Goal: Task Accomplishment & Management: Manage account settings

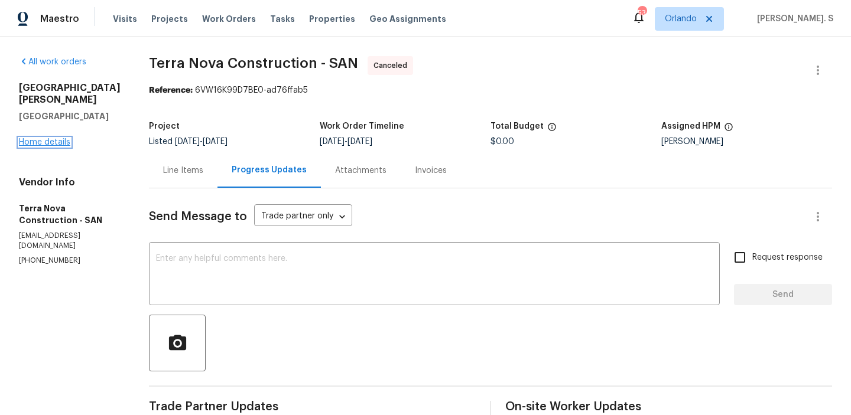
click at [38, 138] on link "Home details" at bounding box center [44, 142] width 51 height 8
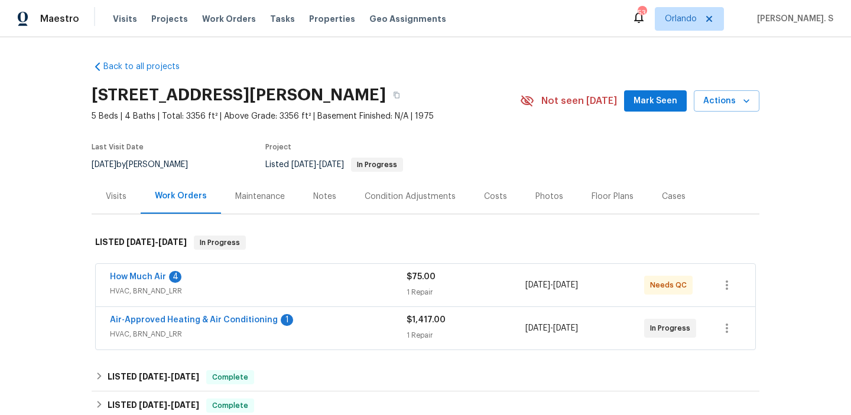
click at [153, 271] on span "How Much Air" at bounding box center [138, 277] width 56 height 12
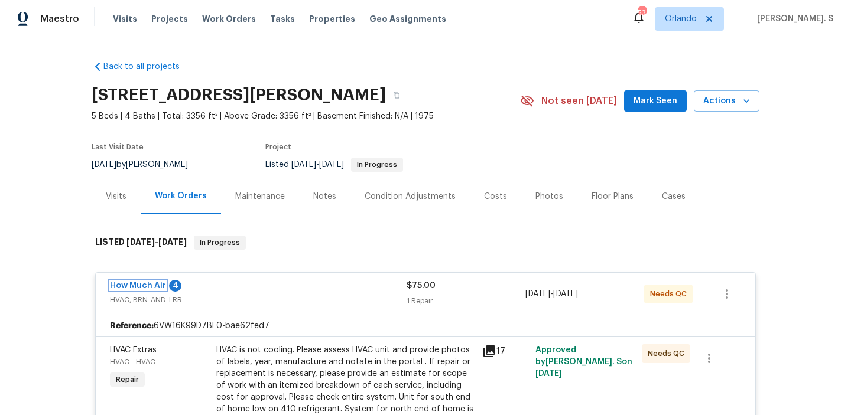
click at [140, 288] on link "How Much Air" at bounding box center [138, 286] width 56 height 8
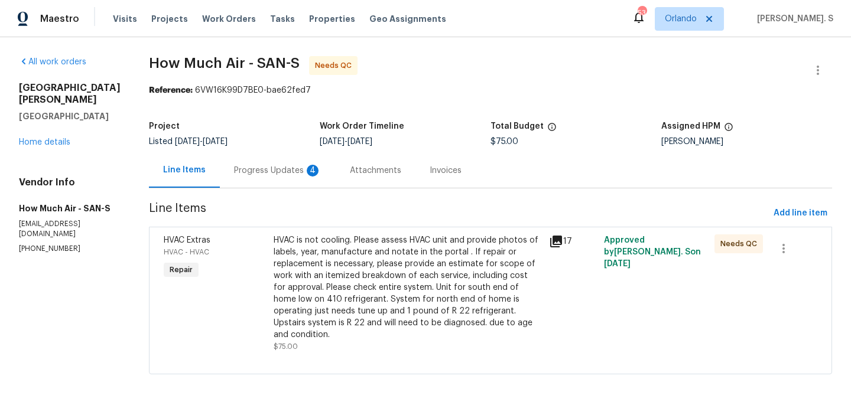
click at [277, 175] on div "Progress Updates 4" at bounding box center [277, 171] width 87 height 12
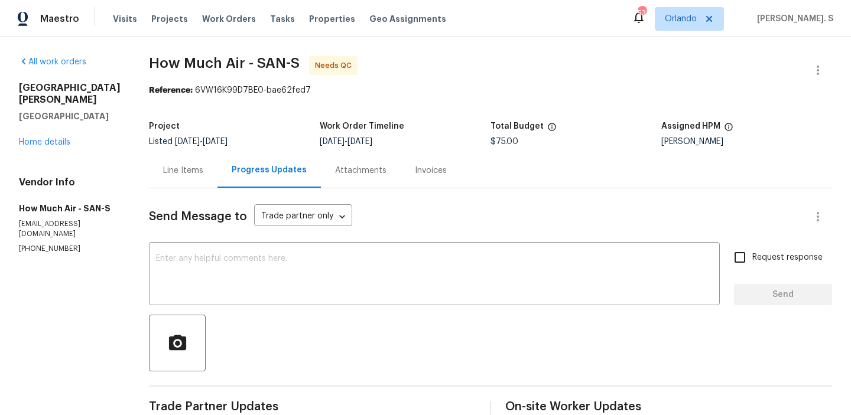
scroll to position [66, 0]
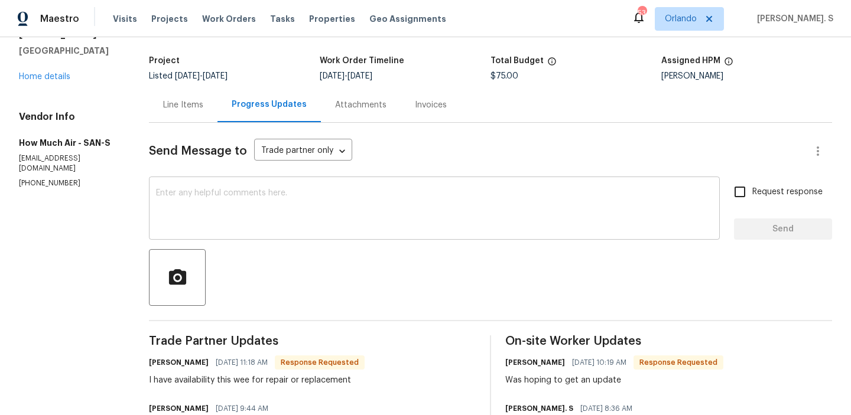
click at [239, 189] on textarea at bounding box center [434, 209] width 557 height 41
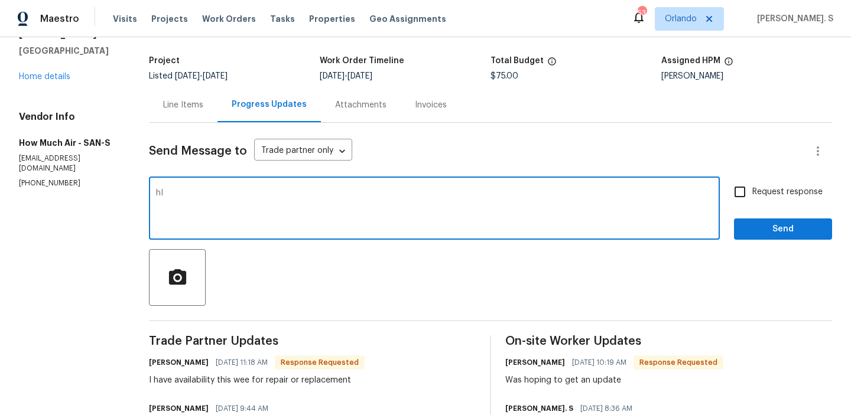
type textarea "h"
type textarea "J"
type textarea "Hi, Thanks for the update. Let me check with the BR team and will get back to y…"
drag, startPoint x: 485, startPoint y: 210, endPoint x: 89, endPoint y: 178, distance: 397.8
click at [89, 178] on div "All work orders 13080 Camino Del Valle Poway, CA 92064 Home details Vendor Info…" at bounding box center [425, 422] width 851 height 901
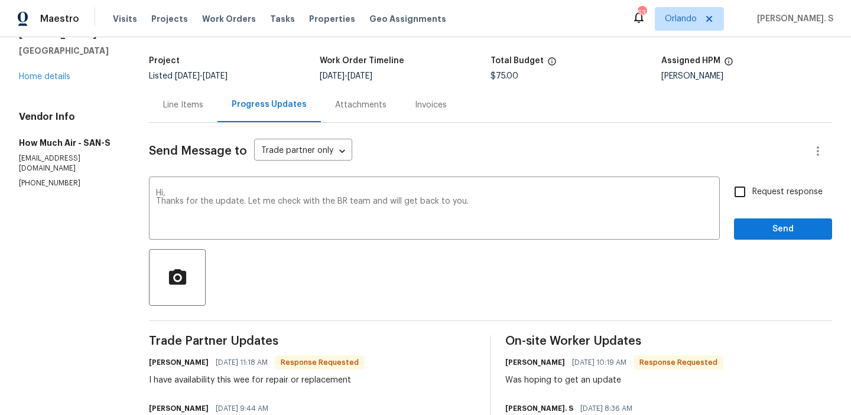
click at [168, 102] on div "Line Items" at bounding box center [183, 105] width 40 height 12
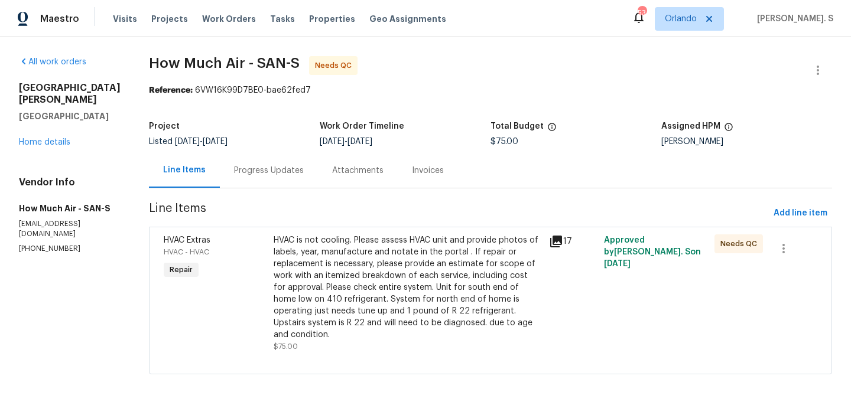
click at [256, 189] on section "How Much Air - SAN-S Needs QC Reference: 6VW16K99D7BE0-bae62fed7 Project Listed…" at bounding box center [490, 222] width 683 height 333
click at [256, 186] on div "Progress Updates" at bounding box center [269, 170] width 98 height 35
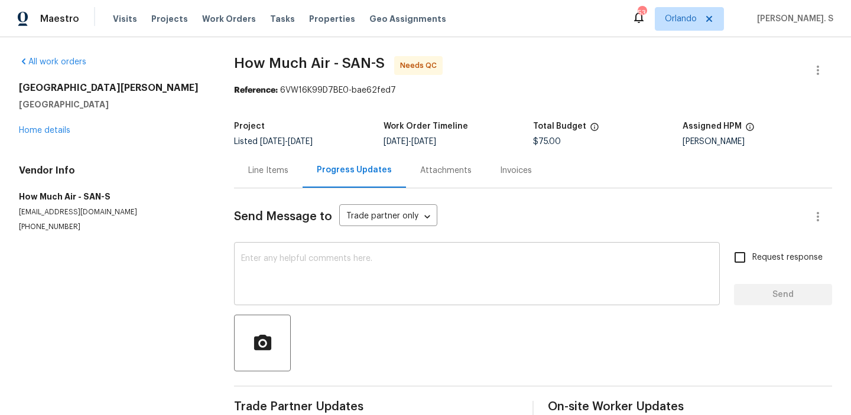
click at [295, 251] on div "x ​" at bounding box center [477, 275] width 486 height 60
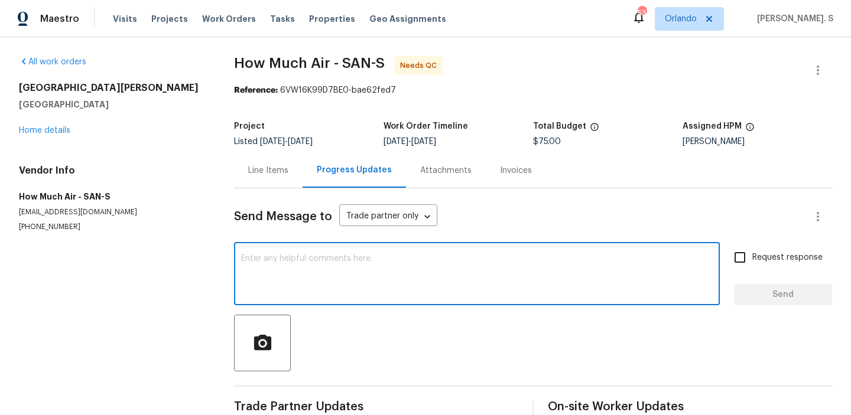
paste textarea "Hi, Thanks for the update. Let me check with the BR team and will get back to y…"
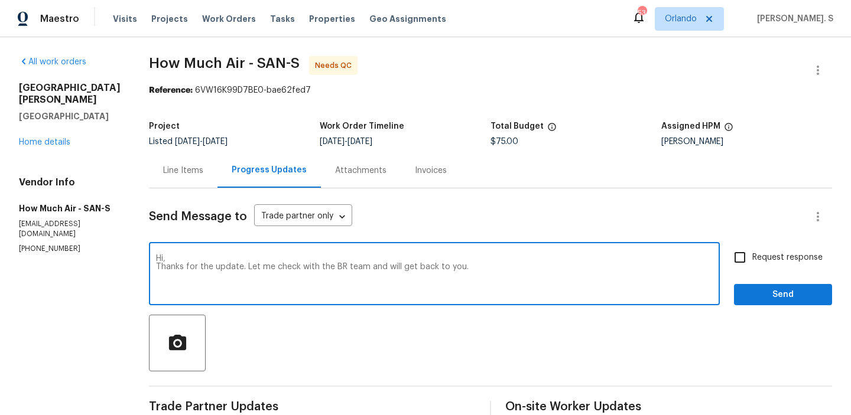
type textarea "Hi, Thanks for the update. Let me check with the BR team and will get back to y…"
click at [759, 255] on span "Request response" at bounding box center [787, 258] width 70 height 12
click at [752, 255] on input "Request response" at bounding box center [739, 257] width 25 height 25
checkbox input "true"
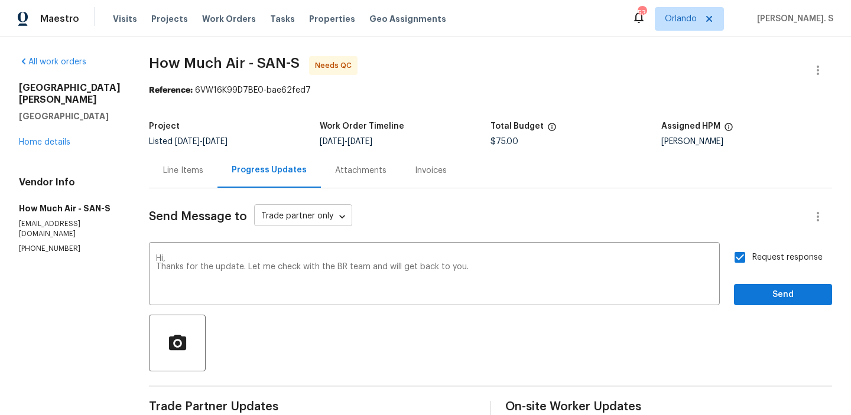
click at [325, 224] on body "Maestro Visits Projects Work Orders Tasks Properties Geo Assignments 53 Orlando…" at bounding box center [425, 207] width 851 height 415
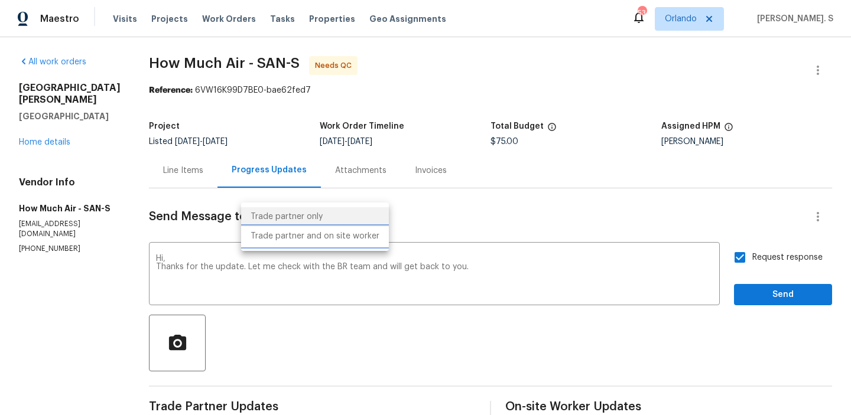
click at [327, 243] on li "Trade partner and on site worker" at bounding box center [315, 236] width 148 height 19
type input "Trade Partner and On-Site Worker"
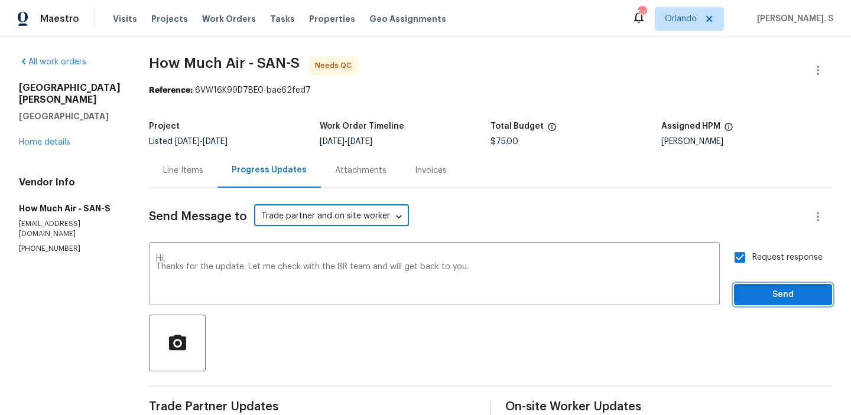
click at [766, 288] on span "Send" at bounding box center [782, 295] width 79 height 15
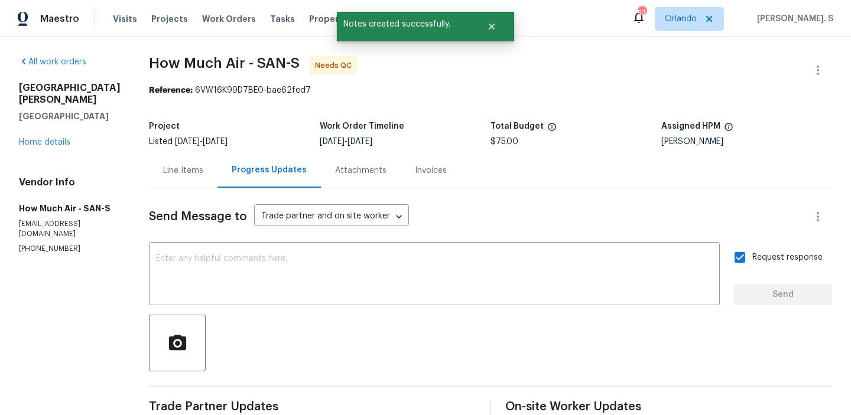
click at [175, 177] on div "Line Items" at bounding box center [183, 170] width 69 height 35
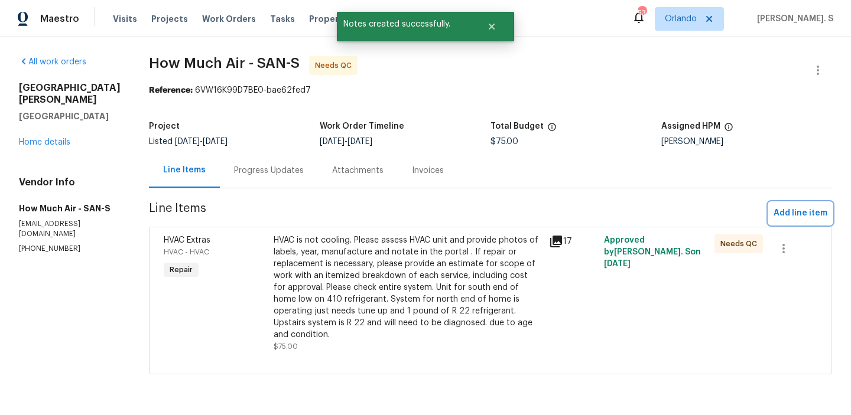
click at [799, 216] on span "Add line item" at bounding box center [800, 213] width 54 height 15
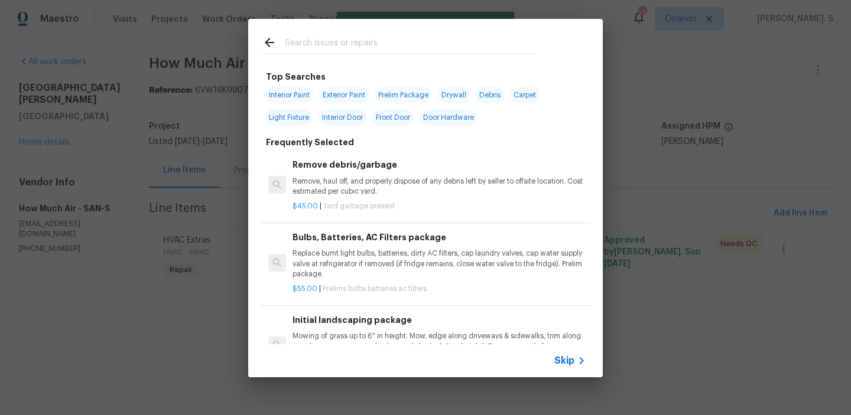
click at [320, 261] on p "Replace burnt light bulbs, batteries, dirty AC filters, cap laundry valves, cap…" at bounding box center [438, 264] width 293 height 30
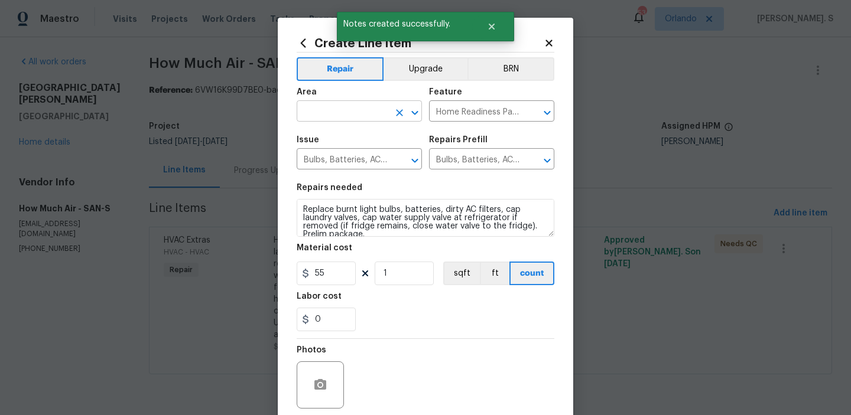
click at [418, 112] on icon "Open" at bounding box center [414, 112] width 6 height 4
click at [362, 145] on li "HVAC" at bounding box center [359, 138] width 125 height 19
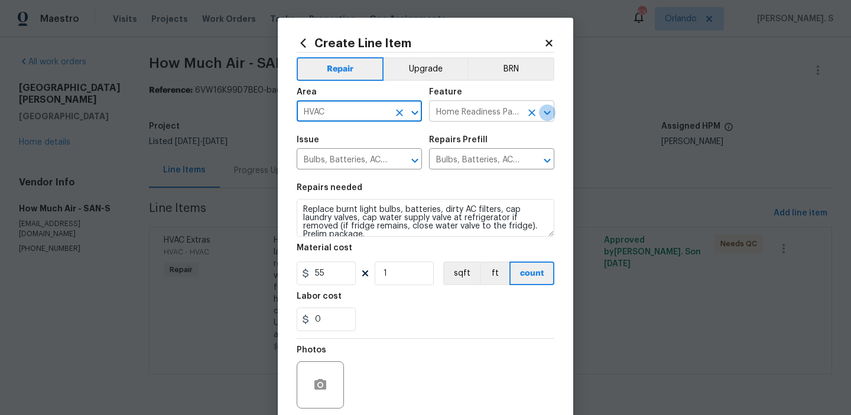
click at [544, 112] on icon "Open" at bounding box center [547, 112] width 6 height 4
type input "HVAC"
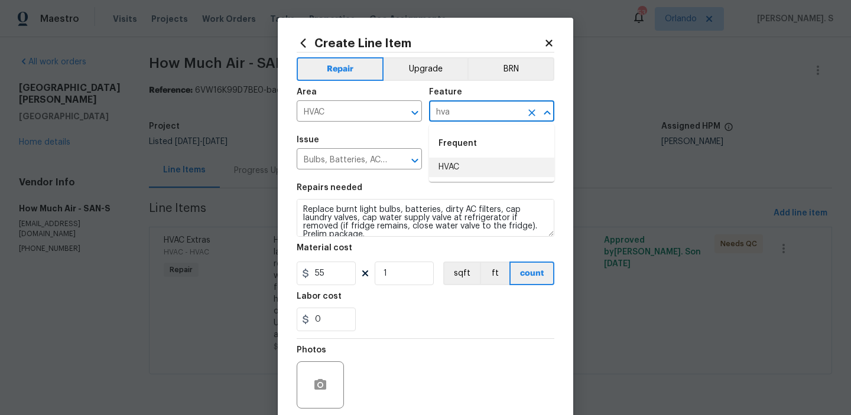
click at [482, 174] on li "HVAC" at bounding box center [491, 167] width 125 height 19
type input "HVAC"
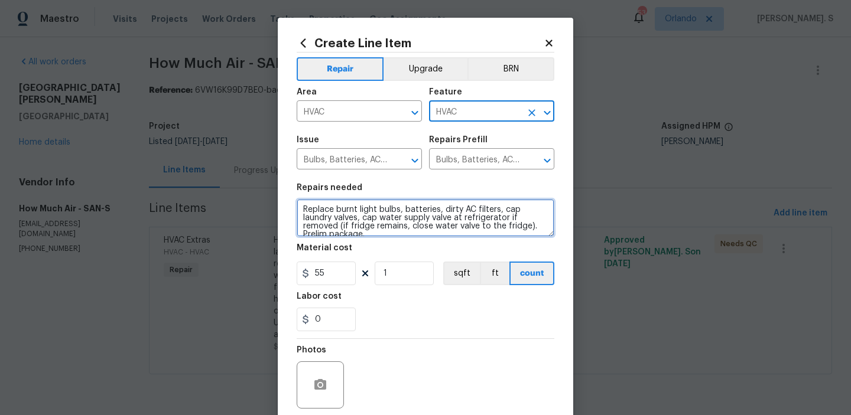
click at [391, 236] on textarea "Replace burnt light bulbs, batteries, dirty AC filters, cap laundry valves, cap…" at bounding box center [426, 218] width 258 height 38
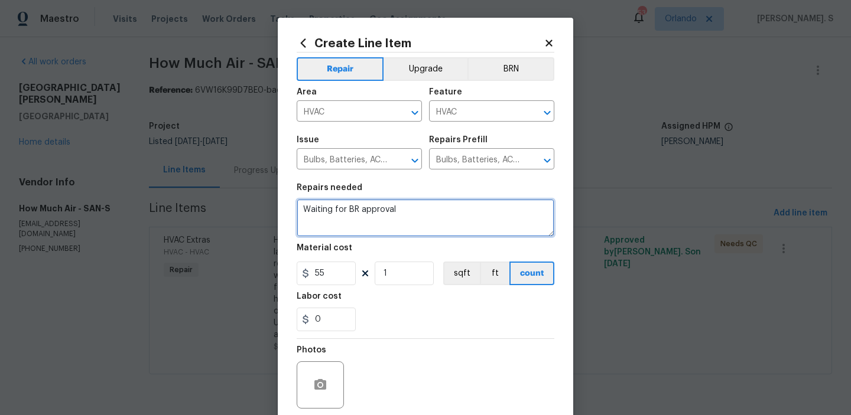
type textarea "Waiting for BR approval"
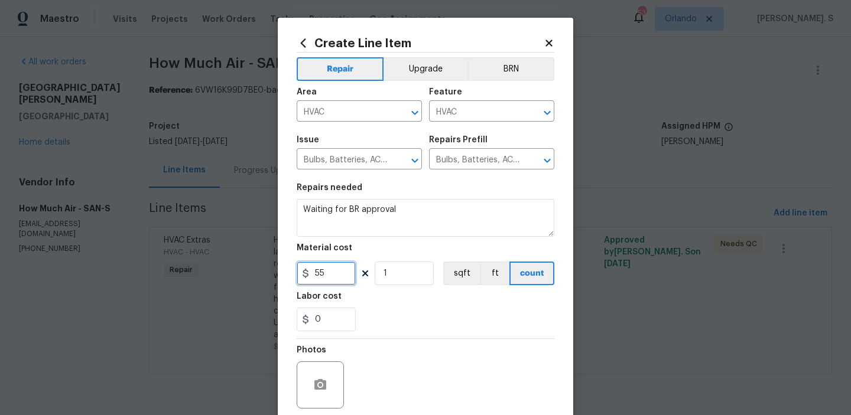
click at [340, 279] on input "55" at bounding box center [326, 274] width 59 height 24
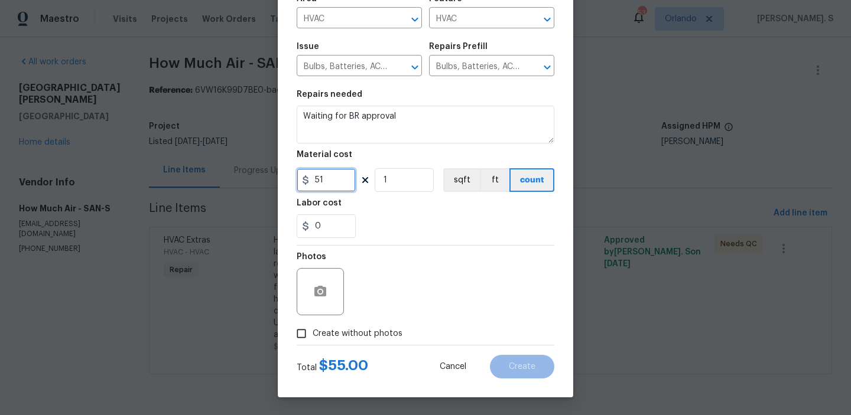
type input "51"
click at [353, 337] on span "Create without photos" at bounding box center [358, 334] width 90 height 12
click at [313, 337] on input "Create without photos" at bounding box center [301, 334] width 22 height 22
checkbox input "true"
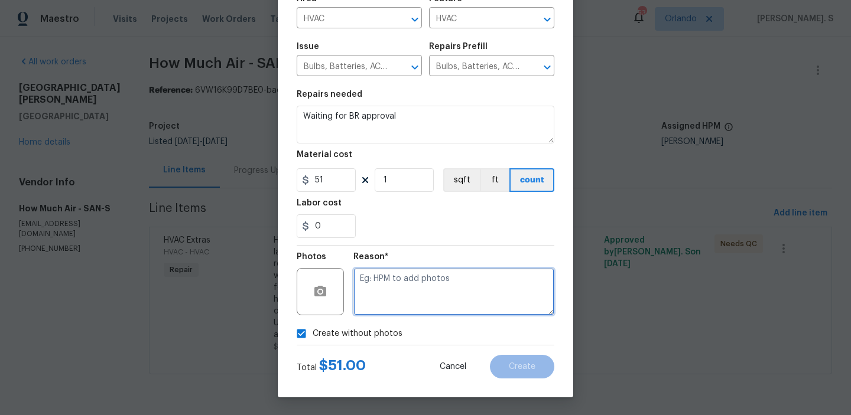
click at [466, 311] on textarea at bounding box center [453, 291] width 201 height 47
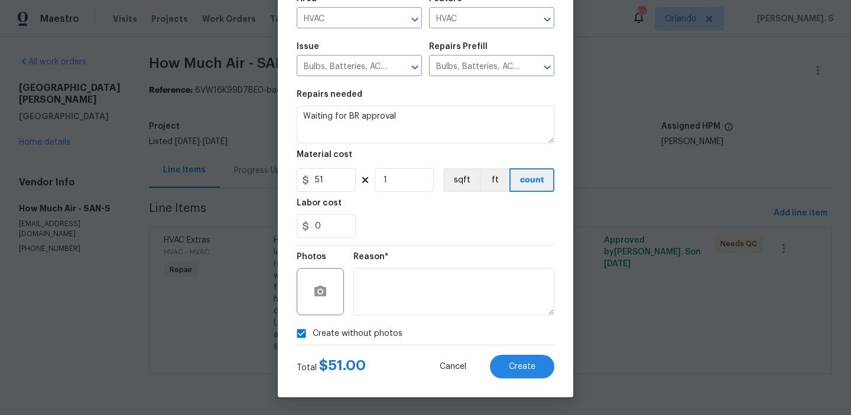
click at [548, 379] on div "Create Line Item Repair Upgrade BRN Area HVAC ​ Feature HVAC ​ Issue Bulbs, Bat…" at bounding box center [425, 160] width 295 height 473
click at [526, 373] on button "Create" at bounding box center [522, 367] width 64 height 24
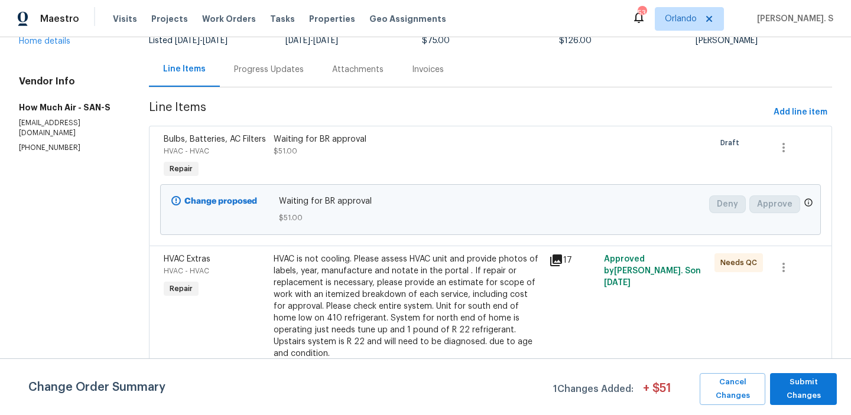
scroll to position [0, 0]
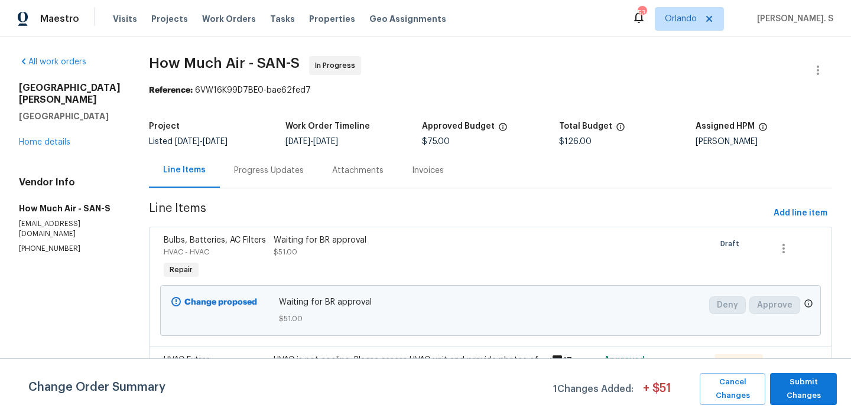
click at [249, 160] on div "Progress Updates" at bounding box center [269, 170] width 98 height 35
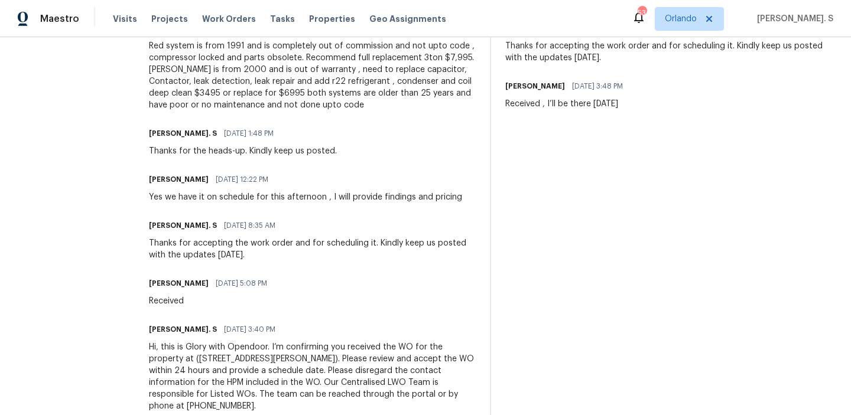
scroll to position [370, 0]
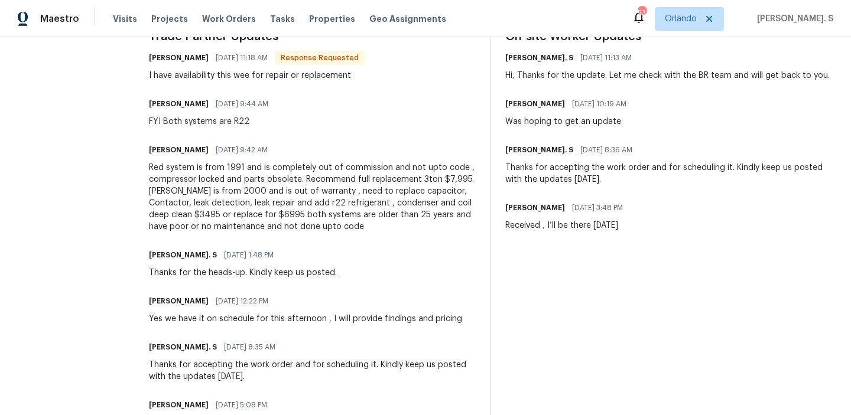
click at [223, 200] on div "Red system is from 1991 and is completely out of commission and not upto code ,…" at bounding box center [312, 197] width 327 height 71
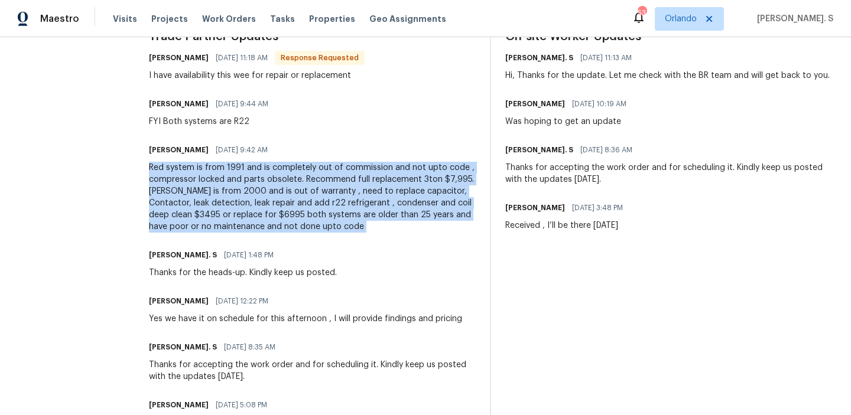
copy div "Red system is from 1991 and is completely out of commission and not upto code ,…"
click at [228, 123] on div "FYI Both systems are R22" at bounding box center [212, 122] width 126 height 12
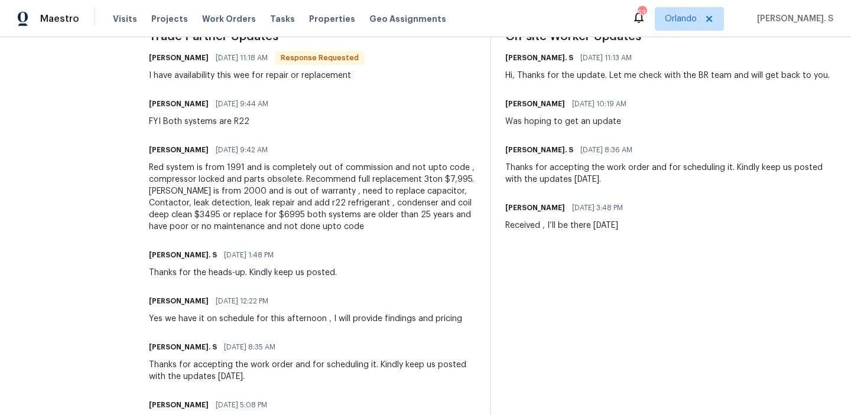
click at [228, 123] on div "FYI Both systems are R22" at bounding box center [212, 122] width 126 height 12
copy div "FYI Both systems are R22"
click at [258, 74] on div "I have availability this wee for repair or replacement" at bounding box center [257, 76] width 216 height 12
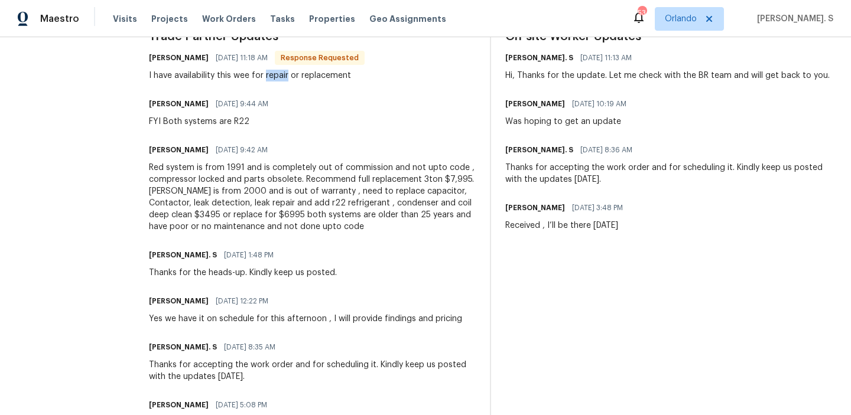
click at [258, 74] on div "I have availability this wee for repair or replacement" at bounding box center [257, 76] width 216 height 12
copy div "I have availability this wee for repair or replacement"
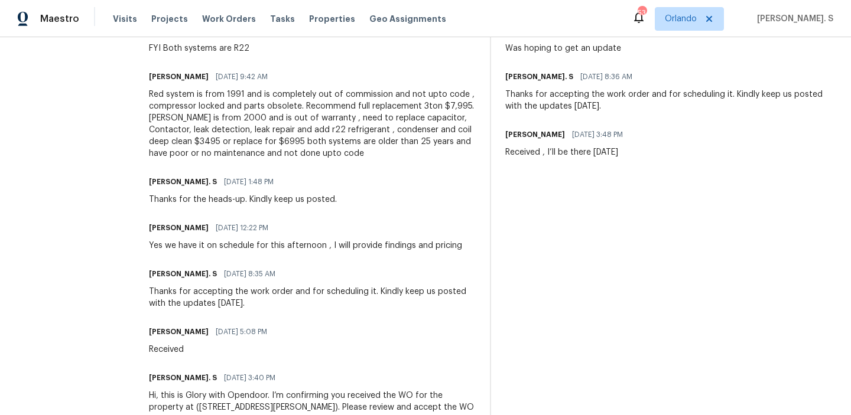
scroll to position [444, 0]
drag, startPoint x: 288, startPoint y: 105, endPoint x: 435, endPoint y: 105, distance: 147.1
click at [437, 105] on div "Red system is from 1991 and is completely out of commission and not upto code ,…" at bounding box center [312, 123] width 327 height 71
drag, startPoint x: 291, startPoint y: 104, endPoint x: 469, endPoint y: 104, distance: 178.4
click at [470, 104] on div "Red system is from 1991 and is completely out of commission and not upto code ,…" at bounding box center [312, 123] width 327 height 71
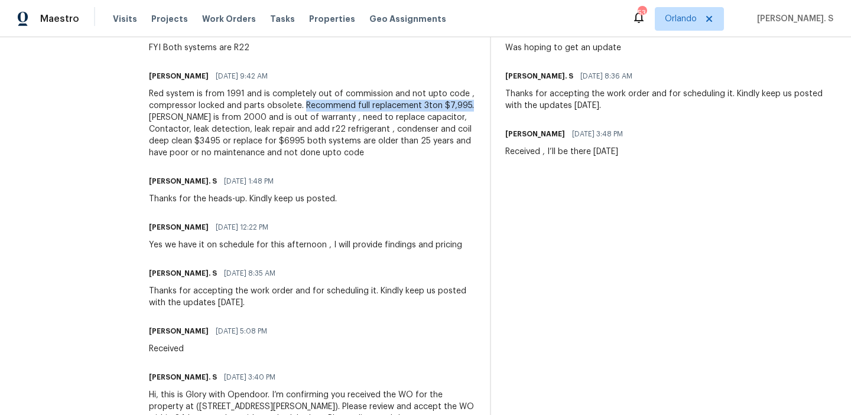
copy div "Recommend full replacement 3ton $7,995."
drag, startPoint x: 135, startPoint y: 132, endPoint x: 162, endPoint y: 131, distance: 26.6
click at [160, 132] on div "All work orders 13080 Camino Del Valle Poway, CA 92064 Home details Vendor Info…" at bounding box center [425, 43] width 851 height 901
click at [326, 150] on div "Red system is from 1991 and is completely out of commission and not upto code ,…" at bounding box center [312, 123] width 327 height 71
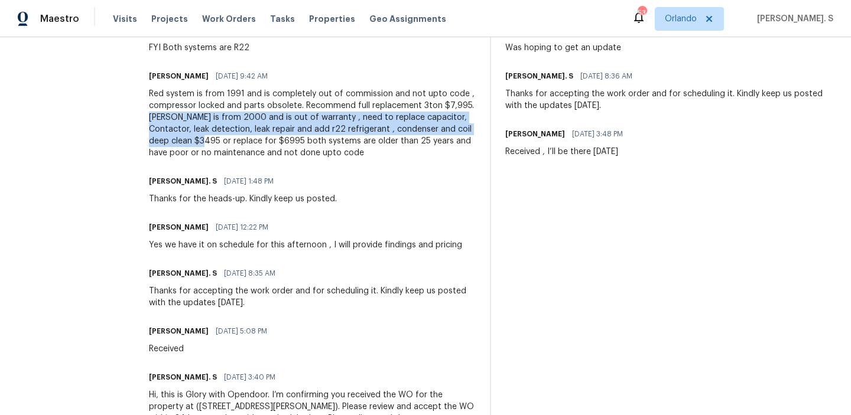
drag, startPoint x: 137, startPoint y: 118, endPoint x: 205, endPoint y: 139, distance: 71.2
click at [205, 139] on div "All work orders 13080 Camino Del Valle Poway, CA 92064 Home details Vendor Info…" at bounding box center [425, 43] width 851 height 901
copy div "Blue system is from 2000 and is out of warranty , need to replace capacitor, Co…"
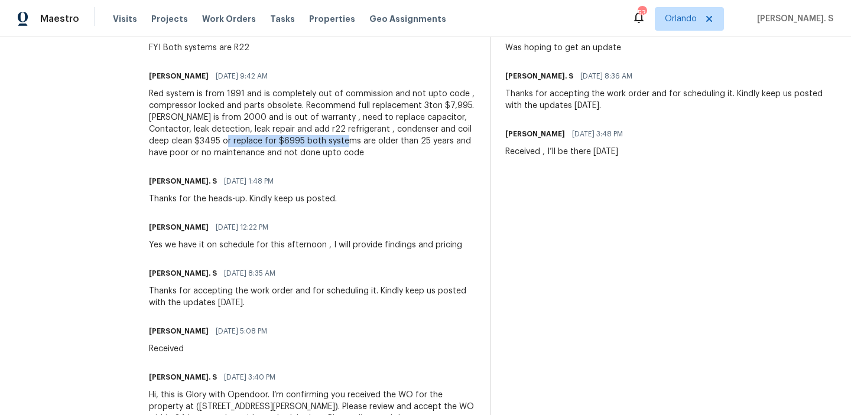
drag, startPoint x: 221, startPoint y: 141, endPoint x: 344, endPoint y: 143, distance: 122.9
click at [344, 143] on div "Red system is from 1991 and is completely out of commission and not upto code ,…" at bounding box center [312, 123] width 327 height 71
copy div "replace for $6995 both systems"
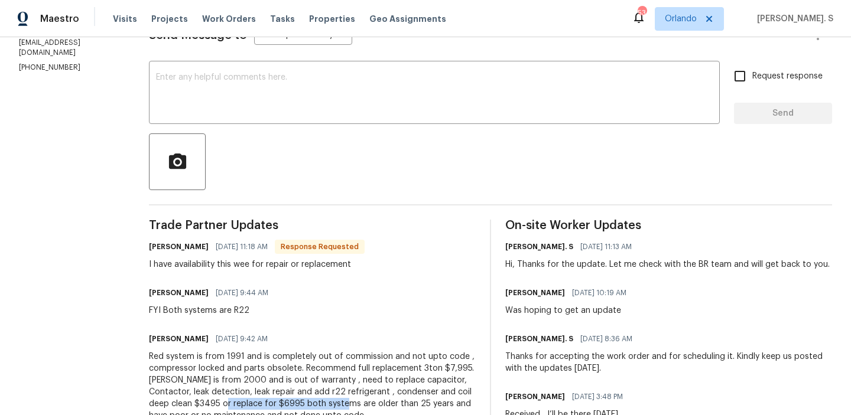
scroll to position [108, 0]
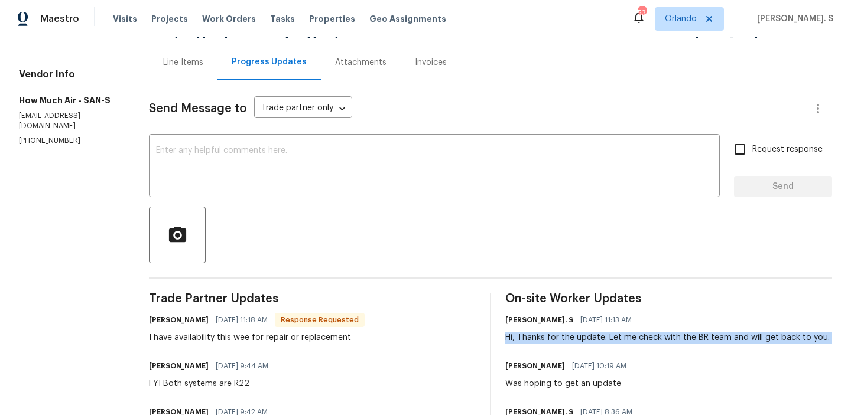
copy div "Hi, Thanks for the update. Let me check with the BR team and will get back to y…"
click at [356, 164] on textarea at bounding box center [434, 167] width 557 height 41
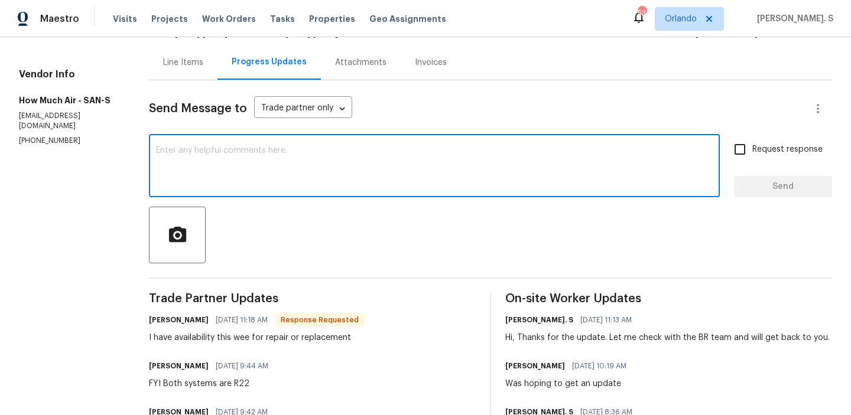
paste textarea "Hi, Thanks for the update. Let me check with the BR team and will get back to y…"
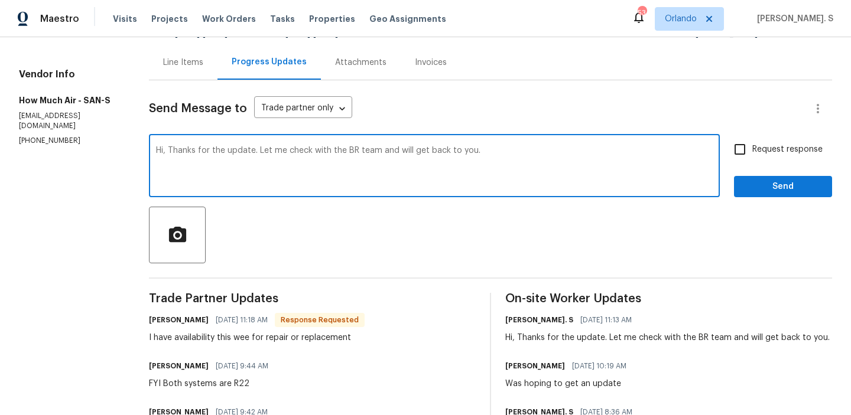
type textarea "Hi, Thanks for the update. Let me check with the BR team and will get back to y…"
click at [755, 141] on label "Request response" at bounding box center [774, 149] width 95 height 25
click at [752, 141] on input "Request response" at bounding box center [739, 149] width 25 height 25
checkbox input "true"
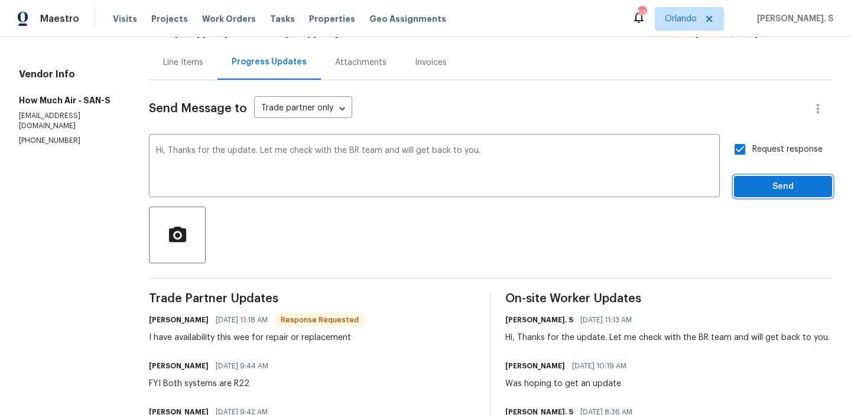
click at [762, 181] on span "Send" at bounding box center [782, 187] width 79 height 15
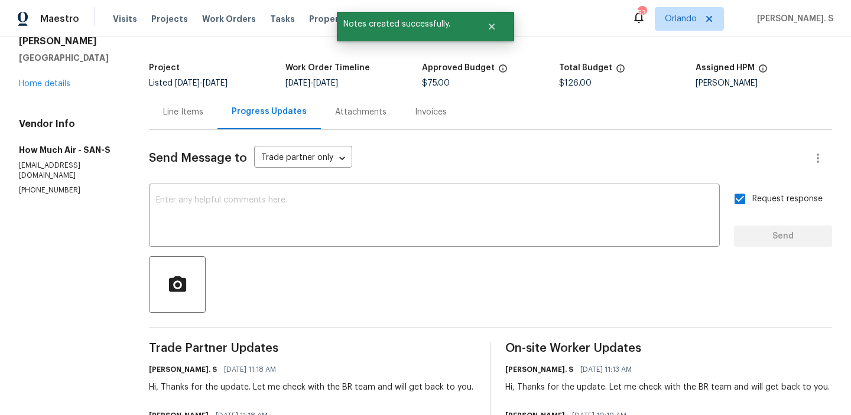
scroll to position [0, 0]
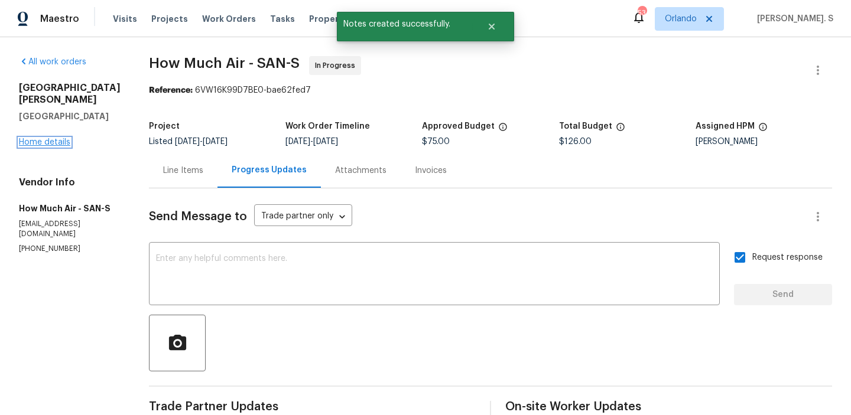
click at [51, 142] on link "Home details" at bounding box center [44, 142] width 51 height 8
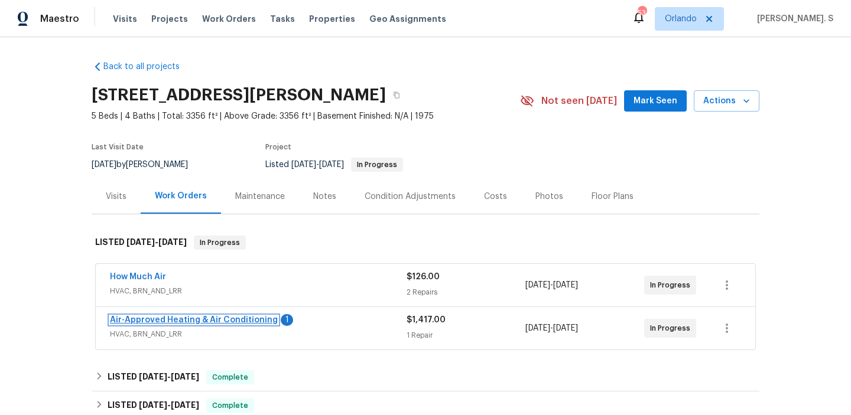
click at [201, 323] on link "Air-Approved Heating & Air Conditioning" at bounding box center [194, 320] width 168 height 8
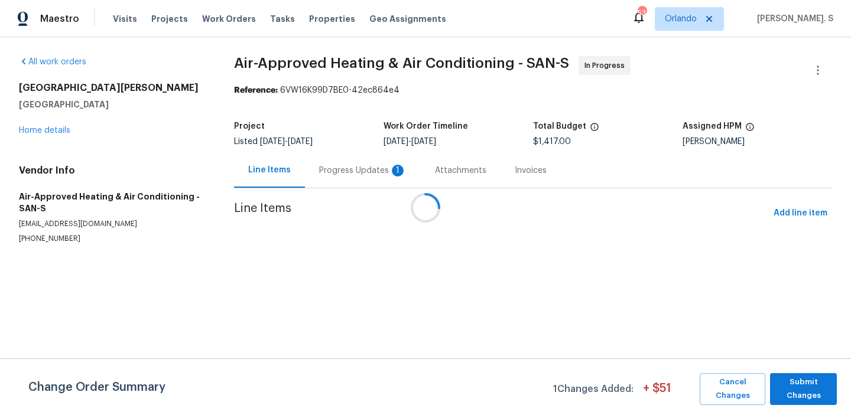
click at [298, 161] on div at bounding box center [425, 207] width 851 height 415
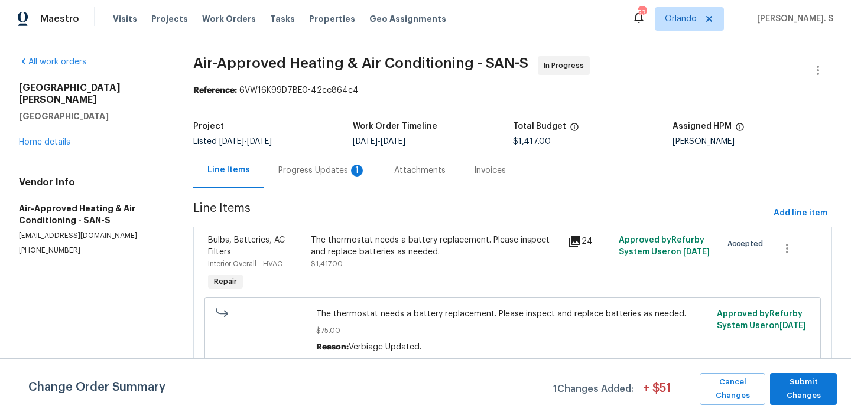
click at [315, 170] on div "Progress Updates 1" at bounding box center [321, 171] width 87 height 12
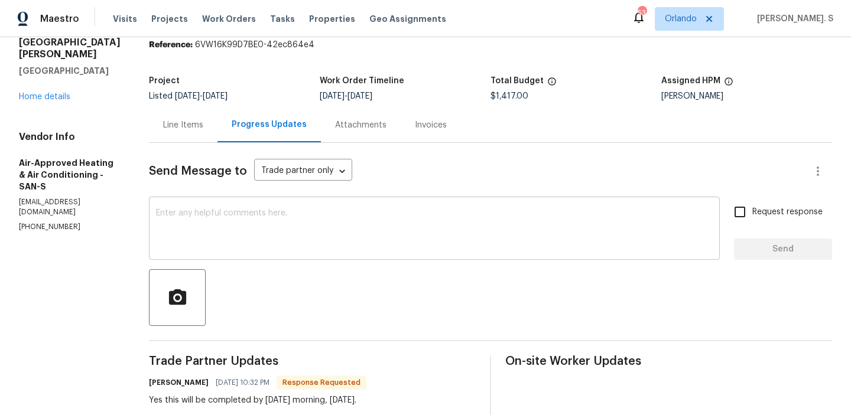
scroll to position [37, 0]
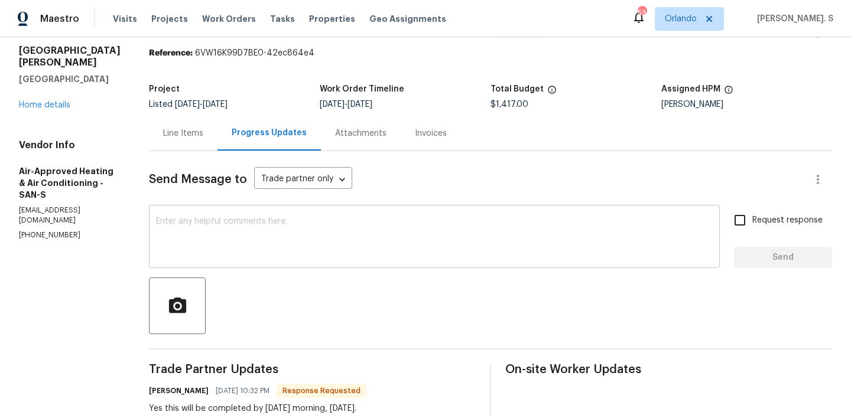
click at [182, 233] on textarea at bounding box center [434, 237] width 557 height 41
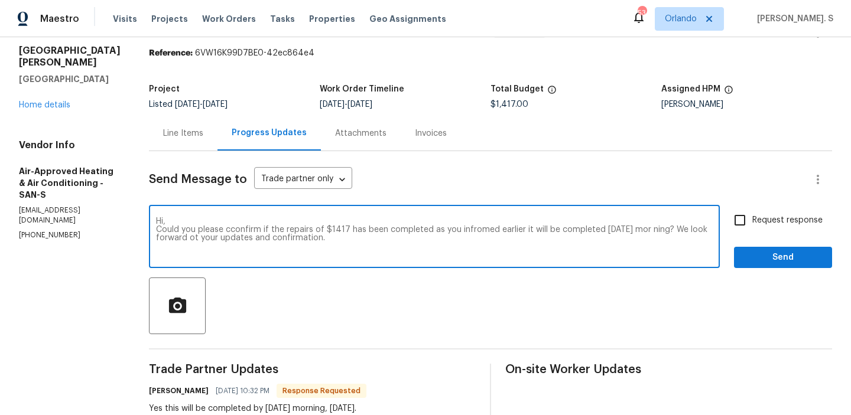
click at [272, 230] on textarea "Hi, Could you please cconfirm if the repairs of $1417 has been completed as you…" at bounding box center [434, 237] width 557 height 41
click at [0, 0] on icon "Paraphrase text" at bounding box center [0, 0] width 0 height 0
click at [0, 0] on span "morning?" at bounding box center [0, 0] width 0 height 0
click at [671, 233] on textarea "Hi, Would you kindly confirm whether the $1417 repairs have been finished as yo…" at bounding box center [434, 237] width 557 height 41
click at [0, 0] on icon "Paraphrase text" at bounding box center [0, 0] width 0 height 0
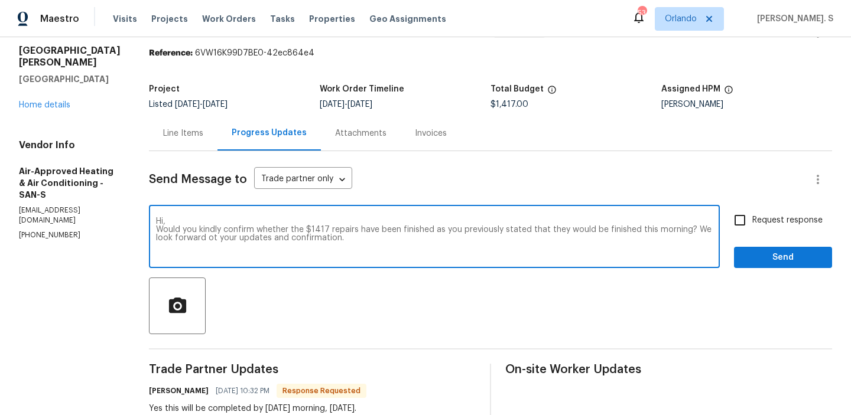
click at [0, 0] on span "await" at bounding box center [0, 0] width 0 height 0
click at [678, 229] on textarea "Hi, Would you kindly confirm whether the $1417 repairs have been finished as yo…" at bounding box center [434, 237] width 557 height 41
click at [665, 229] on textarea "Hi, Would you kindly confirm whether the $1417 repairs have been finished as yo…" at bounding box center [434, 237] width 557 height 41
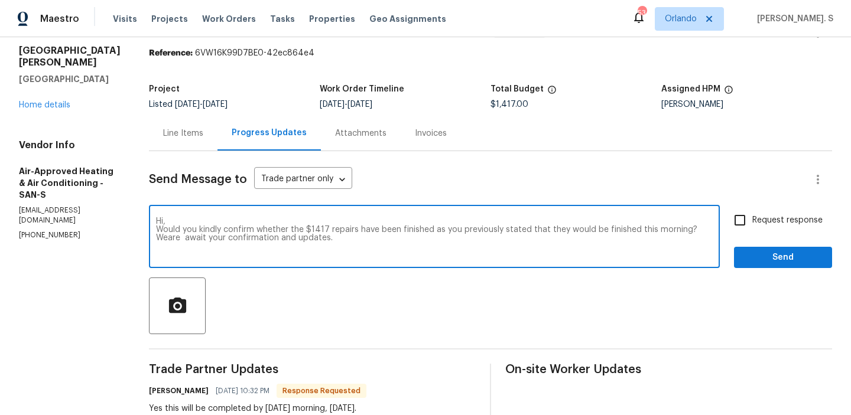
click at [651, 226] on textarea "Hi, Would you kindly confirm whether the $1417 repairs have been finished as yo…" at bounding box center [434, 237] width 557 height 41
click at [670, 232] on textarea "Hi, Would you kindly confirm whether the $1417 repairs have been finished as yo…" at bounding box center [434, 237] width 557 height 41
click at [689, 227] on textarea "Hi, Would you kindly confirm whether the $1417 repairs have been finished as yo…" at bounding box center [434, 237] width 557 height 41
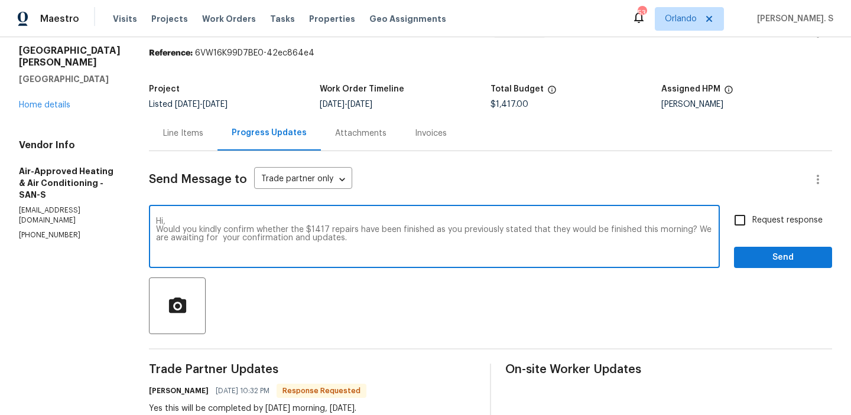
click at [689, 227] on textarea "Hi, Would you kindly confirm whether the $1417 repairs have been finished as yo…" at bounding box center [434, 237] width 557 height 41
click at [156, 237] on textarea "Hi, Would you kindly confirm whether the $1417 repairs have been finished as yo…" at bounding box center [434, 237] width 557 height 41
click at [355, 225] on textarea "Hi, Would you kindly confirm whether the $1417 repairs have been finished as yo…" at bounding box center [434, 237] width 557 height 41
click at [355, 226] on textarea "Hi, Would you kindly confirm whether the $1417 repairs have been finished as yo…" at bounding box center [434, 237] width 557 height 41
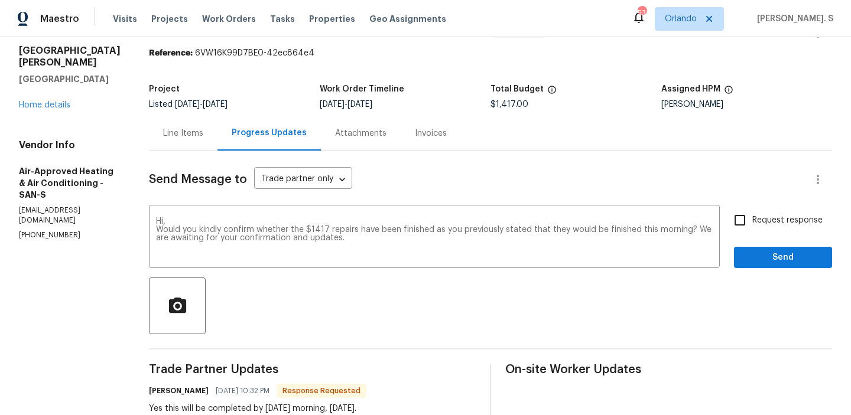
click at [0, 0] on div "Add Punctuation finished , Ignore Rewrite sentence" at bounding box center [0, 0] width 0 height 0
click at [0, 0] on span "finished" at bounding box center [0, 0] width 0 height 0
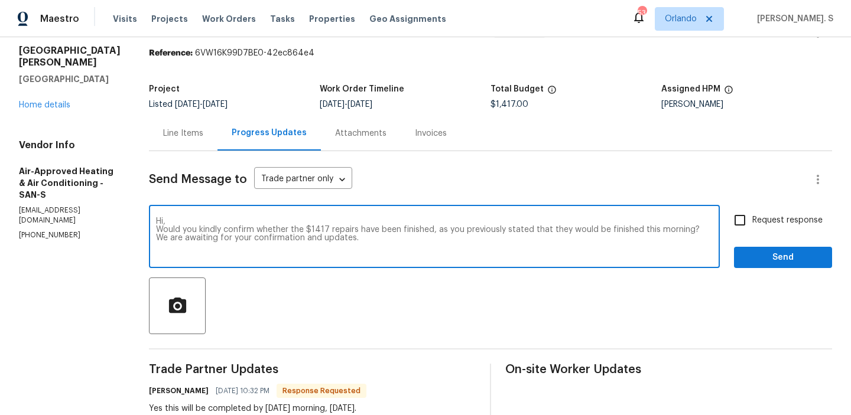
drag, startPoint x: 173, startPoint y: 227, endPoint x: 285, endPoint y: 240, distance: 112.4
click at [286, 240] on textarea "Hi, Would you kindly confirm whether the $1417 repairs have been finished, as y…" at bounding box center [434, 237] width 557 height 41
type textarea "Hi, Would you kindly confirm whether the $1417 repairs have been finished, as y…"
click at [732, 214] on input "Request response" at bounding box center [739, 220] width 25 height 25
checkbox input "true"
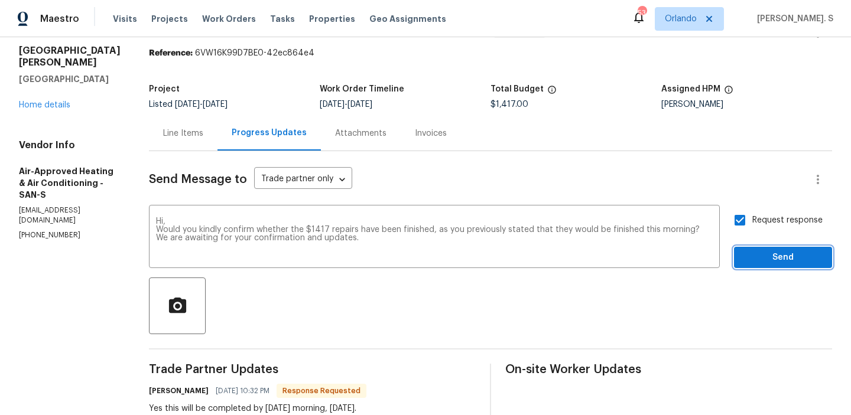
click at [769, 253] on span "Send" at bounding box center [782, 258] width 79 height 15
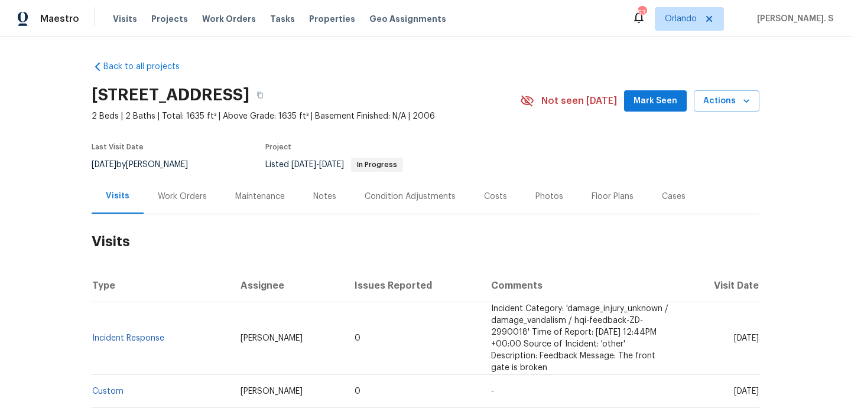
click at [170, 212] on div "Work Orders" at bounding box center [182, 196] width 77 height 35
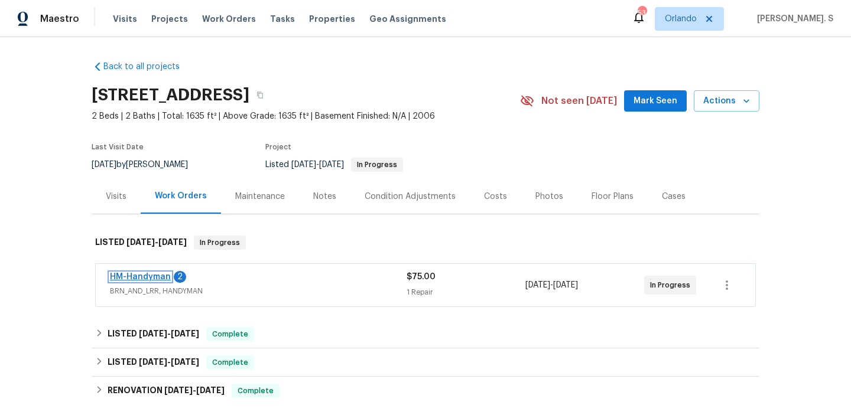
click at [159, 277] on link "HM-Handyman" at bounding box center [140, 277] width 61 height 8
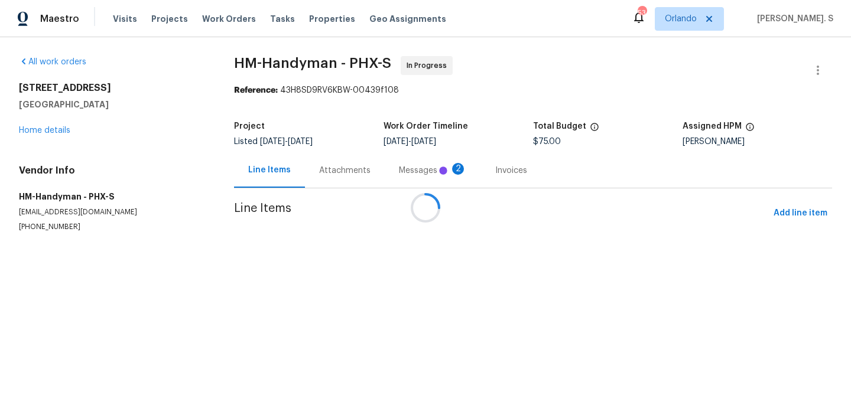
click at [310, 177] on div at bounding box center [425, 207] width 851 height 415
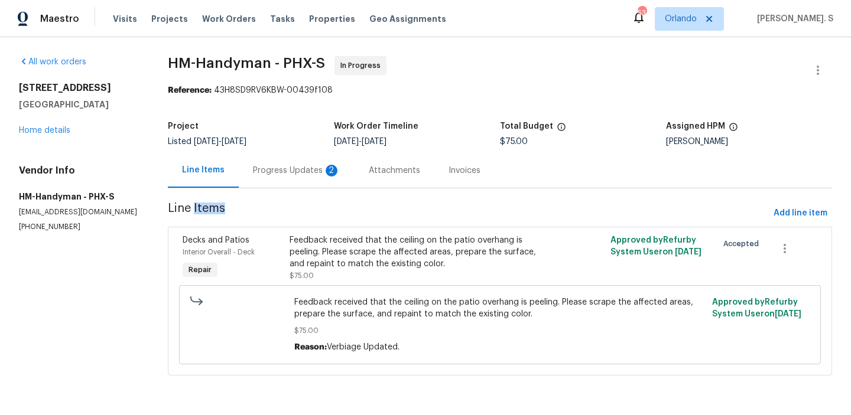
click at [310, 177] on div "Progress Updates 2" at bounding box center [297, 170] width 116 height 35
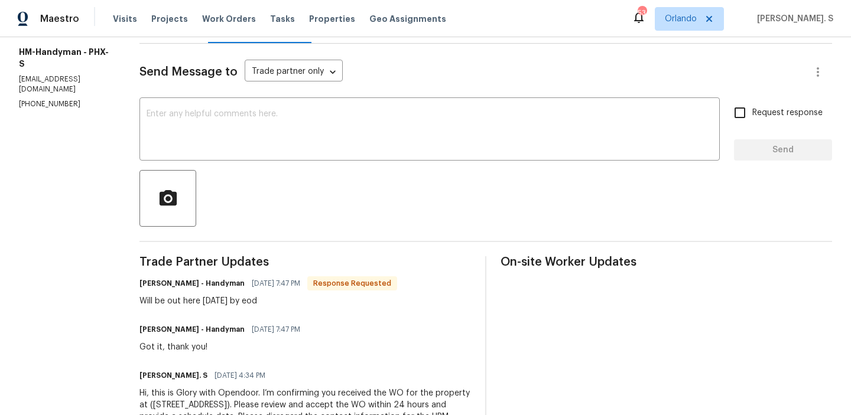
scroll to position [194, 0]
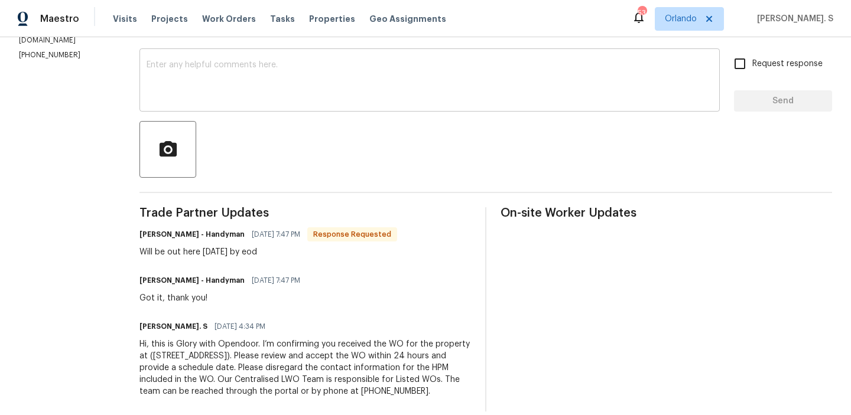
click at [258, 80] on textarea at bounding box center [430, 81] width 566 height 41
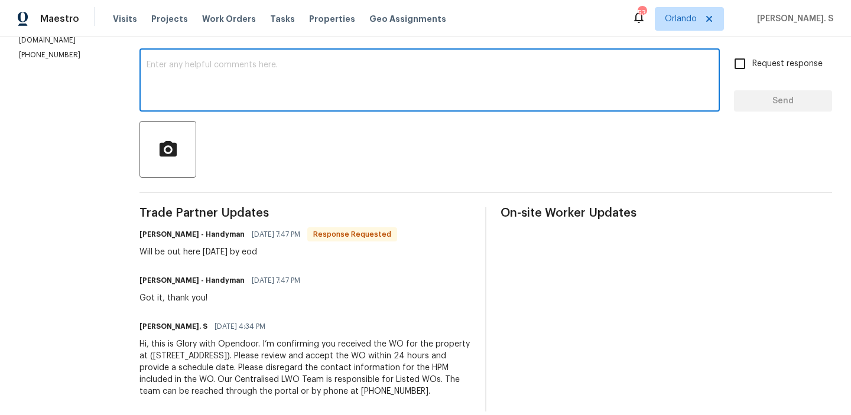
click at [258, 80] on textarea at bounding box center [430, 81] width 566 height 41
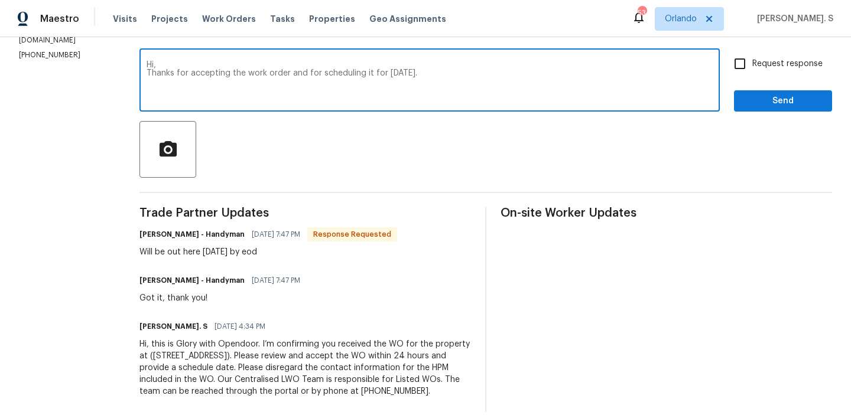
type textarea "Hi, Thanks for accepting the work order and for scheduling it for today."
click at [766, 67] on span "Request response" at bounding box center [787, 64] width 70 height 12
click at [752, 67] on input "Request response" at bounding box center [739, 63] width 25 height 25
checkbox input "true"
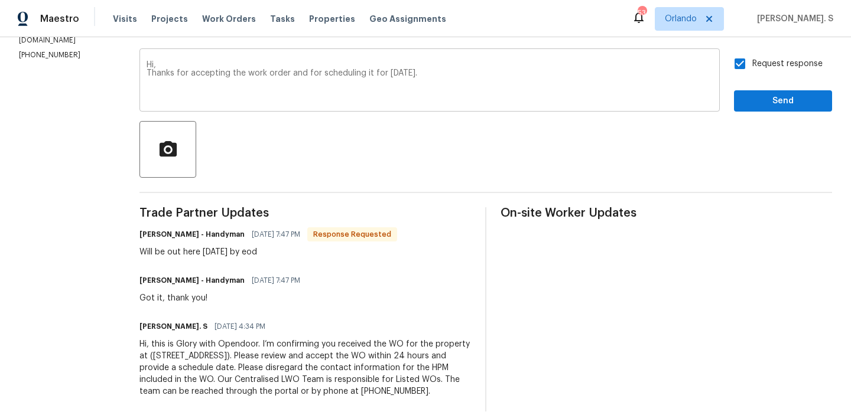
click at [516, 93] on textarea "Hi, Thanks for accepting the work order and for scheduling it for today." at bounding box center [430, 81] width 566 height 41
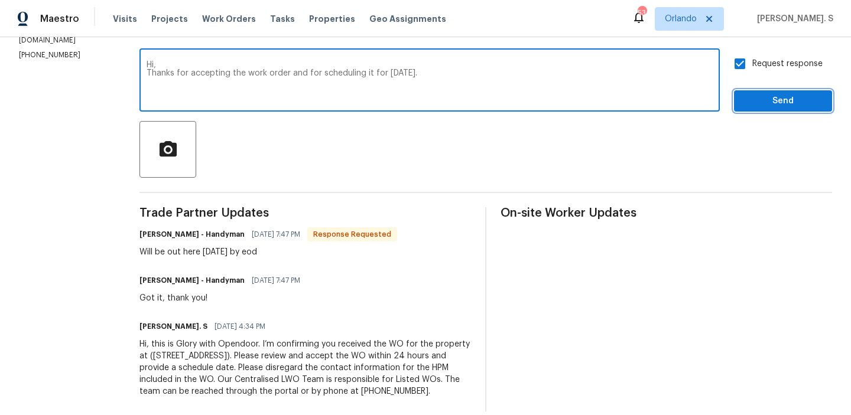
click at [748, 107] on span "Send" at bounding box center [782, 101] width 79 height 15
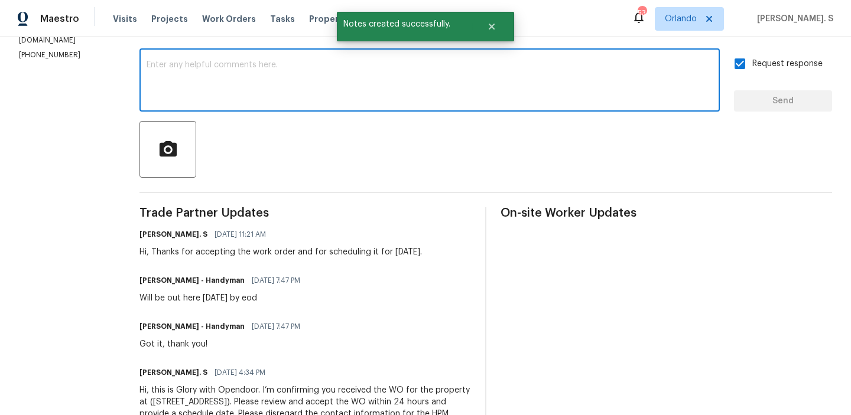
click at [235, 96] on textarea at bounding box center [430, 81] width 566 height 41
paste textarea "May we have an update on the progress of the work order?"
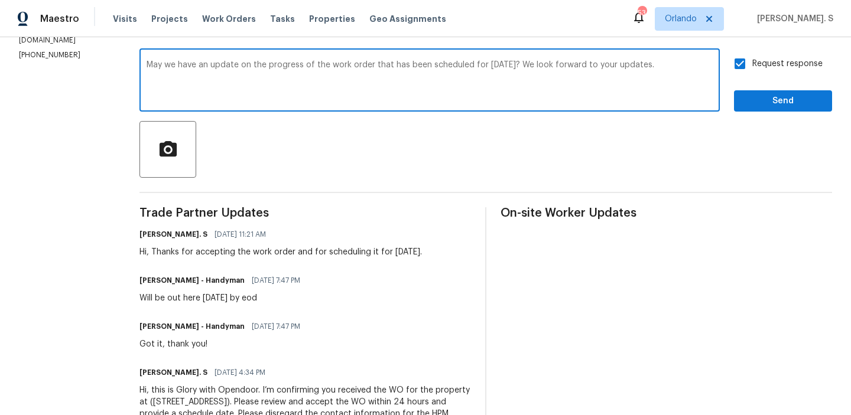
type textarea "May we have an update on the progress of the work order that has been scheduled…"
click at [760, 92] on button "Send" at bounding box center [783, 101] width 98 height 22
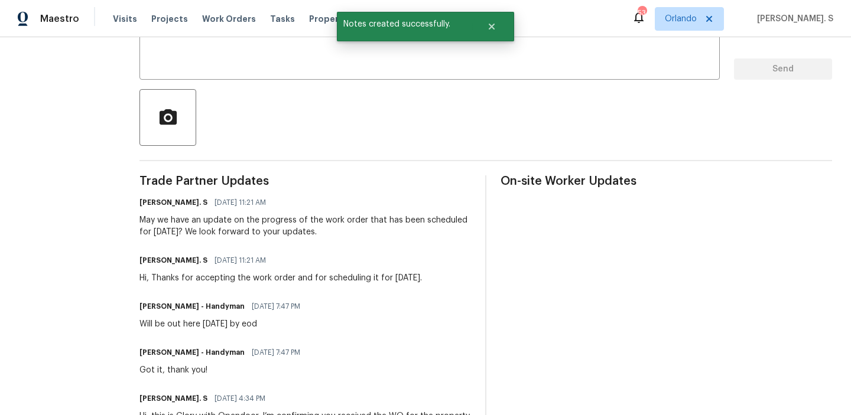
scroll to position [251, 0]
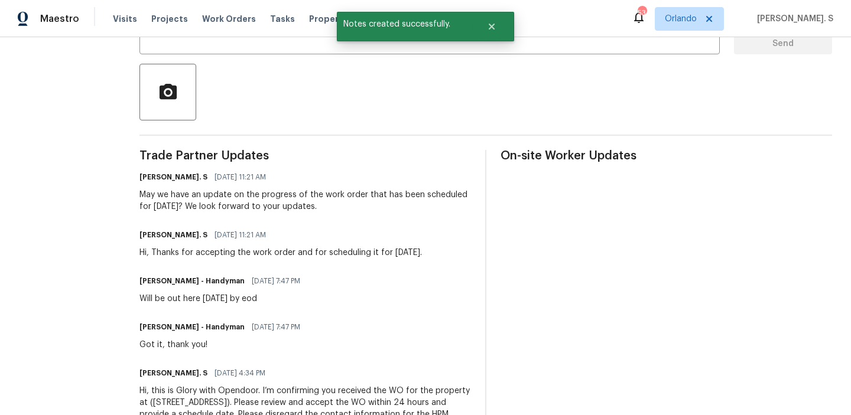
click at [158, 299] on div "Will be out here tomorrow by eod" at bounding box center [223, 299] width 168 height 12
copy div "Will be out here tomorrow by eod"
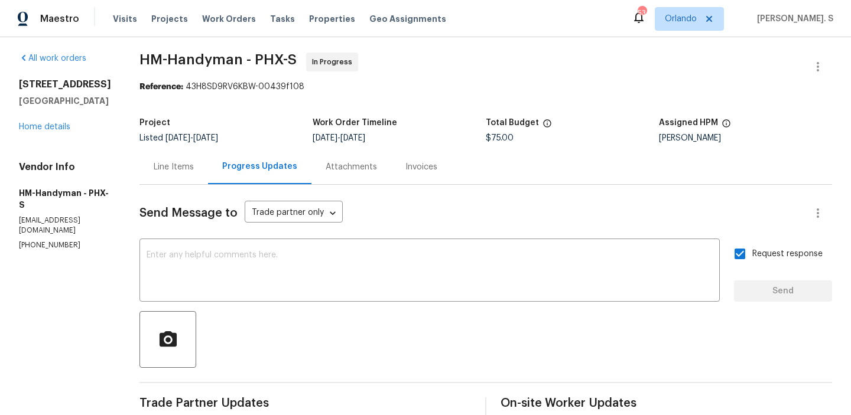
scroll to position [0, 0]
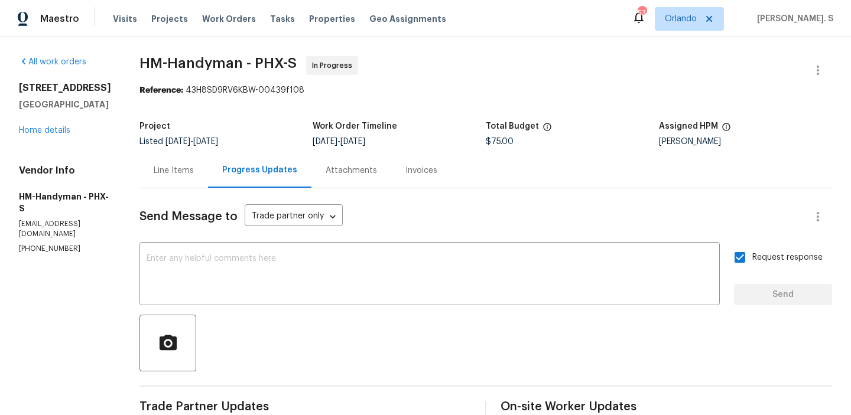
click at [201, 62] on span "HM-Handyman - PHX-S" at bounding box center [217, 63] width 157 height 14
copy span "Handyman"
click at [194, 68] on span "HM-Handyman - PHX-S" at bounding box center [217, 63] width 157 height 14
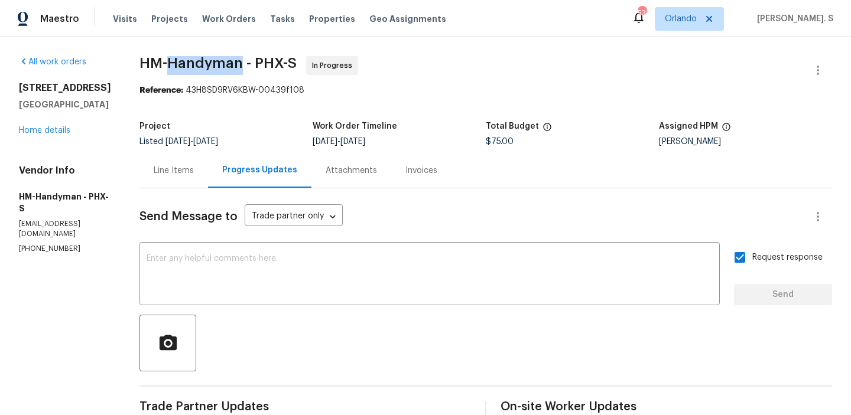
click at [194, 68] on span "HM-Handyman - PHX-S" at bounding box center [217, 63] width 157 height 14
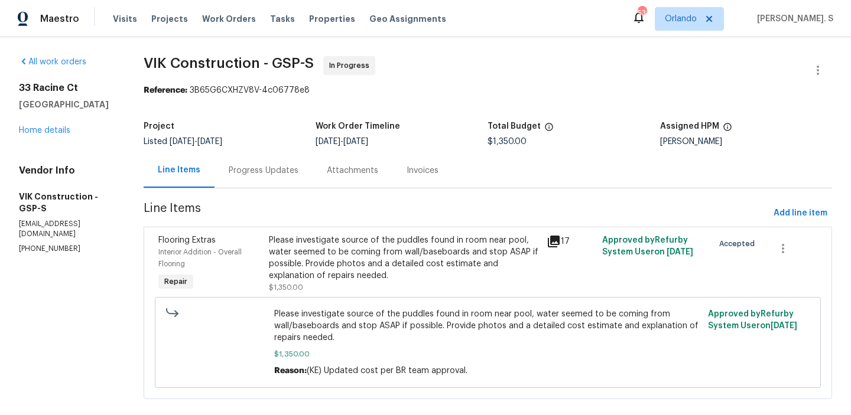
click at [381, 255] on div "Please investigate source of the puddles found in room near pool, water seemed …" at bounding box center [404, 258] width 271 height 47
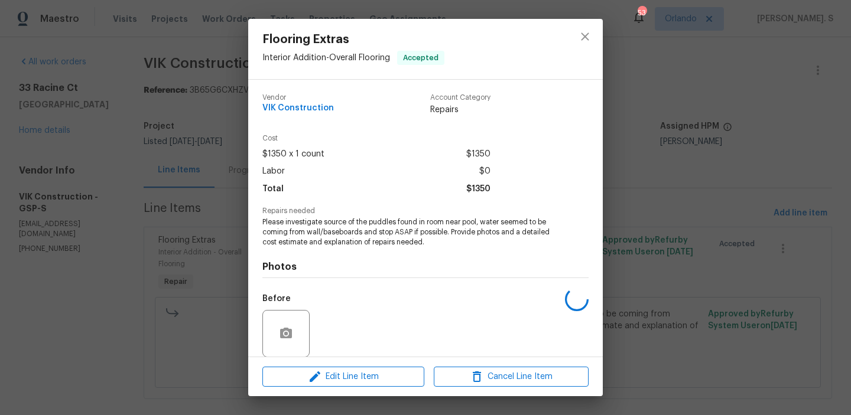
scroll to position [89, 0]
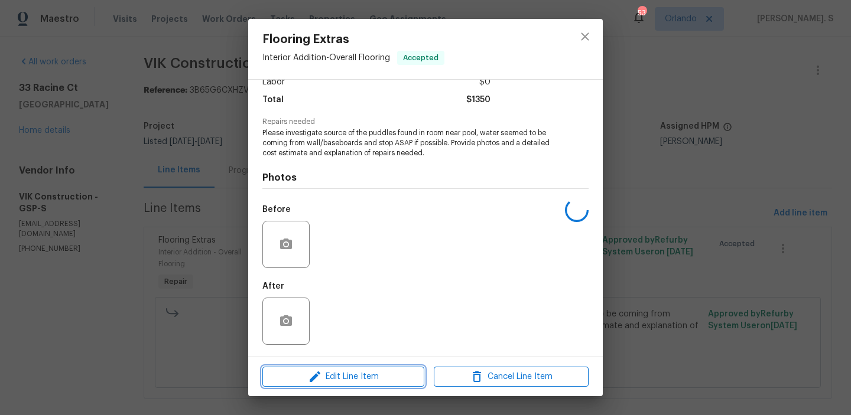
click at [367, 375] on span "Edit Line Item" at bounding box center [343, 377] width 155 height 15
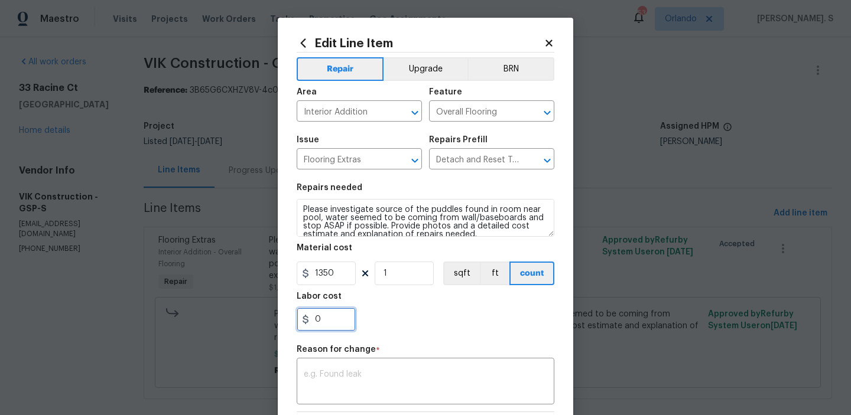
click at [327, 319] on input "0" at bounding box center [326, 320] width 59 height 24
type input "550"
click at [402, 381] on textarea at bounding box center [425, 382] width 243 height 25
paste textarea "(GJ) Updated cost per BR team approval."
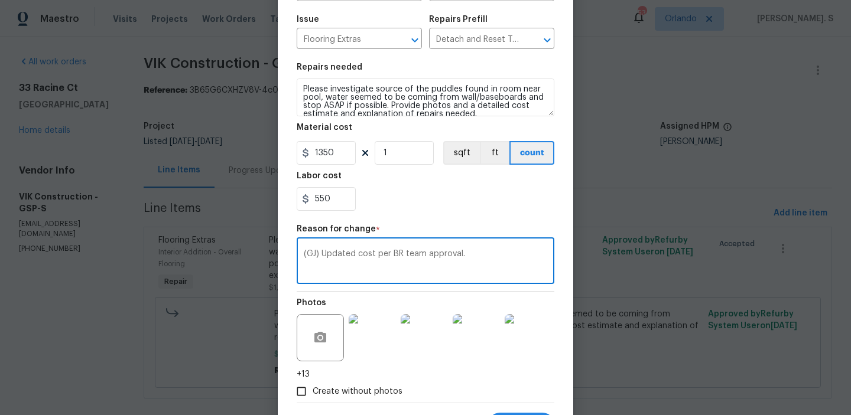
scroll to position [179, 0]
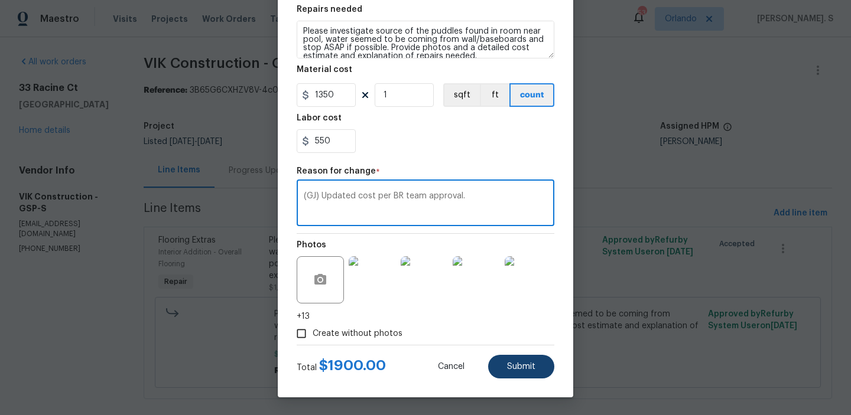
type textarea "(GJ) Updated cost per BR team approval."
click at [528, 373] on button "Submit" at bounding box center [521, 367] width 66 height 24
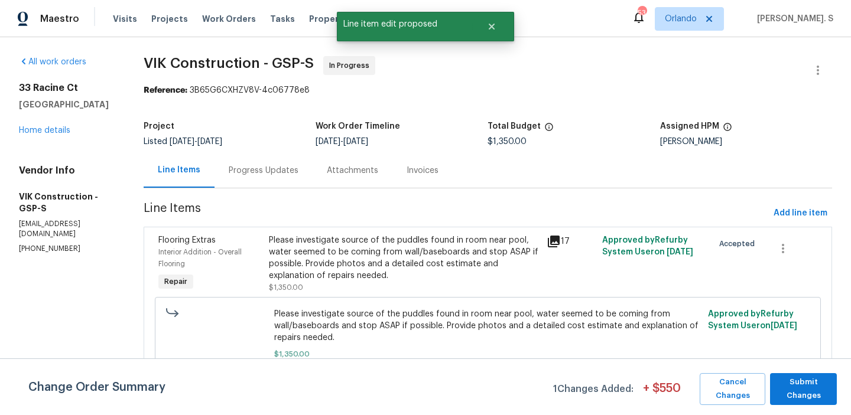
scroll to position [0, 0]
click at [811, 392] on span "Submit Changes" at bounding box center [803, 389] width 55 height 27
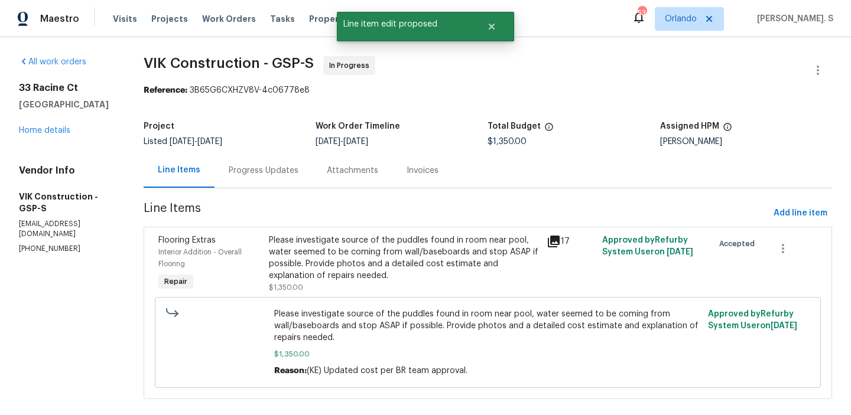
click at [292, 174] on div "Progress Updates" at bounding box center [264, 171] width 70 height 12
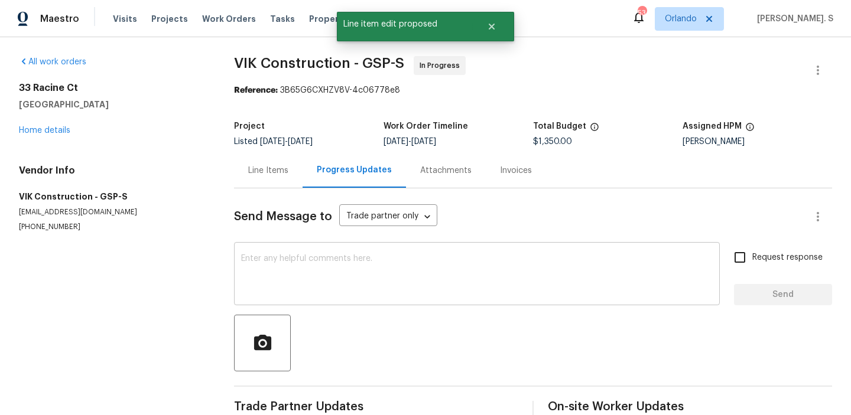
click at [339, 298] on div "x ​" at bounding box center [477, 275] width 486 height 60
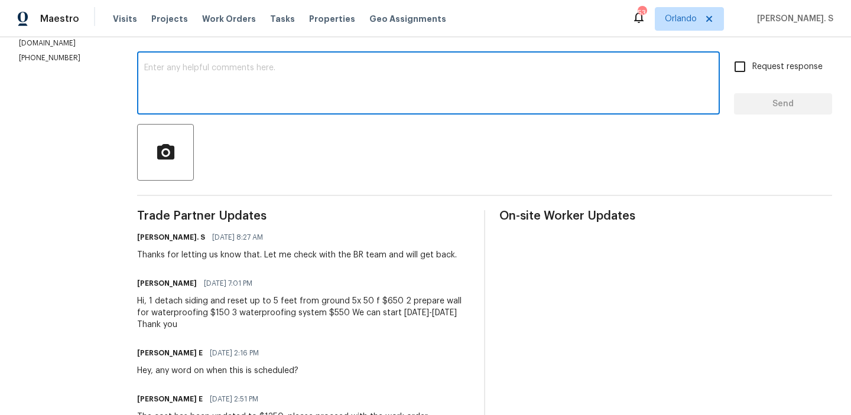
scroll to position [206, 0]
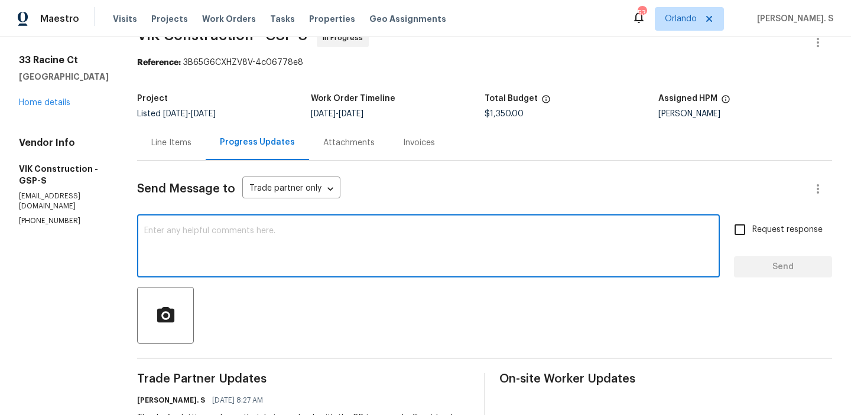
paste textarea "The BR team has approved the cost, and it has been updated."
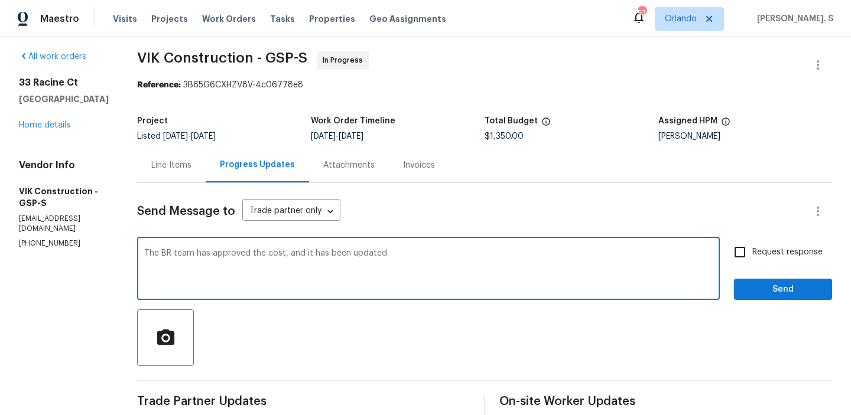
scroll to position [0, 0]
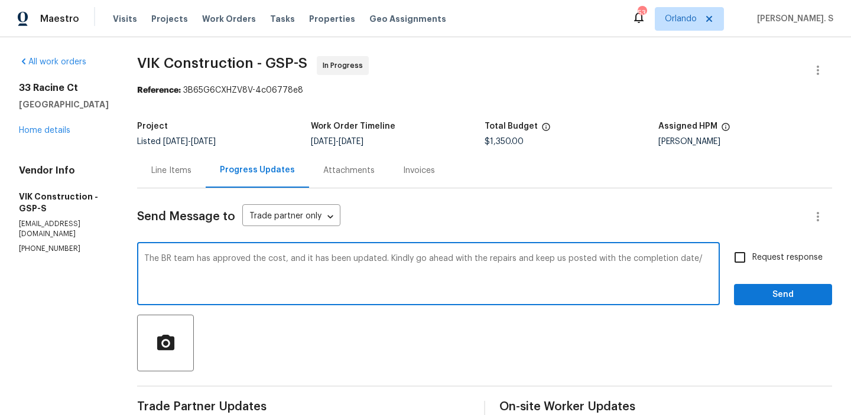
click at [339, 298] on div "The BR team has approved the cost, and it has been updated. Kindly go ahead wit…" at bounding box center [428, 275] width 583 height 60
click at [414, 252] on div "The BR team has approved the cost, and it has been updated. Kindly go ahead wit…" at bounding box center [428, 275] width 583 height 60
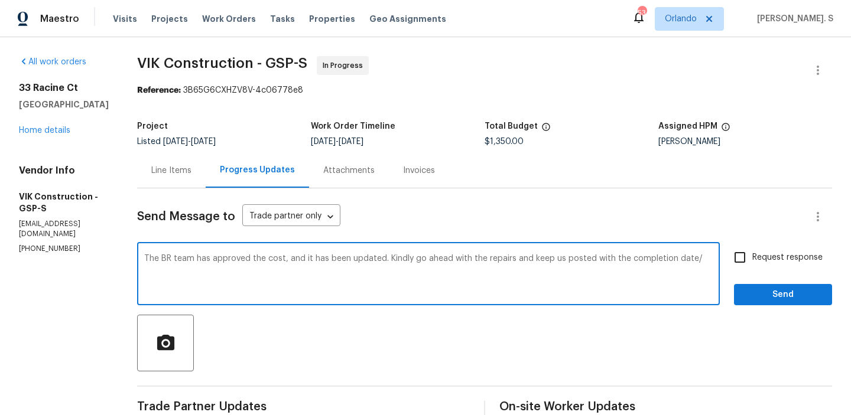
click at [414, 252] on div "The BR team has approved the cost, and it has been updated. Kindly go ahead wit…" at bounding box center [428, 275] width 583 height 60
click at [464, 262] on textarea "The BR team has approved the cost, and it has been updated. Kindly go ahead wit…" at bounding box center [428, 275] width 568 height 41
click at [716, 260] on div "The BR team has approved the cost, and it has been updated. Kindly go ahead wit…" at bounding box center [428, 275] width 583 height 60
click at [714, 261] on div "The BR team has approved the cost, and it has been updated. Kindly go ahead wit…" at bounding box center [428, 275] width 583 height 60
click at [713, 257] on textarea "The BR team has approved the cost, and it has been updated. Kindly go ahead wit…" at bounding box center [428, 275] width 568 height 41
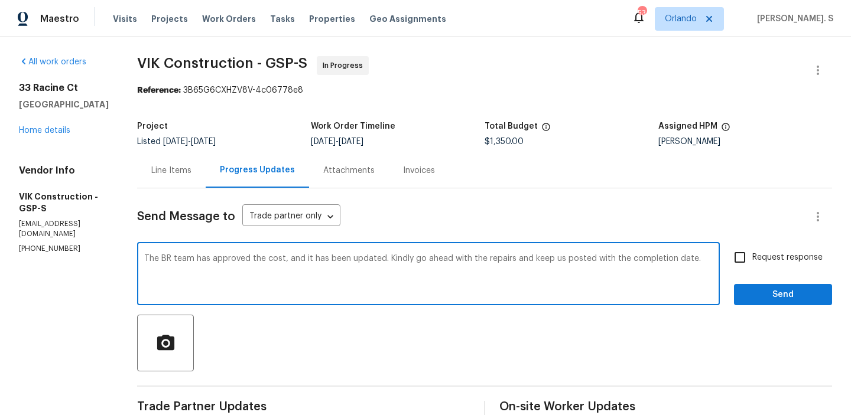
click at [713, 257] on textarea "The BR team has approved the cost, and it has been updated. Kindly go ahead wit…" at bounding box center [428, 275] width 568 height 41
type textarea "The BR team has approved the cost, and it has been updated. Kindly go ahead wit…"
click at [808, 256] on span "Request response" at bounding box center [787, 258] width 70 height 12
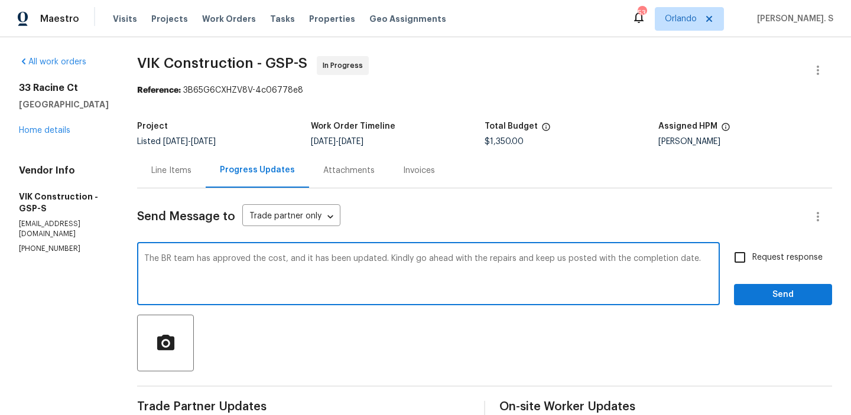
click at [752, 256] on input "Request response" at bounding box center [739, 257] width 25 height 25
checkbox input "true"
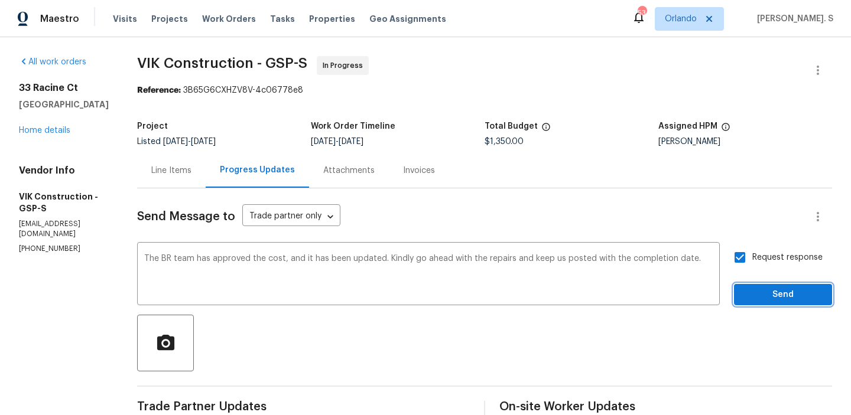
click at [791, 301] on span "Send" at bounding box center [782, 295] width 79 height 15
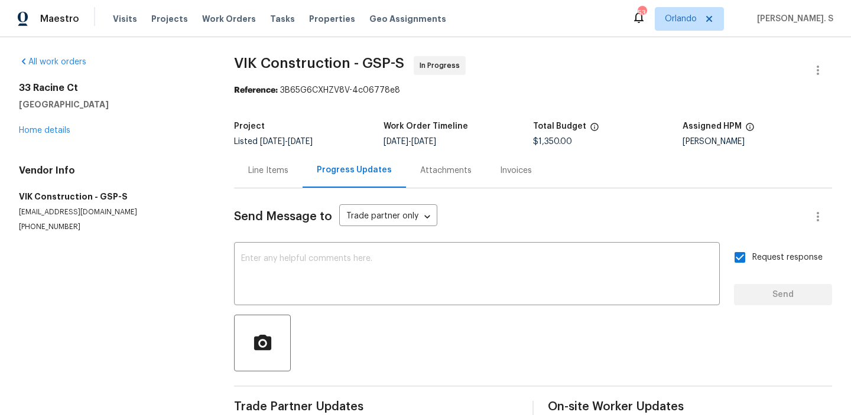
click at [303, 181] on div "Progress Updates" at bounding box center [354, 170] width 103 height 35
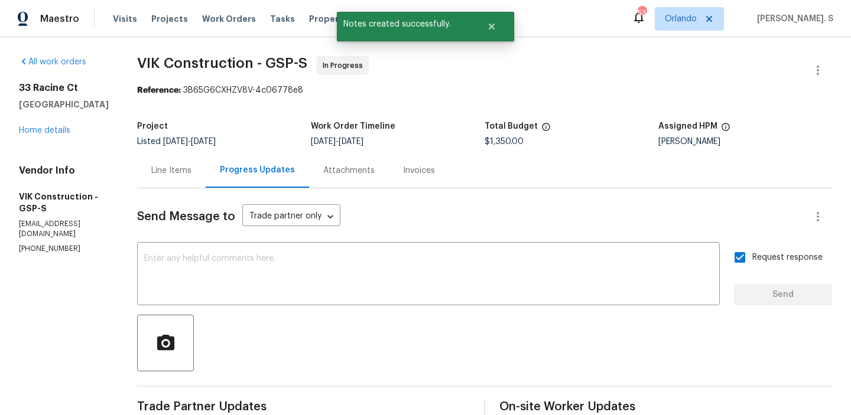
click at [233, 181] on div "Progress Updates" at bounding box center [257, 170] width 103 height 35
click at [206, 177] on div "Line Items" at bounding box center [171, 170] width 69 height 35
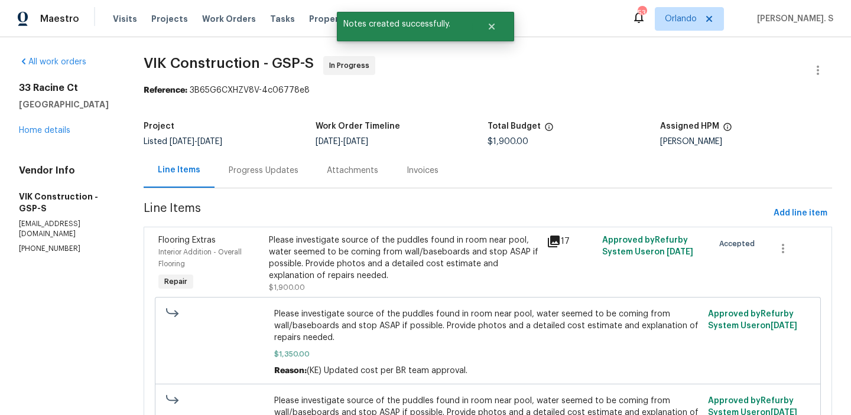
scroll to position [105, 0]
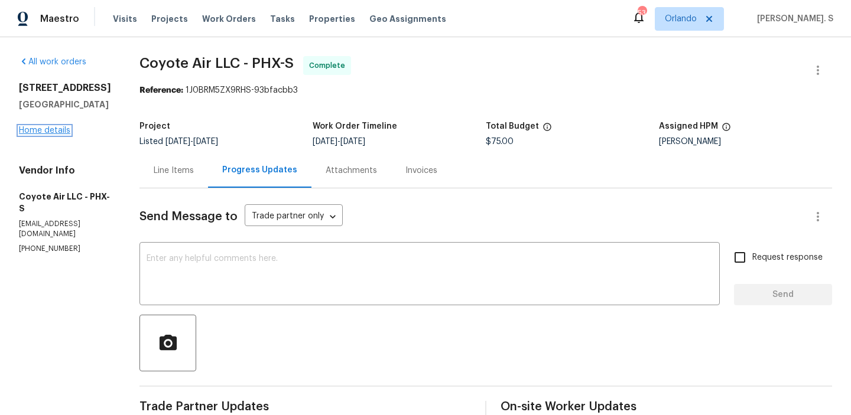
click at [40, 128] on link "Home details" at bounding box center [44, 130] width 51 height 8
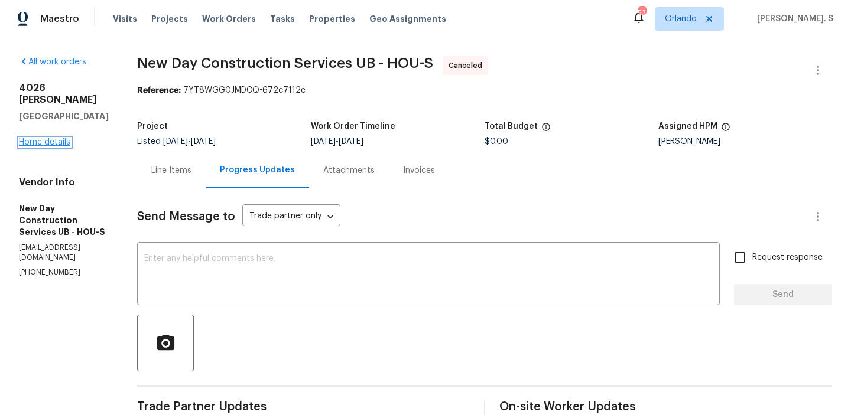
click at [38, 138] on link "Home details" at bounding box center [44, 142] width 51 height 8
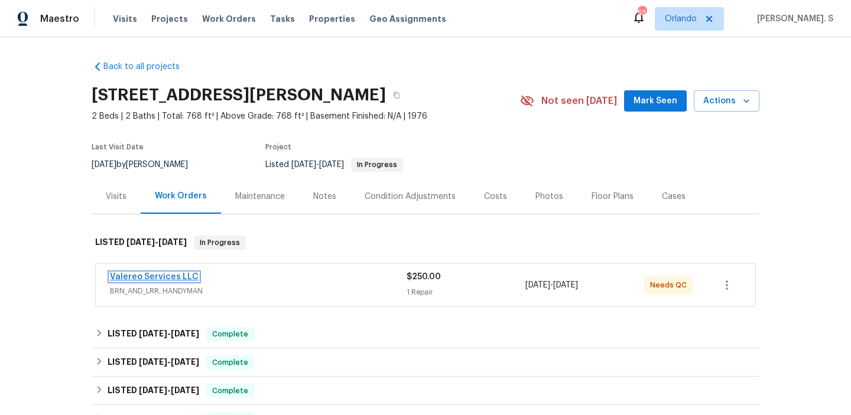
click at [175, 274] on link "Valereo Services LLC" at bounding box center [154, 277] width 89 height 8
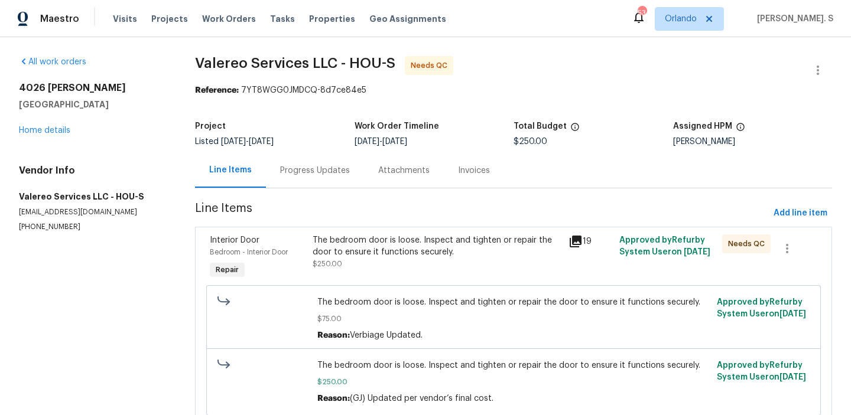
click at [299, 154] on div "Progress Updates" at bounding box center [315, 170] width 98 height 35
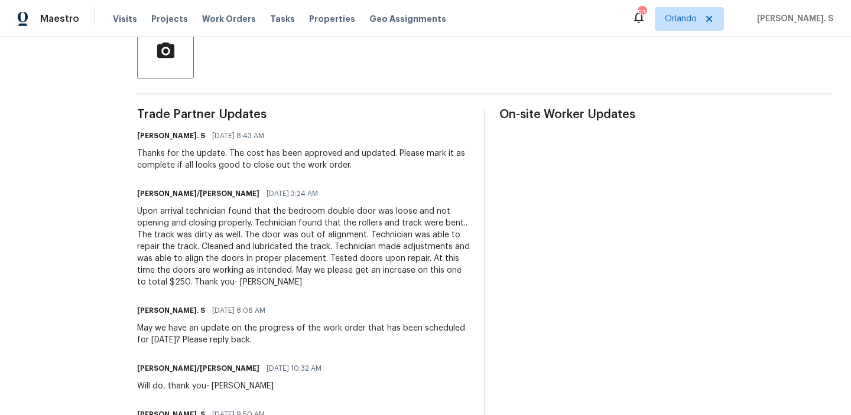
scroll to position [54, 0]
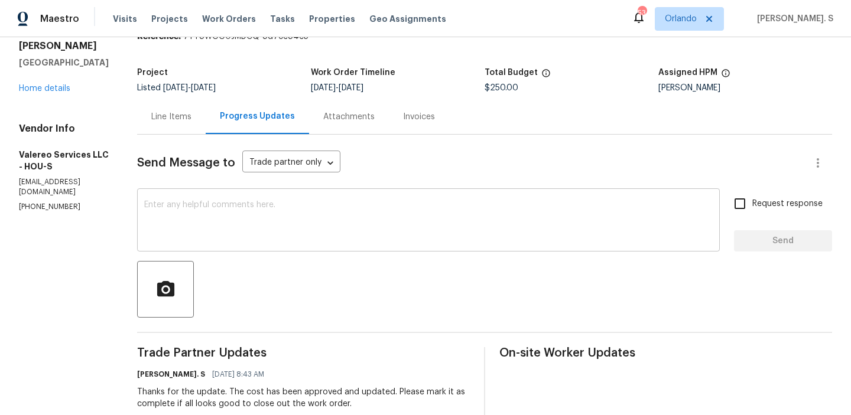
click at [262, 229] on textarea at bounding box center [428, 221] width 568 height 41
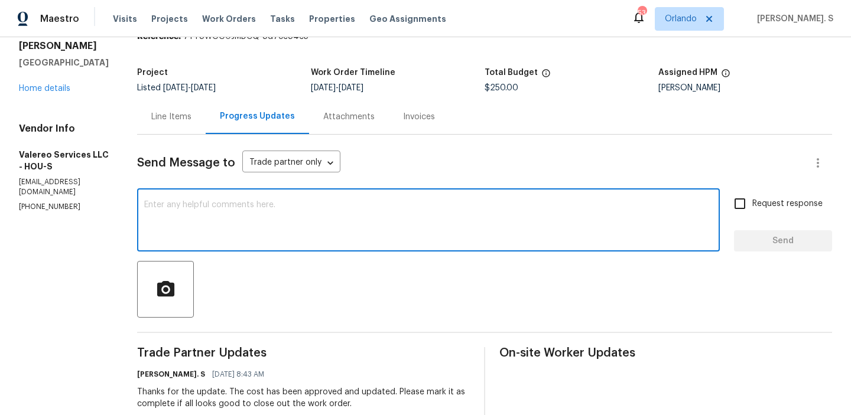
type textarea "t"
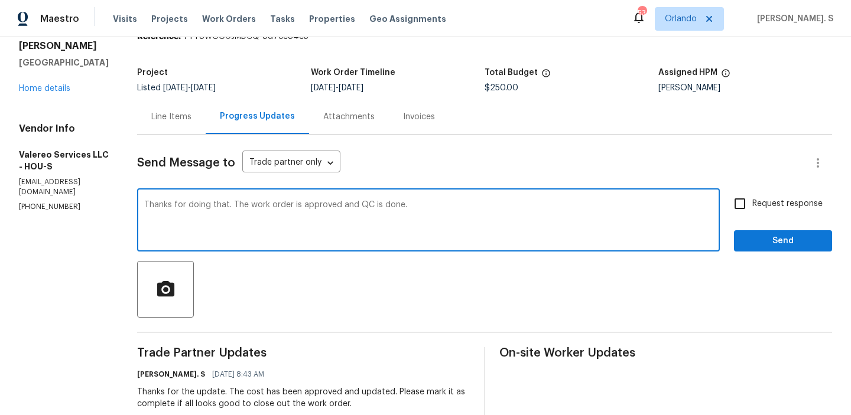
click at [262, 229] on textarea "Thanks for doing that. The work order is approved and QC is done." at bounding box center [428, 221] width 568 height 41
type textarea "Thanks for doing that. The work order is approved and QC is done."
click at [759, 216] on label "Request response" at bounding box center [774, 203] width 95 height 25
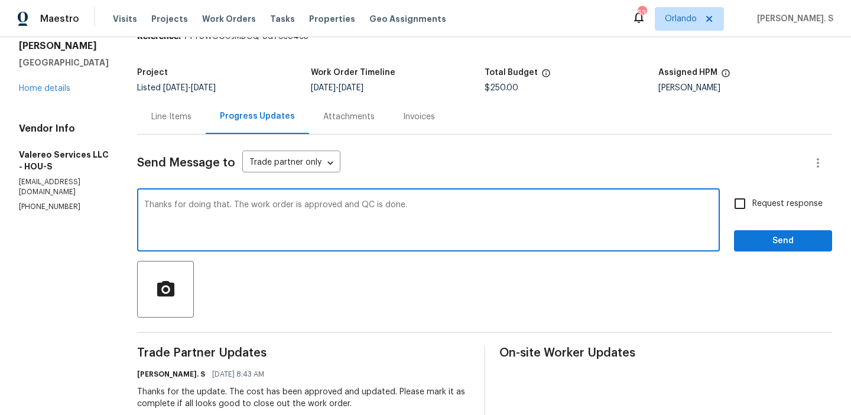
click at [752, 216] on input "Request response" at bounding box center [739, 203] width 25 height 25
checkbox input "true"
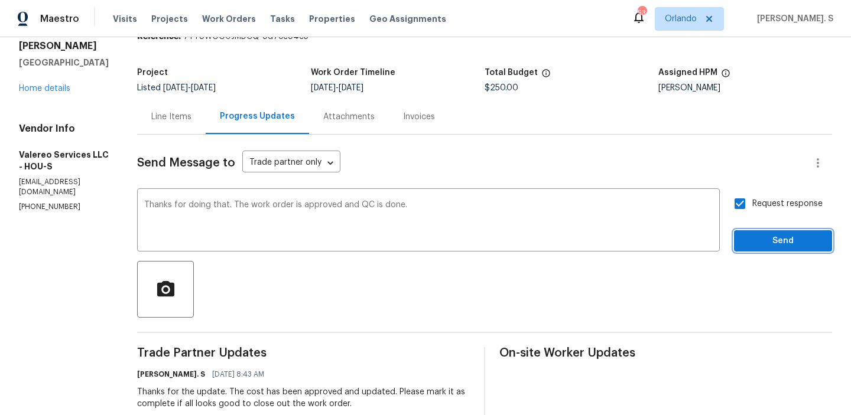
click at [760, 247] on span "Send" at bounding box center [782, 241] width 79 height 15
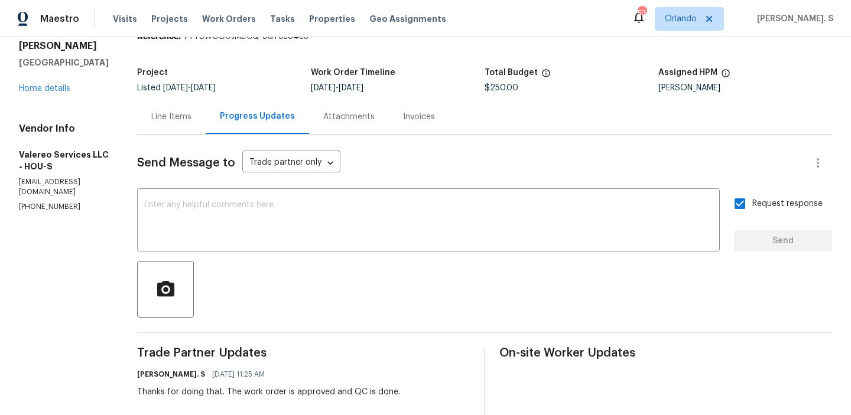
scroll to position [0, 0]
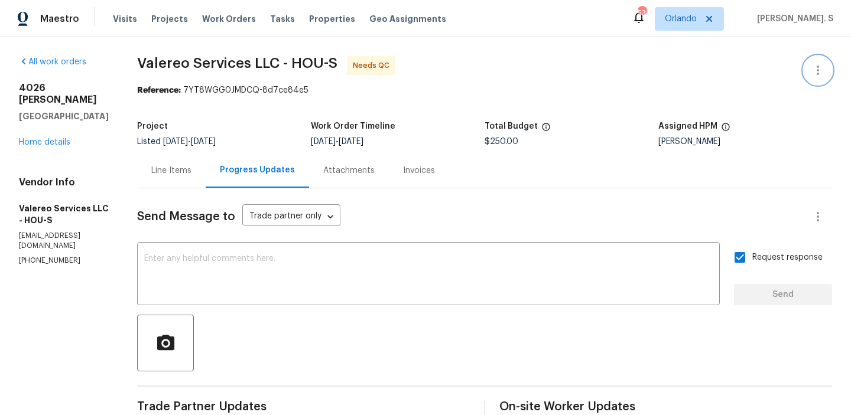
click at [818, 69] on icon "button" at bounding box center [818, 70] width 2 height 9
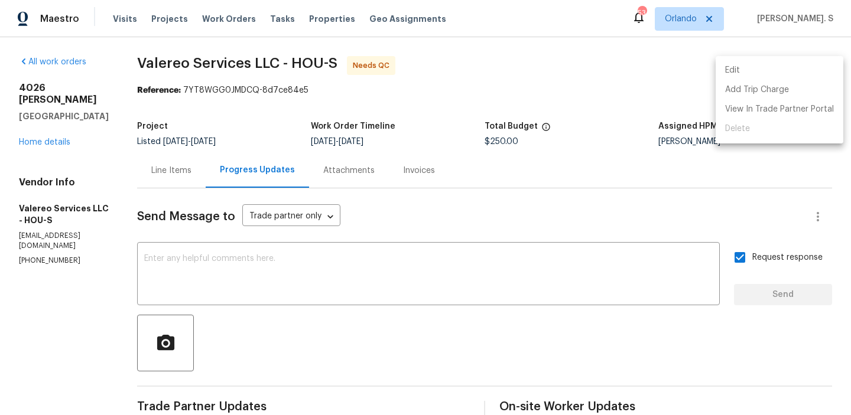
click at [775, 66] on li "Edit" at bounding box center [780, 70] width 128 height 19
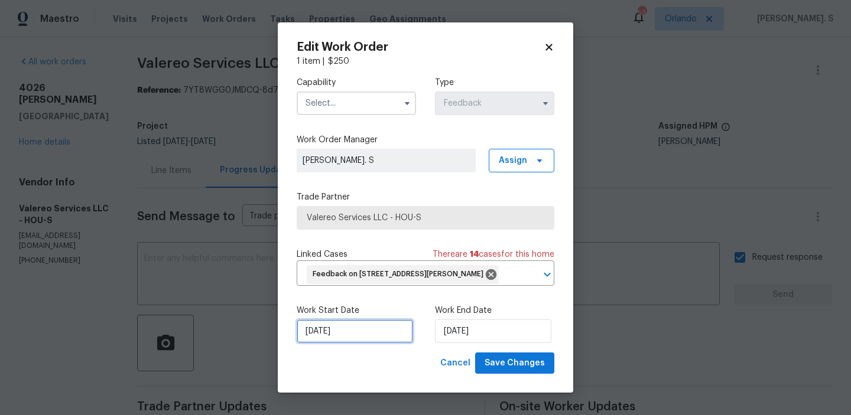
click at [389, 327] on input "[DATE]" at bounding box center [355, 332] width 116 height 24
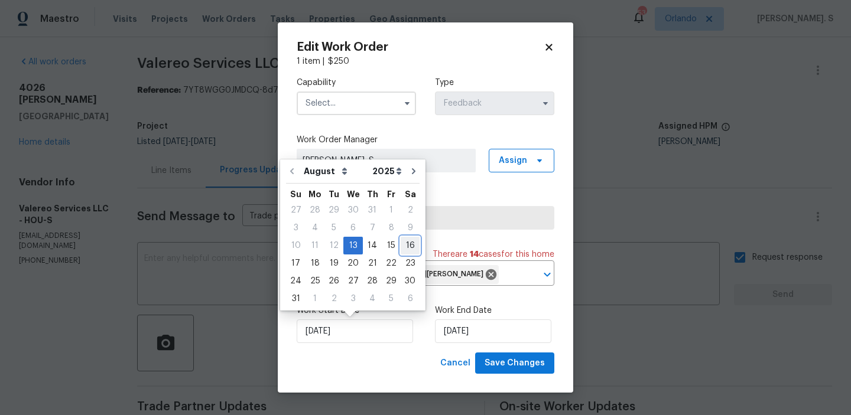
click at [412, 245] on div "16" at bounding box center [410, 246] width 19 height 17
type input "[DATE]"
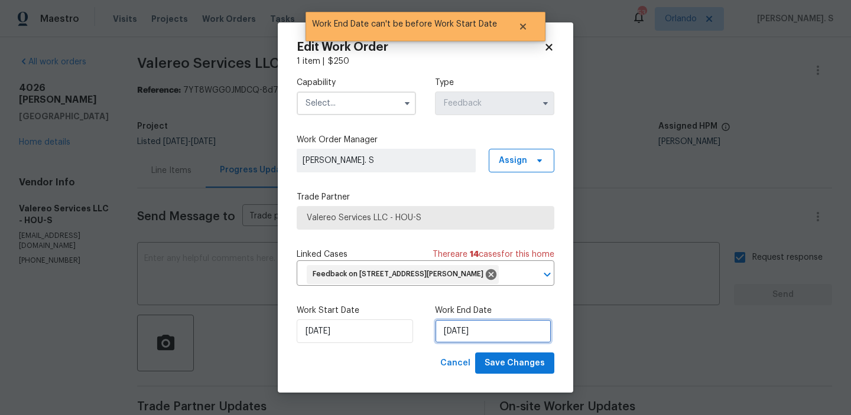
click at [466, 321] on input "[DATE]" at bounding box center [493, 332] width 116 height 24
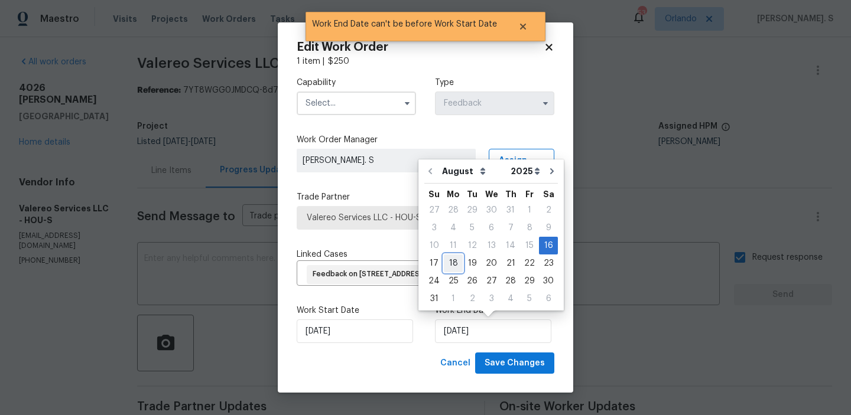
click at [455, 264] on div "18" at bounding box center [453, 263] width 19 height 17
type input "[DATE]"
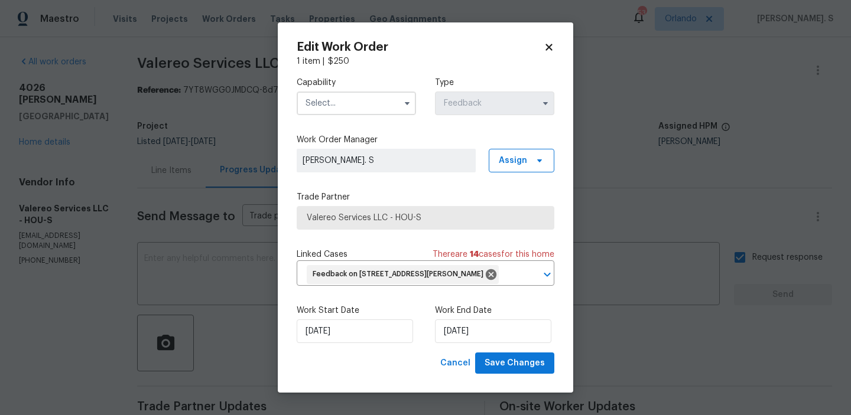
click at [365, 95] on input "text" at bounding box center [356, 104] width 119 height 24
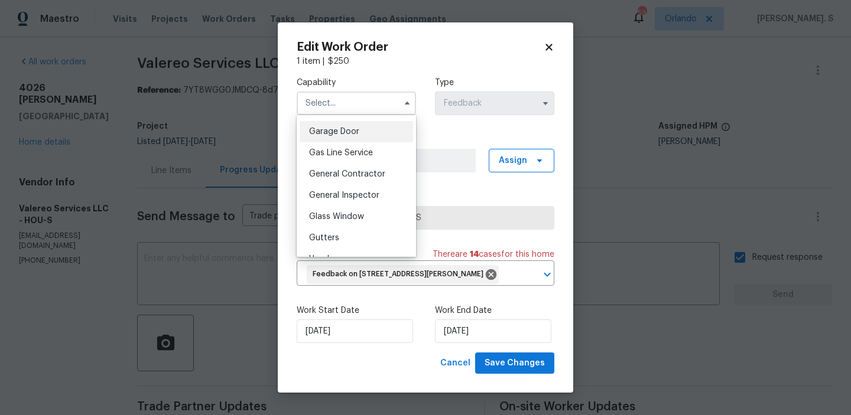
scroll to position [538, 0]
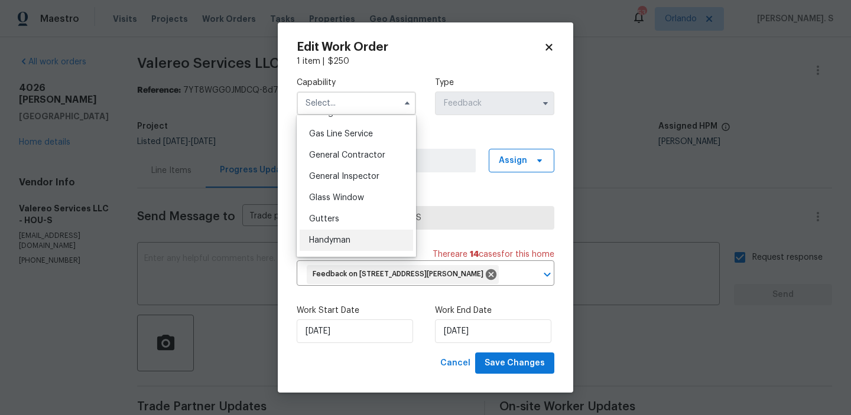
click at [348, 238] on span "Handyman" at bounding box center [329, 240] width 41 height 8
type input "Handyman"
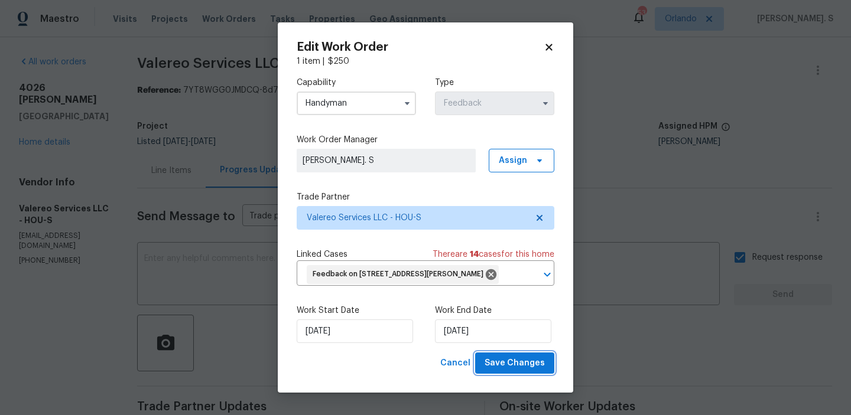
click at [492, 360] on span "Save Changes" at bounding box center [515, 363] width 60 height 15
click at [171, 170] on body "Maestro Visits Projects Work Orders Tasks Properties Geo Assignments 53 Orlando…" at bounding box center [425, 207] width 851 height 415
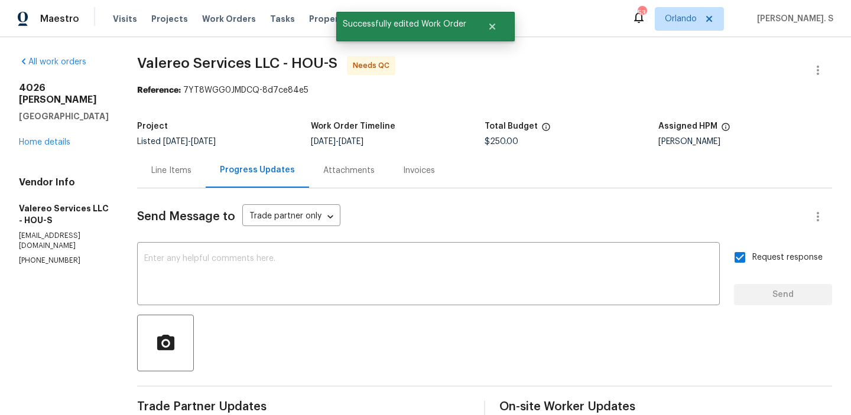
click at [171, 170] on div "Line Items" at bounding box center [171, 171] width 40 height 12
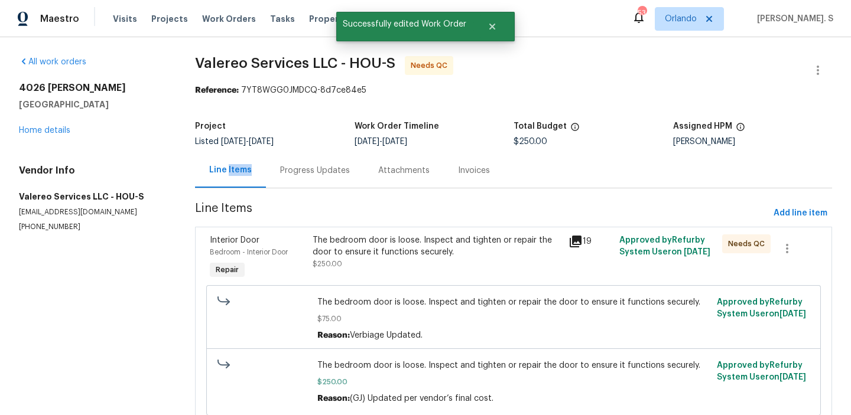
click at [410, 256] on div "The bedroom door is loose. Inspect and tighten or repair the door to ensure it …" at bounding box center [437, 247] width 249 height 24
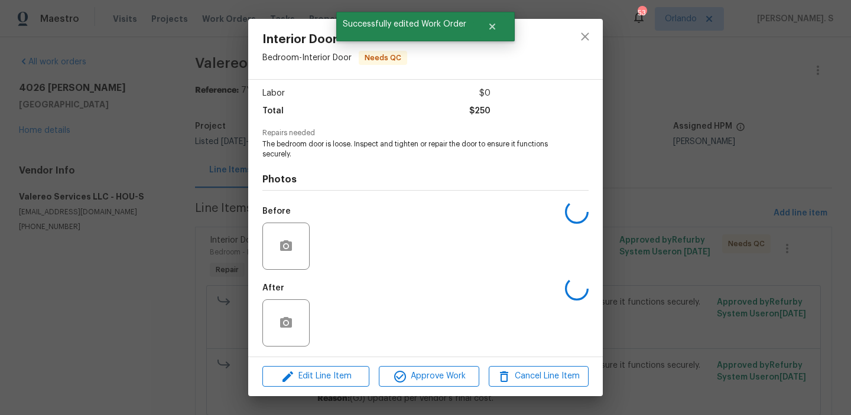
scroll to position [80, 0]
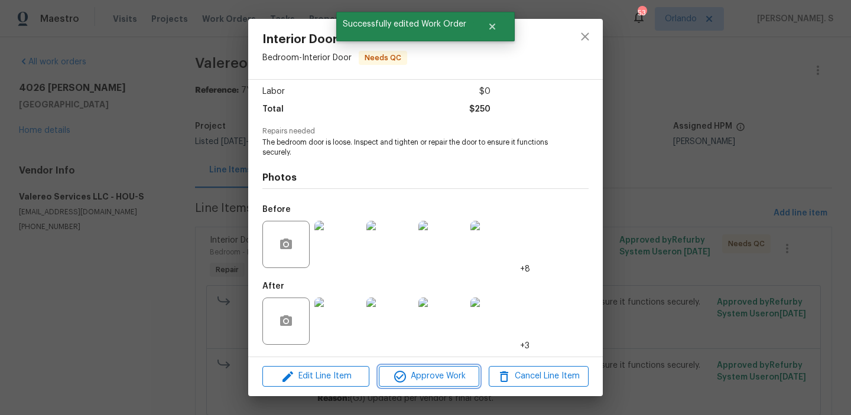
click at [461, 370] on span "Approve Work" at bounding box center [428, 376] width 93 height 15
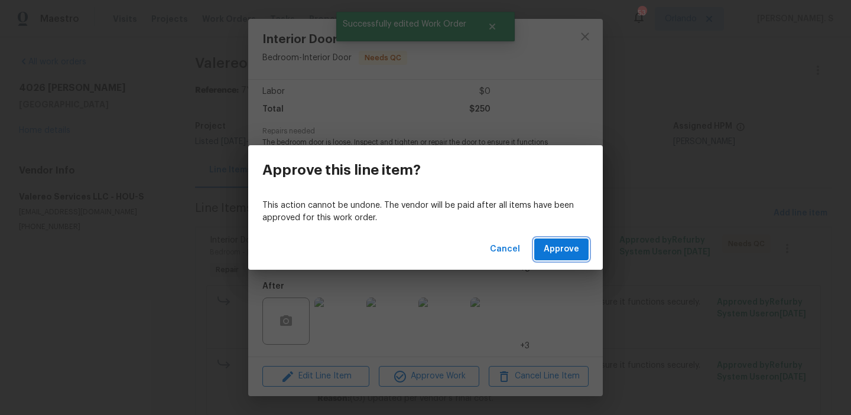
click at [554, 248] on span "Approve" at bounding box center [561, 249] width 35 height 15
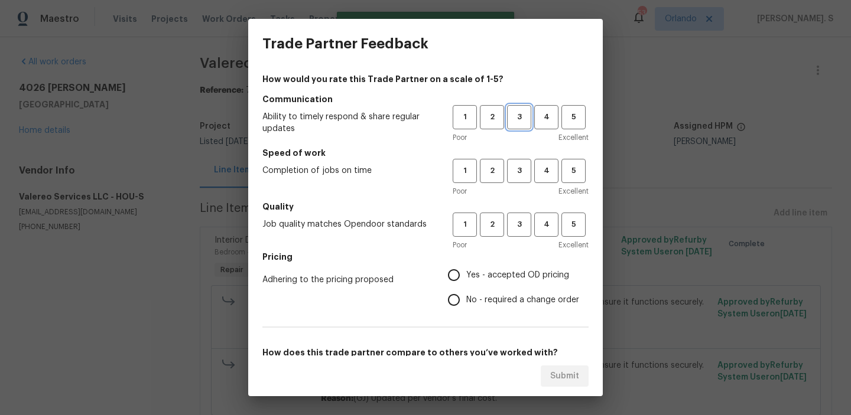
click at [516, 124] on button "3" at bounding box center [519, 117] width 24 height 24
click at [521, 173] on span "3" at bounding box center [519, 171] width 22 height 14
click at [524, 226] on span "3" at bounding box center [519, 225] width 22 height 14
click at [523, 293] on label "No - required a change order" at bounding box center [510, 300] width 138 height 25
click at [466, 293] on input "No - required a change order" at bounding box center [453, 300] width 25 height 25
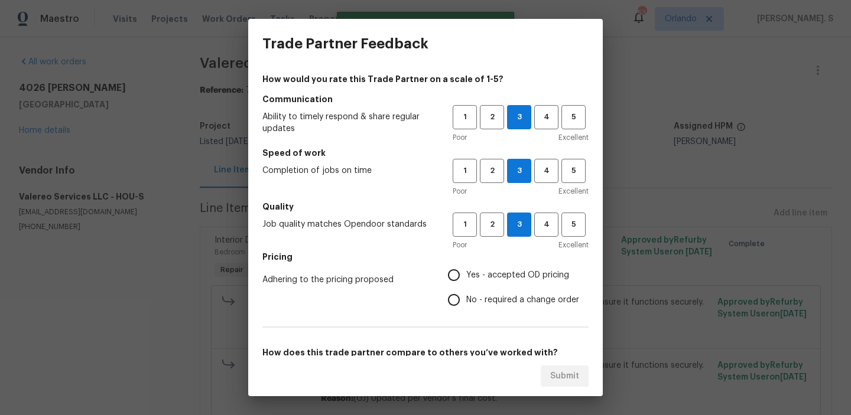
radio input "true"
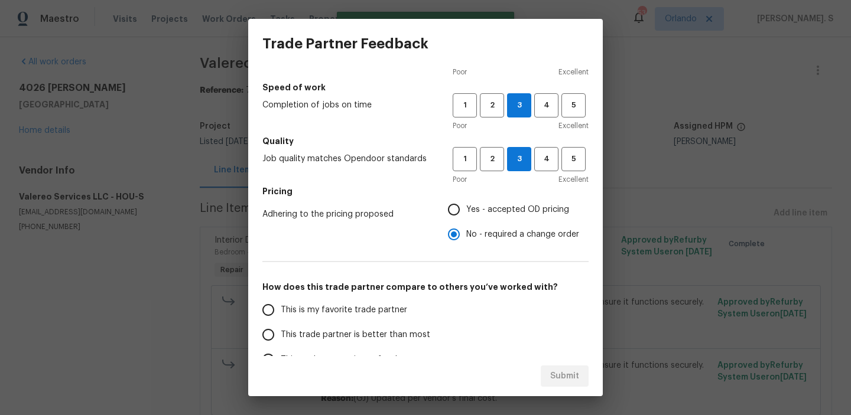
scroll to position [71, 0]
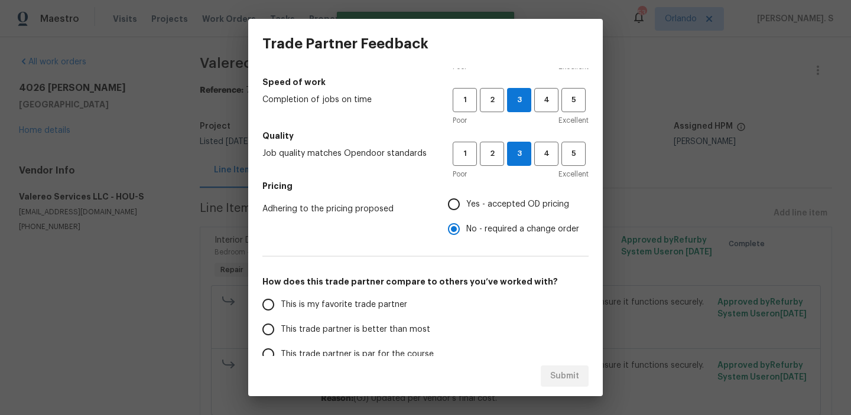
click at [408, 304] on label "This is my favorite trade partner" at bounding box center [349, 304] width 187 height 25
click at [281, 304] on input "This is my favorite trade partner" at bounding box center [268, 304] width 25 height 25
radio input "false"
click at [408, 326] on span "This trade partner is better than most" at bounding box center [355, 330] width 149 height 12
click at [281, 326] on input "This trade partner is better than most" at bounding box center [268, 329] width 25 height 25
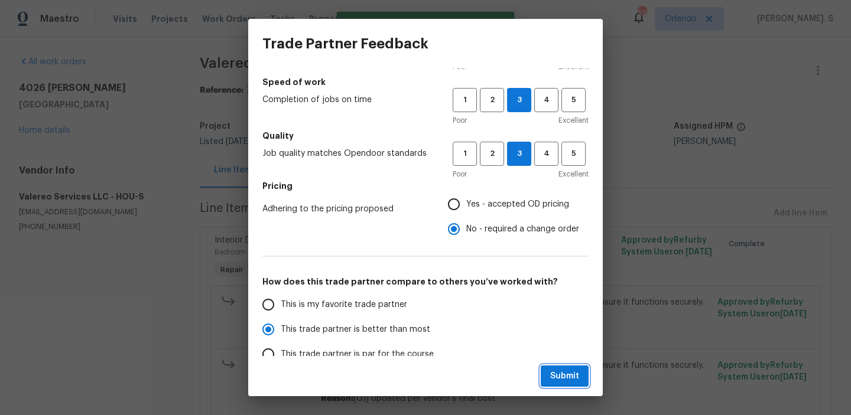
click at [555, 385] on button "Submit" at bounding box center [565, 377] width 48 height 22
radio input "true"
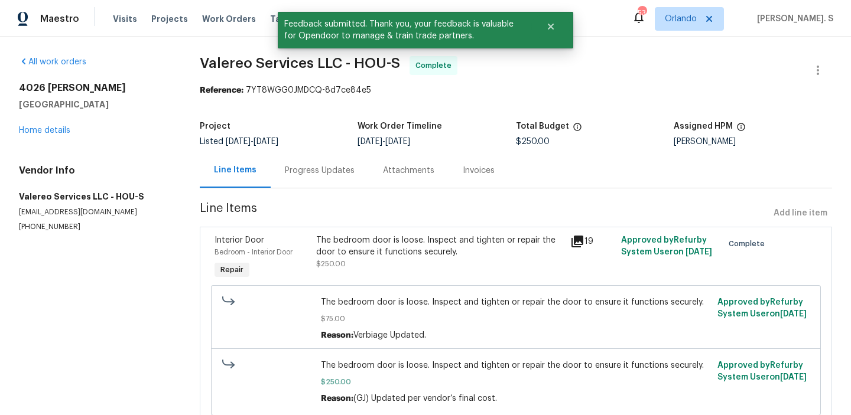
click at [378, 301] on span "The bedroom door is loose. Inspect and tighten or repair the door to ensure it …" at bounding box center [515, 303] width 389 height 12
click at [376, 263] on div "The bedroom door is loose. Inspect and tighten or repair the door to ensure it …" at bounding box center [439, 252] width 247 height 35
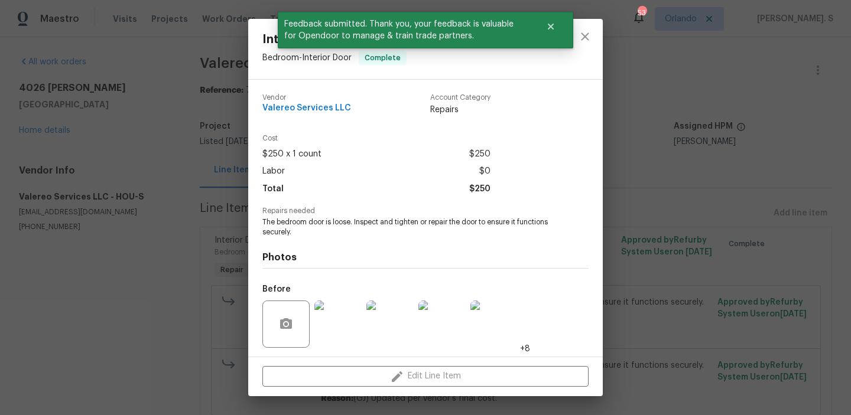
scroll to position [80, 0]
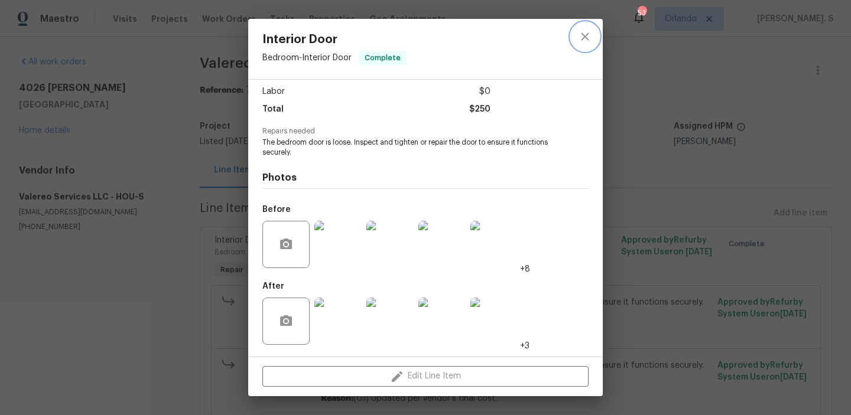
click at [590, 37] on icon "close" at bounding box center [585, 37] width 14 height 14
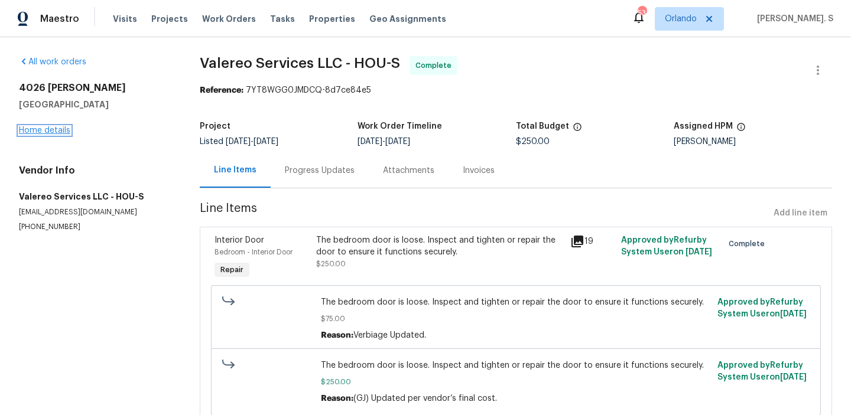
click at [30, 131] on link "Home details" at bounding box center [44, 130] width 51 height 8
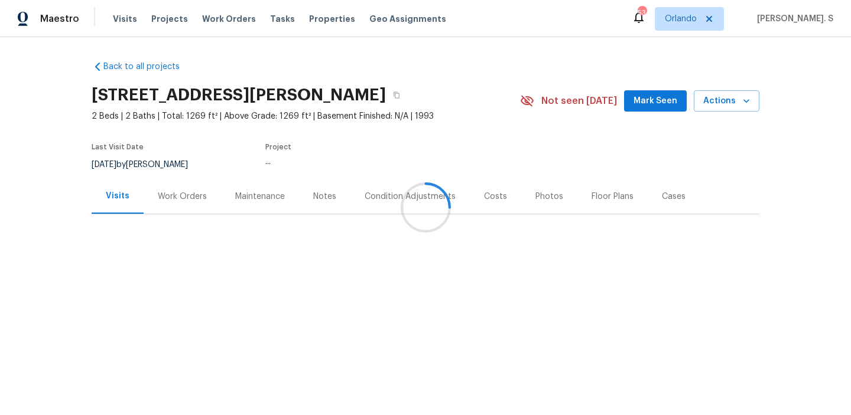
click at [137, 175] on div at bounding box center [425, 207] width 851 height 415
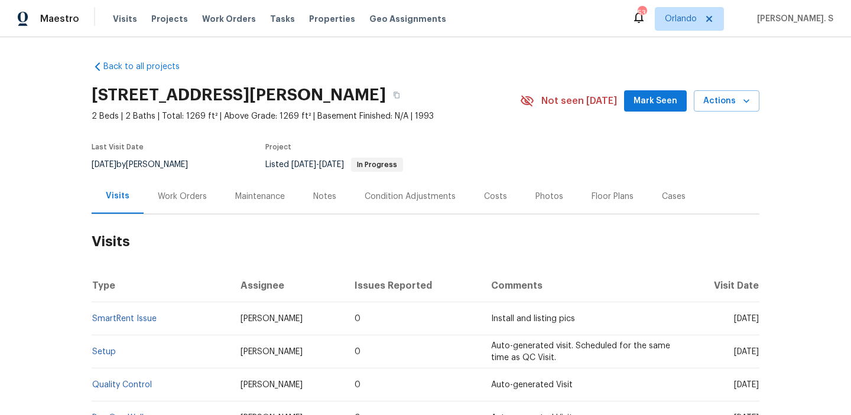
click at [176, 209] on div "Work Orders" at bounding box center [182, 196] width 77 height 35
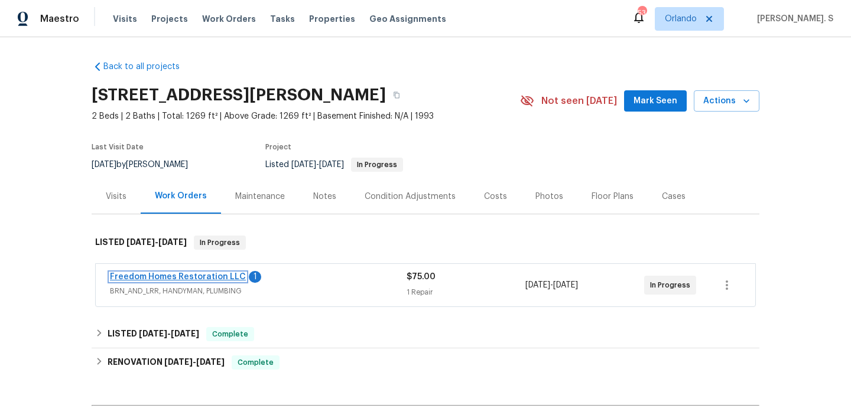
click at [194, 281] on link "Freedom Homes Restoration LLC" at bounding box center [178, 277] width 136 height 8
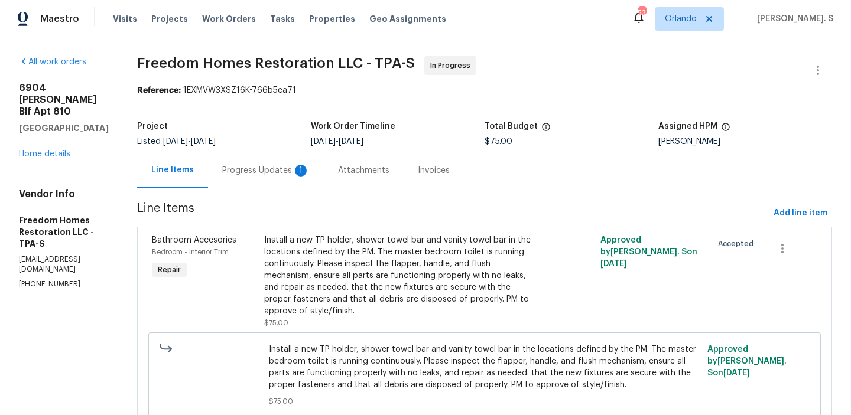
click at [291, 182] on div "Progress Updates 1" at bounding box center [266, 170] width 116 height 35
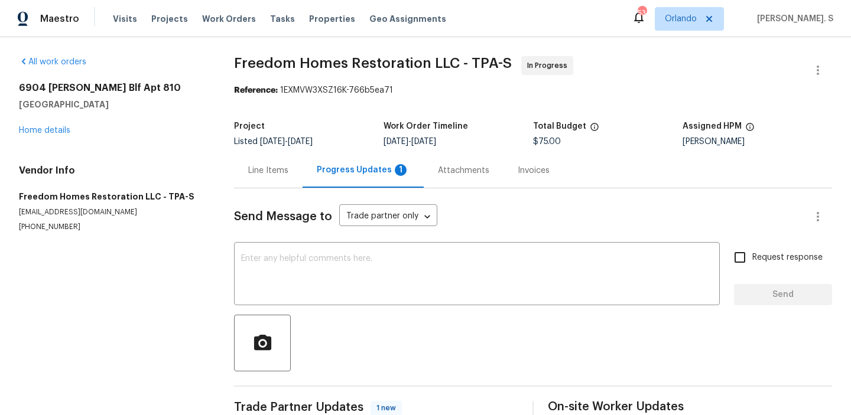
click at [291, 182] on div "Line Items" at bounding box center [268, 170] width 69 height 35
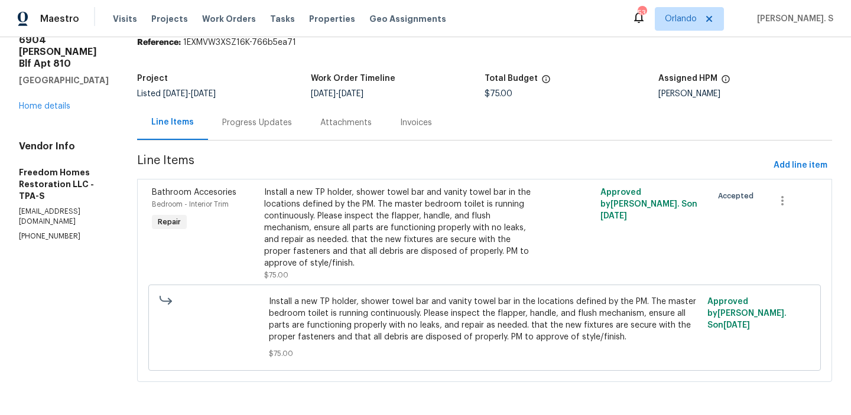
click at [264, 129] on div "Progress Updates" at bounding box center [257, 122] width 98 height 35
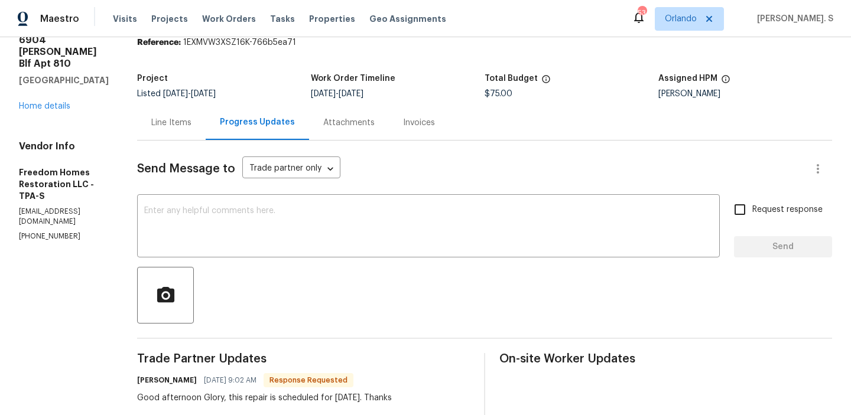
scroll to position [164, 0]
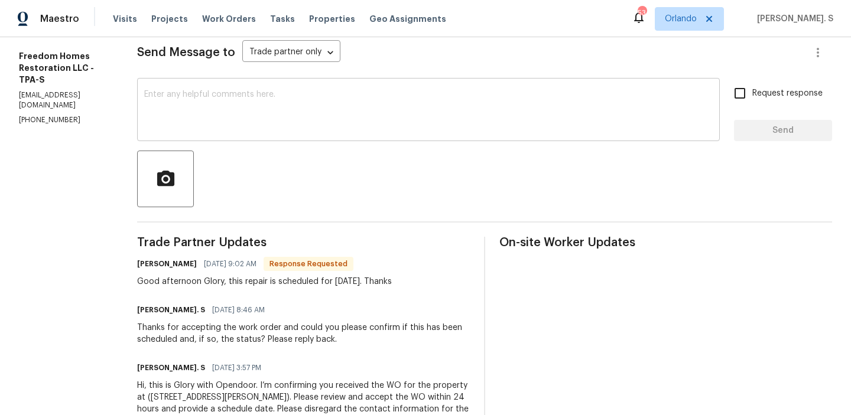
click at [279, 118] on textarea at bounding box center [428, 110] width 568 height 41
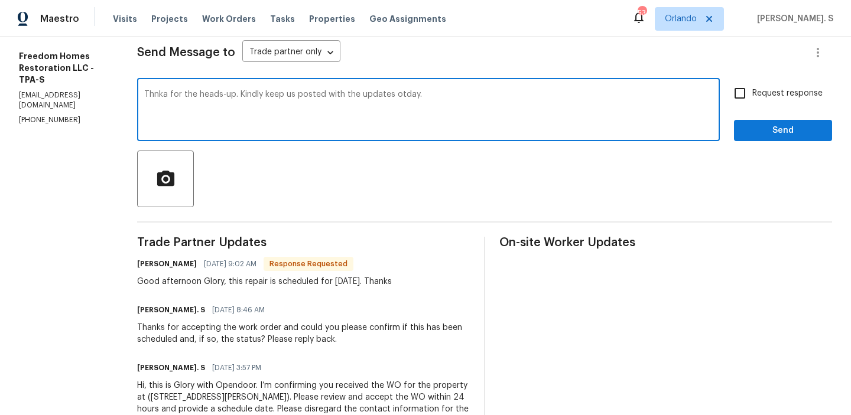
type textarea "Thnka for the heads-up. Kindly keep us posted with the updates otday."
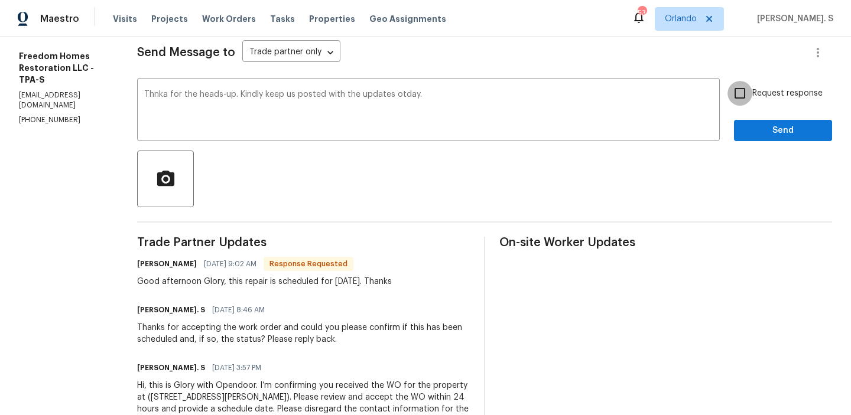
click at [731, 90] on input "Request response" at bounding box center [739, 93] width 25 height 25
checkbox input "true"
click at [404, 90] on textarea "Thnka for the heads-up. Kindly keep us posted with the updates otday." at bounding box center [428, 110] width 568 height 41
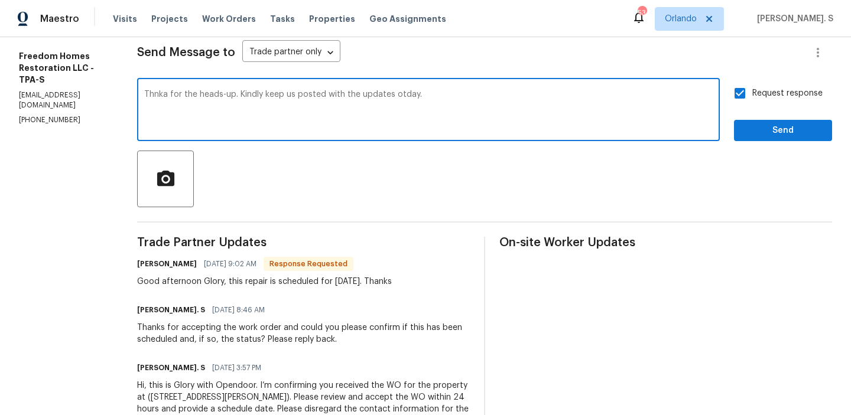
click at [0, 0] on qb-div "Correct the spelling error today." at bounding box center [0, 0] width 0 height 0
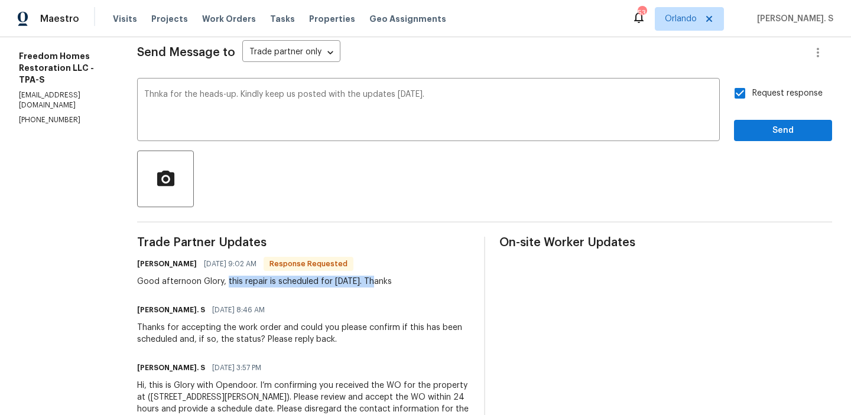
drag, startPoint x: 230, startPoint y: 282, endPoint x: 377, endPoint y: 279, distance: 147.2
click at [378, 279] on div "Good afternoon Glory, this repair is scheduled for tomorrow. Thanks" at bounding box center [264, 282] width 255 height 12
copy div "this repair is scheduled for tomorrow."
click at [0, 0] on span "Thanks" at bounding box center [0, 0] width 0 height 0
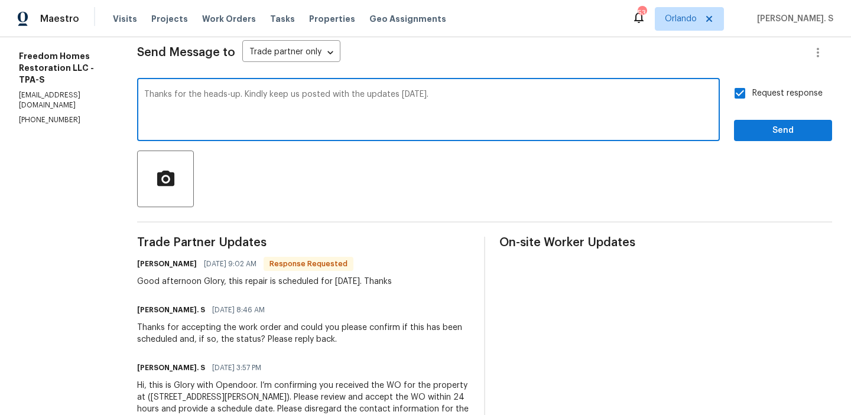
type textarea "Thanks for the heads-up. Kindly keep us posted with the updates today."
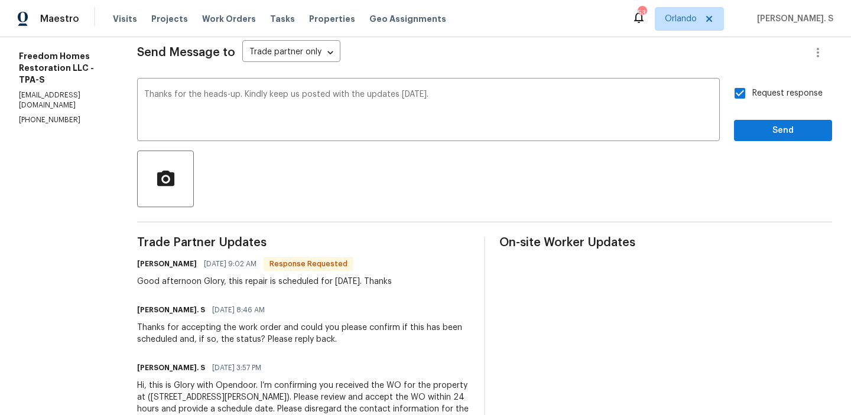
click at [795, 119] on div "Request response Send" at bounding box center [783, 111] width 98 height 60
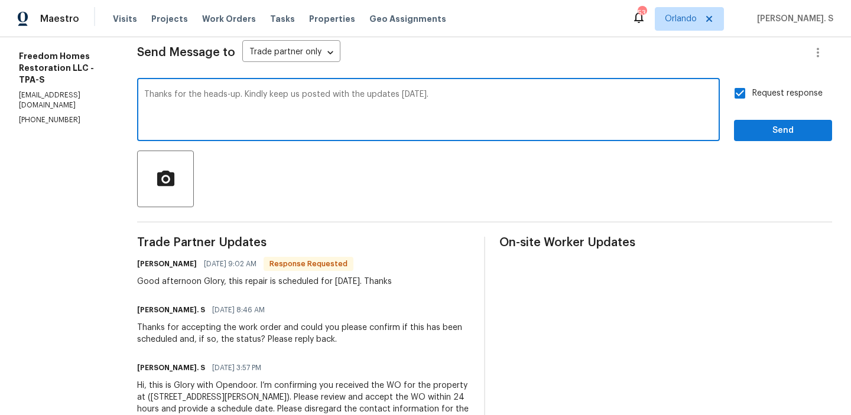
drag, startPoint x: 252, startPoint y: 93, endPoint x: 487, endPoint y: 93, distance: 235.2
click at [487, 93] on textarea "Thanks for the heads-up. Kindly keep us posted with the updates today." at bounding box center [428, 110] width 568 height 41
click at [807, 135] on span "Send" at bounding box center [782, 130] width 79 height 15
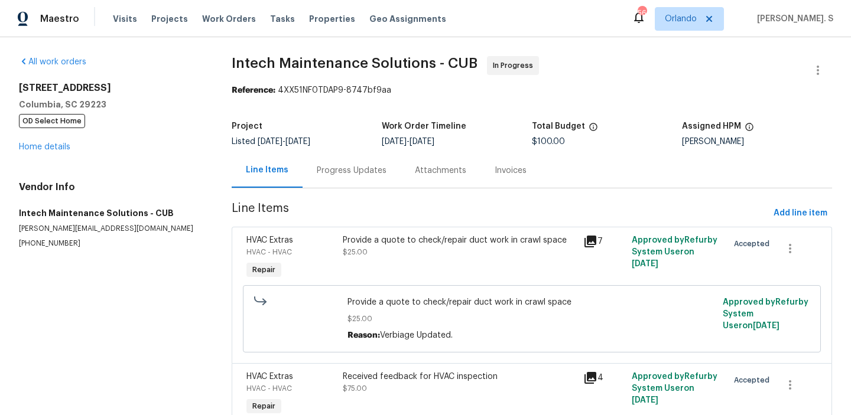
click at [337, 184] on div "Progress Updates" at bounding box center [352, 170] width 98 height 35
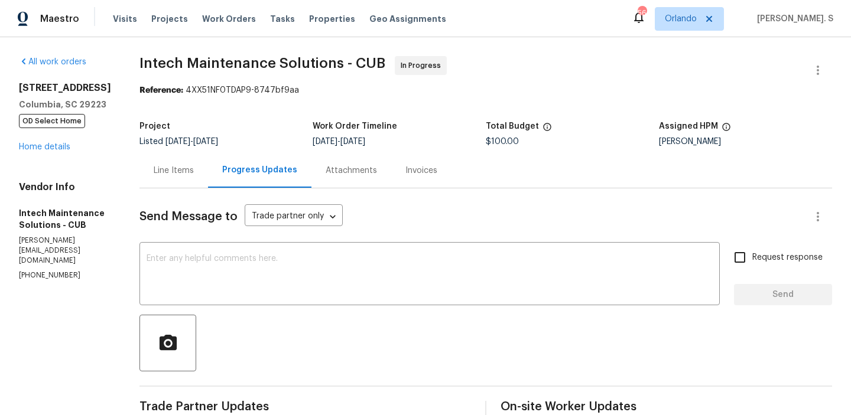
click at [154, 170] on div "Line Items" at bounding box center [174, 171] width 40 height 12
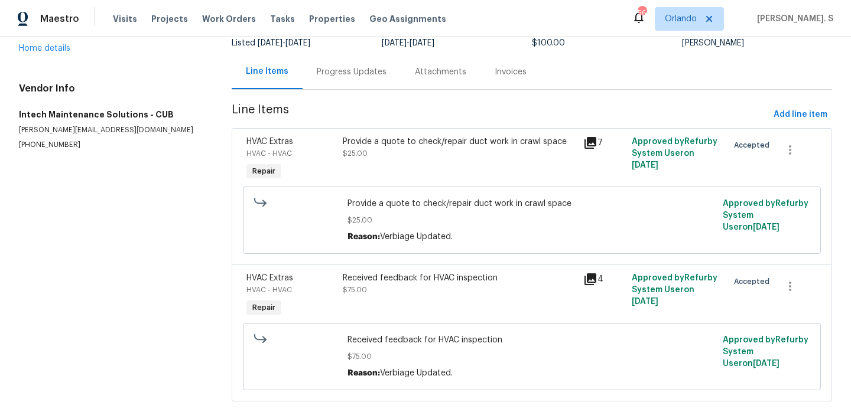
scroll to position [119, 0]
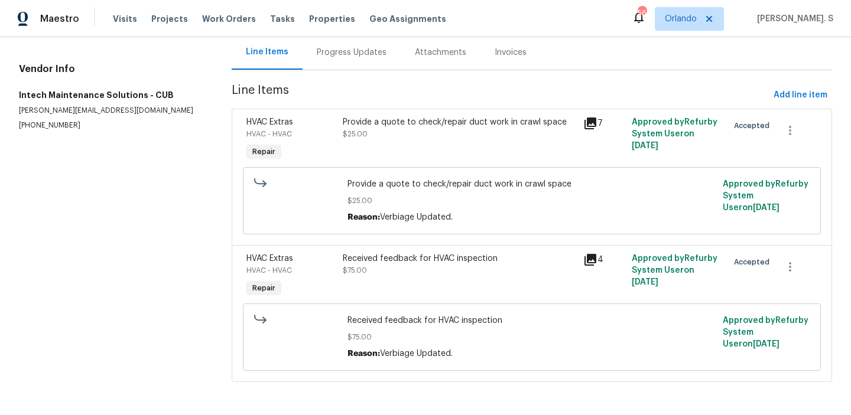
click at [451, 119] on div "Provide a quote to check/repair duct work in crawl space" at bounding box center [460, 122] width 234 height 12
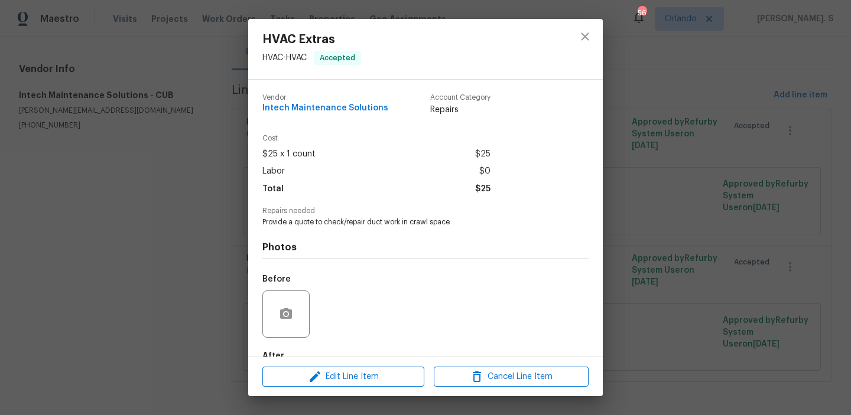
scroll to position [70, 0]
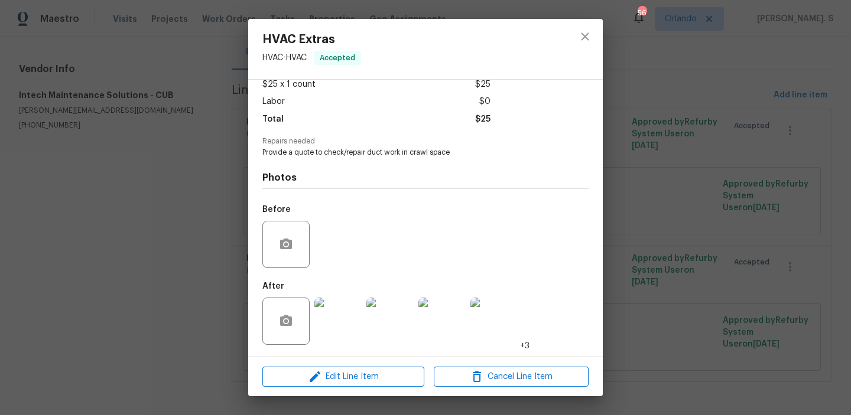
click at [501, 349] on div at bounding box center [494, 321] width 52 height 61
click at [502, 336] on img at bounding box center [493, 321] width 47 height 47
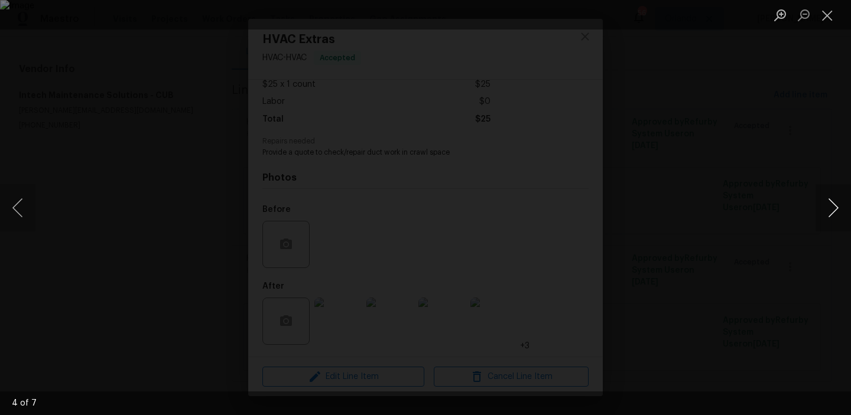
click at [825, 199] on button "Next image" at bounding box center [832, 207] width 35 height 47
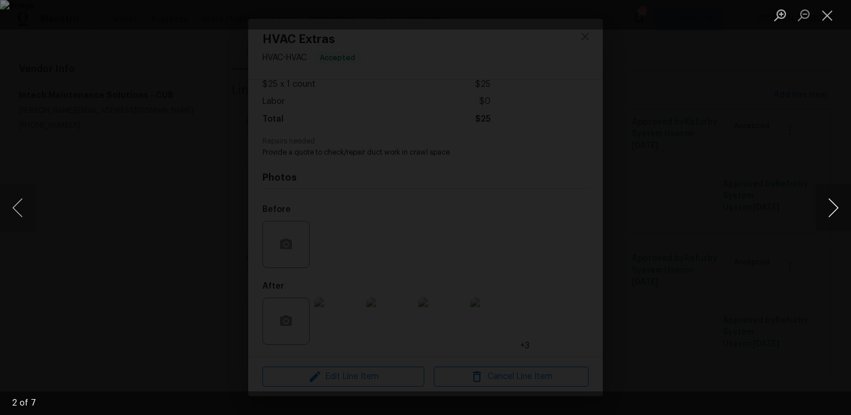
click at [825, 199] on button "Next image" at bounding box center [832, 207] width 35 height 47
click at [817, 18] on button "Close lightbox" at bounding box center [827, 15] width 24 height 21
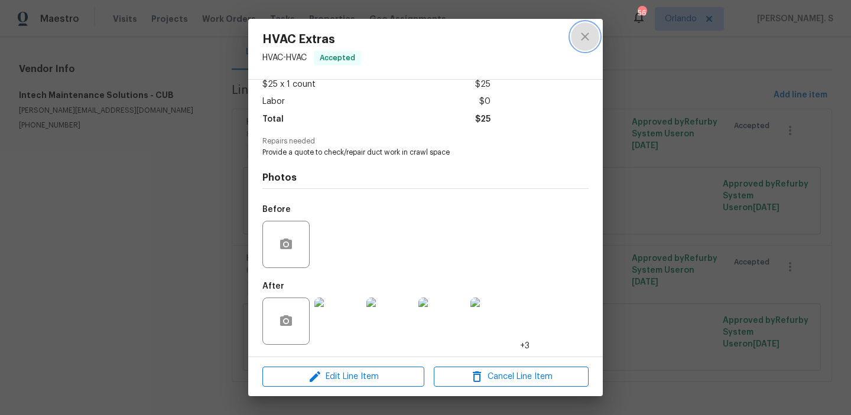
click at [582, 38] on icon "close" at bounding box center [585, 36] width 8 height 8
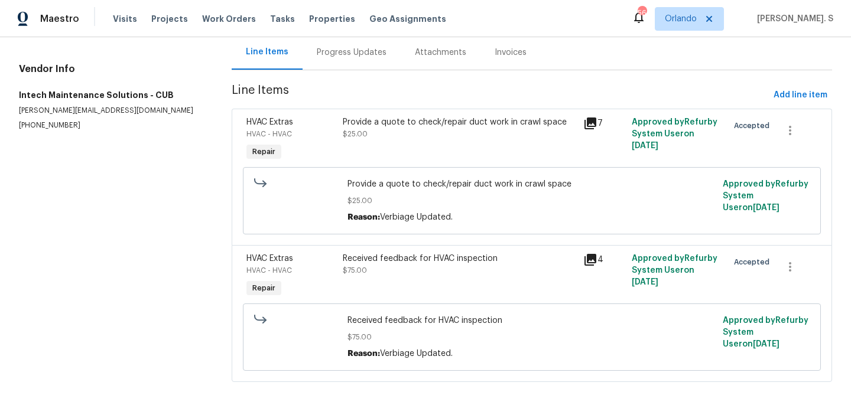
scroll to position [0, 0]
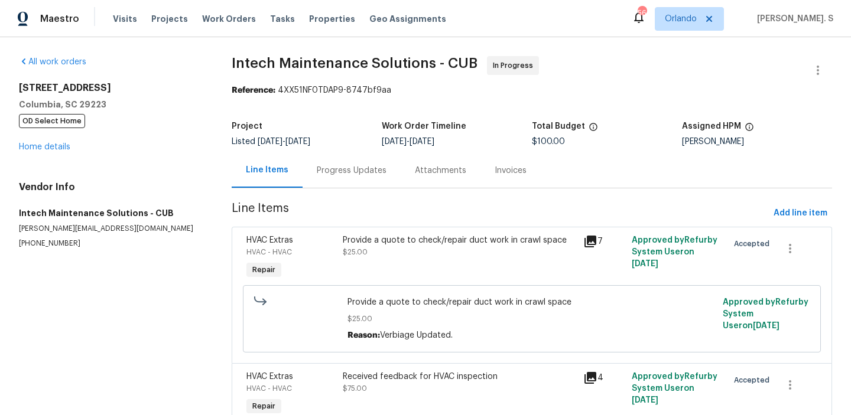
click at [352, 240] on div "Provide a quote to check/repair duct work in crawl space" at bounding box center [460, 241] width 234 height 12
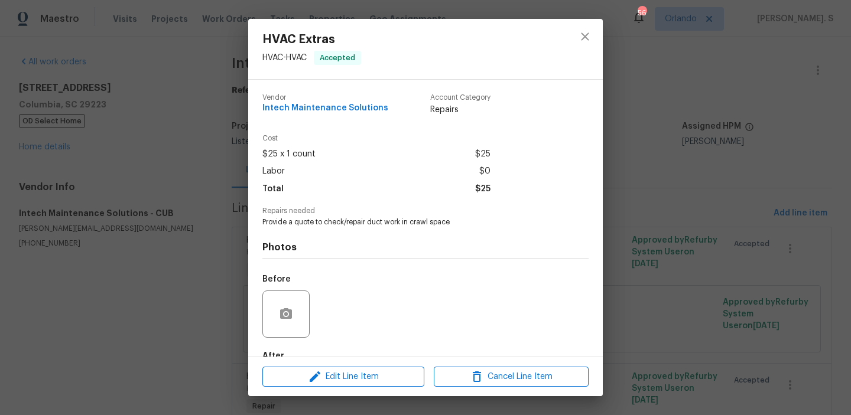
click at [359, 330] on div "Before" at bounding box center [425, 306] width 326 height 77
click at [359, 373] on span "Edit Line Item" at bounding box center [343, 377] width 155 height 15
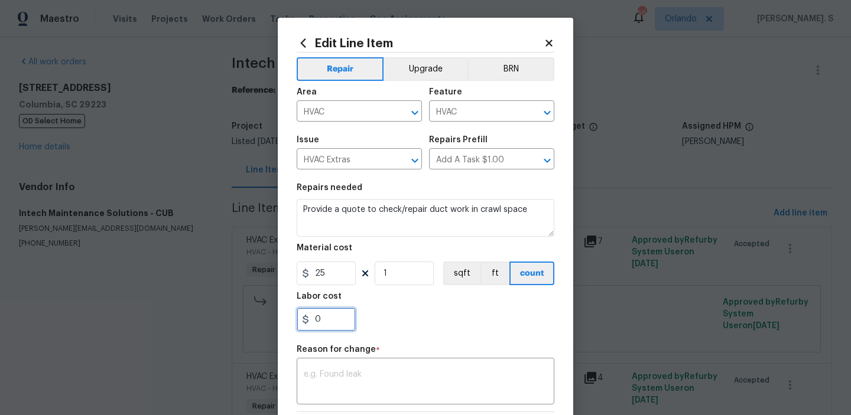
click at [321, 314] on input "0" at bounding box center [326, 320] width 59 height 24
click at [333, 277] on input "25" at bounding box center [326, 274] width 59 height 24
type input "375"
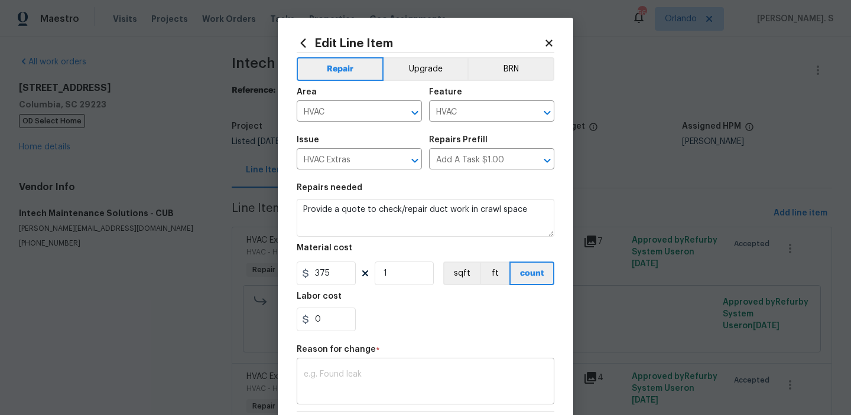
click at [453, 372] on textarea at bounding box center [425, 382] width 243 height 25
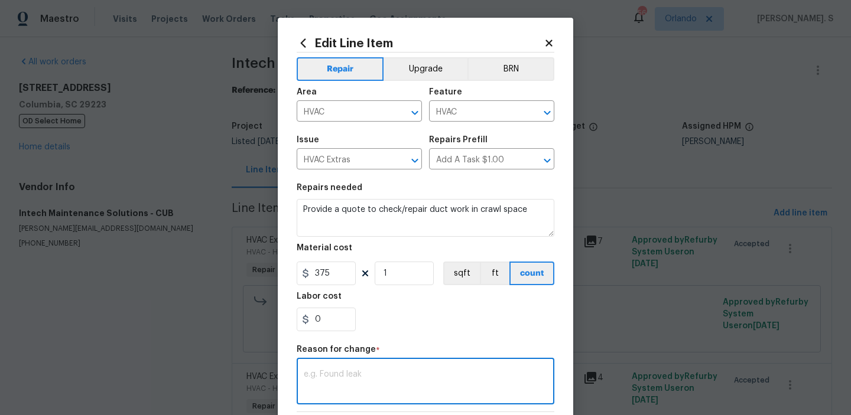
paste textarea "(GJ) Updated cost per BR team approval."
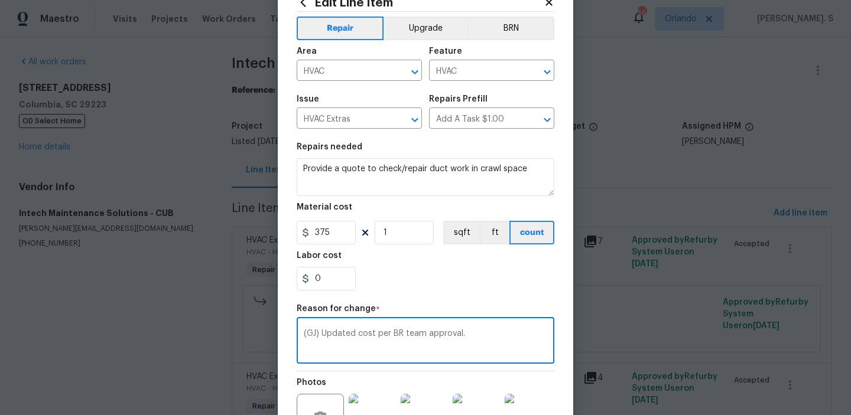
scroll to position [172, 0]
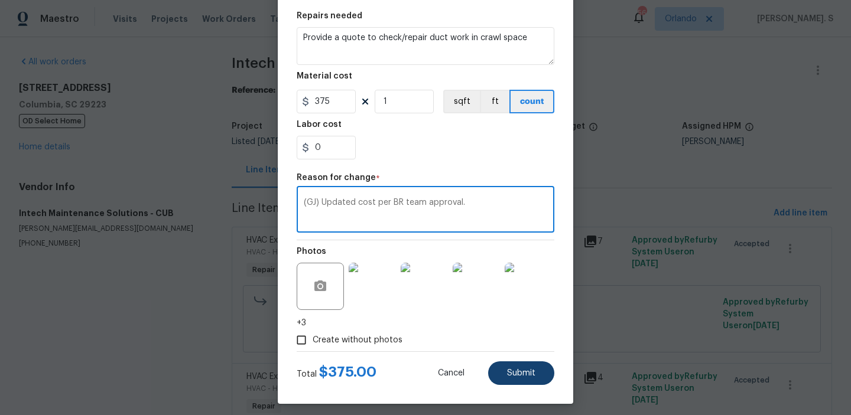
type textarea "(GJ) Updated cost per BR team approval."
click at [551, 372] on button "Submit" at bounding box center [521, 374] width 66 height 24
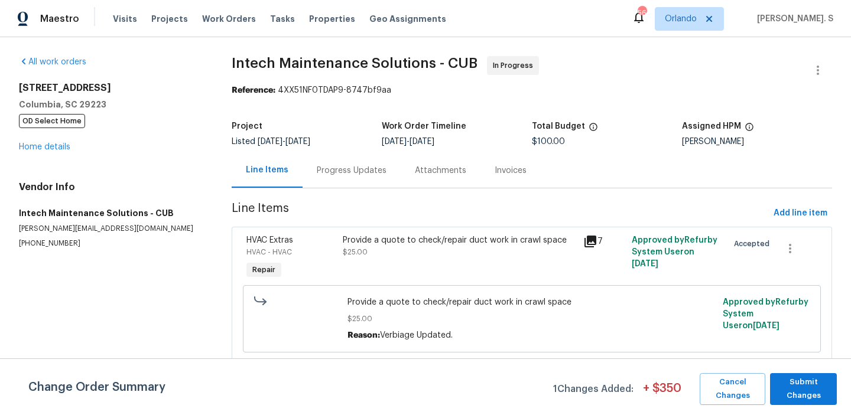
scroll to position [119, 0]
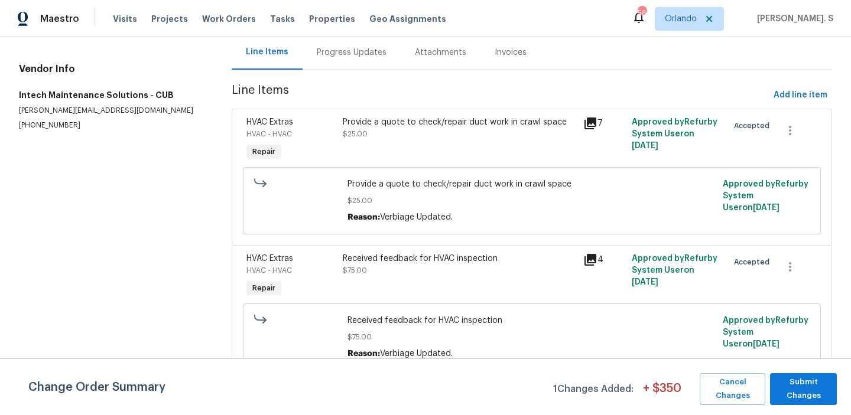
click at [381, 269] on div "Received feedback for HVAC inspection $75.00" at bounding box center [460, 265] width 234 height 24
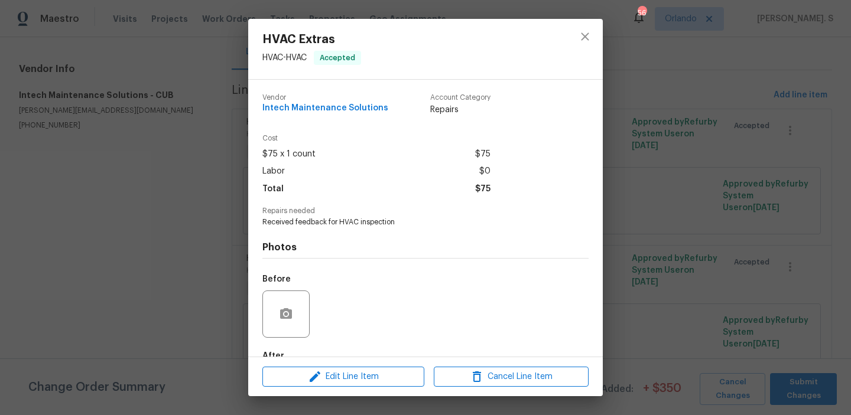
scroll to position [70, 0]
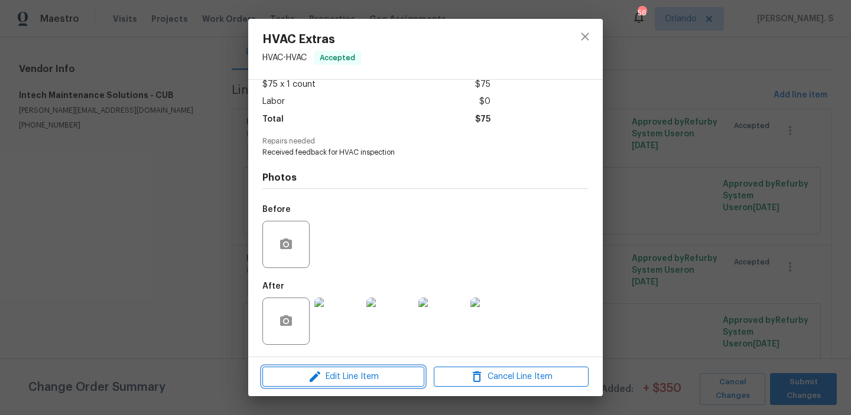
click at [324, 378] on span "Edit Line Item" at bounding box center [343, 377] width 155 height 15
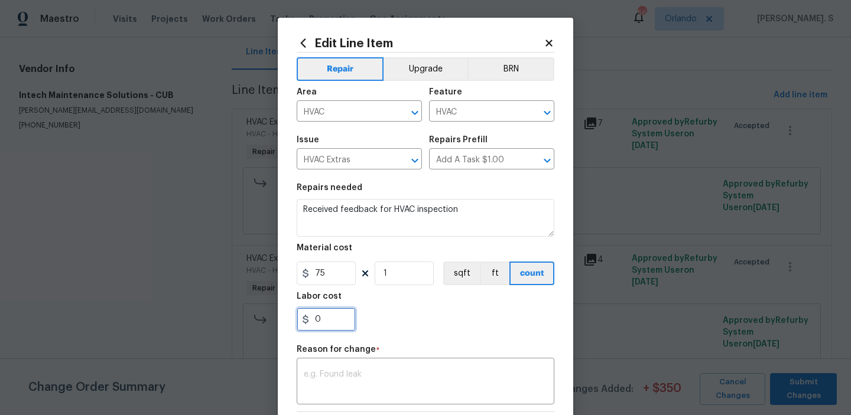
click at [331, 323] on input "0" at bounding box center [326, 320] width 59 height 24
type input "475"
click at [335, 281] on input "75" at bounding box center [326, 274] width 59 height 24
type input "125"
click at [347, 386] on textarea at bounding box center [425, 382] width 243 height 25
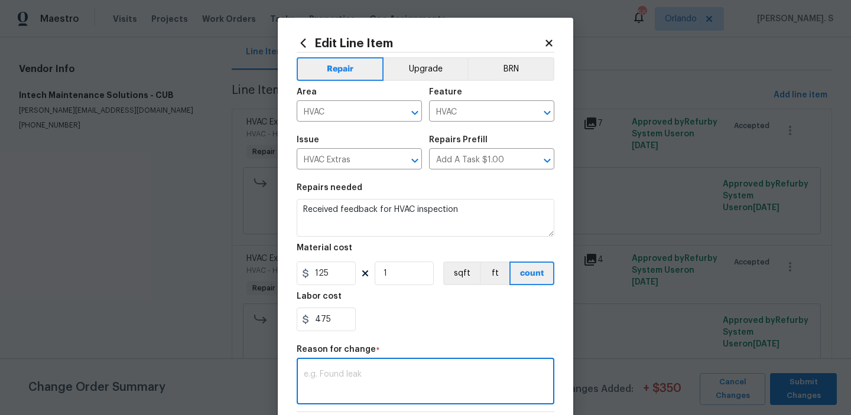
paste textarea "(GJ) Updated cost per BR team approval."
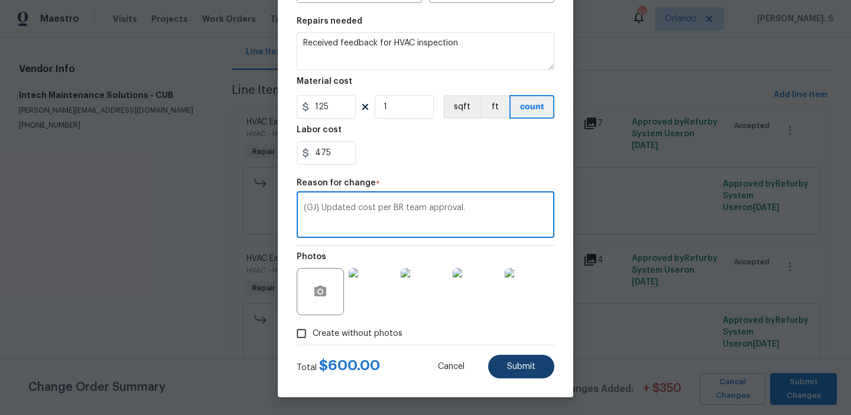
type textarea "(GJ) Updated cost per BR team approval."
click at [527, 367] on span "Submit" at bounding box center [521, 367] width 28 height 9
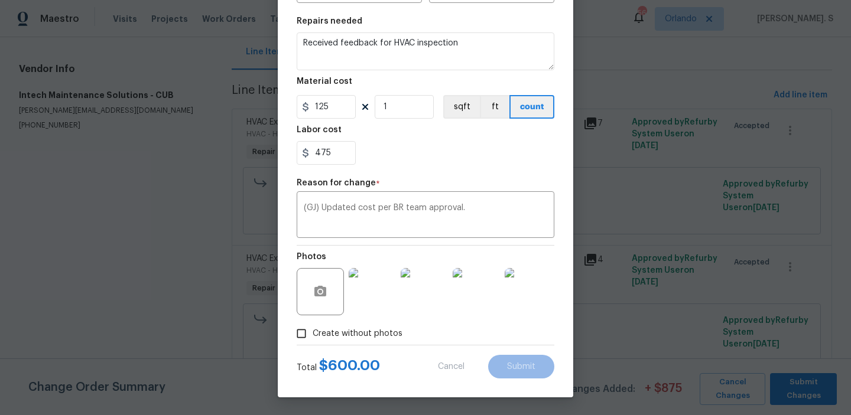
click at [798, 390] on body "Maestro Visits Projects Work Orders Tasks Properties Geo Assignments 56 Orlando…" at bounding box center [425, 207] width 851 height 415
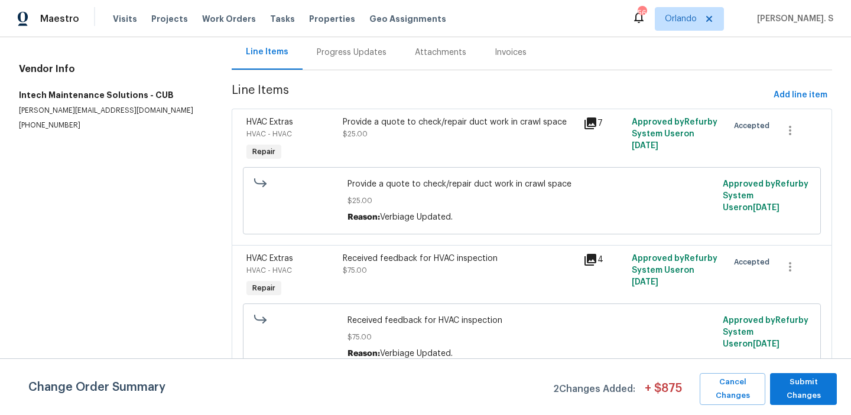
scroll to position [0, 0]
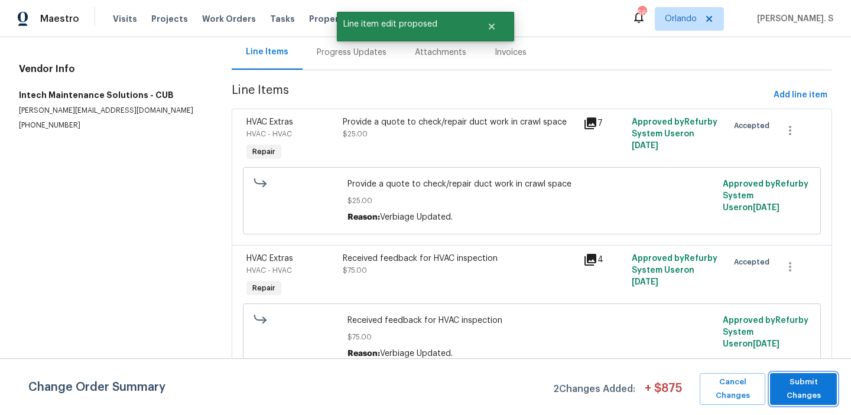
click at [798, 390] on span "Submit Changes" at bounding box center [803, 389] width 55 height 27
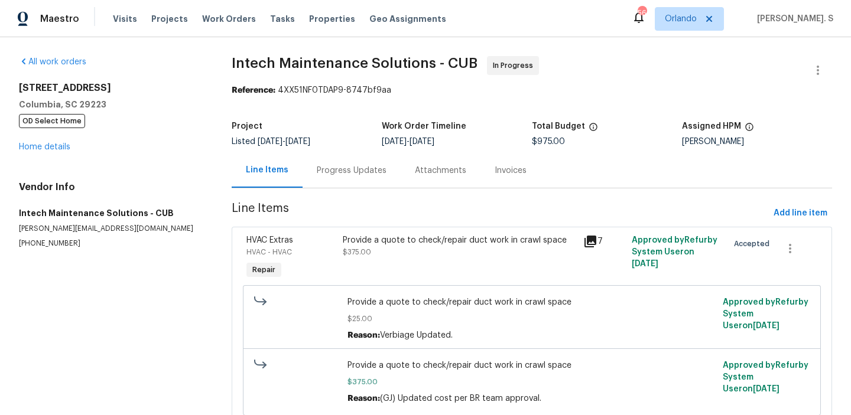
click at [353, 178] on div "Progress Updates" at bounding box center [352, 170] width 98 height 35
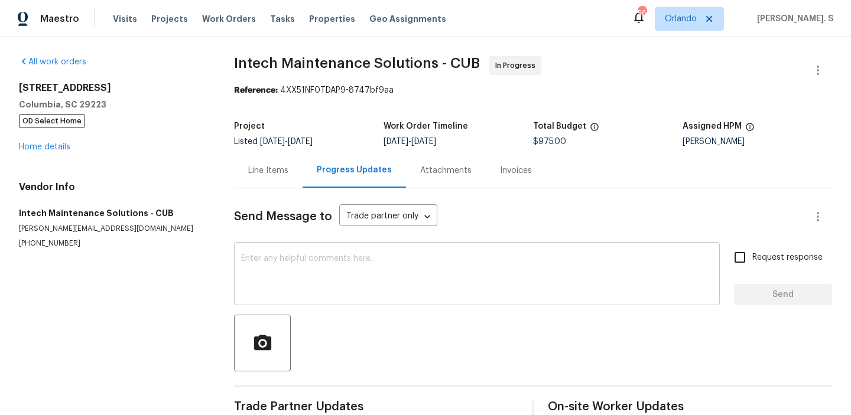
click at [354, 285] on textarea at bounding box center [477, 275] width 472 height 41
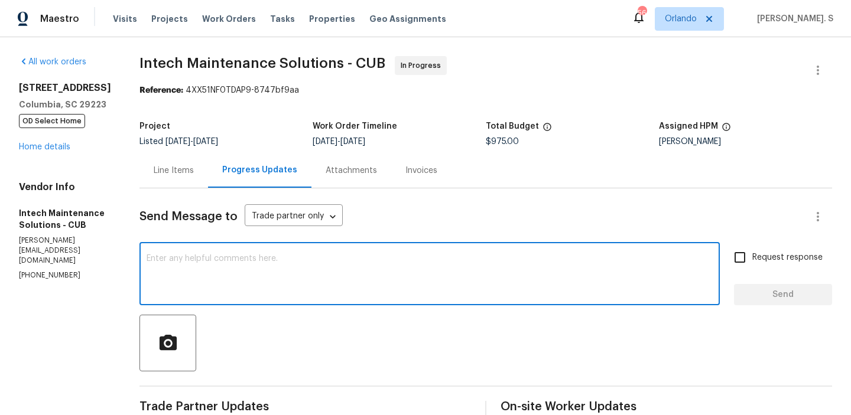
paste textarea "(GJ) Updated cost per BR team approval."
type textarea "(GJ) Updated cost per BR team approval."
click at [318, 262] on textarea at bounding box center [430, 275] width 566 height 41
paste textarea "The BR team has approved the cost, and it has been updated."
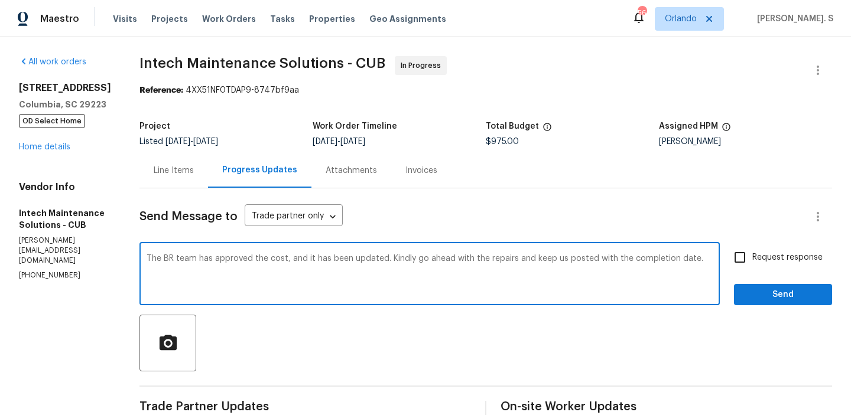
click at [265, 260] on textarea "The BR team has approved the cost, and it has been updated. Kindly go ahead wit…" at bounding box center [430, 275] width 566 height 41
click at [368, 272] on textarea "The BR team has approved the cost of $975, and it has been updated. Kindly go a…" at bounding box center [430, 275] width 566 height 41
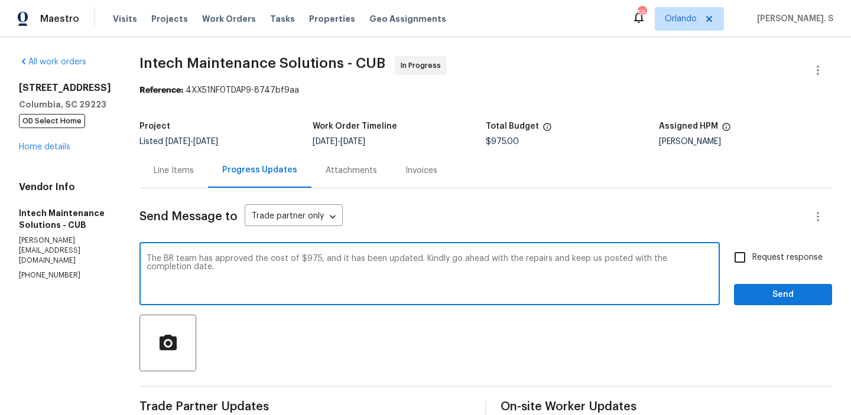
type textarea "The BR team has approved the cost of $975, and it has been updated. Kindly go a…"
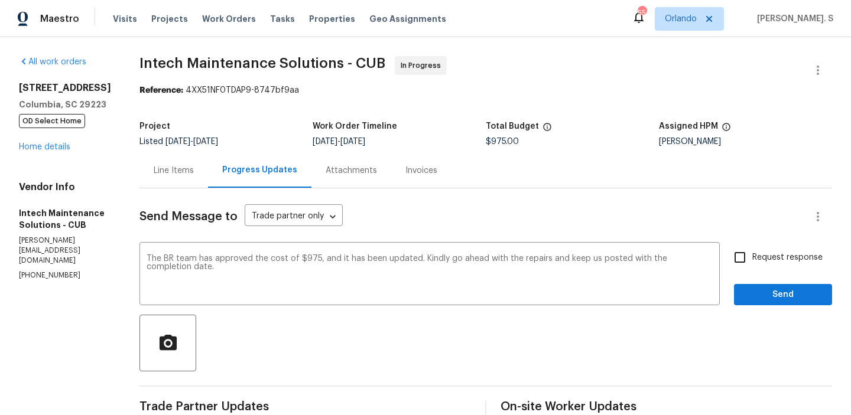
click at [771, 251] on label "Request response" at bounding box center [774, 257] width 95 height 25
click at [752, 251] on input "Request response" at bounding box center [739, 257] width 25 height 25
checkbox input "true"
click at [760, 292] on span "Send" at bounding box center [782, 295] width 79 height 15
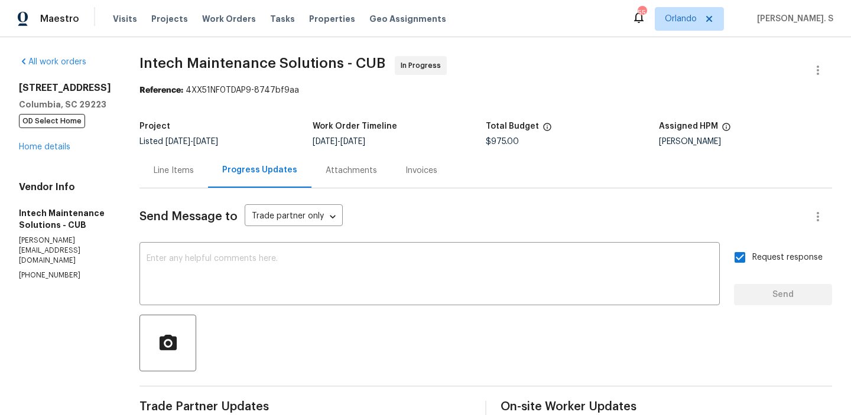
click at [228, 82] on span "Intech Maintenance Solutions - CUB In Progress" at bounding box center [471, 70] width 664 height 28
click at [242, 72] on span "Intech Maintenance Solutions - CUB In Progress" at bounding box center [471, 70] width 664 height 28
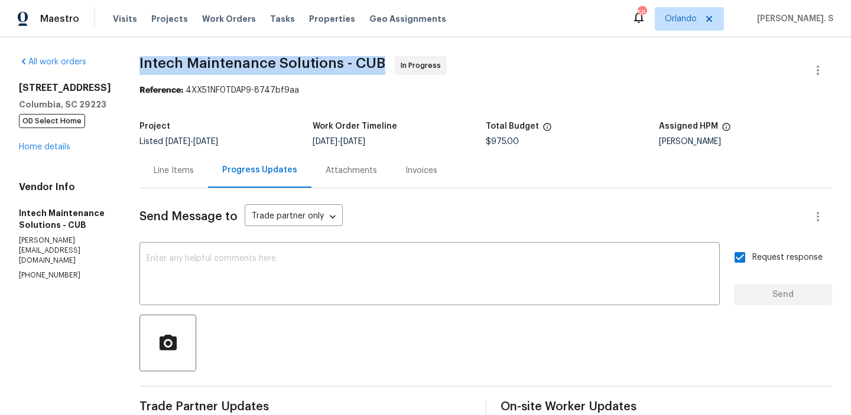
copy span "Intech Maintenance Solutions - CUB"
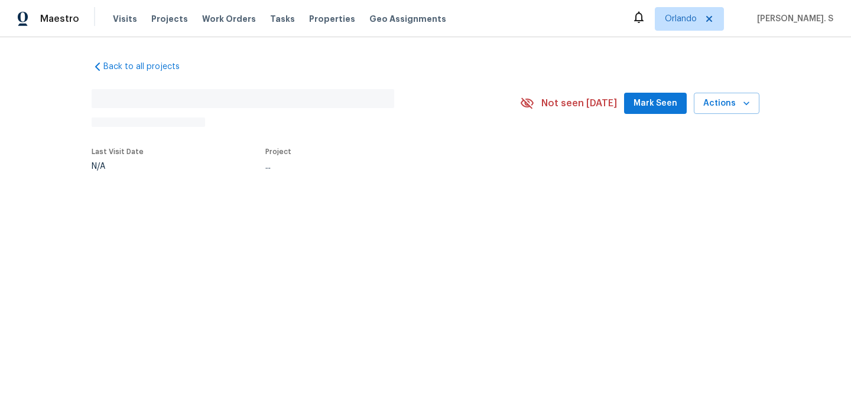
click at [173, 199] on div "Back to all projects No address found N/A Not seen [DATE] Mark Seen Actions Las…" at bounding box center [425, 143] width 851 height 212
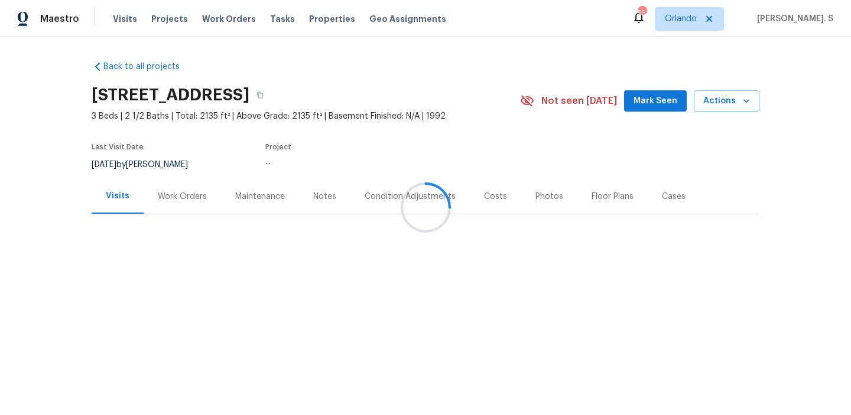
click at [173, 199] on div at bounding box center [425, 207] width 851 height 415
click at [173, 199] on div "Work Orders" at bounding box center [182, 197] width 49 height 12
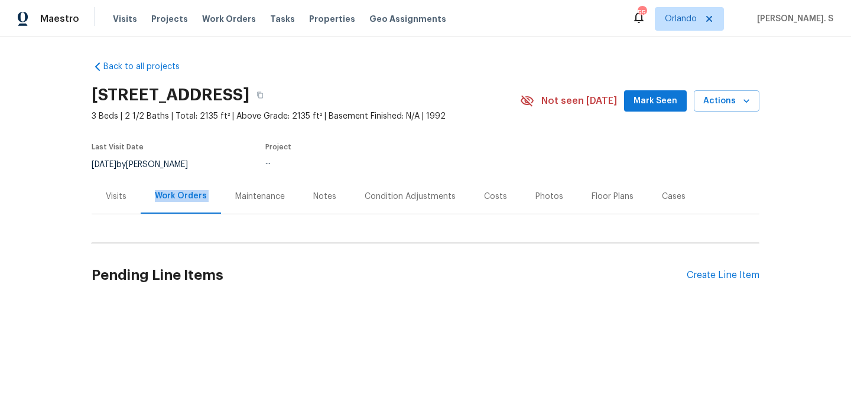
click at [173, 199] on div "Work Orders" at bounding box center [181, 196] width 52 height 12
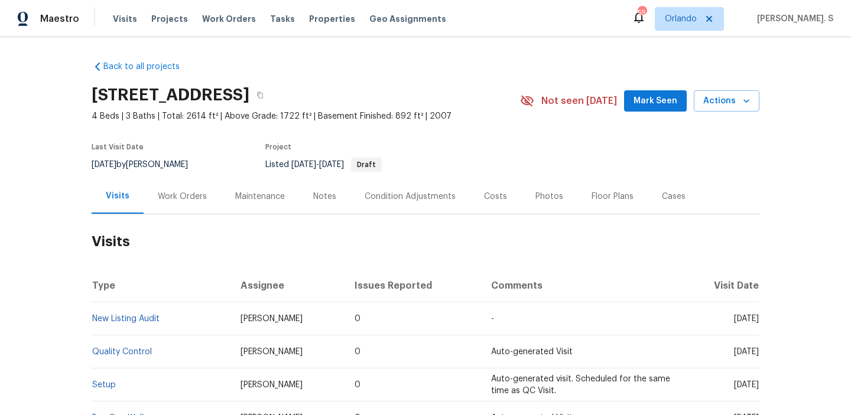
click at [206, 202] on div "Work Orders" at bounding box center [182, 196] width 77 height 35
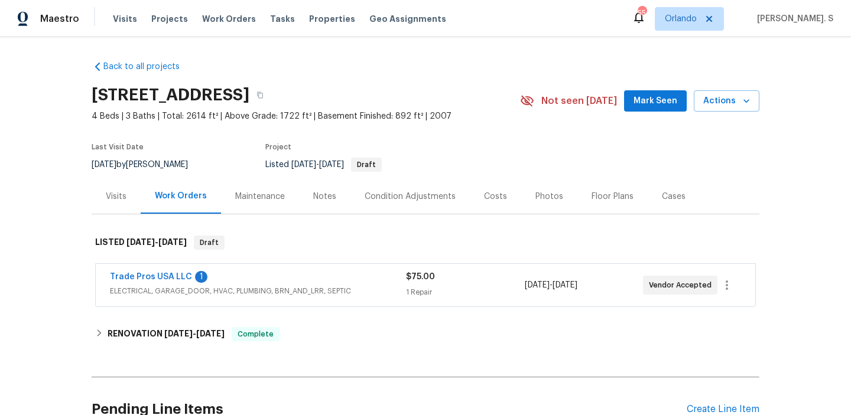
click at [171, 281] on span "Trade Pros USA LLC" at bounding box center [151, 277] width 82 height 12
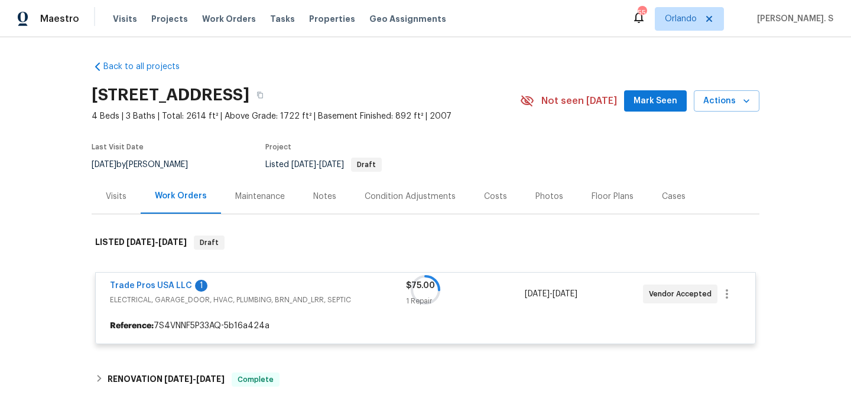
click at [169, 286] on div at bounding box center [426, 290] width 668 height 132
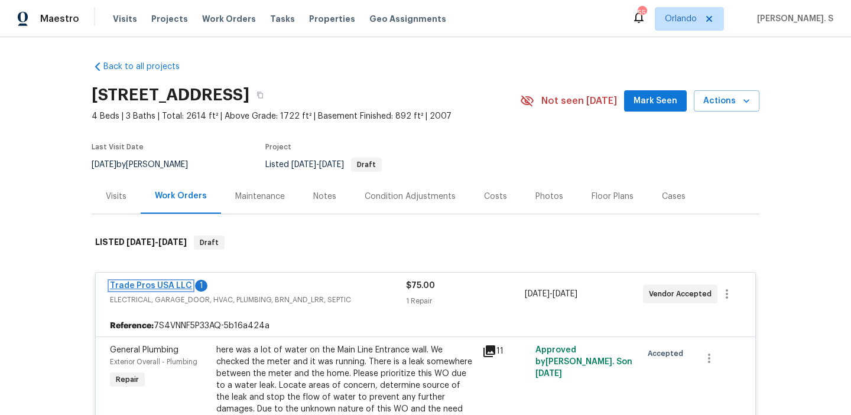
click at [177, 285] on link "Trade Pros USA LLC" at bounding box center [151, 286] width 82 height 8
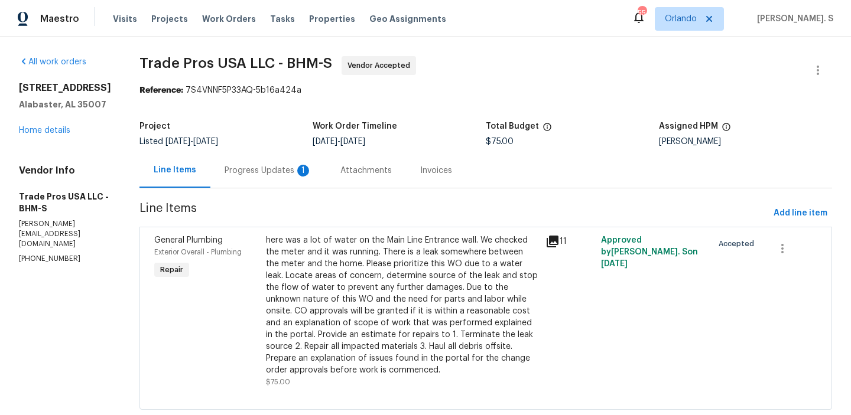
click at [259, 167] on div "Progress Updates 1" at bounding box center [268, 171] width 87 height 12
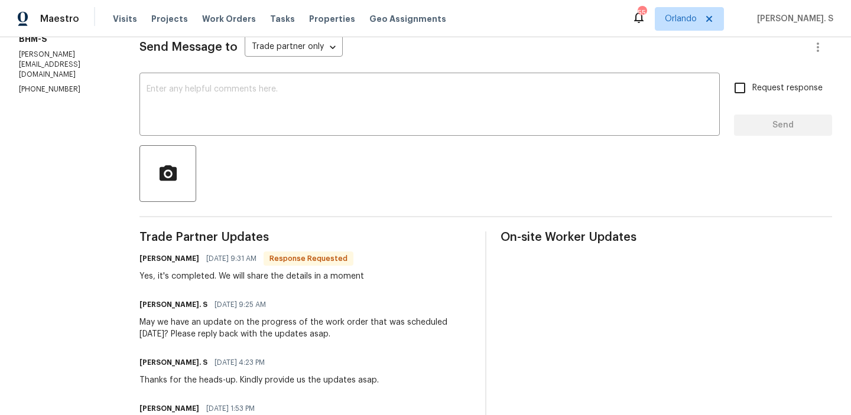
scroll to position [173, 0]
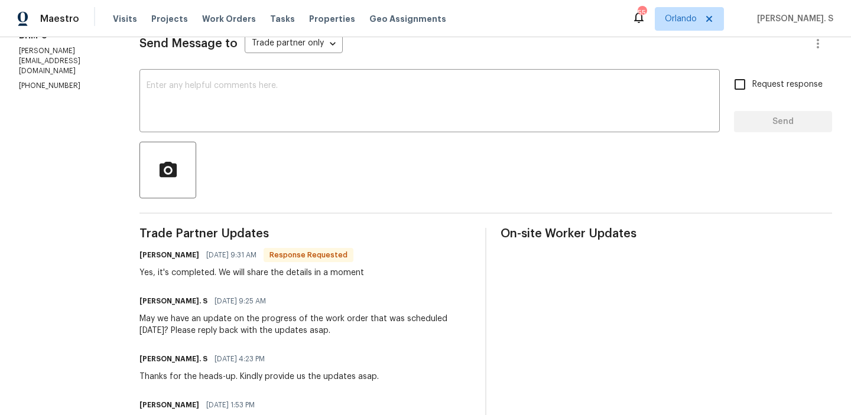
click at [252, 270] on div "Yes, it's completed. We will share the details in a moment" at bounding box center [251, 273] width 225 height 12
copy div "Yes, it's completed. We will share the details in a moment"
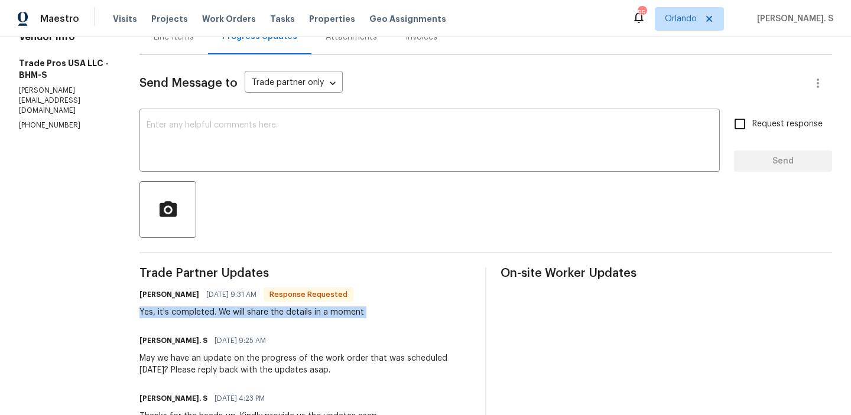
scroll to position [89, 0]
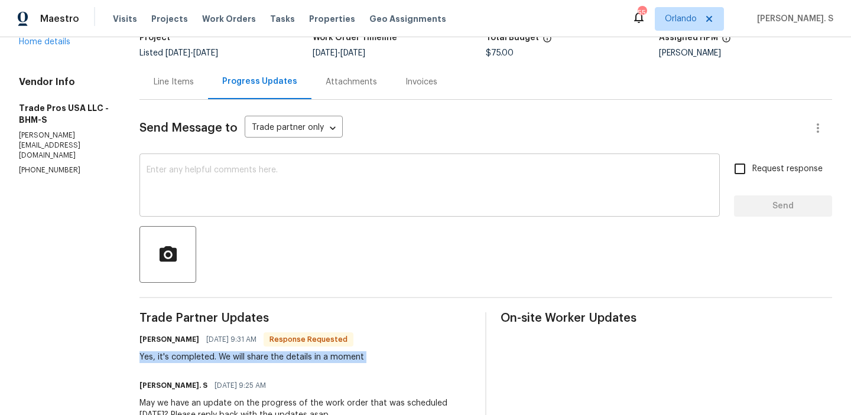
click at [239, 191] on textarea at bounding box center [430, 186] width 566 height 41
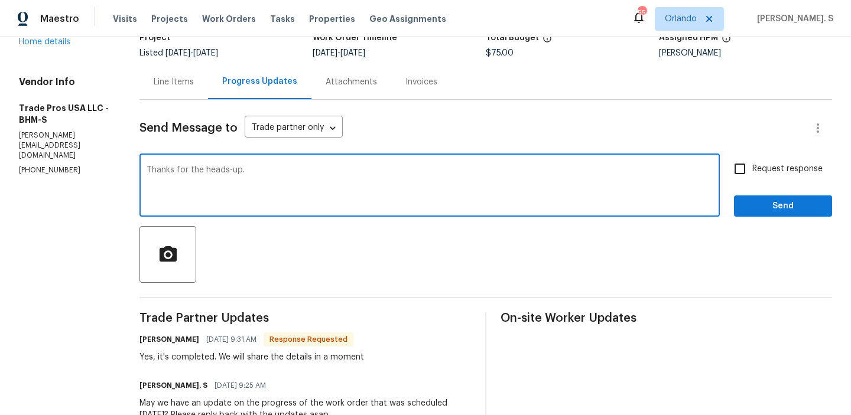
type textarea "Thanks for the heads-up."
click at [163, 72] on div "Line Items" at bounding box center [173, 81] width 69 height 35
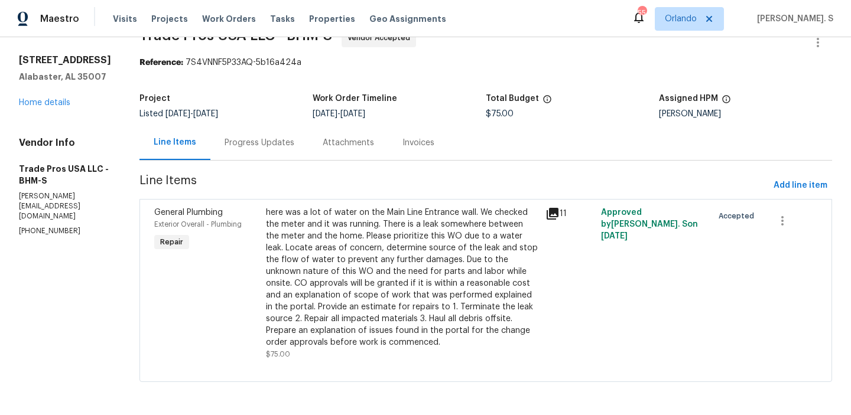
click at [254, 142] on div "Progress Updates" at bounding box center [260, 143] width 70 height 12
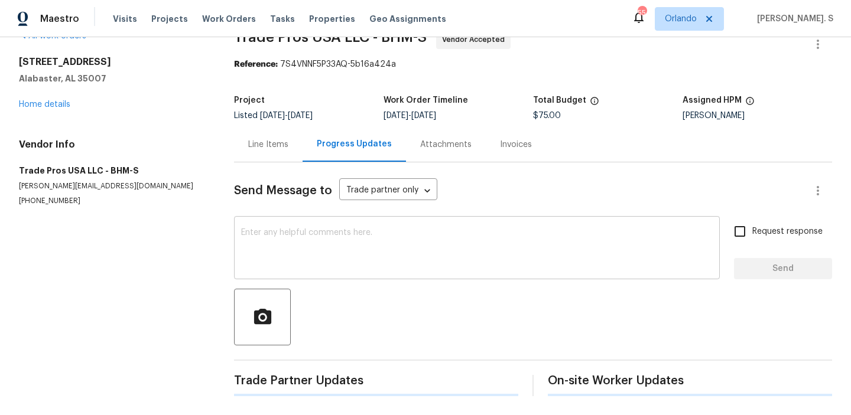
click at [290, 230] on textarea at bounding box center [477, 249] width 472 height 41
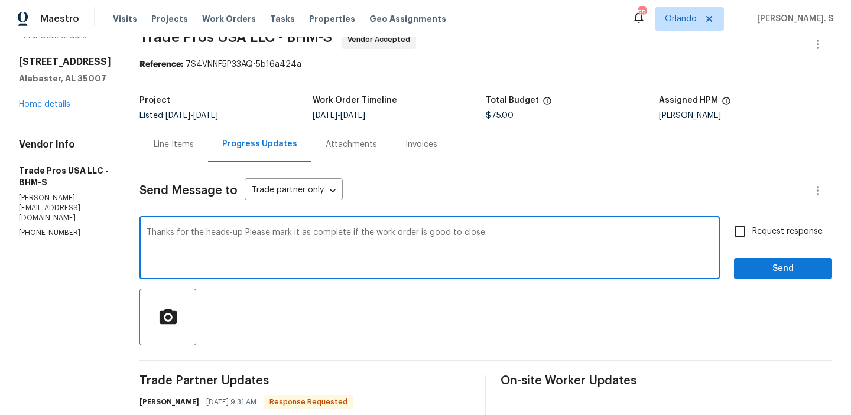
click at [232, 234] on textarea "Thanks for the heads-up Please mark it as complete if the work order is good to…" at bounding box center [430, 249] width 566 height 41
click at [232, 234] on textarea "Thanks for the heads-up. Please mark it as complete if the work order is good t…" at bounding box center [430, 249] width 566 height 41
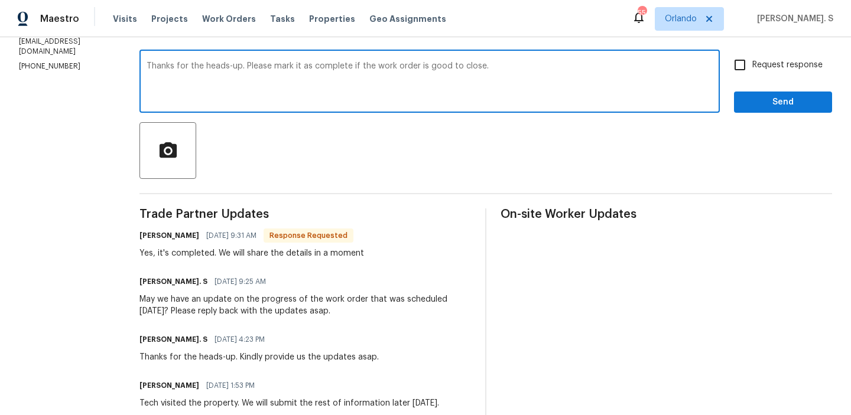
scroll to position [252, 0]
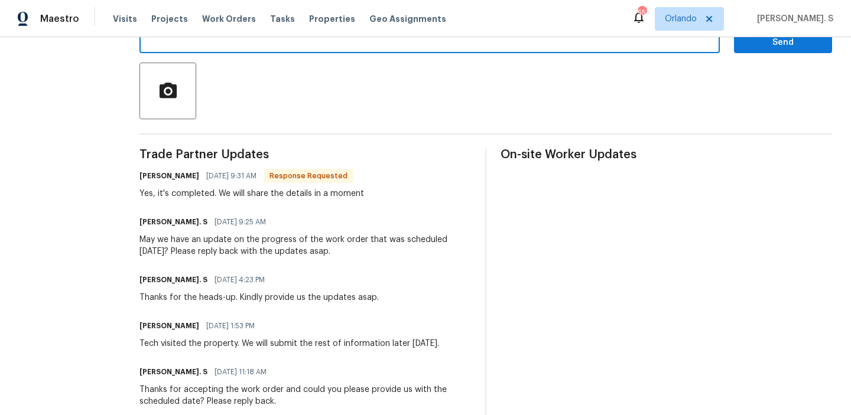
type textarea "Thanks for the heads-up. Please mark it as complete if the work order is good t…"
click at [144, 197] on div "Yes, it's completed. We will share the details in a moment" at bounding box center [251, 194] width 225 height 12
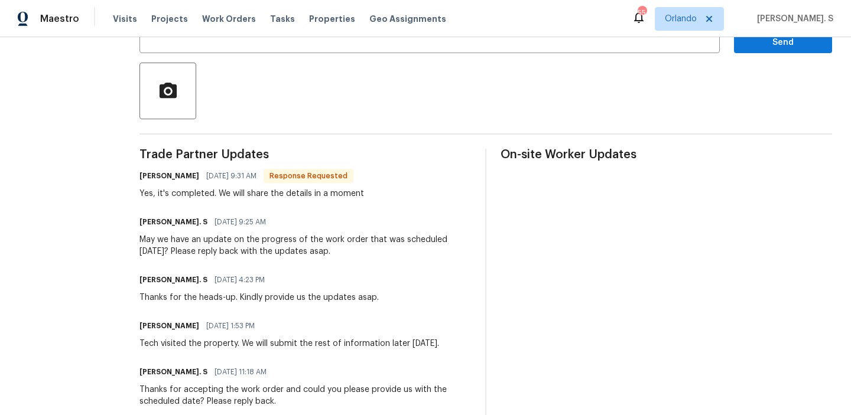
click at [144, 197] on div "Yes, it's completed. We will share the details in a moment" at bounding box center [251, 194] width 225 height 12
copy div "Yes, it's completed. We will share the details in a moment"
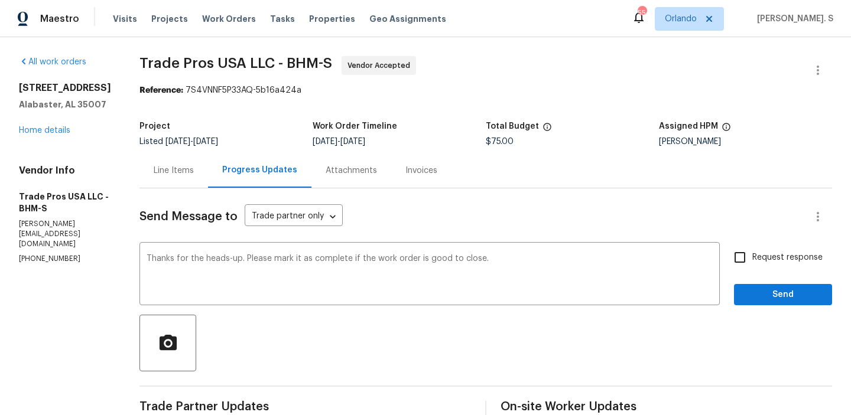
click at [775, 264] on label "Request response" at bounding box center [774, 257] width 95 height 25
click at [752, 264] on input "Request response" at bounding box center [739, 257] width 25 height 25
checkbox input "true"
click at [771, 291] on span "Send" at bounding box center [782, 295] width 79 height 15
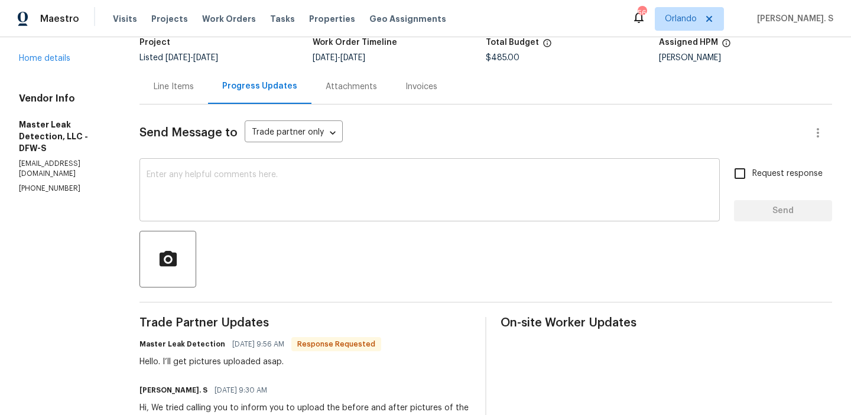
scroll to position [86, 0]
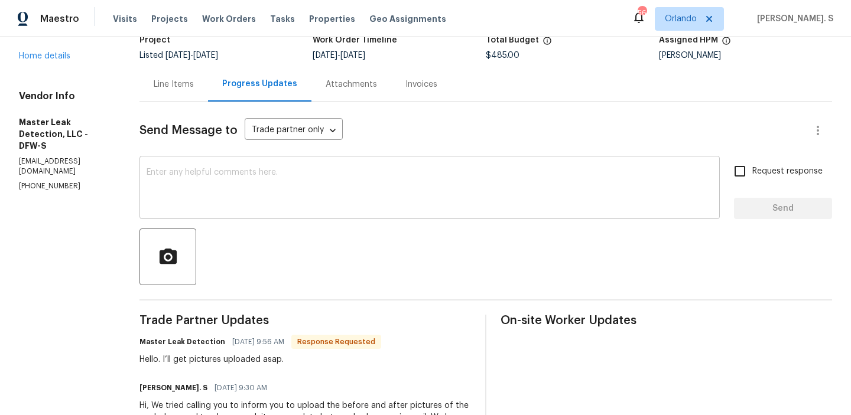
click at [252, 160] on div "x ​" at bounding box center [429, 189] width 580 height 60
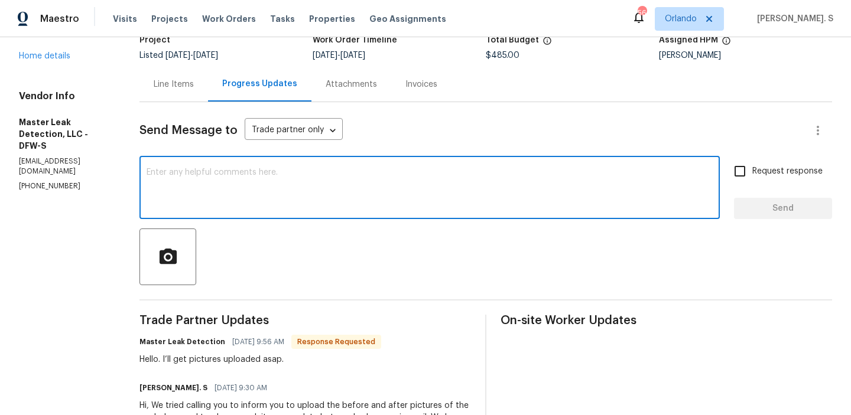
click at [257, 191] on textarea at bounding box center [430, 188] width 566 height 41
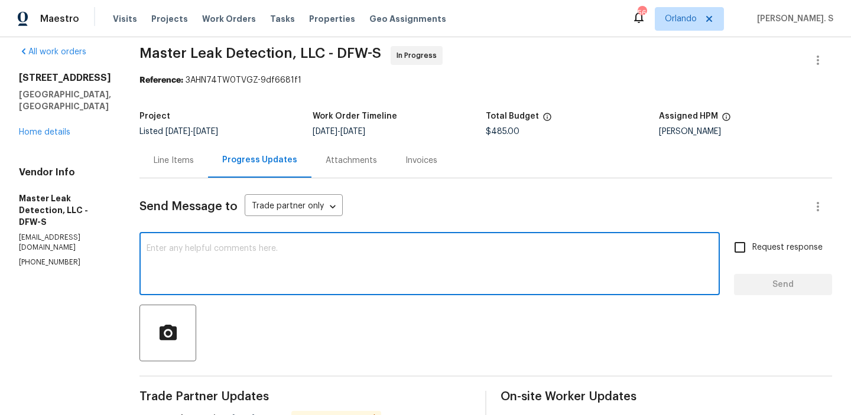
scroll to position [0, 0]
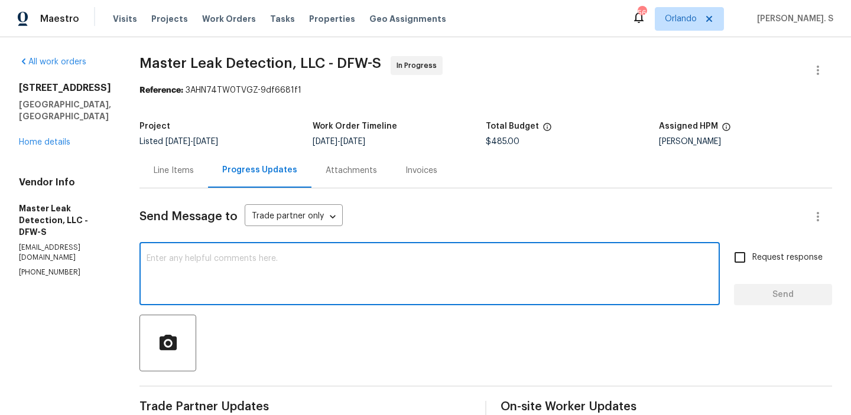
click at [202, 181] on div "Line Items" at bounding box center [173, 170] width 69 height 35
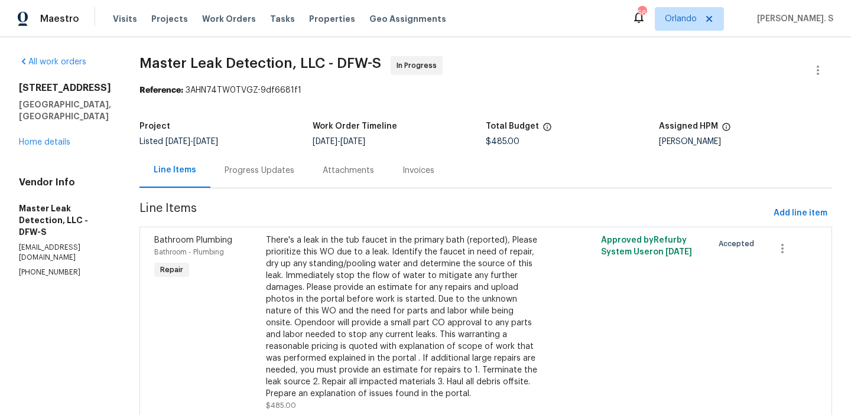
click at [271, 173] on div "Progress Updates" at bounding box center [260, 171] width 70 height 12
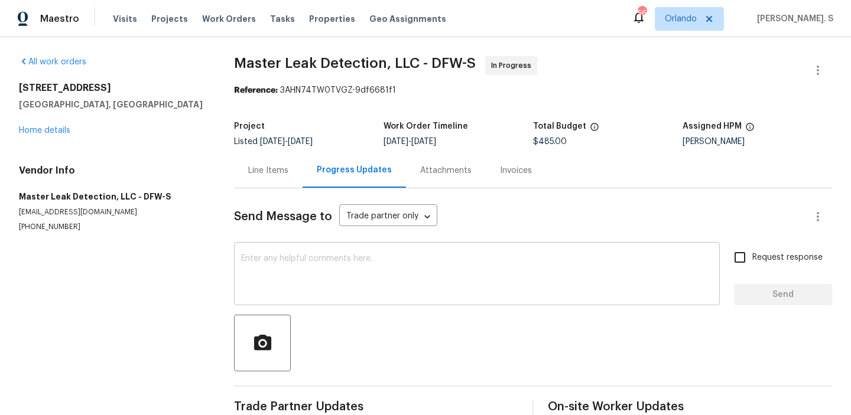
click at [290, 266] on textarea at bounding box center [477, 275] width 472 height 41
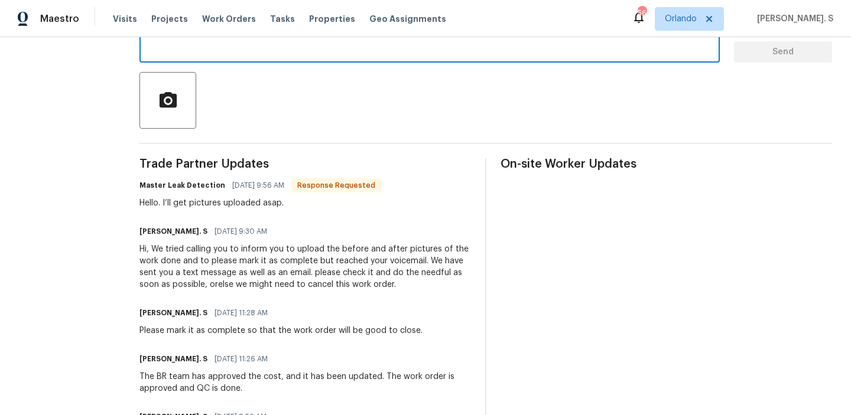
scroll to position [160, 0]
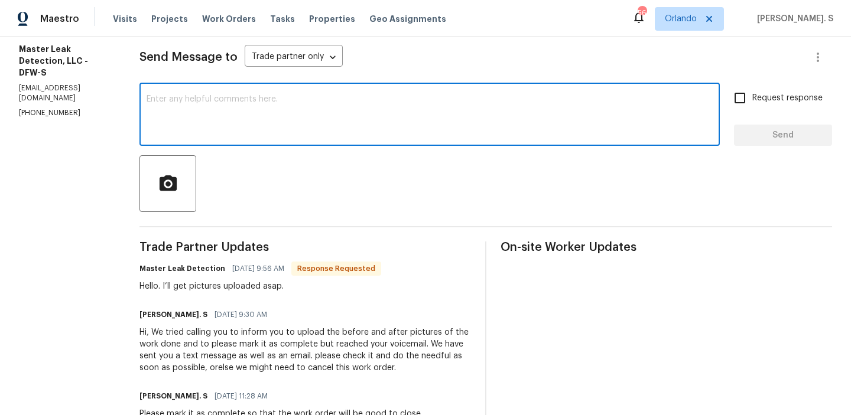
click at [251, 109] on textarea at bounding box center [430, 115] width 566 height 41
type textarea "p"
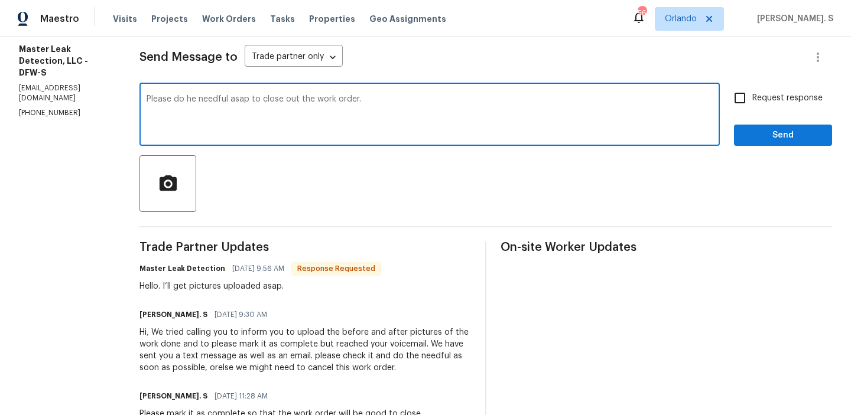
click at [251, 109] on textarea "Please do he needful asap to close out the work order." at bounding box center [430, 115] width 566 height 41
click at [0, 0] on qb-div "Replace with the" at bounding box center [0, 0] width 0 height 0
type textarea "Please do the needful asap to close out the work order."
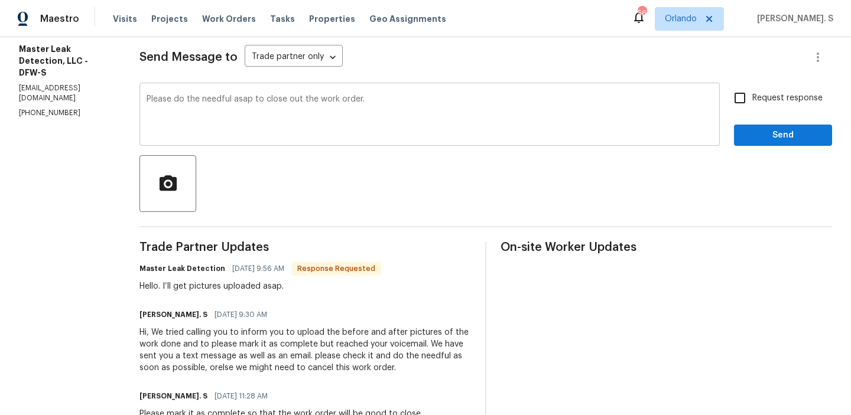
click at [216, 86] on div "Please do the needful asap to close out the work order. x ​" at bounding box center [429, 116] width 580 height 60
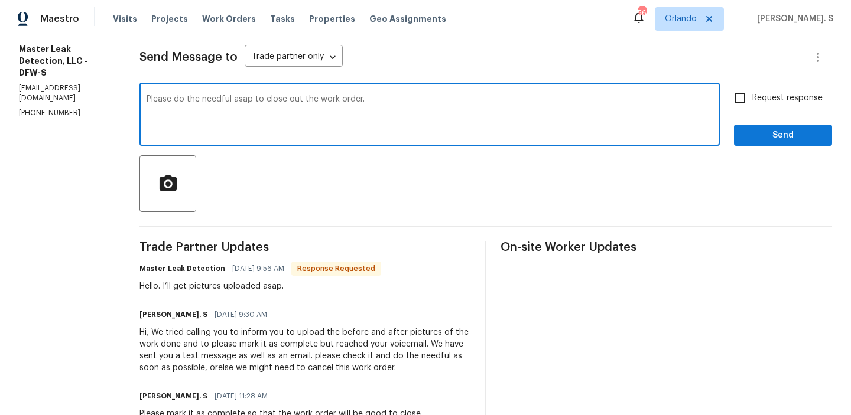
click at [216, 86] on div "Please do the needful asap to close out the work order. x ​" at bounding box center [429, 116] width 580 height 60
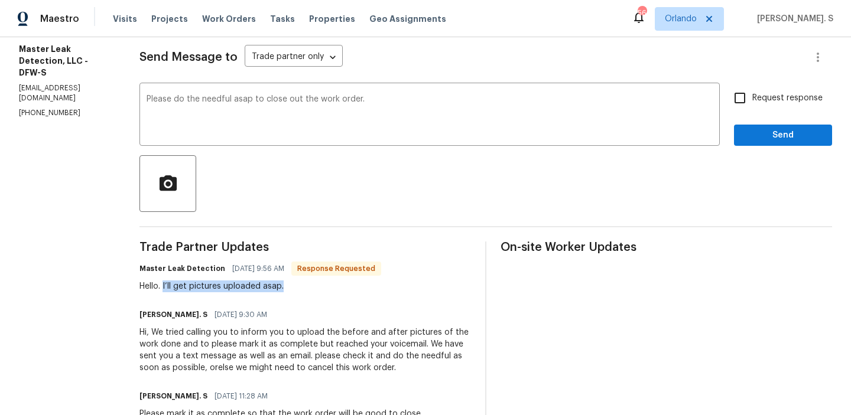
drag, startPoint x: 175, startPoint y: 288, endPoint x: 412, endPoint y: 288, distance: 237.5
click at [412, 288] on div "Master Leak Detection 08/18/2025 9:56 AM Response Requested Hello. I’ll get pic…" at bounding box center [304, 277] width 331 height 32
copy div "I’ll get pictures uploaded asap."
click at [759, 99] on span "Request response" at bounding box center [787, 98] width 70 height 12
click at [752, 99] on input "Request response" at bounding box center [739, 98] width 25 height 25
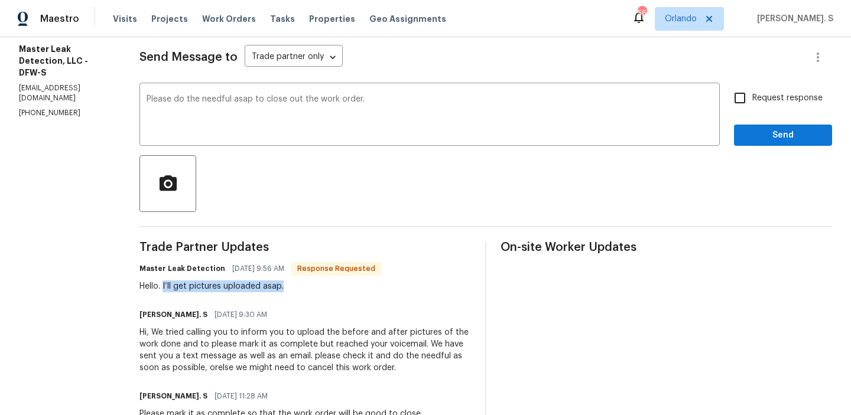
checkbox input "true"
click at [763, 153] on div "Send Message to Trade partner only Trade partner only ​ Please do the needful a…" at bounding box center [485, 359] width 693 height 661
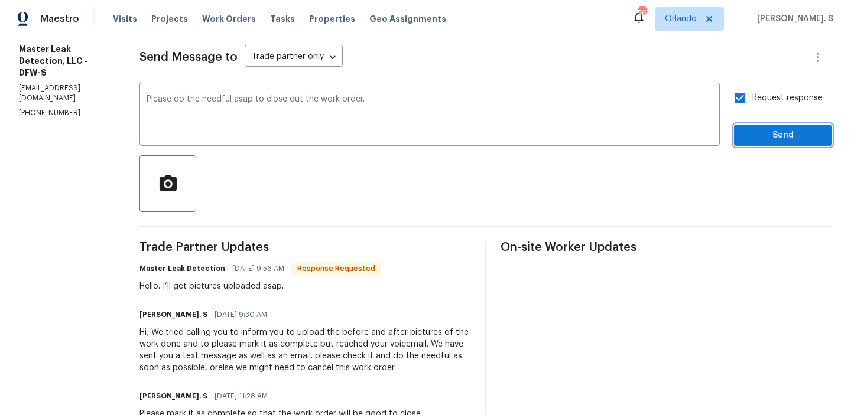
click at [763, 139] on span "Send" at bounding box center [782, 135] width 79 height 15
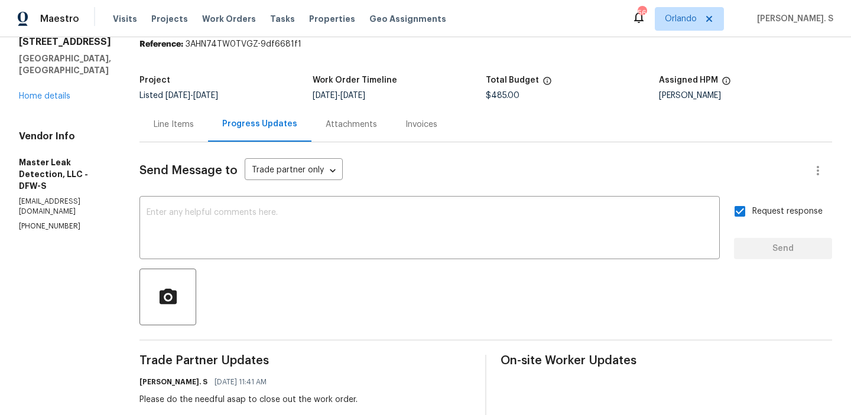
scroll to position [0, 0]
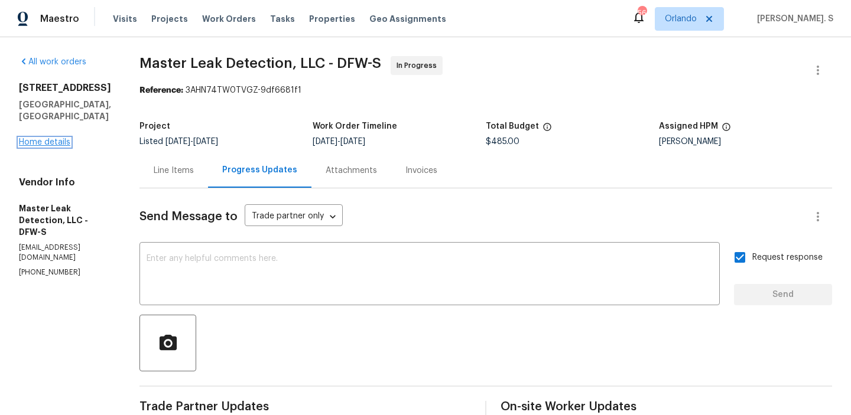
click at [61, 138] on link "Home details" at bounding box center [44, 142] width 51 height 8
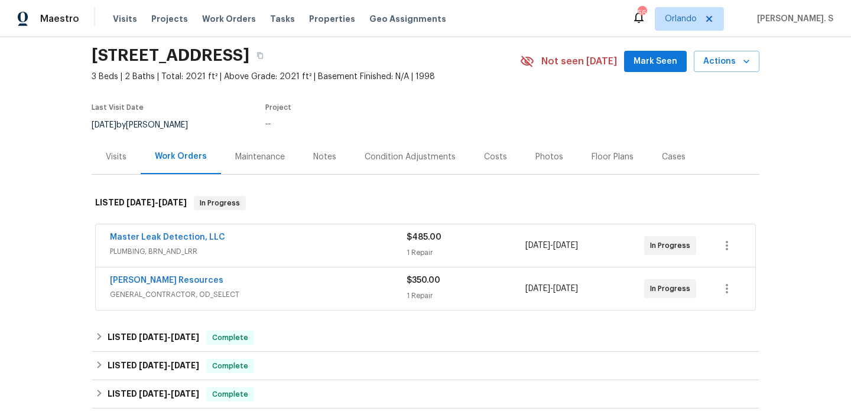
scroll to position [84, 0]
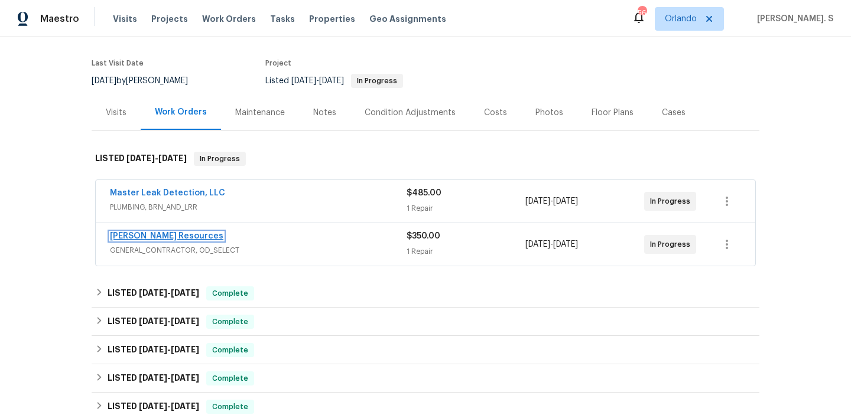
click at [180, 235] on link "Lawrence Resources" at bounding box center [166, 236] width 113 height 8
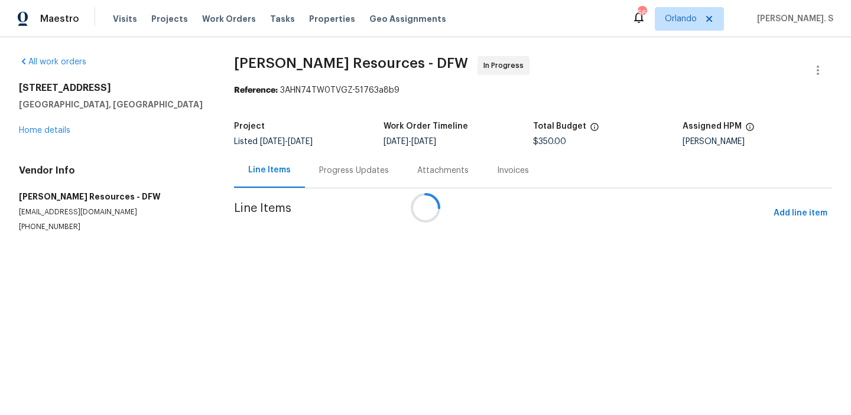
click at [327, 170] on div at bounding box center [425, 207] width 851 height 415
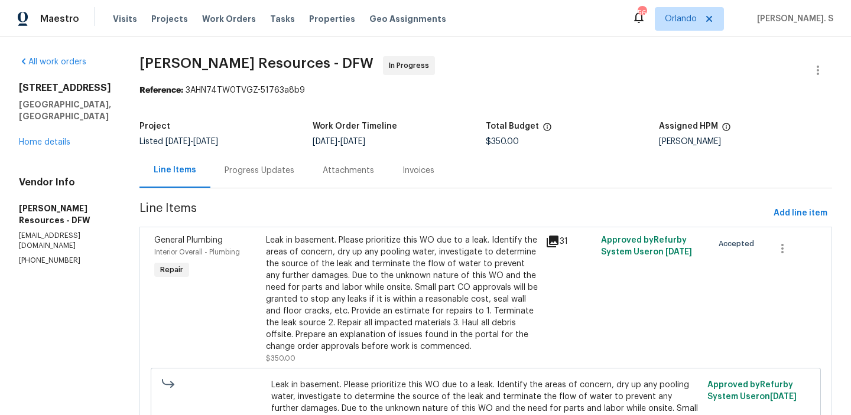
click at [308, 170] on div "Progress Updates" at bounding box center [259, 170] width 98 height 35
click at [294, 170] on div "Progress Updates" at bounding box center [260, 171] width 70 height 12
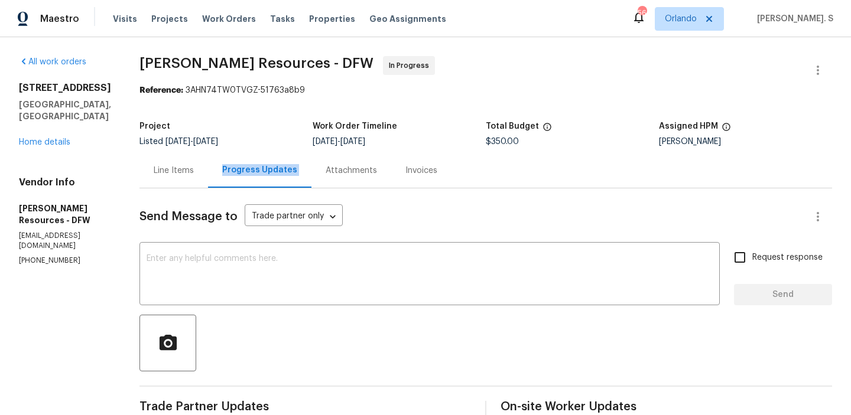
copy p "(972) 765-7191"
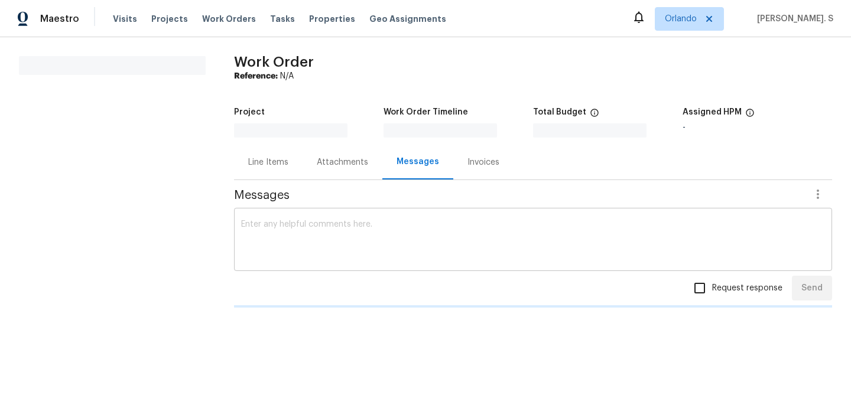
click at [354, 225] on div "x ​" at bounding box center [533, 241] width 598 height 60
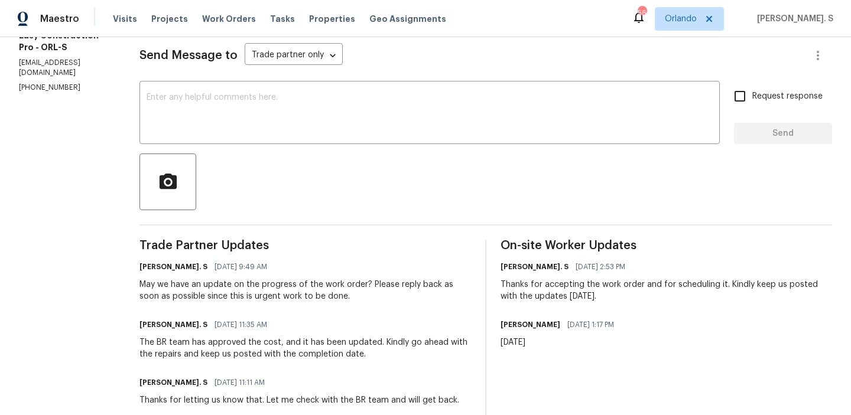
scroll to position [206, 0]
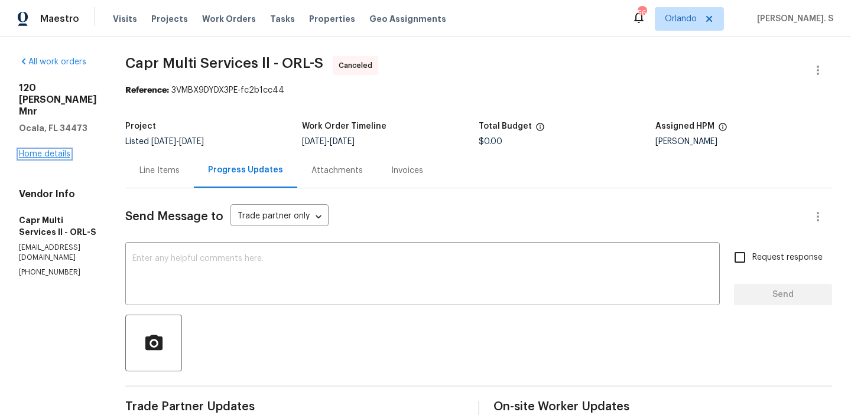
click at [61, 150] on link "Home details" at bounding box center [44, 154] width 51 height 8
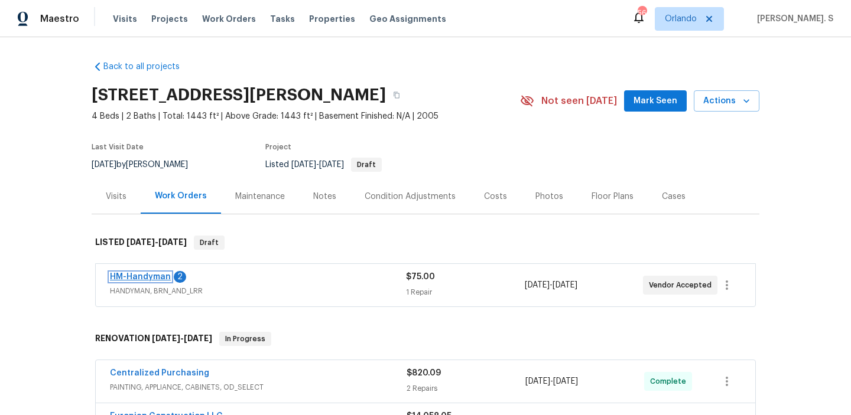
click at [132, 279] on link "HM-Handyman" at bounding box center [140, 277] width 61 height 8
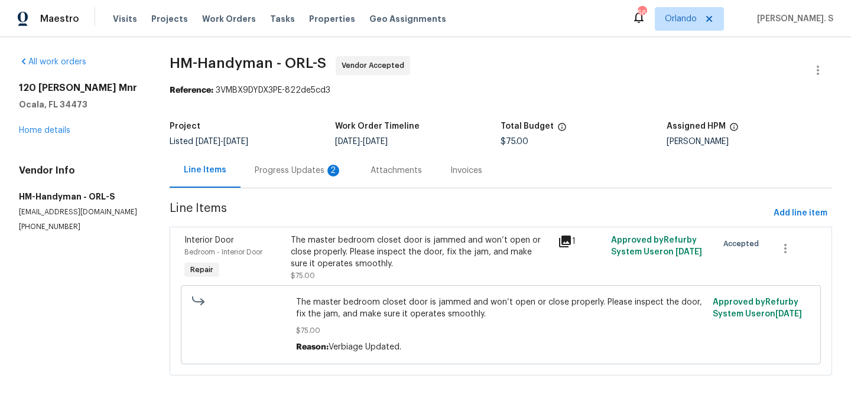
click at [275, 180] on div "Progress Updates 2" at bounding box center [298, 170] width 116 height 35
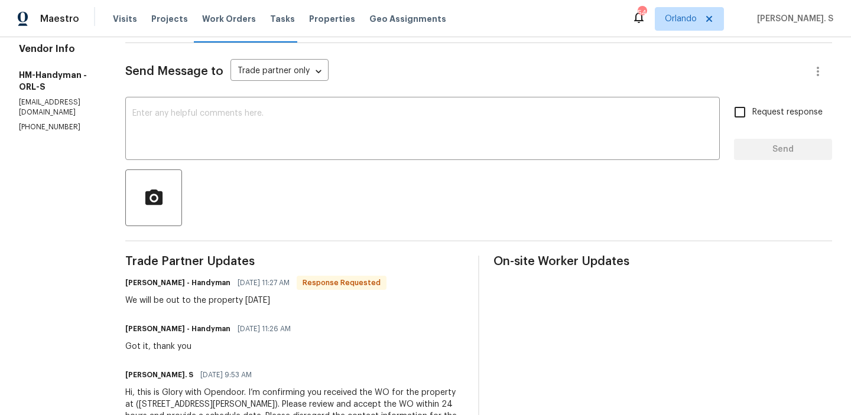
scroll to position [160, 0]
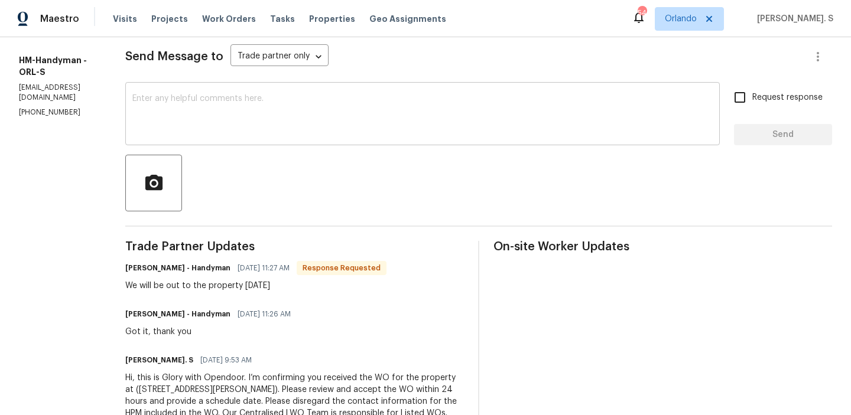
click at [226, 121] on textarea at bounding box center [422, 115] width 580 height 41
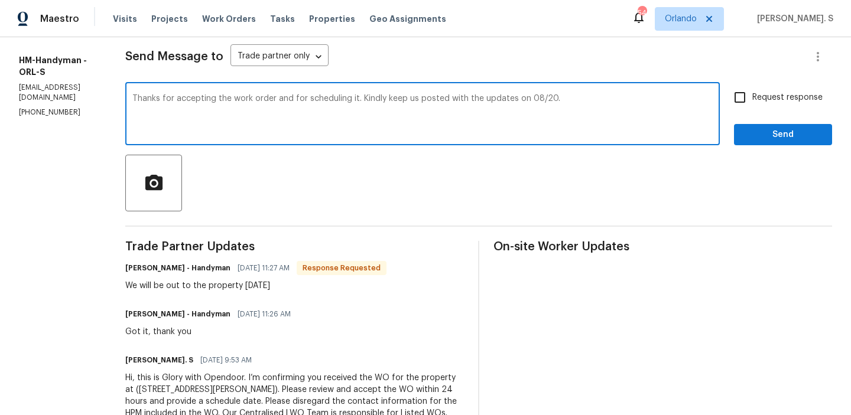
click at [226, 121] on textarea "Thanks for accepting the work order and for scheduling it. Kindly keep us poste…" at bounding box center [422, 115] width 580 height 41
type textarea "Thanks for accepting the work order and for scheduling it. Kindly keep us poste…"
click at [159, 292] on div "Trade Partner Updates [PERSON_NAME] - Handyman [DATE] 11:27 AM Response Request…" at bounding box center [294, 343] width 339 height 204
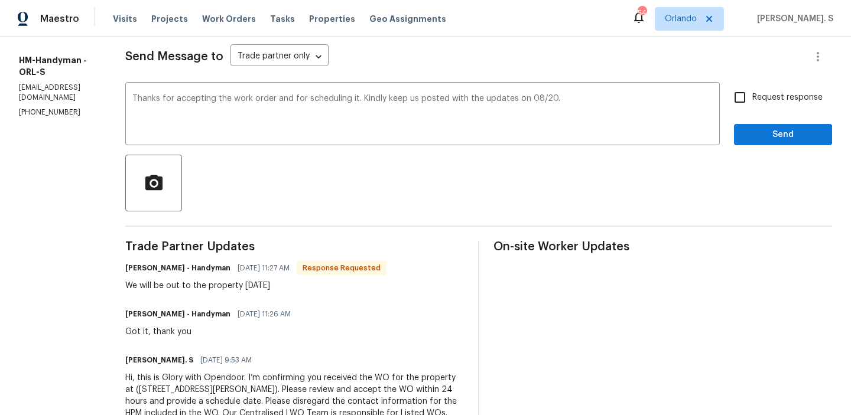
click at [159, 292] on div "Trade Partner Updates [PERSON_NAME] - Handyman [DATE] 11:27 AM Response Request…" at bounding box center [294, 343] width 339 height 204
copy div "We will be out to the property [DATE]"
click at [775, 92] on span "Request response" at bounding box center [787, 98] width 70 height 12
click at [752, 92] on input "Request response" at bounding box center [739, 97] width 25 height 25
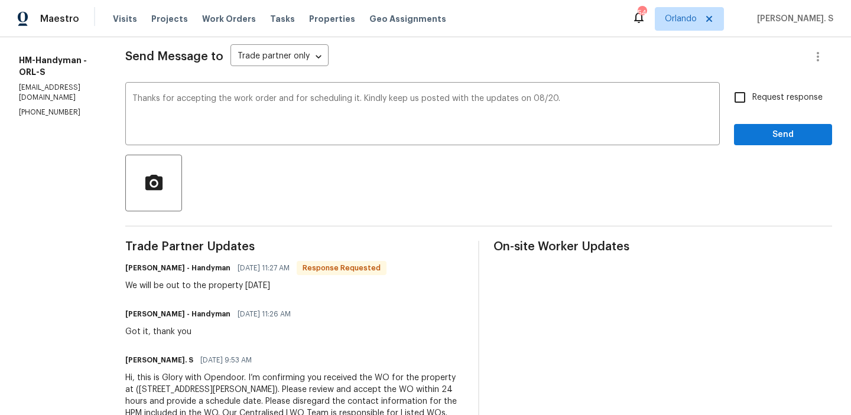
checkbox input "true"
click at [755, 132] on span "Send" at bounding box center [782, 135] width 79 height 15
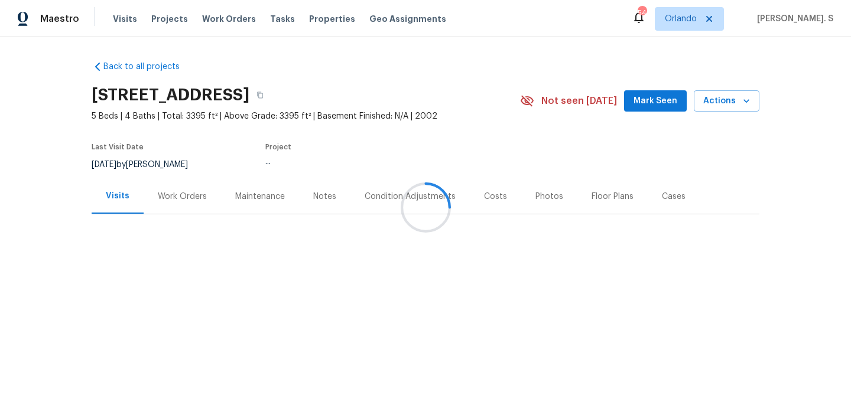
click at [148, 195] on div at bounding box center [425, 207] width 851 height 415
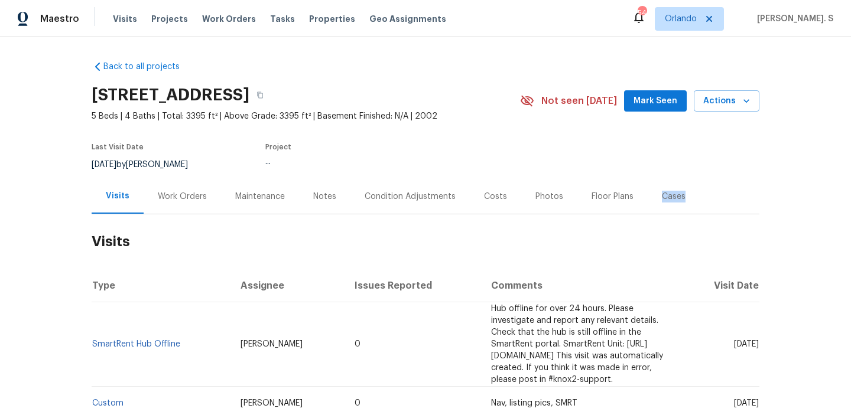
click at [148, 195] on div "Work Orders" at bounding box center [182, 196] width 77 height 35
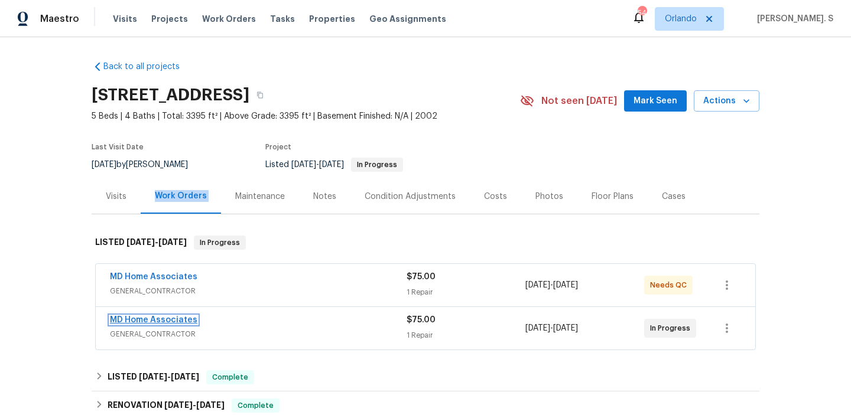
click at [172, 318] on link "MD Home Associates" at bounding box center [153, 320] width 87 height 8
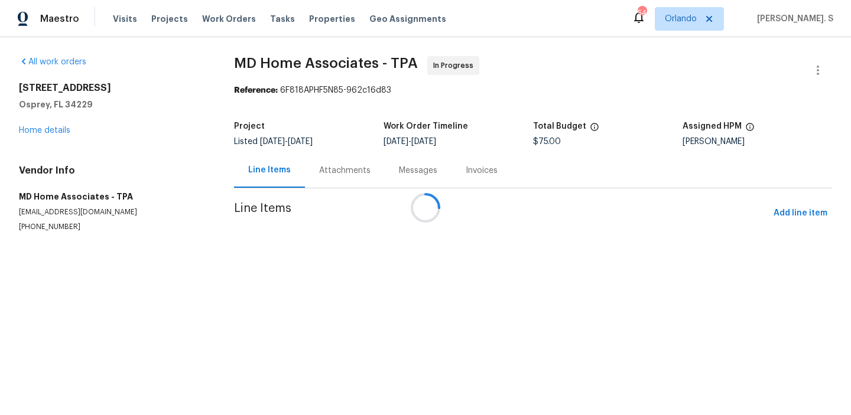
click at [312, 197] on div at bounding box center [425, 207] width 851 height 415
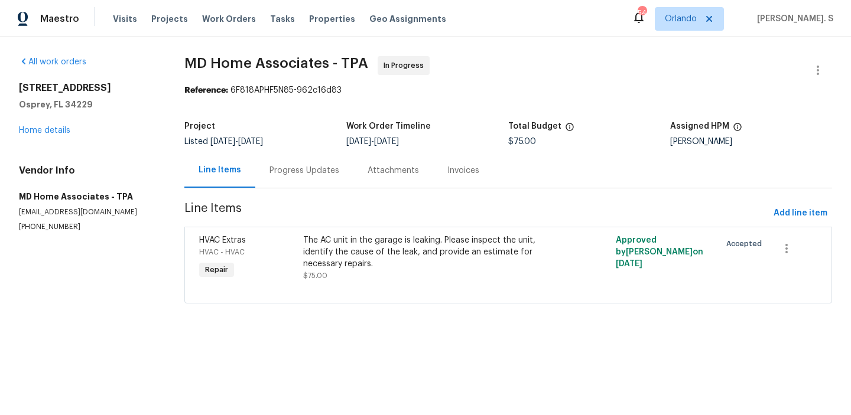
click at [316, 178] on div "Progress Updates" at bounding box center [304, 170] width 98 height 35
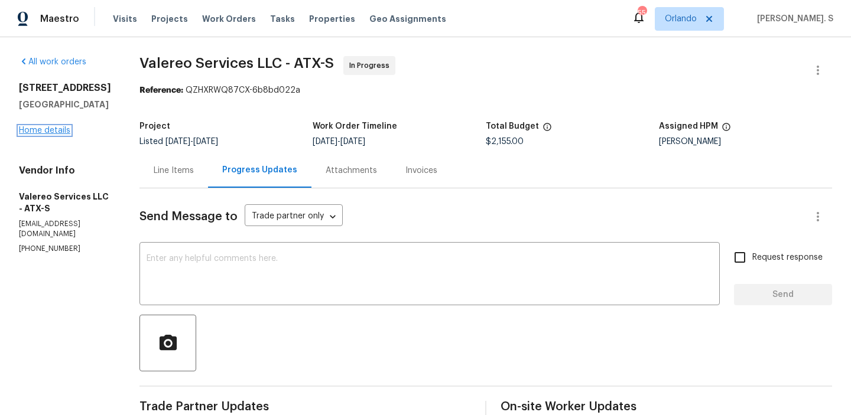
click at [45, 135] on link "Home details" at bounding box center [44, 130] width 51 height 8
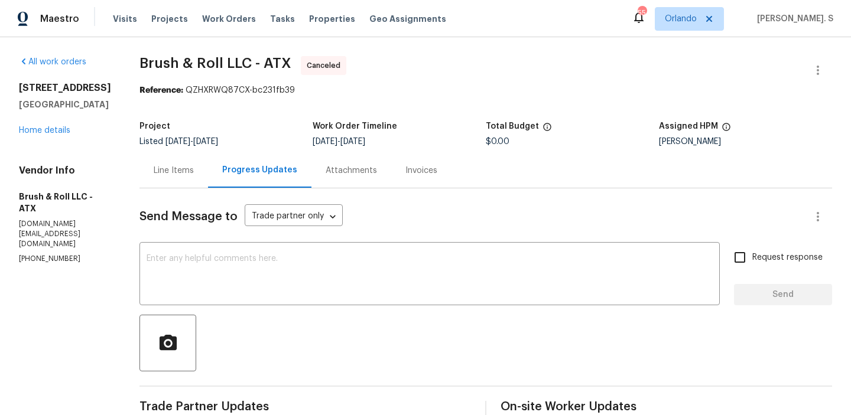
click at [53, 136] on div "540 Fieldwood Dr Unit A Buda, TX 78610 Home details" at bounding box center [65, 109] width 92 height 54
click at [47, 135] on link "Home details" at bounding box center [44, 130] width 51 height 8
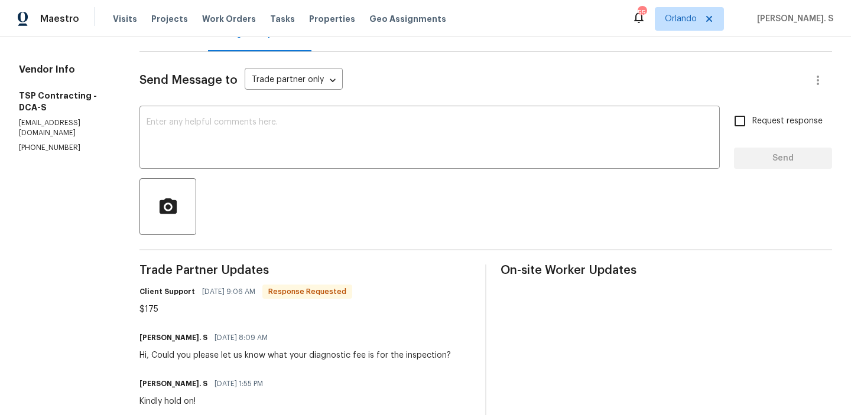
scroll to position [141, 0]
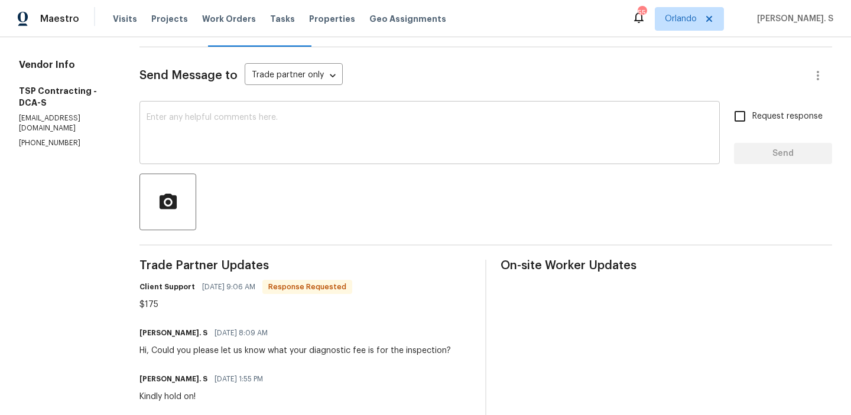
click at [409, 161] on div "x ​" at bounding box center [429, 134] width 580 height 60
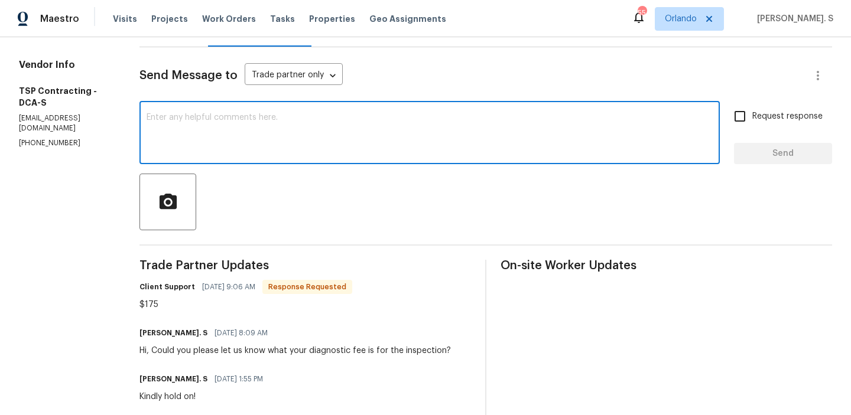
click at [144, 300] on div "$175" at bounding box center [245, 305] width 213 height 12
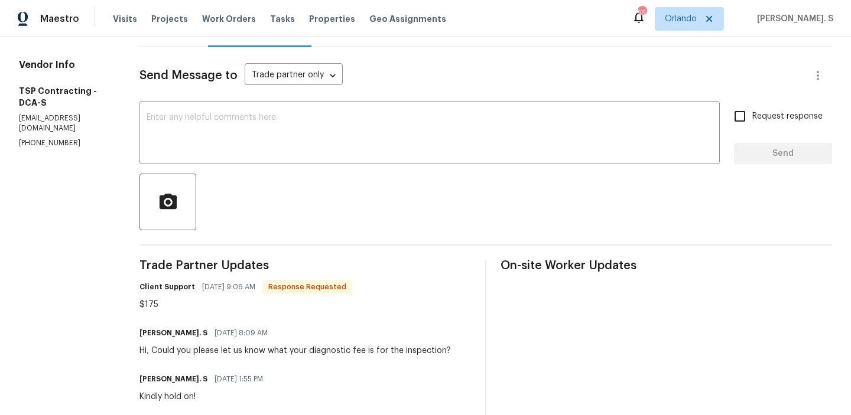
click at [144, 300] on div "$175" at bounding box center [245, 305] width 213 height 12
copy div "$175"
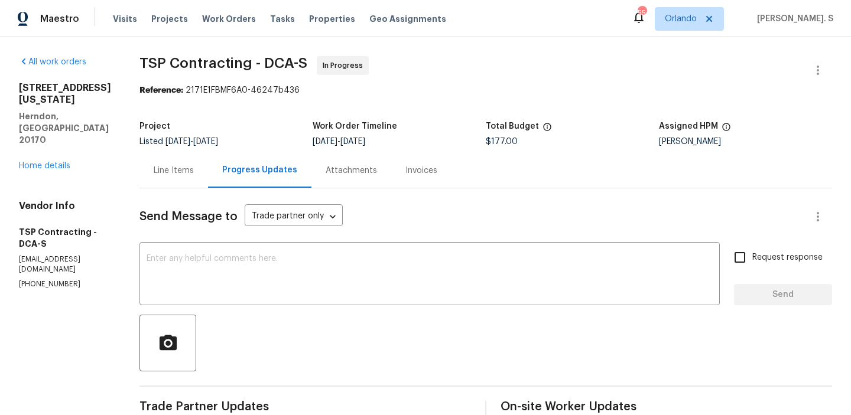
click at [205, 58] on span "TSP Contracting - DCA-S" at bounding box center [223, 63] width 168 height 14
copy span "TSP Contracting - DCA-S"
click at [182, 167] on div "Line Items" at bounding box center [173, 170] width 69 height 35
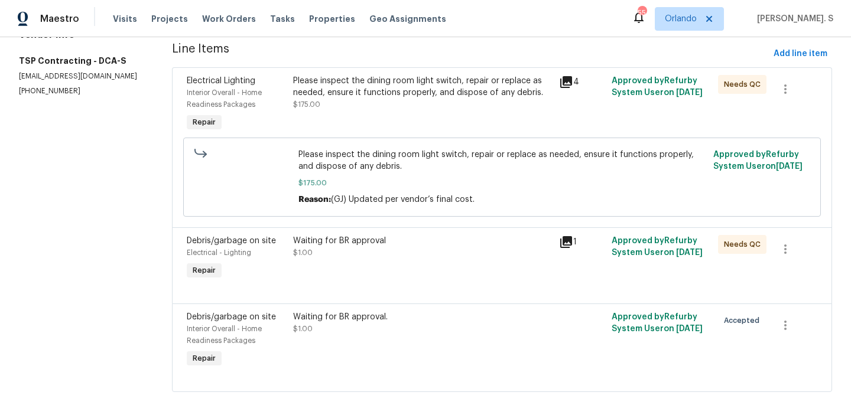
scroll to position [171, 0]
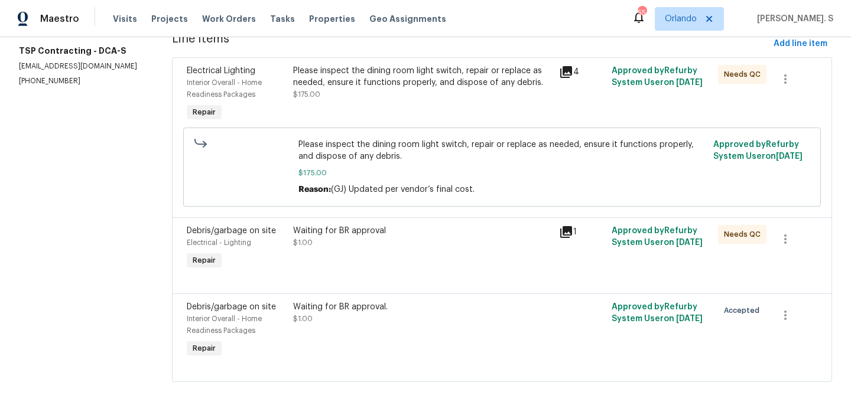
click at [350, 141] on span "Please inspect the dining room light switch, repair or replace as needed, ensur…" at bounding box center [502, 151] width 408 height 24
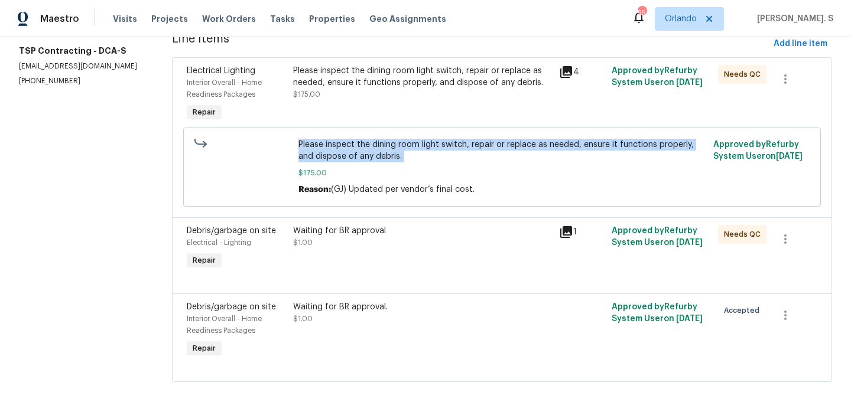
copy span "Please inspect the dining room light switch, repair or replace as needed, ensur…"
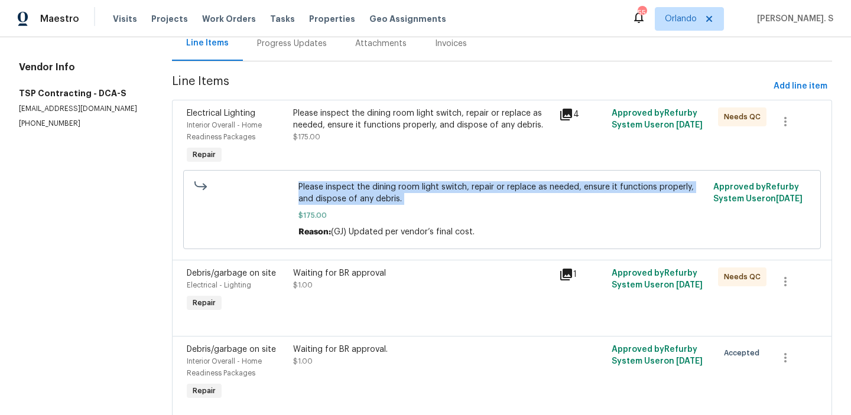
scroll to position [138, 0]
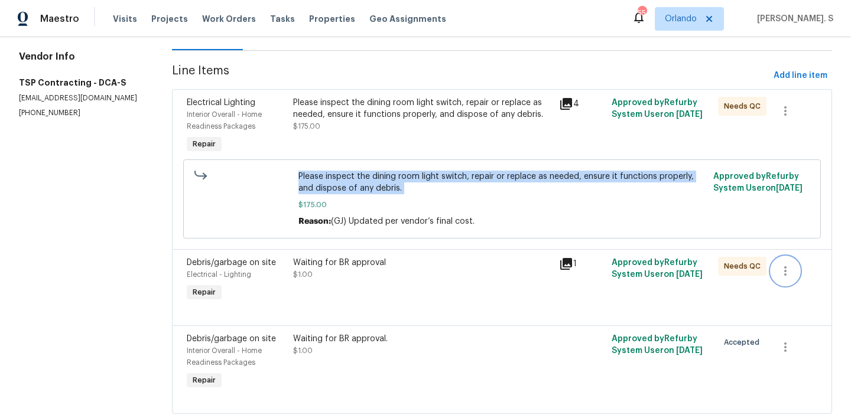
click at [775, 272] on button "button" at bounding box center [785, 271] width 28 height 28
click at [788, 269] on li "Cancel" at bounding box center [793, 271] width 45 height 19
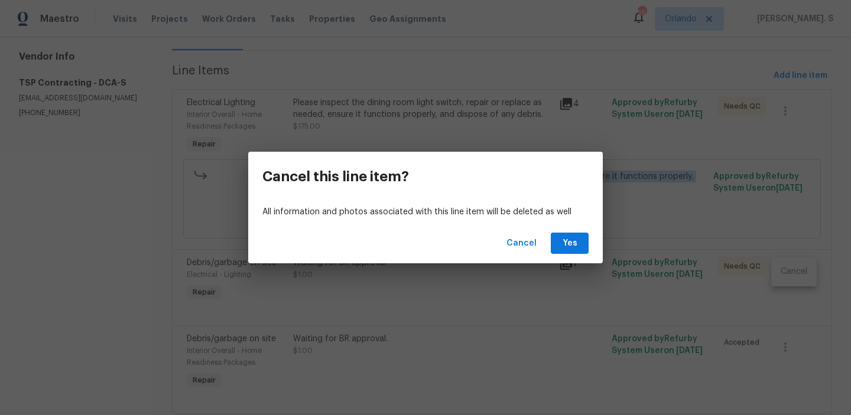
click at [545, 245] on div "Cancel Yes" at bounding box center [425, 243] width 355 height 41
click at [575, 243] on span "Yes" at bounding box center [569, 243] width 19 height 15
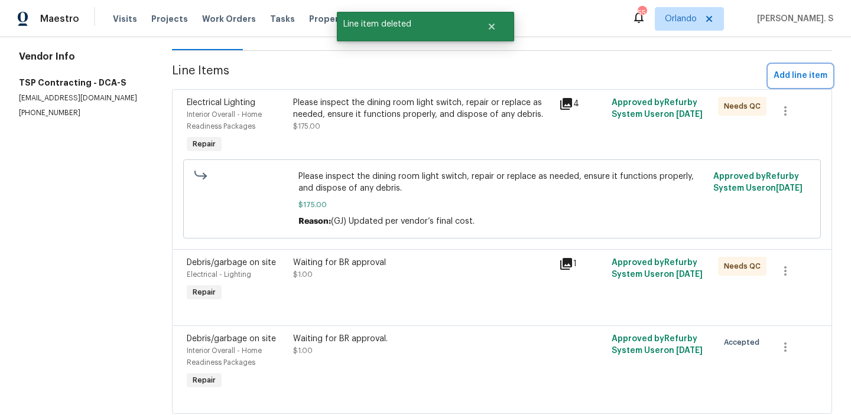
click at [778, 72] on span "Add line item" at bounding box center [800, 76] width 54 height 15
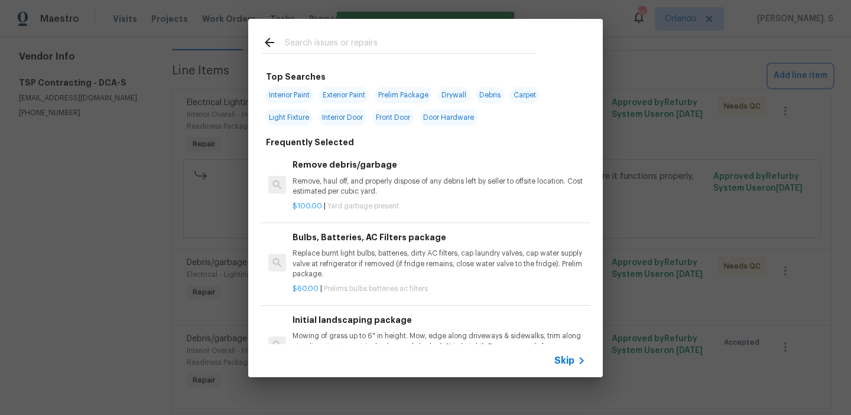
click at [778, 72] on div "Top Searches Interior Paint Exterior Paint Prelim Package Drywall Debris Carpet…" at bounding box center [425, 198] width 851 height 396
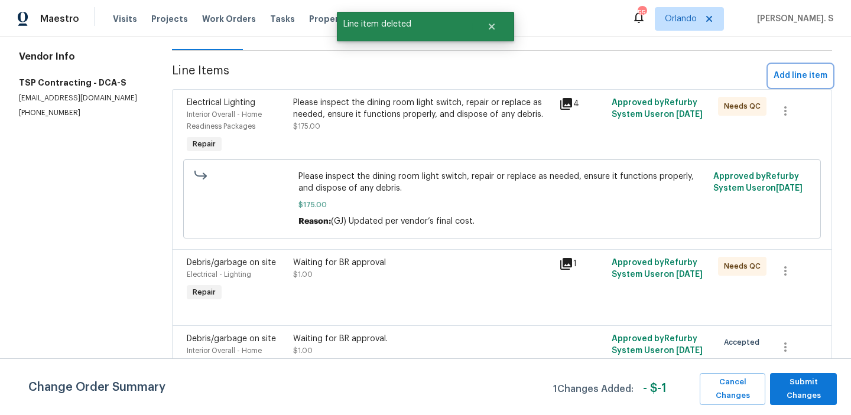
click at [800, 76] on span "Add line item" at bounding box center [800, 76] width 54 height 15
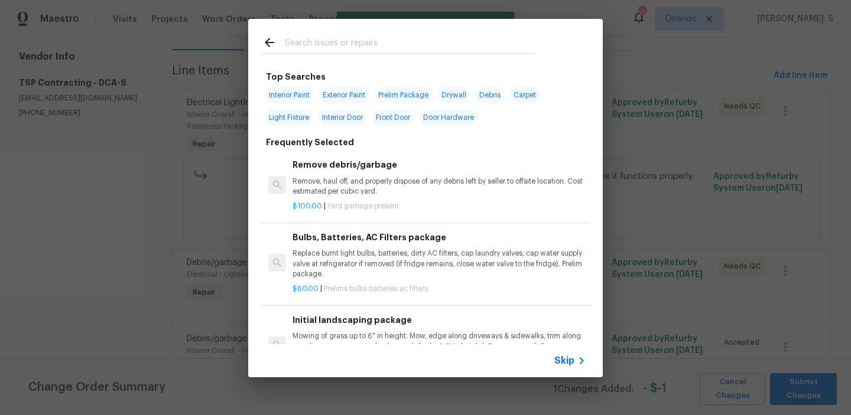
scroll to position [0, 0]
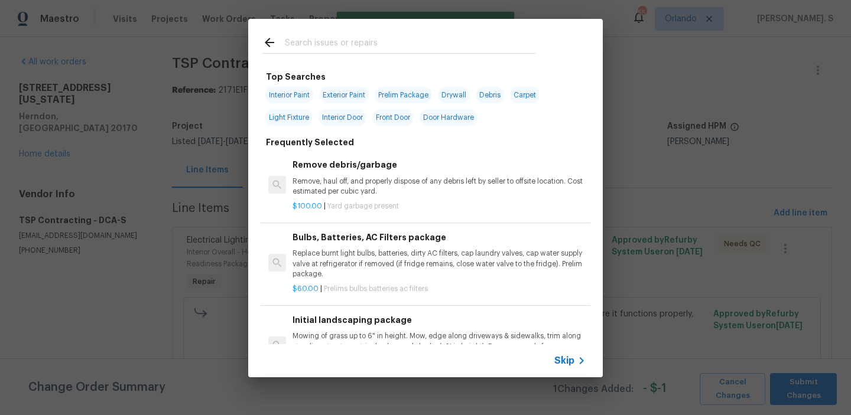
click at [347, 165] on h6 "Remove debris/garbage" at bounding box center [438, 164] width 293 height 13
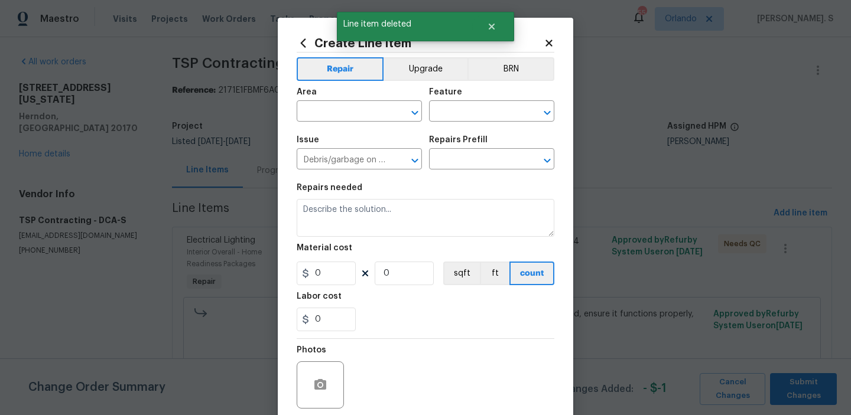
type input "Remove debris/garbage $100.00"
type textarea "Remove, haul off, and properly dispose of any debris left by seller to offsite …"
type input "100"
type input "1"
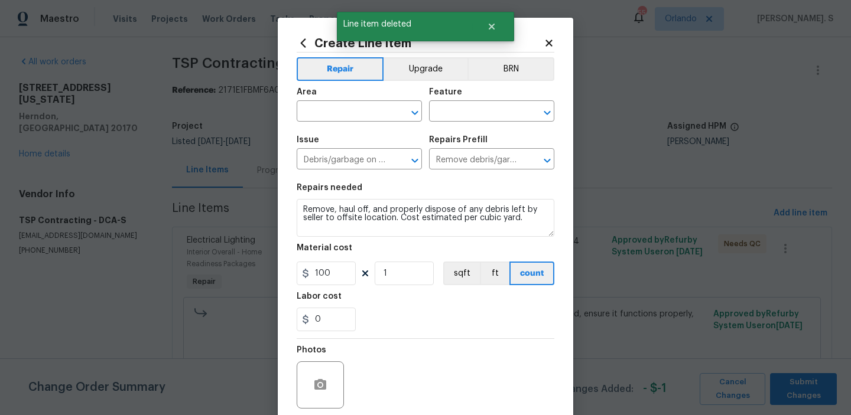
type input "0"
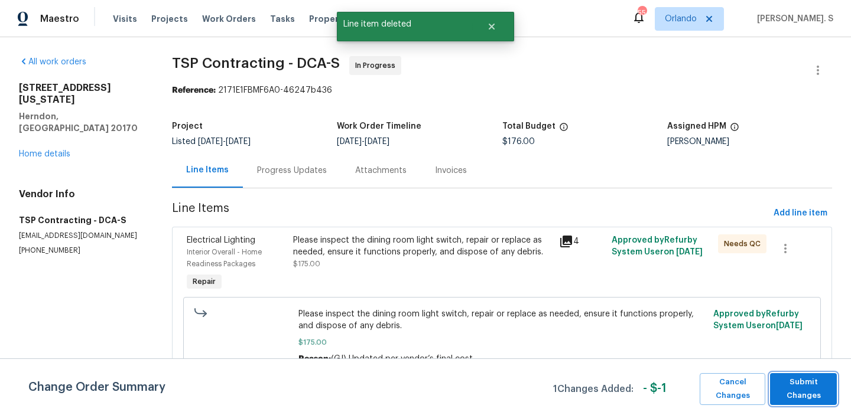
click at [801, 388] on span "Submit Changes" at bounding box center [803, 389] width 55 height 27
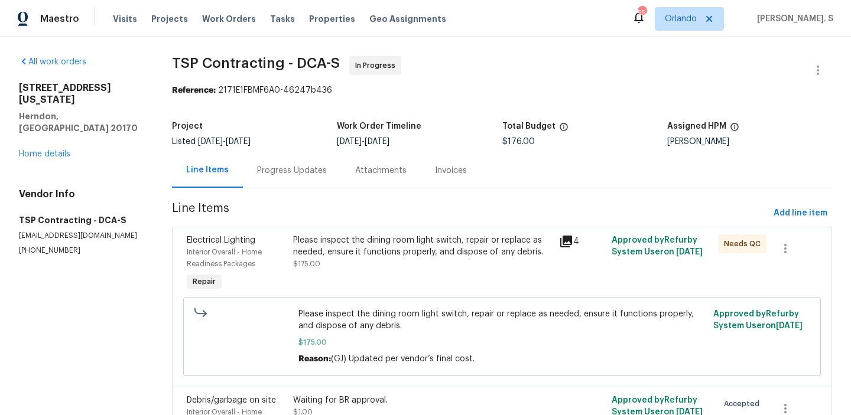
scroll to position [95, 0]
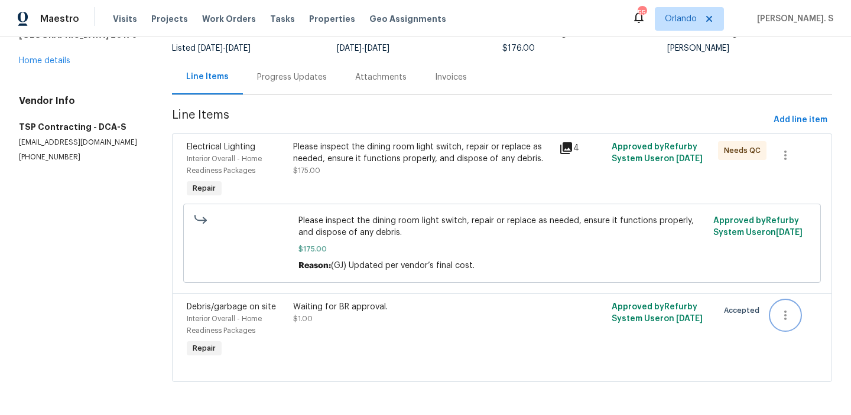
click at [786, 305] on button "button" at bounding box center [785, 315] width 28 height 28
click at [789, 309] on li "Cancel" at bounding box center [793, 314] width 45 height 19
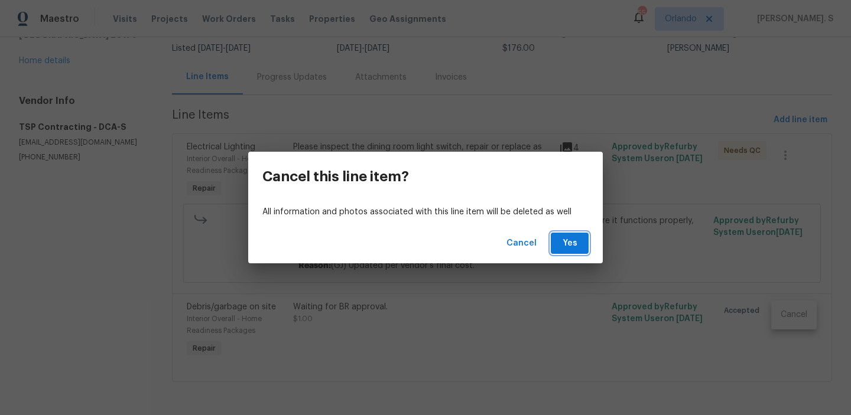
click at [563, 246] on span "Yes" at bounding box center [569, 243] width 19 height 15
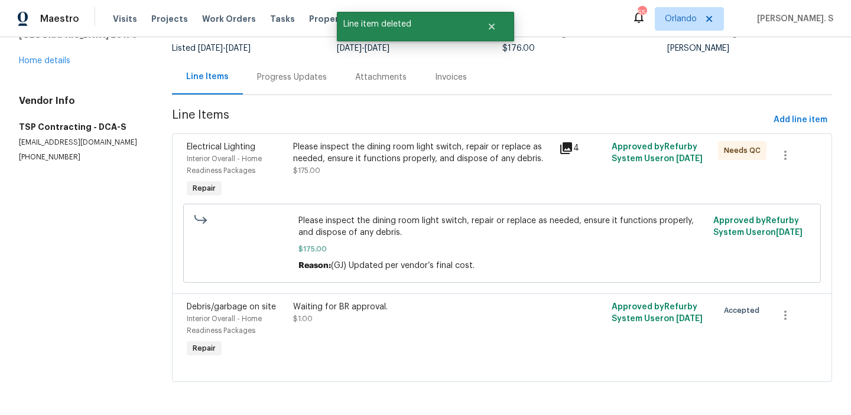
click at [755, 122] on span "Line Items" at bounding box center [470, 120] width 597 height 22
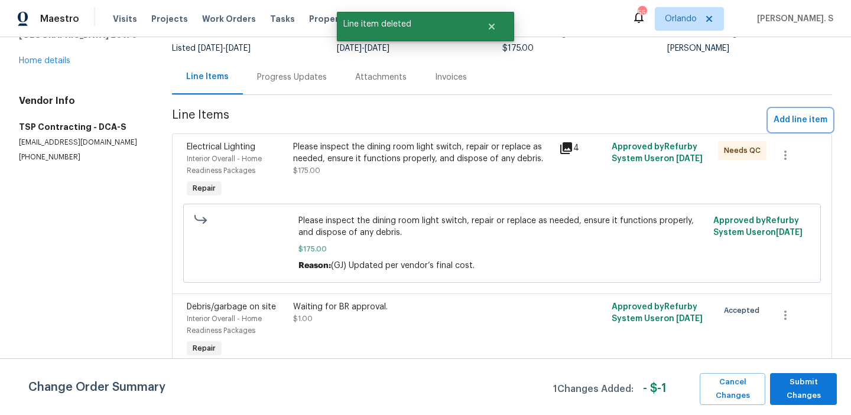
click at [775, 118] on button "Add line item" at bounding box center [800, 120] width 63 height 22
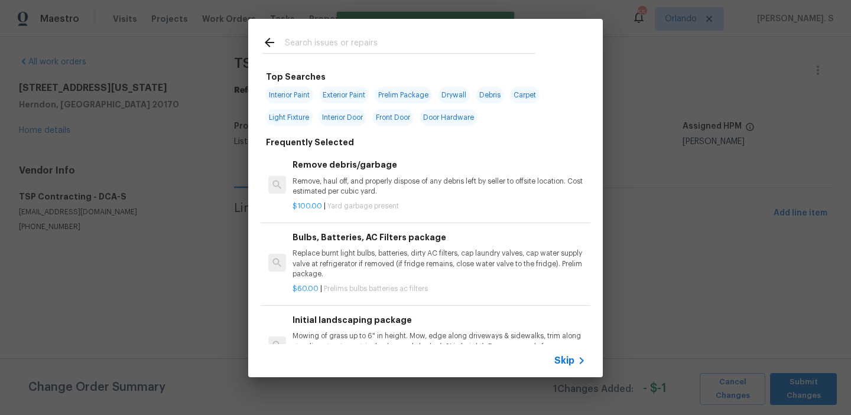
scroll to position [0, 0]
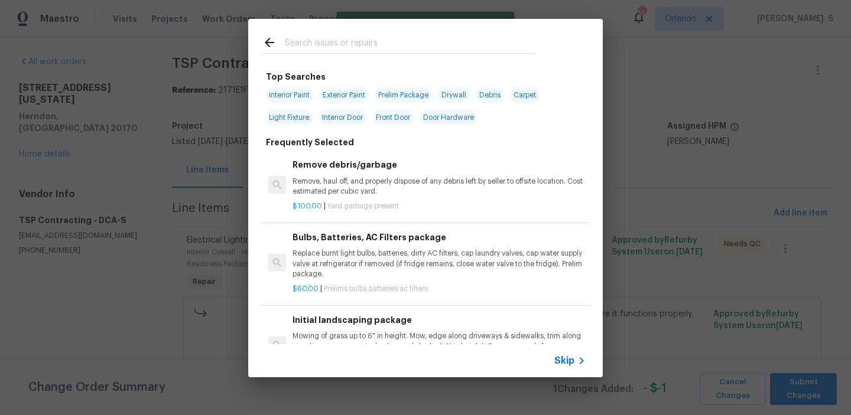
click at [305, 191] on p "Remove, haul off, and properly dispose of any debris left by seller to offsite …" at bounding box center [438, 187] width 293 height 20
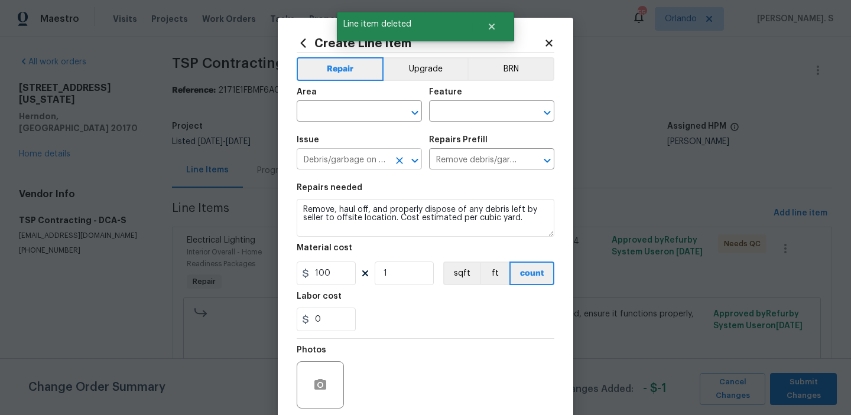
type input "0"
click at [419, 108] on icon "Open" at bounding box center [415, 113] width 14 height 14
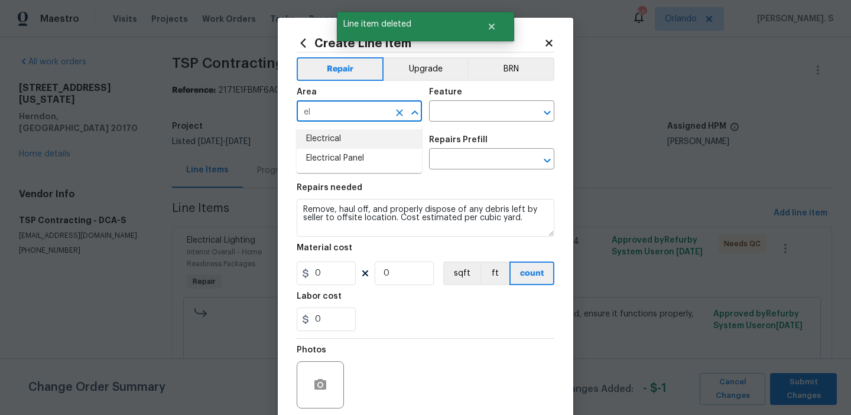
click at [327, 135] on li "Electrical" at bounding box center [359, 138] width 125 height 19
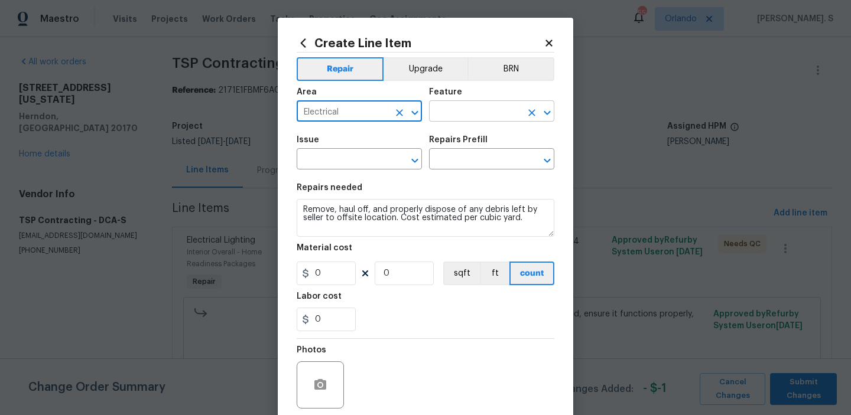
click at [553, 111] on icon "Open" at bounding box center [547, 113] width 14 height 14
type input "Electrical"
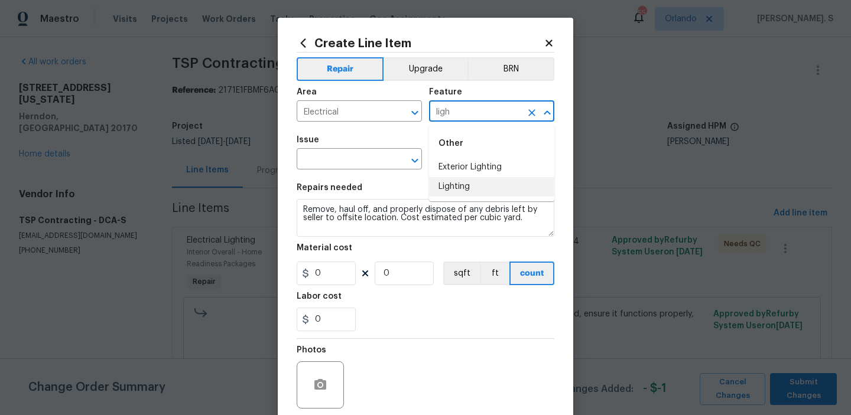
click at [501, 188] on li "Lighting" at bounding box center [491, 186] width 125 height 19
click at [415, 161] on icon "Open" at bounding box center [414, 160] width 6 height 4
type input "Lighting"
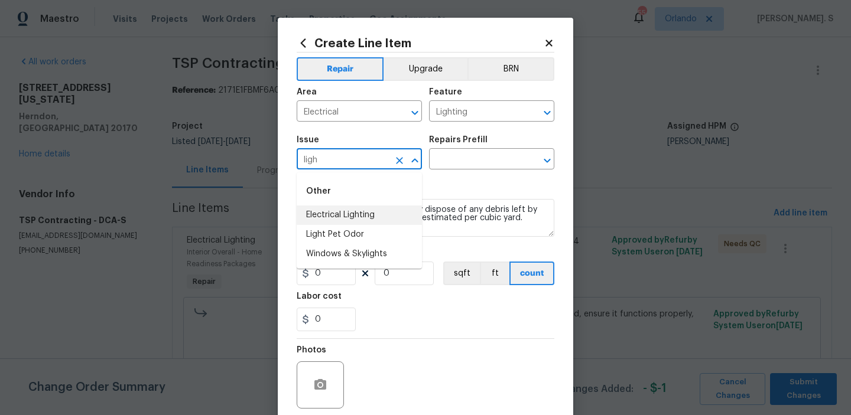
click at [350, 213] on li "Electrical Lighting" at bounding box center [359, 215] width 125 height 19
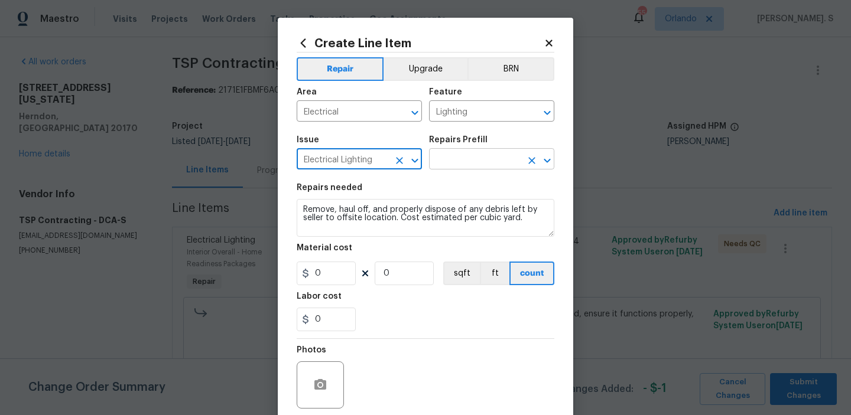
click at [544, 160] on icon "Open" at bounding box center [547, 160] width 6 height 4
type input "Electrical Lighting"
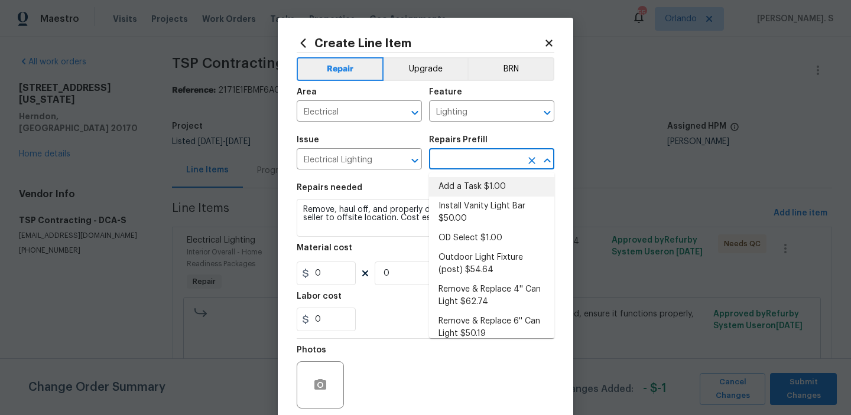
click at [471, 196] on li "Add a Task $1.00" at bounding box center [491, 186] width 125 height 19
type input "Add a Task $1.00"
type textarea "HPM to detail"
type input "1"
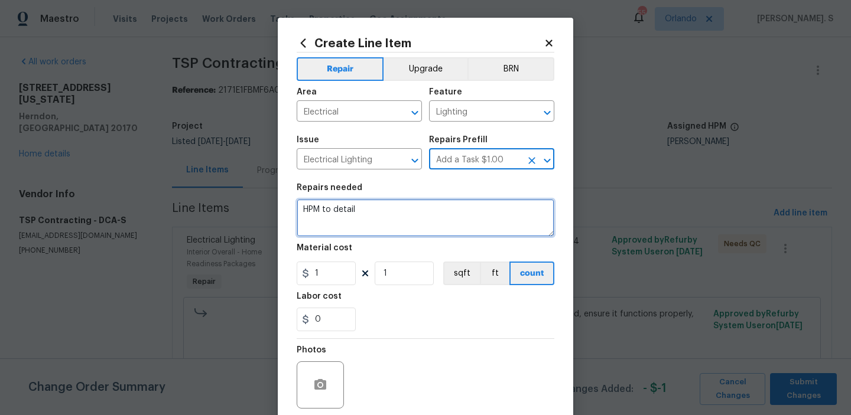
click at [339, 222] on textarea "HPM to detail" at bounding box center [426, 218] width 258 height 38
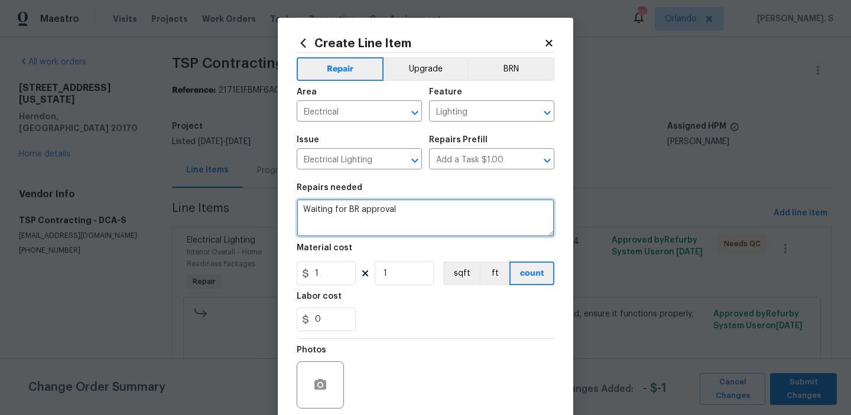
scroll to position [94, 0]
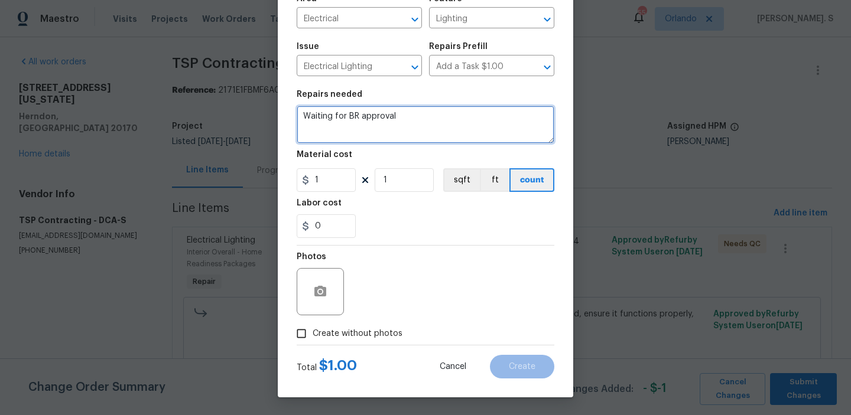
type textarea "Waiting for BR approval"
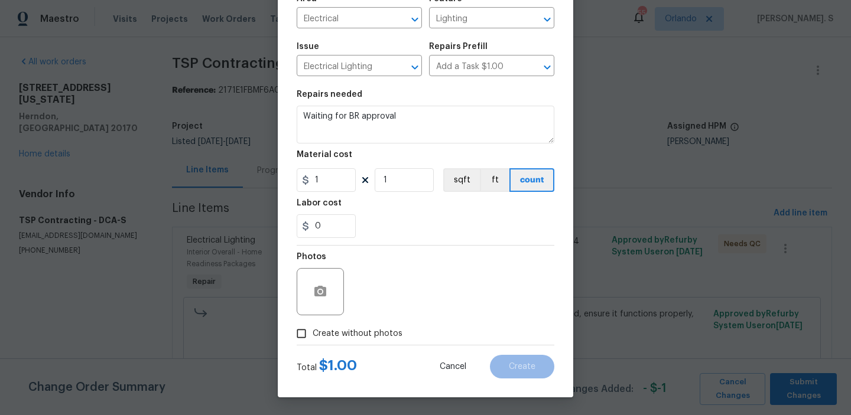
click at [347, 340] on span "Create without photos" at bounding box center [358, 334] width 90 height 12
click at [313, 340] on input "Create without photos" at bounding box center [301, 334] width 22 height 22
checkbox input "true"
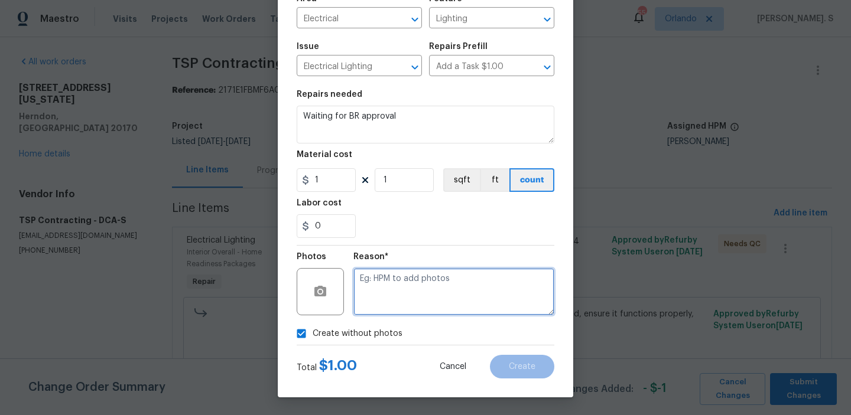
click at [437, 309] on textarea at bounding box center [453, 291] width 201 height 47
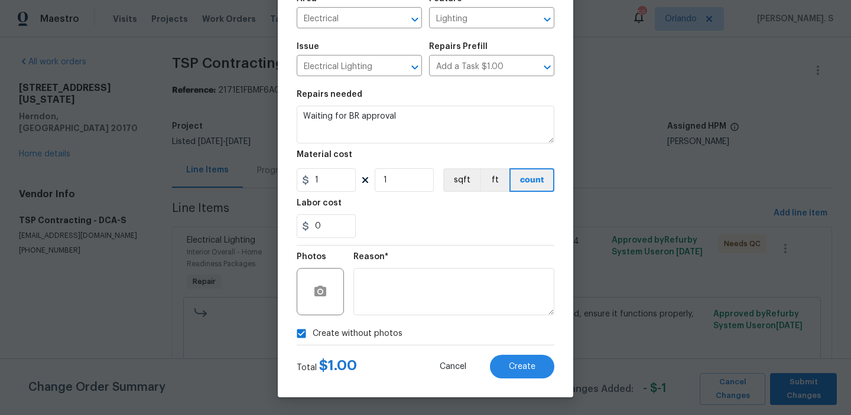
click at [531, 381] on div "Create Line Item Repair Upgrade BRN Area Electrical ​ Feature Lighting ​ Issue …" at bounding box center [425, 160] width 295 height 473
click at [531, 373] on button "Create" at bounding box center [522, 367] width 64 height 24
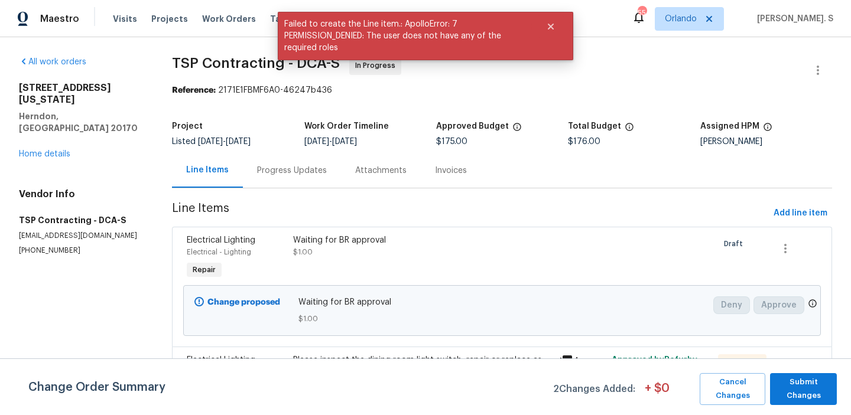
click at [297, 178] on div "Progress Updates" at bounding box center [292, 170] width 98 height 35
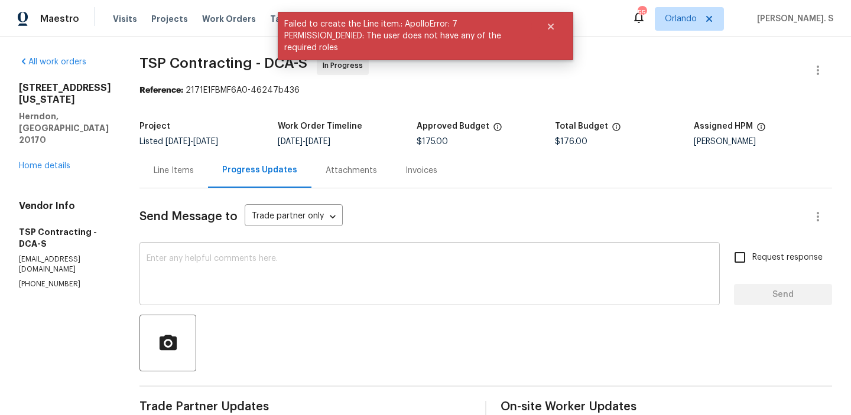
click at [227, 255] on textarea at bounding box center [430, 275] width 566 height 41
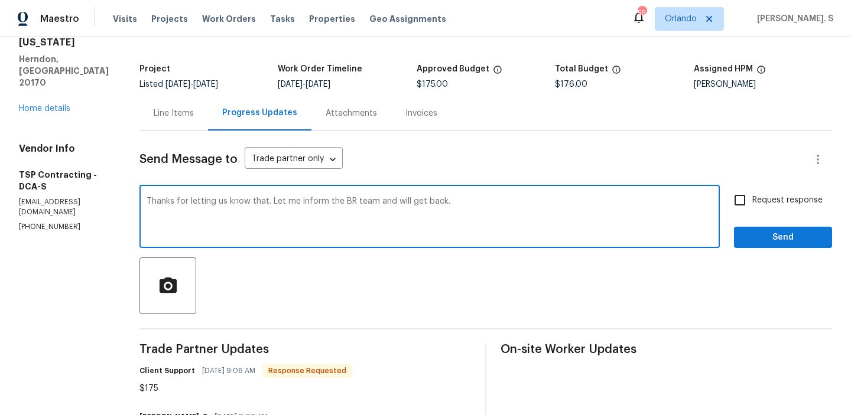
scroll to position [150, 0]
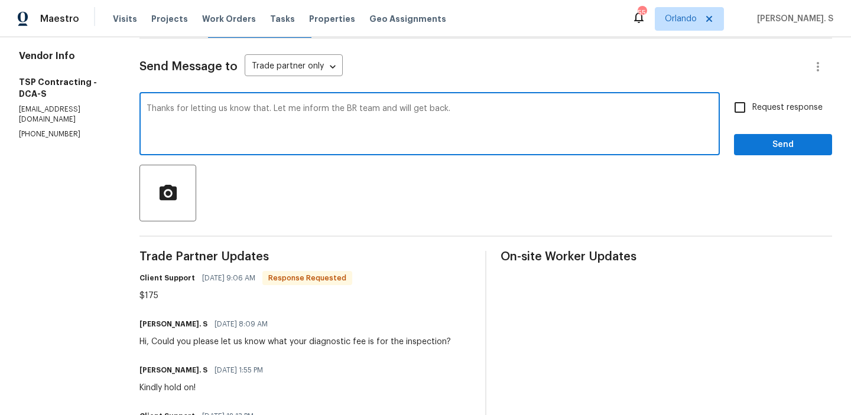
type textarea "Thanks for letting us know that. Let me inform the BR team and will get back."
click at [139, 294] on div "$175" at bounding box center [245, 296] width 213 height 12
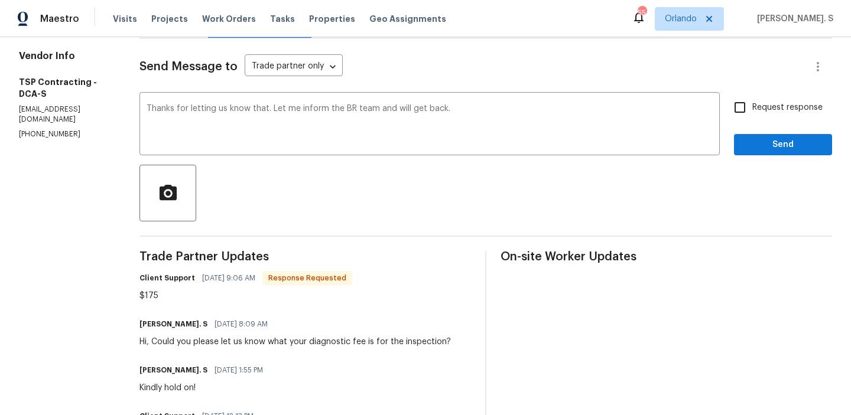
click at [139, 294] on div "$175" at bounding box center [245, 296] width 213 height 12
copy div "$175"
click at [744, 105] on input "Request response" at bounding box center [739, 107] width 25 height 25
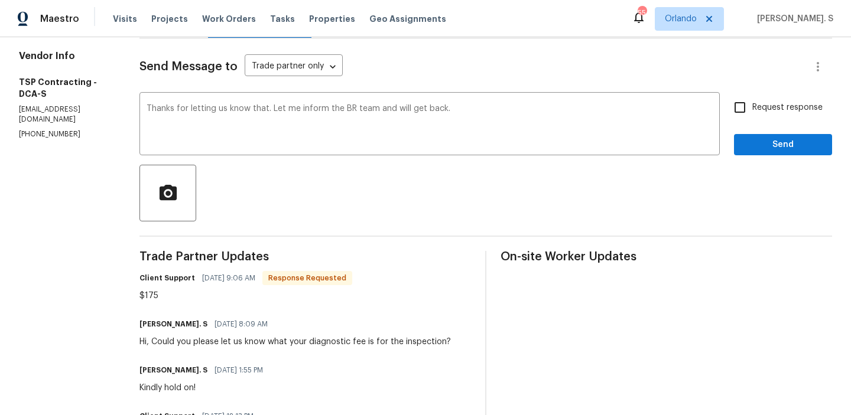
checkbox input "true"
click at [745, 147] on span "Send" at bounding box center [782, 145] width 79 height 15
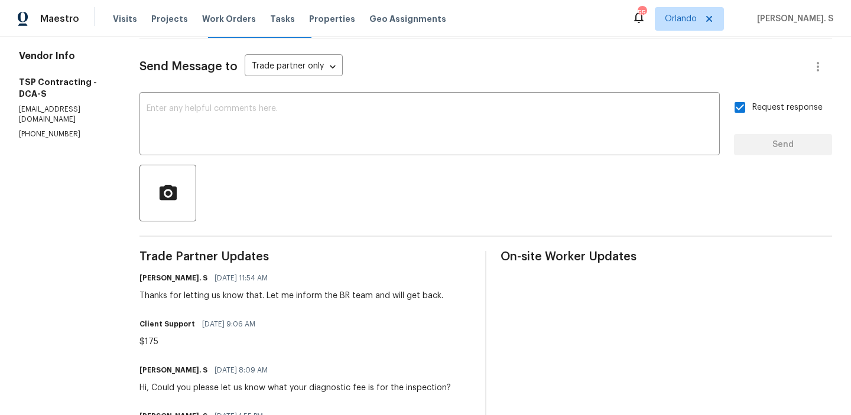
scroll to position [0, 0]
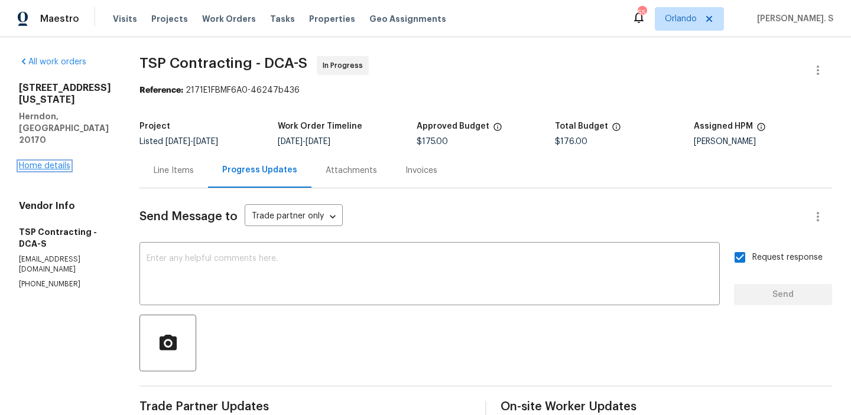
click at [42, 162] on link "Home details" at bounding box center [44, 166] width 51 height 8
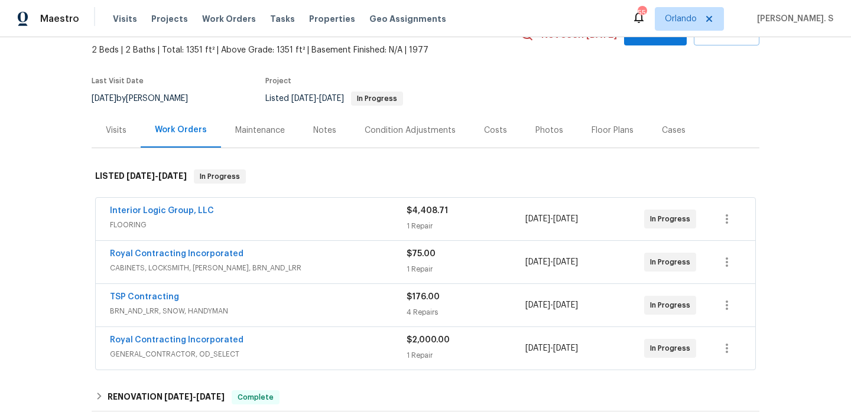
scroll to position [117, 0]
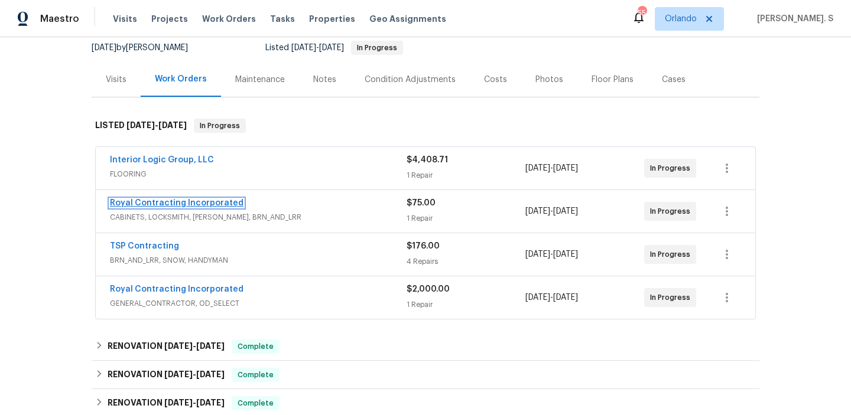
click at [213, 201] on link "Royal Contracting Incorporated" at bounding box center [177, 203] width 134 height 8
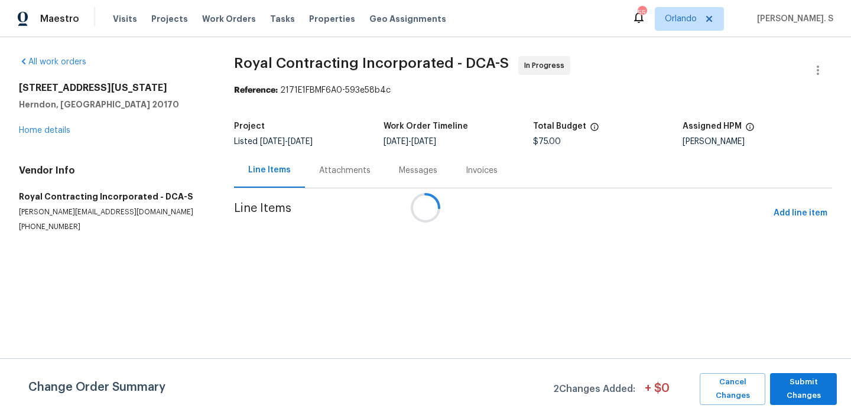
click at [327, 176] on div at bounding box center [425, 207] width 851 height 415
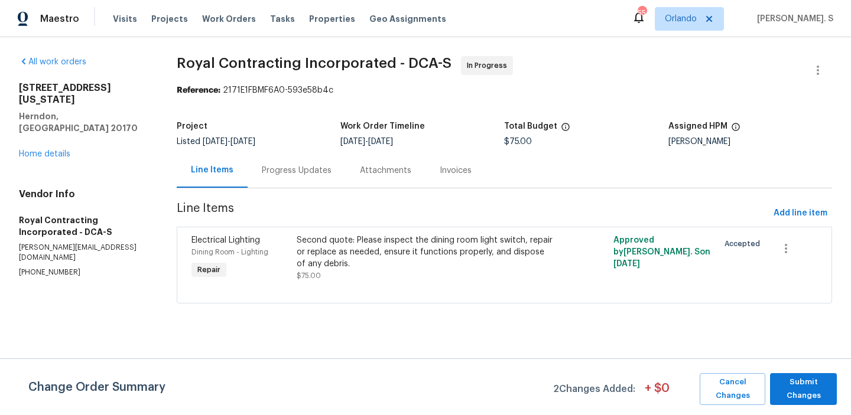
click at [327, 176] on div "Progress Updates" at bounding box center [297, 171] width 70 height 12
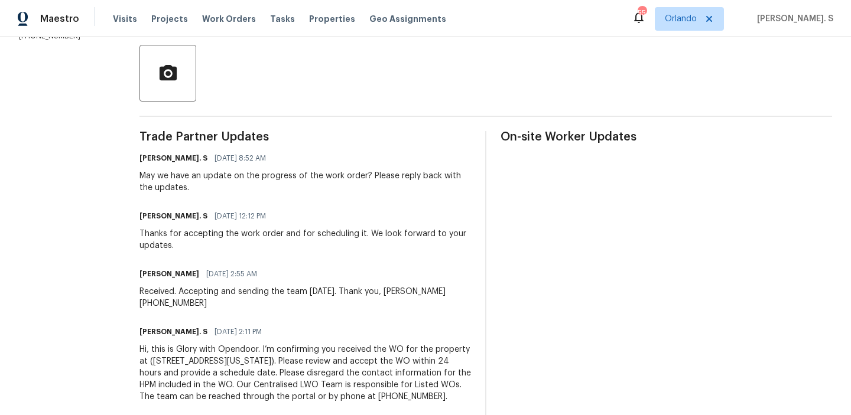
scroll to position [134, 0]
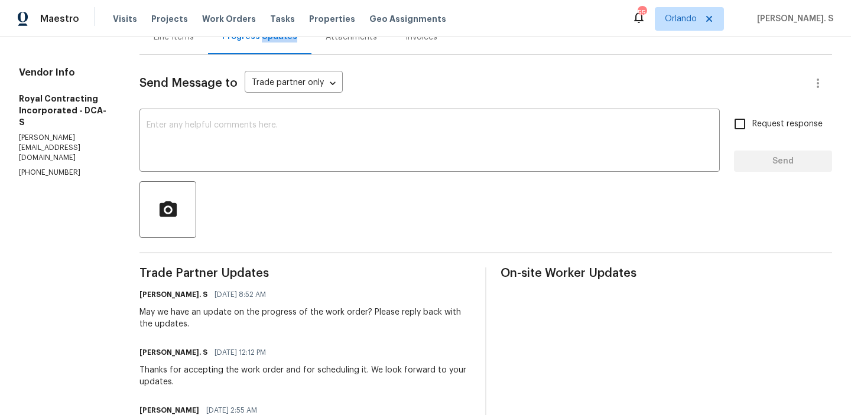
click at [272, 209] on div at bounding box center [485, 209] width 693 height 57
click at [297, 125] on textarea at bounding box center [430, 141] width 566 height 41
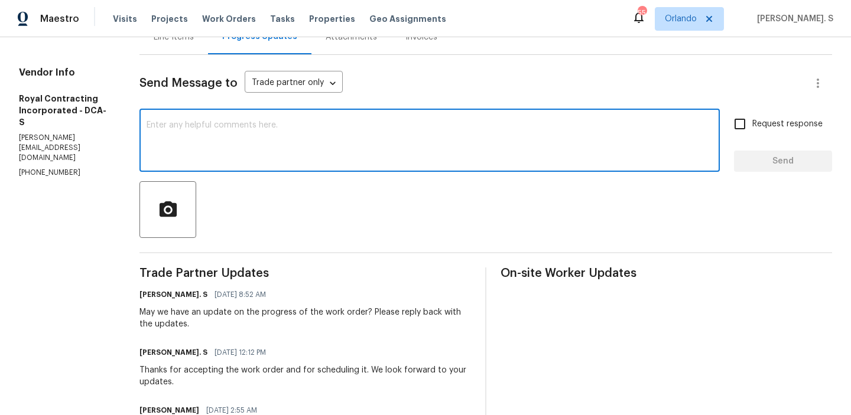
click at [284, 140] on textarea at bounding box center [430, 141] width 566 height 41
paste textarea "Could you provide an update on the status of the work order?"
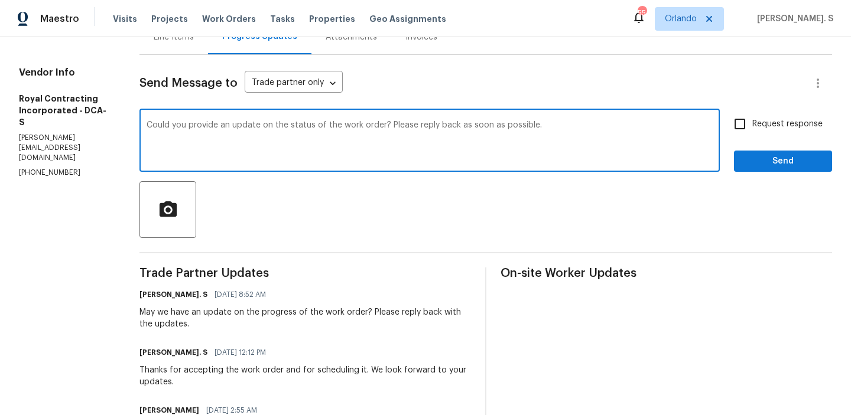
type textarea "Could you provide an update on the status of the work order? Please reply back …"
click at [762, 143] on div "Request response Send" at bounding box center [783, 142] width 98 height 60
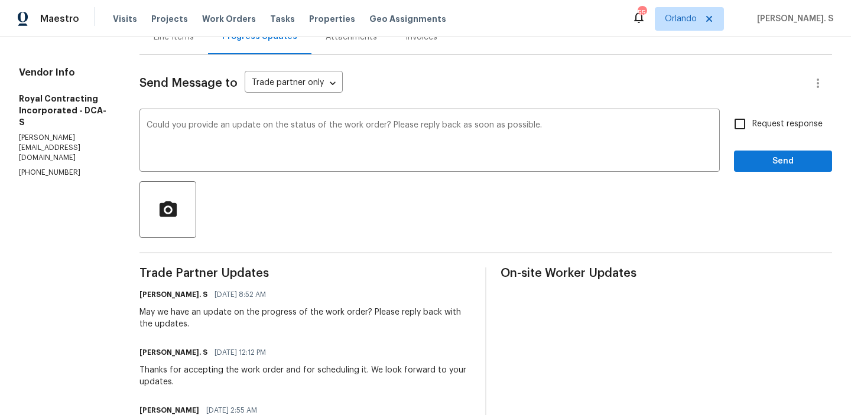
click at [763, 128] on span "Request response" at bounding box center [787, 124] width 70 height 12
click at [752, 128] on input "Request response" at bounding box center [739, 124] width 25 height 25
checkbox input "true"
click at [759, 151] on button "Send" at bounding box center [783, 162] width 98 height 22
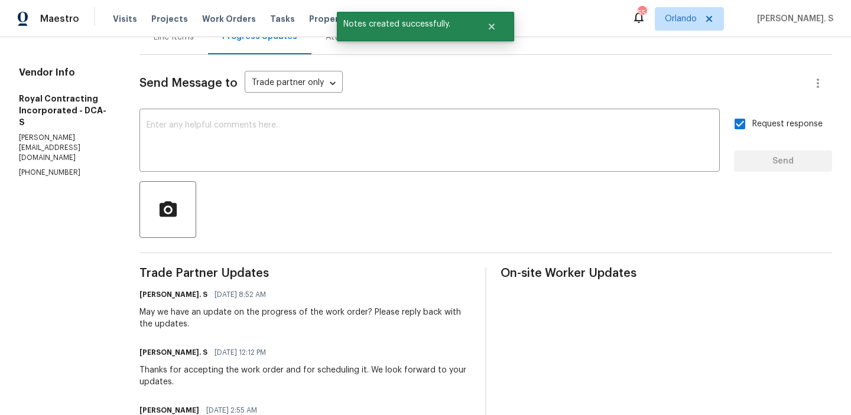
click at [36, 215] on section "All work orders 549 Florida Ave Apt 204 Herndon, VA 20170 Home details Vendor I…" at bounding box center [65, 238] width 92 height 631
click at [42, 127] on section "All work orders 549 Florida Ave Apt 204 Herndon, VA 20170 Home details Vendor I…" at bounding box center [65, 267] width 92 height 689
copy p "(571) 224-5089"
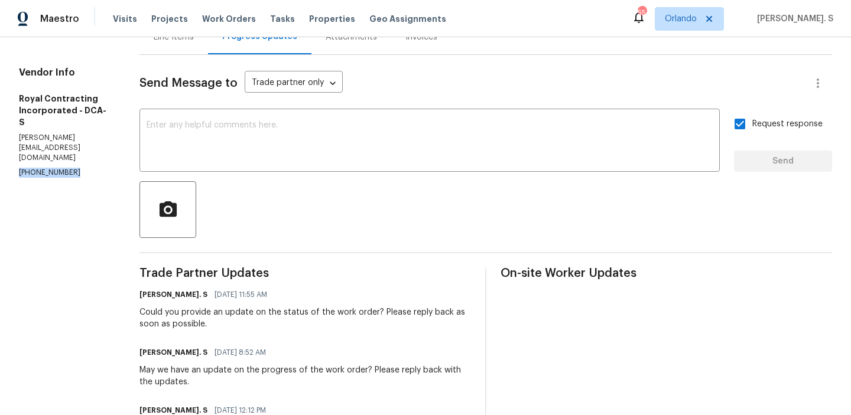
scroll to position [0, 0]
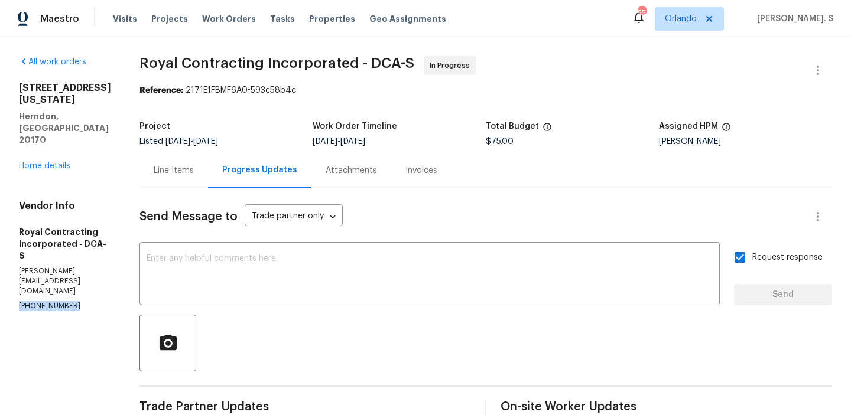
click at [259, 67] on span "Royal Contracting Incorporated - DCA-S" at bounding box center [276, 63] width 275 height 14
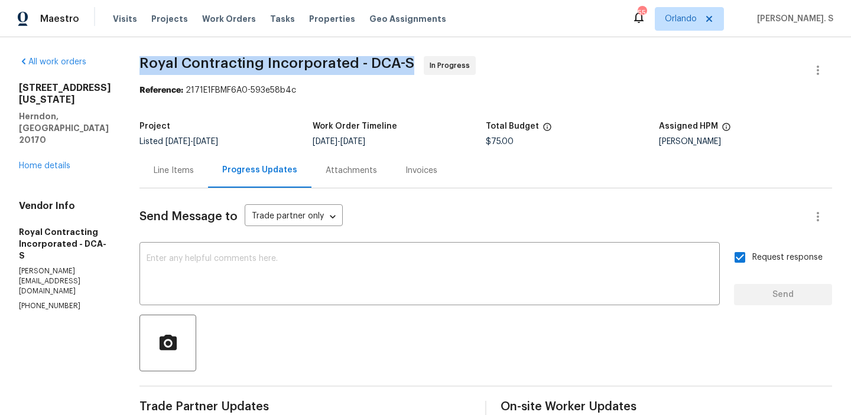
copy span "Royal Contracting Incorporated - DCA-S"
click at [44, 162] on link "Home details" at bounding box center [44, 166] width 51 height 8
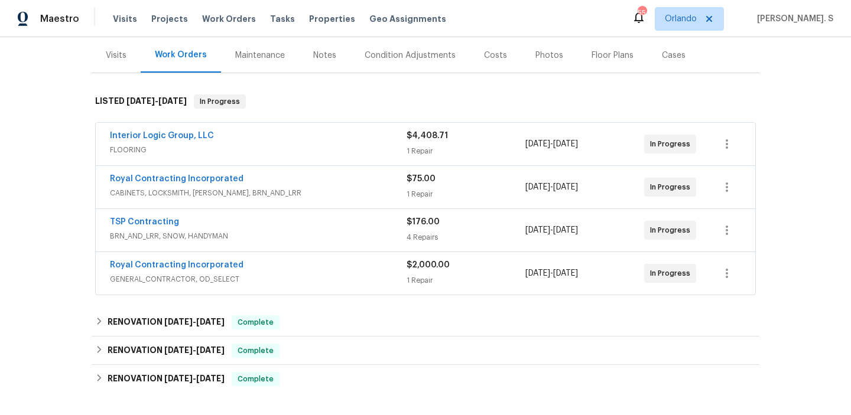
scroll to position [152, 0]
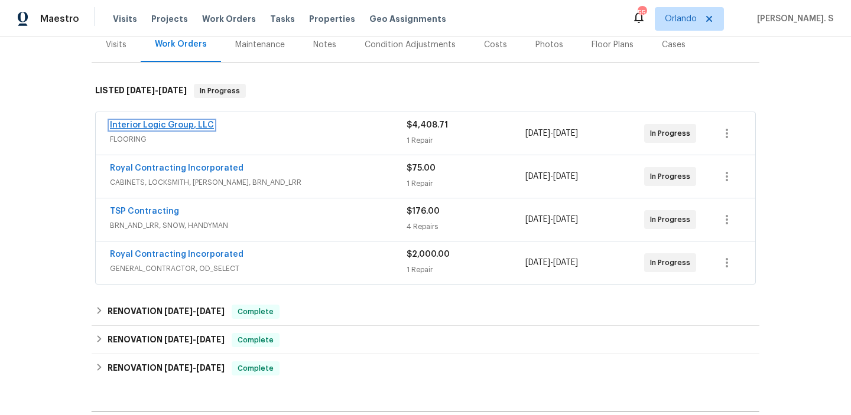
click at [149, 126] on link "Interior Logic Group, LLC" at bounding box center [162, 125] width 104 height 8
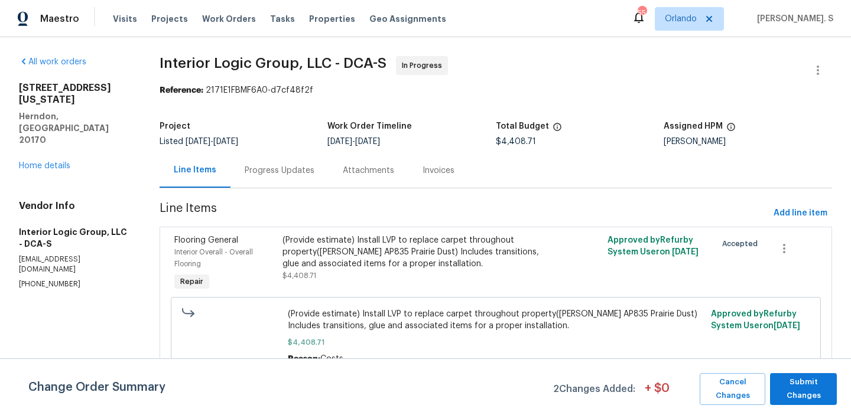
click at [305, 175] on div "Progress Updates" at bounding box center [280, 171] width 70 height 12
click at [305, 175] on div "Progress Updates" at bounding box center [279, 170] width 98 height 35
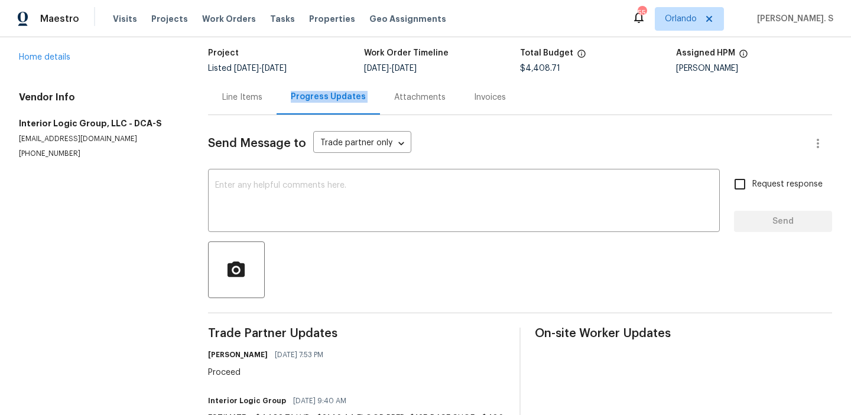
scroll to position [15, 0]
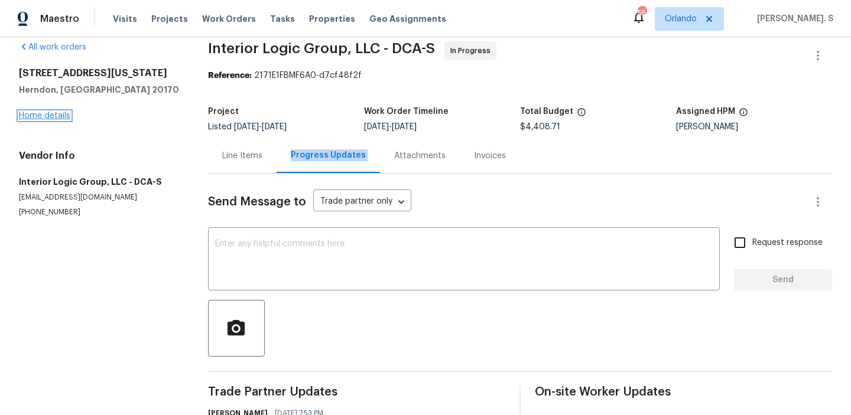
click at [46, 113] on link "Home details" at bounding box center [44, 116] width 51 height 8
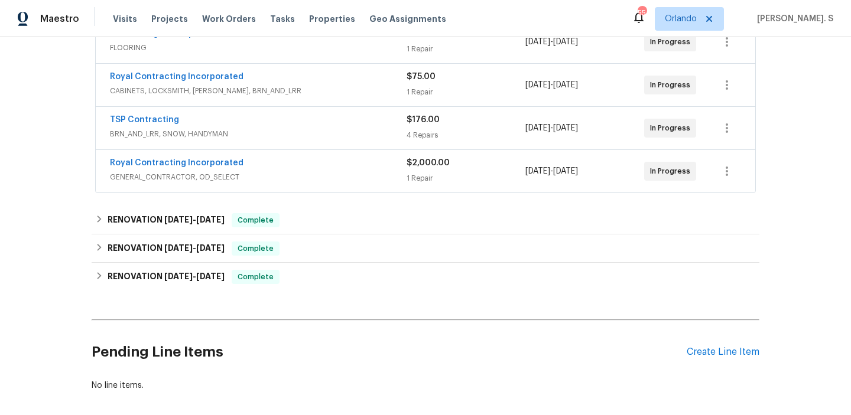
scroll to position [284, 0]
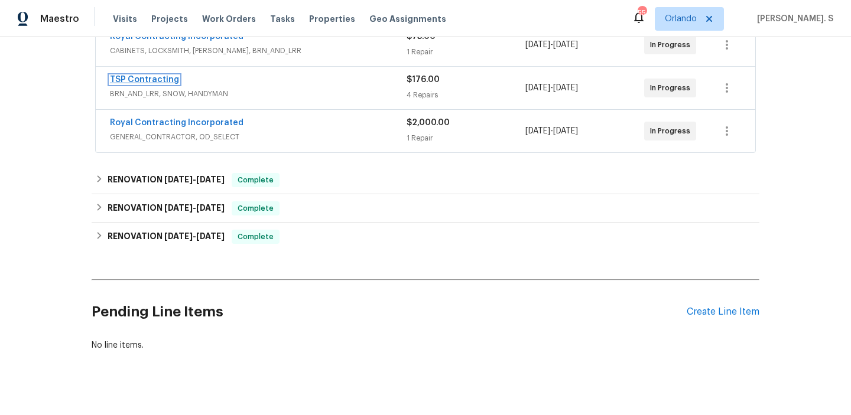
click at [128, 83] on link "TSP Contracting" at bounding box center [144, 80] width 69 height 8
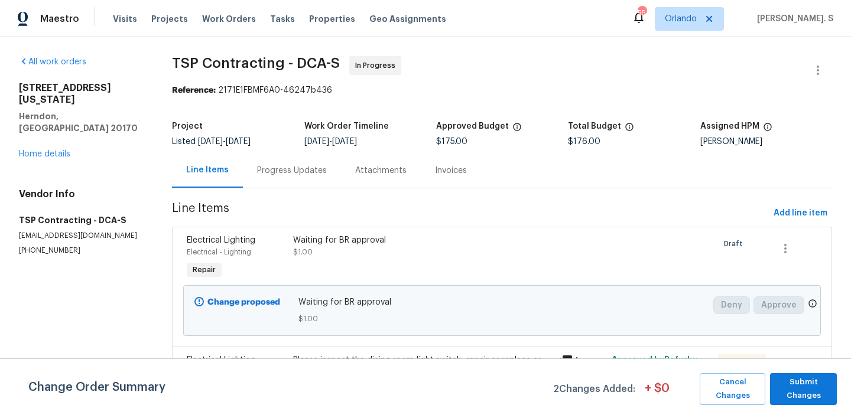
click at [331, 171] on div "Progress Updates" at bounding box center [292, 170] width 98 height 35
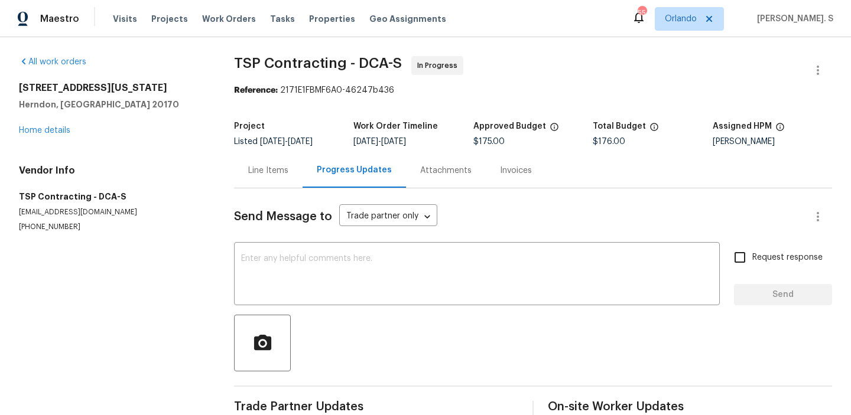
click at [331, 171] on div "Progress Updates" at bounding box center [354, 170] width 75 height 12
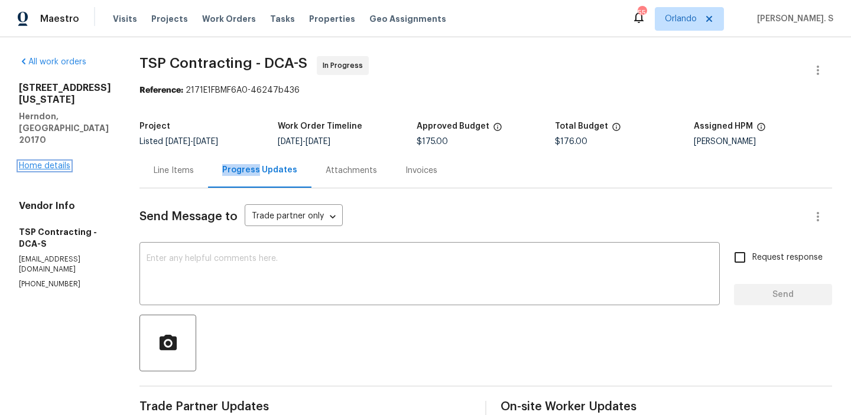
click at [44, 162] on link "Home details" at bounding box center [44, 166] width 51 height 8
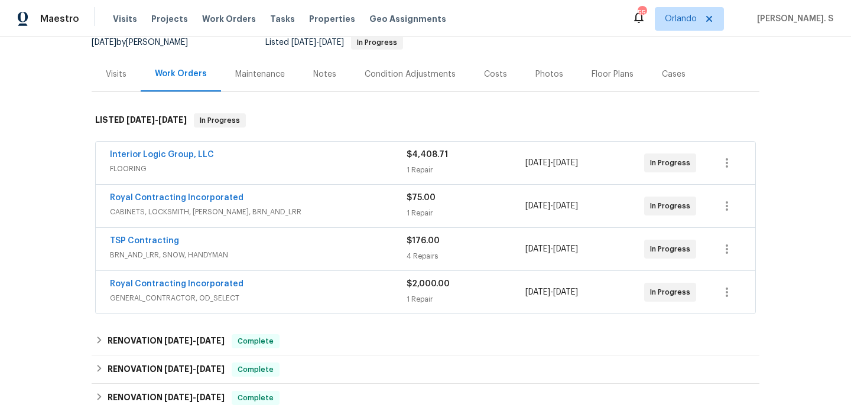
scroll to position [171, 0]
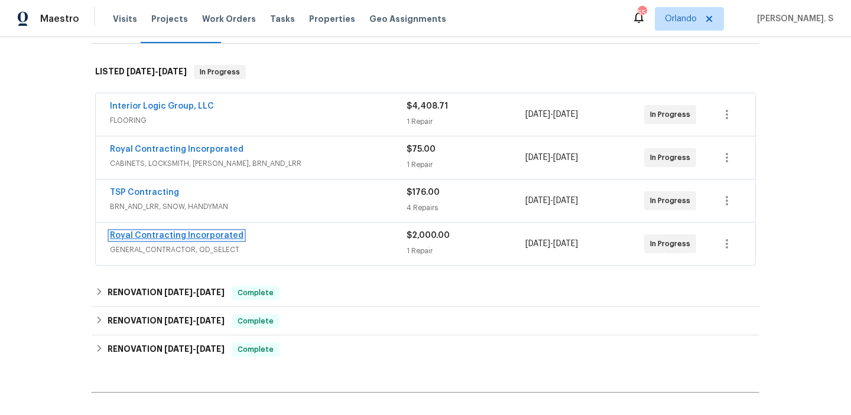
click at [187, 236] on link "Royal Contracting Incorporated" at bounding box center [177, 236] width 134 height 8
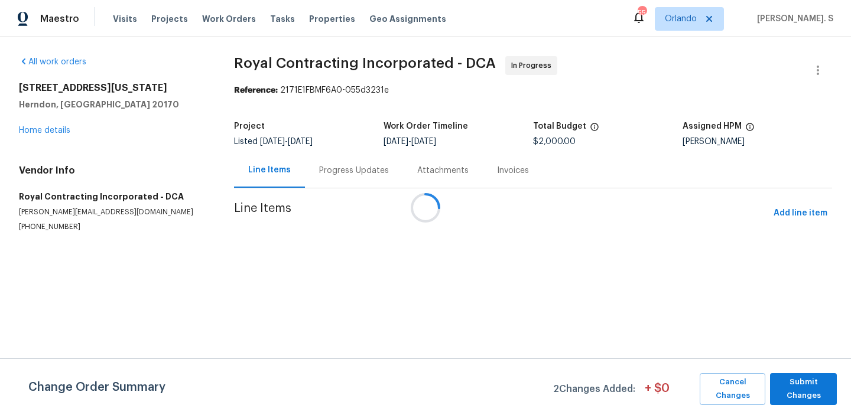
click at [325, 184] on div at bounding box center [425, 207] width 851 height 415
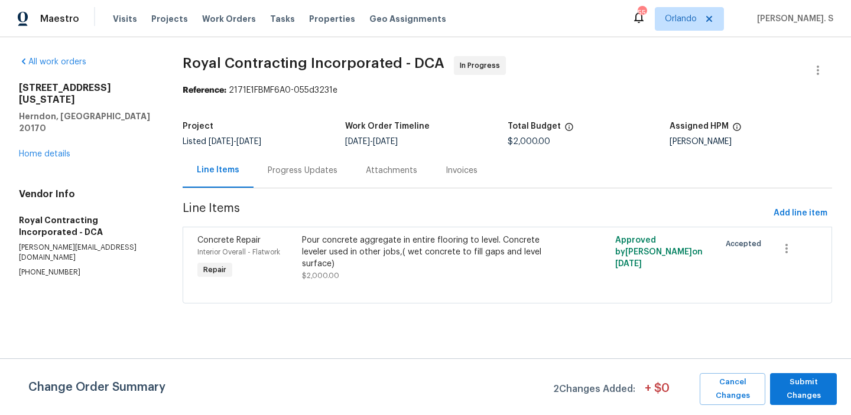
click at [325, 184] on div "Progress Updates" at bounding box center [302, 170] width 98 height 35
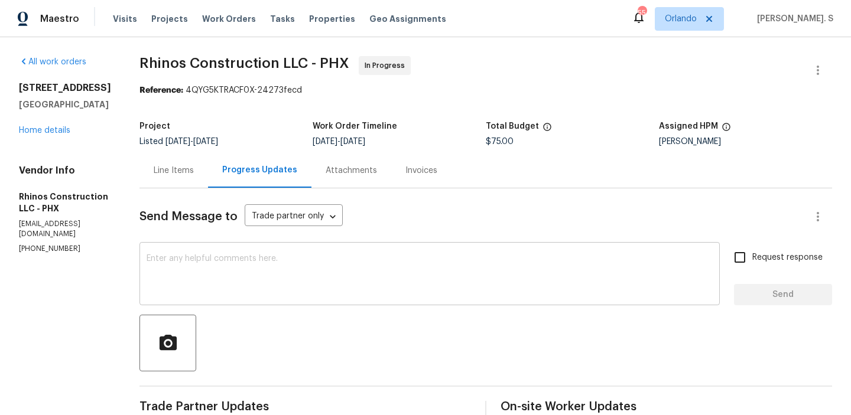
click at [241, 259] on textarea at bounding box center [430, 275] width 566 height 41
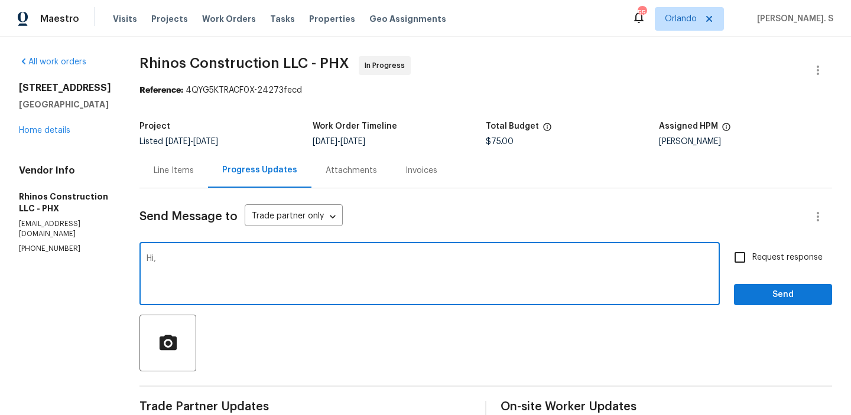
paste textarea "Ask the TP for detailed proposal with work categorized, explained and costs sep…"
drag, startPoint x: 143, startPoint y: 269, endPoint x: 197, endPoint y: 266, distance: 54.4
click at [197, 266] on textarea "Hi, Ask the TP for detailed proposal with work categorized, explained and costs…" at bounding box center [430, 275] width 566 height 41
click at [570, 268] on textarea "Hi, Could you please provide us with a detailed proposal with work categorized,…" at bounding box center [430, 275] width 566 height 41
click at [575, 267] on textarea "Hi, Could you please provide us with a detailed proposal with work categorized,…" at bounding box center [430, 275] width 566 height 41
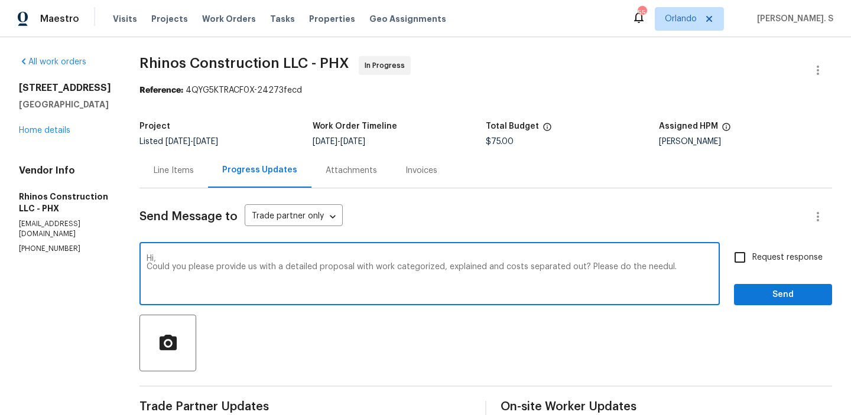
click at [650, 266] on textarea "Hi, Could you please provide us with a detailed proposal with work categorized,…" at bounding box center [430, 275] width 566 height 41
click at [0, 0] on span "Consider using regional language" at bounding box center [0, 0] width 0 height 0
type textarea "Hi, Could you please provide us with a detailed proposal with work categorised,…"
click at [772, 262] on span "Request response" at bounding box center [787, 258] width 70 height 12
click at [752, 262] on input "Request response" at bounding box center [739, 257] width 25 height 25
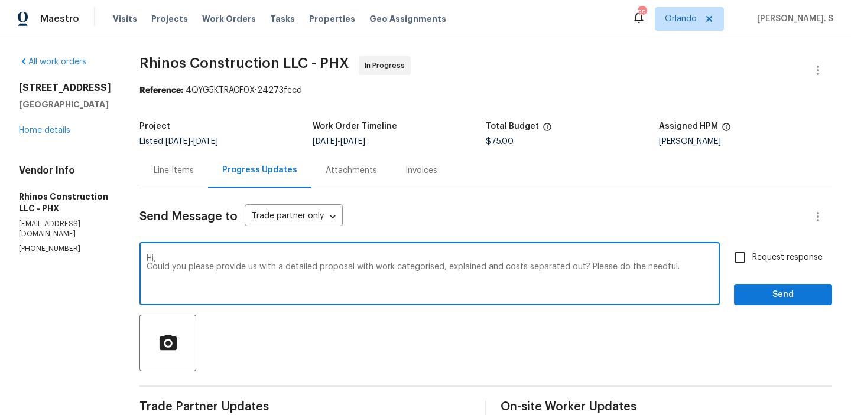
checkbox input "true"
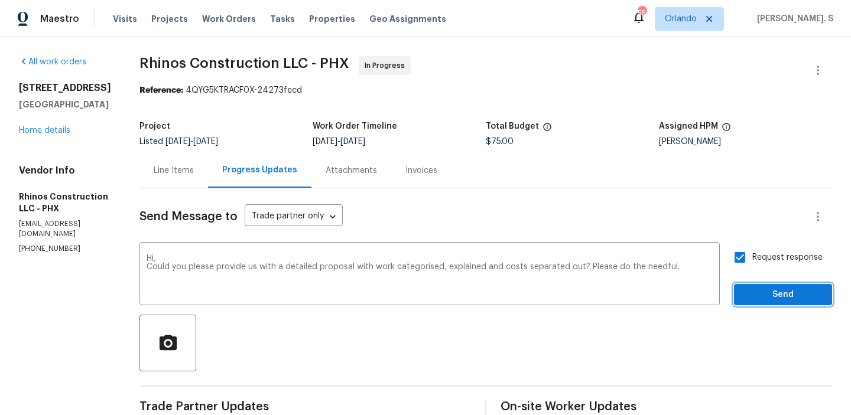
click at [769, 294] on span "Send" at bounding box center [782, 295] width 79 height 15
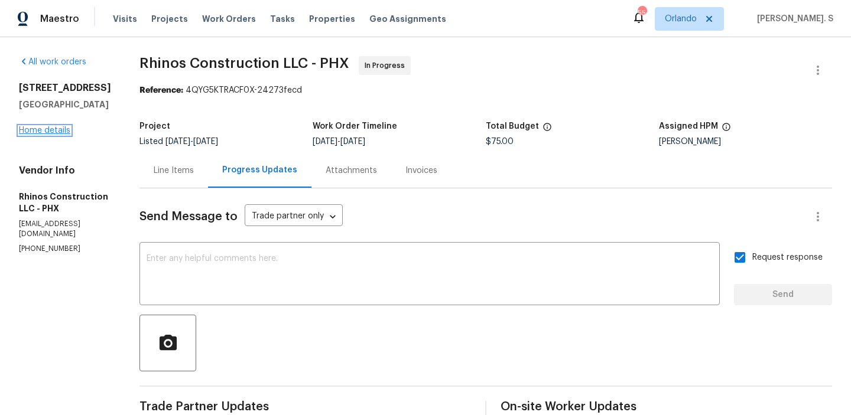
click at [47, 133] on link "Home details" at bounding box center [44, 130] width 51 height 8
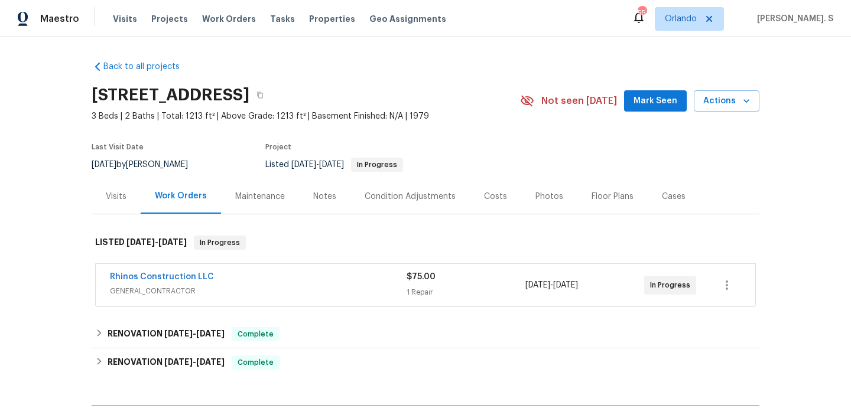
scroll to position [142, 0]
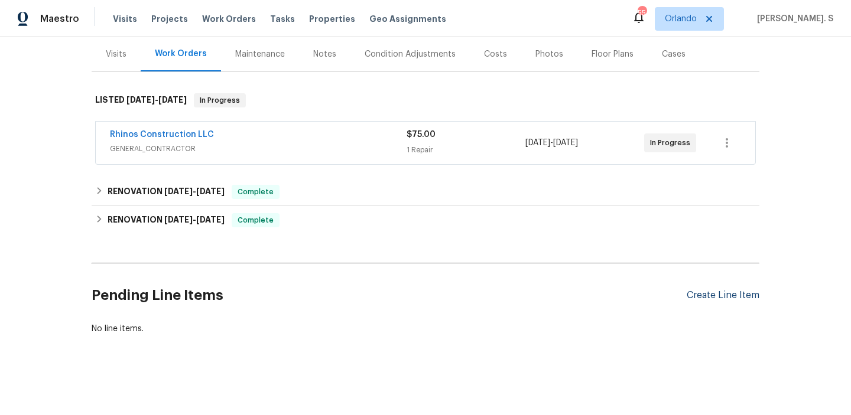
click at [723, 295] on div "Create Line Item" at bounding box center [723, 295] width 73 height 11
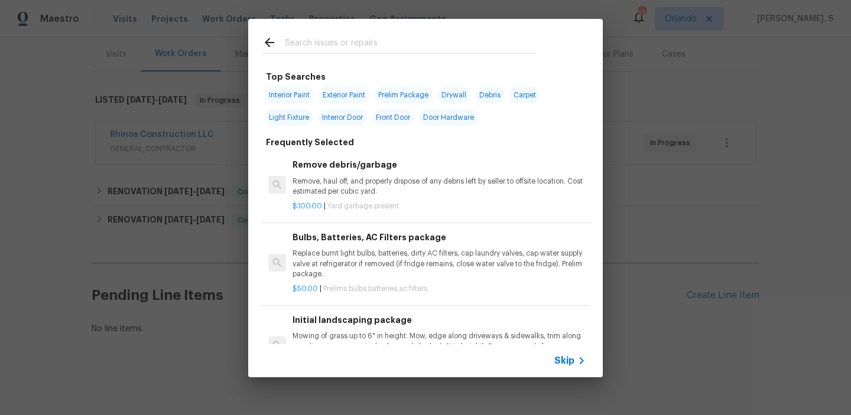
click at [373, 181] on p "Remove, haul off, and properly dispose of any debris left by seller to offsite …" at bounding box center [438, 187] width 293 height 20
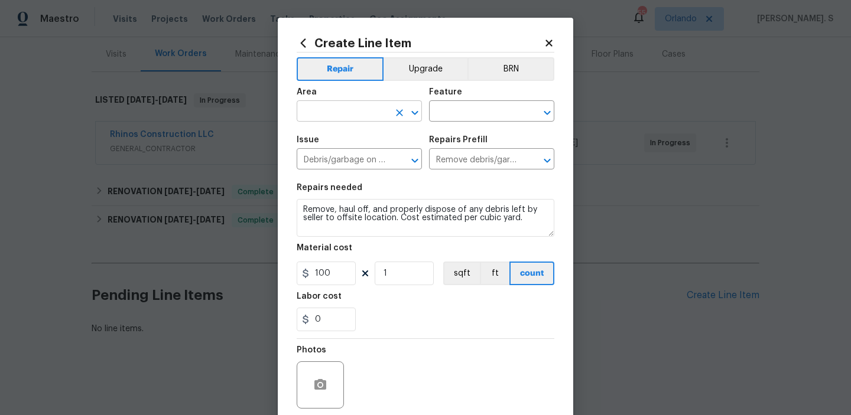
click at [413, 116] on icon "Open" at bounding box center [415, 113] width 14 height 14
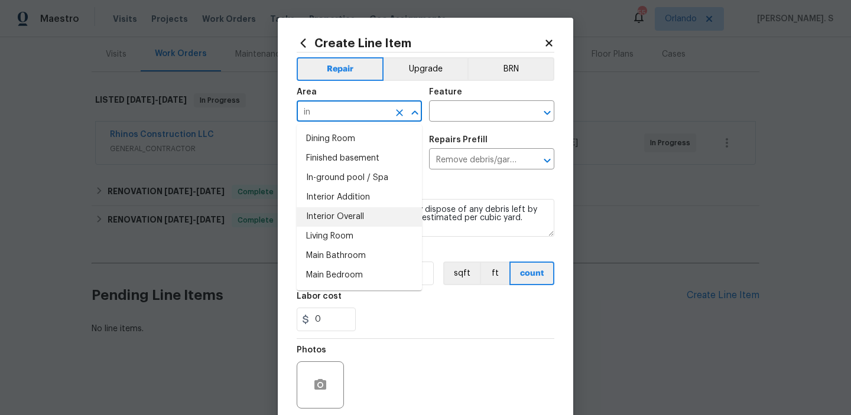
click at [364, 221] on li "Interior Overall" at bounding box center [359, 216] width 125 height 19
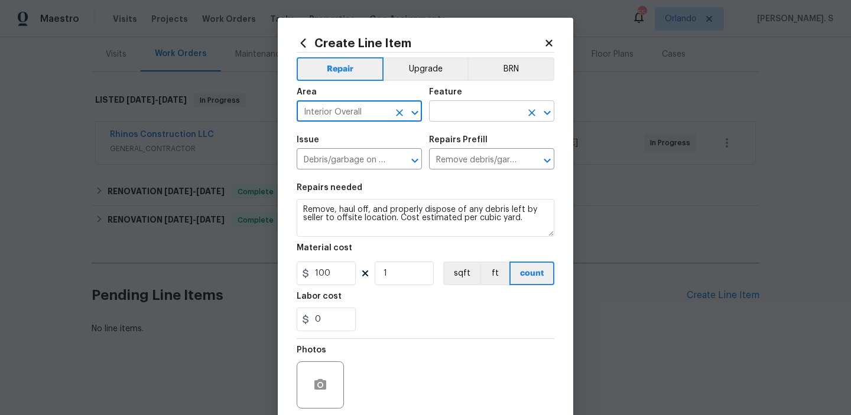
click at [550, 112] on icon "Open" at bounding box center [547, 112] width 6 height 4
type input "Interior Overall"
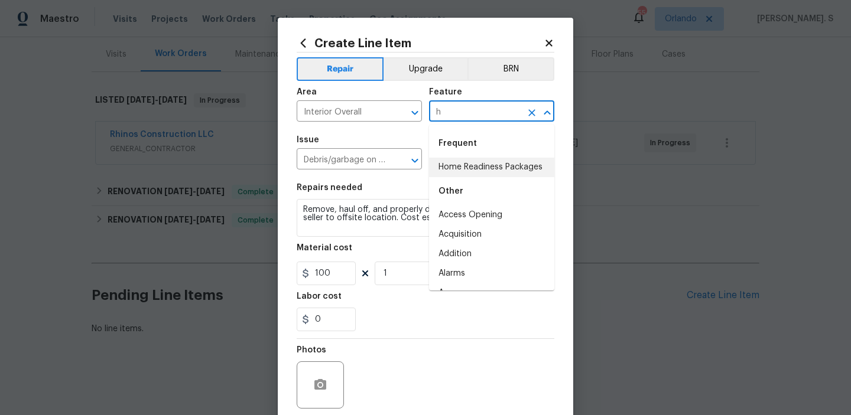
click at [505, 164] on li "Home Readiness Packages" at bounding box center [491, 167] width 125 height 19
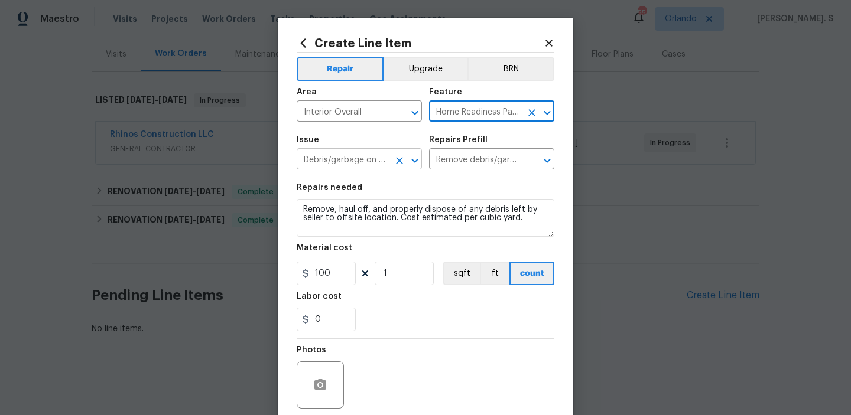
click at [414, 161] on icon "Open" at bounding box center [414, 160] width 6 height 4
type input "Home Readiness Packages"
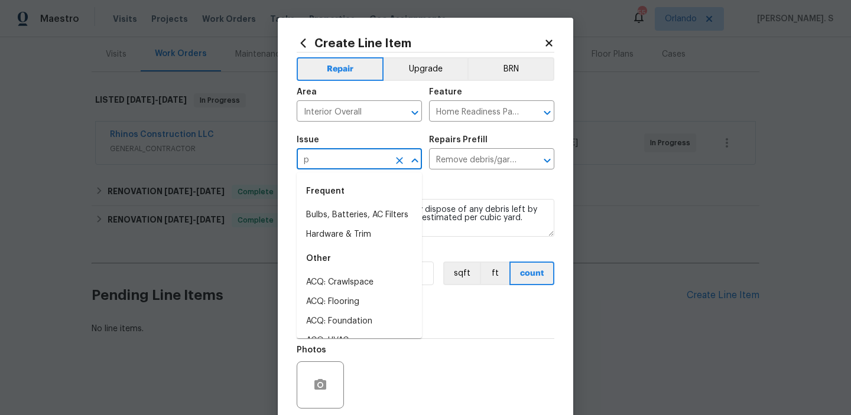
scroll to position [0, 0]
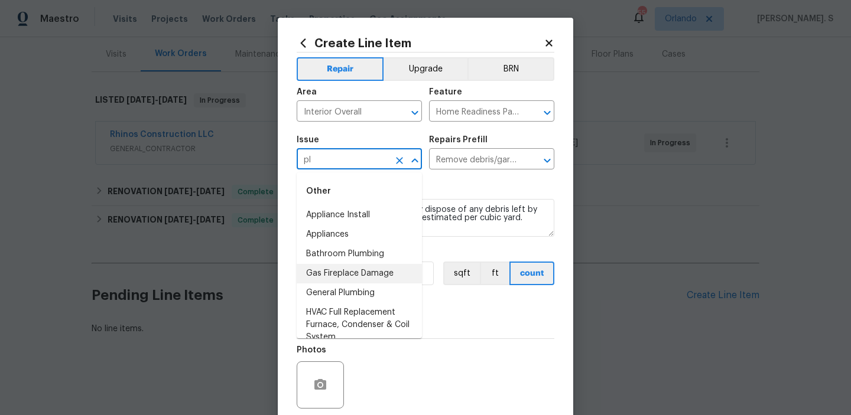
click at [356, 282] on li "Gas Fireplace Damage" at bounding box center [359, 273] width 125 height 19
type input "Gas Fireplace Damage"
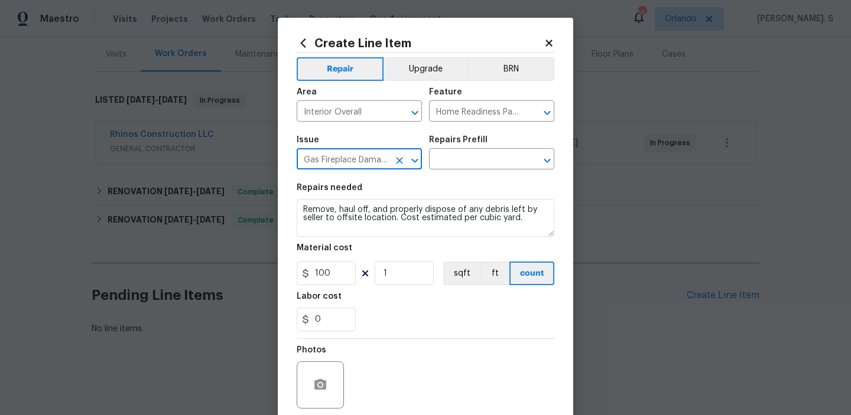
click at [395, 162] on icon "Clear" at bounding box center [400, 161] width 12 height 12
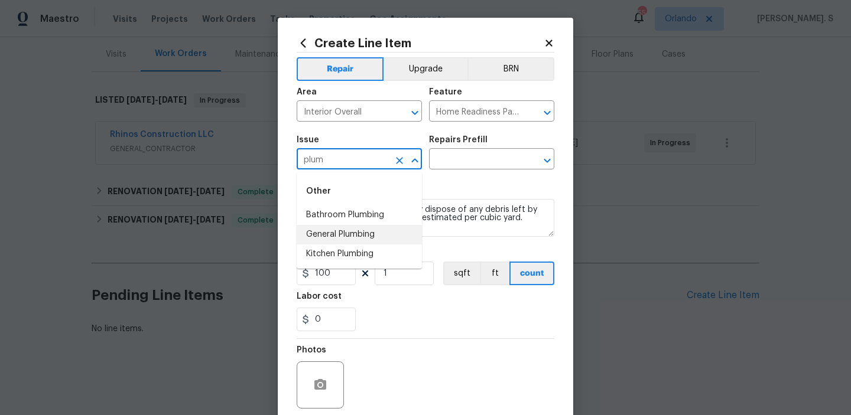
click at [357, 234] on li "General Plumbing" at bounding box center [359, 234] width 125 height 19
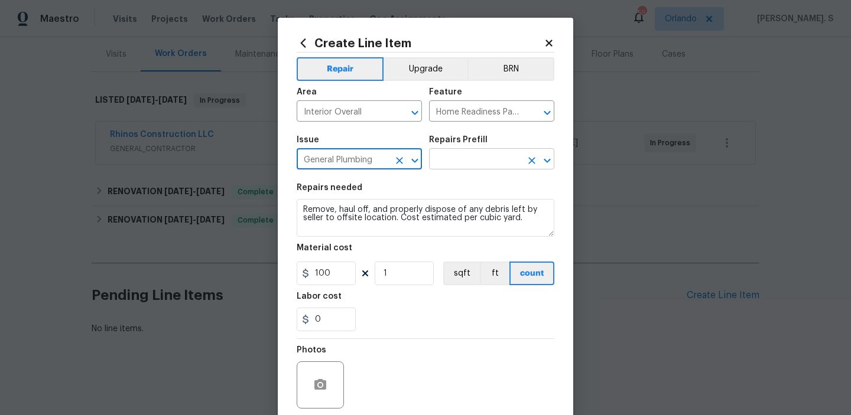
click at [545, 158] on icon "Open" at bounding box center [547, 161] width 14 height 14
type input "General Plumbing"
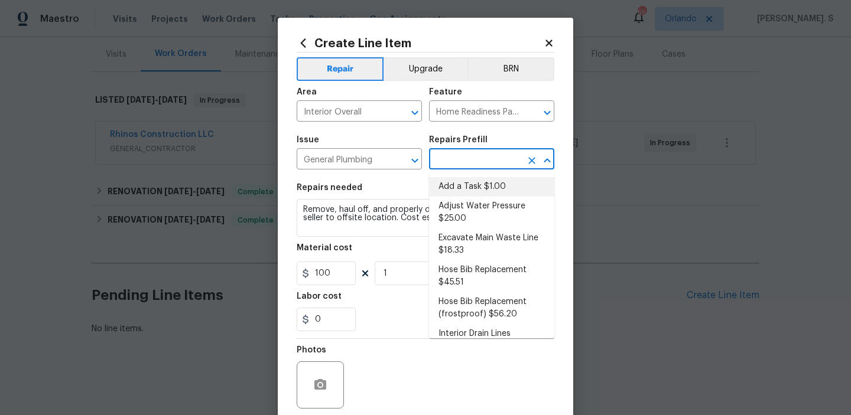
click at [457, 190] on li "Add a Task $1.00" at bounding box center [491, 186] width 125 height 19
type input "Plumbing"
type input "Add a Task $1.00"
type textarea "HPM to detail"
type input "1"
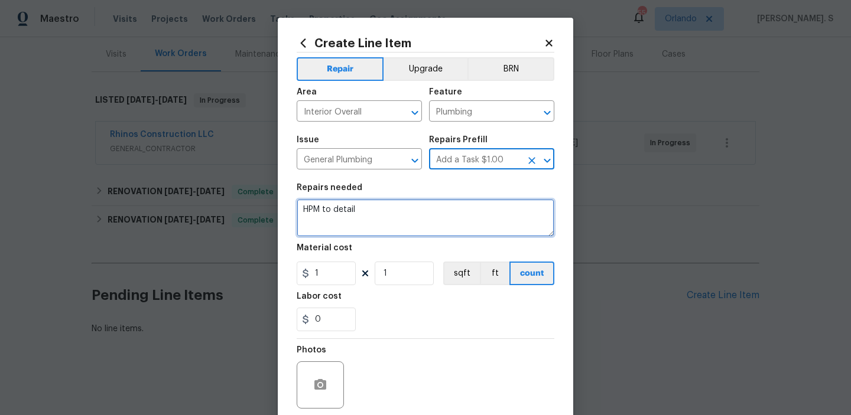
click at [351, 230] on textarea "HPM to detail" at bounding box center [426, 218] width 258 height 38
paste textarea "There was water in the hall bathroom , living room and kitchen floors, walls in…"
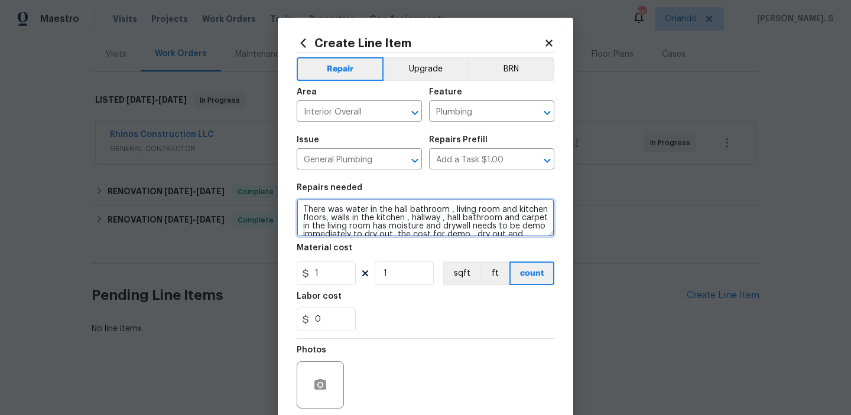
scroll to position [19, 0]
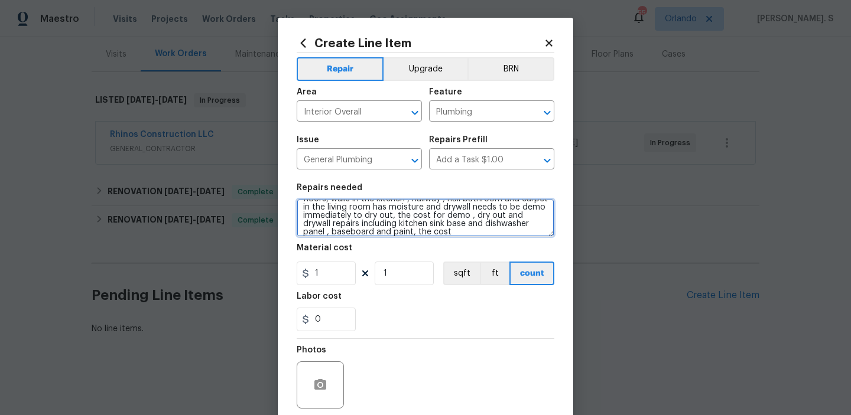
type textarea "There was water in the hall bathroom , living room and kitchen floors, walls in…"
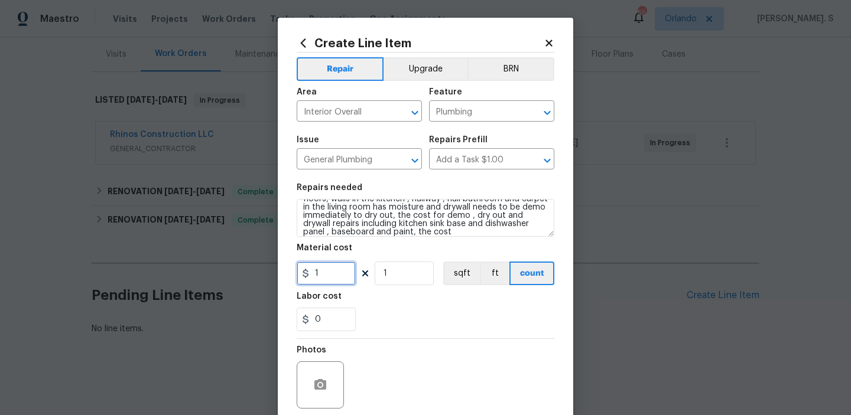
click at [328, 277] on input "1" at bounding box center [326, 274] width 59 height 24
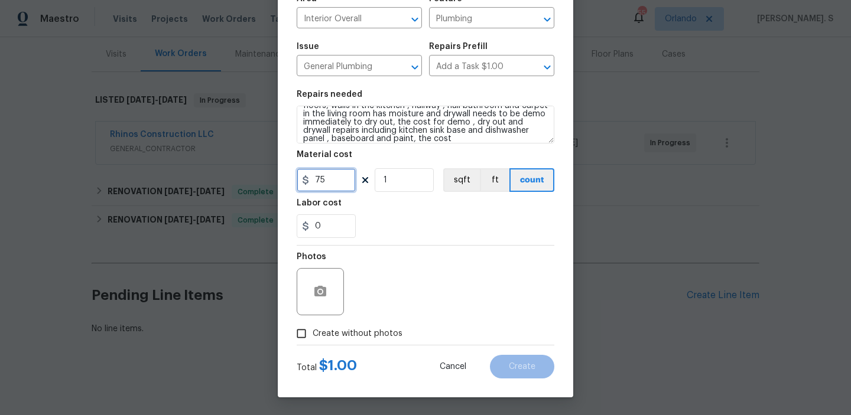
type input "75"
click at [334, 332] on span "Create without photos" at bounding box center [358, 334] width 90 height 12
click at [313, 332] on input "Create without photos" at bounding box center [301, 334] width 22 height 22
checkbox input "true"
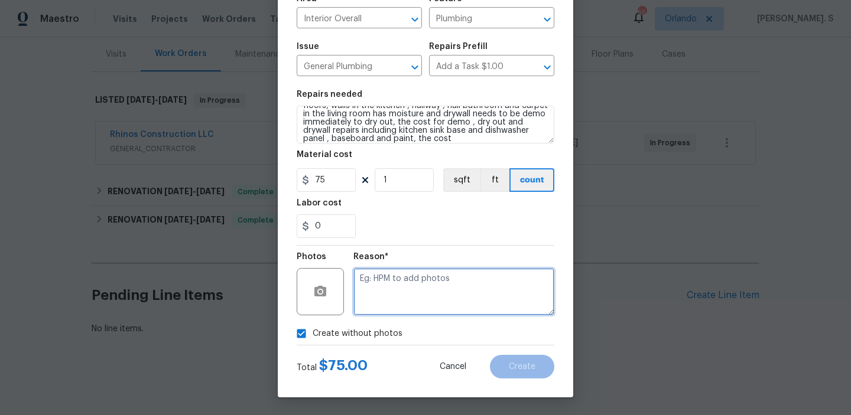
click at [431, 304] on textarea at bounding box center [453, 291] width 201 height 47
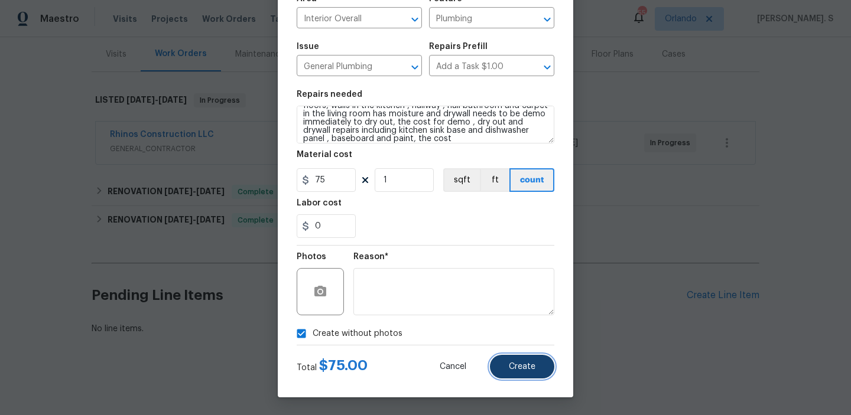
click at [512, 356] on button "Create" at bounding box center [522, 367] width 64 height 24
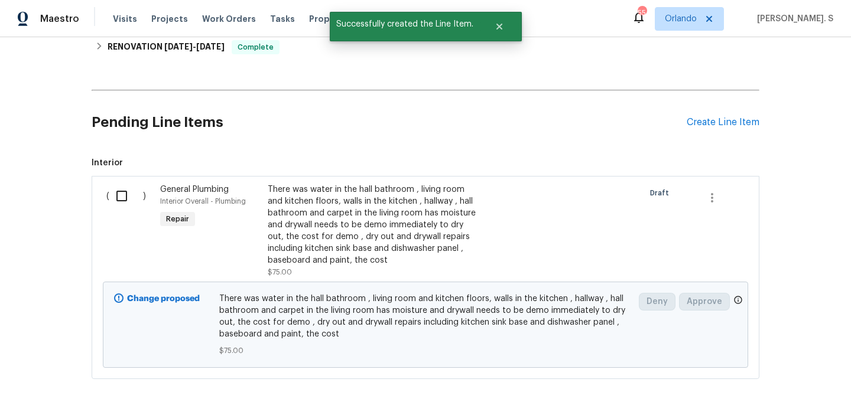
scroll to position [336, 0]
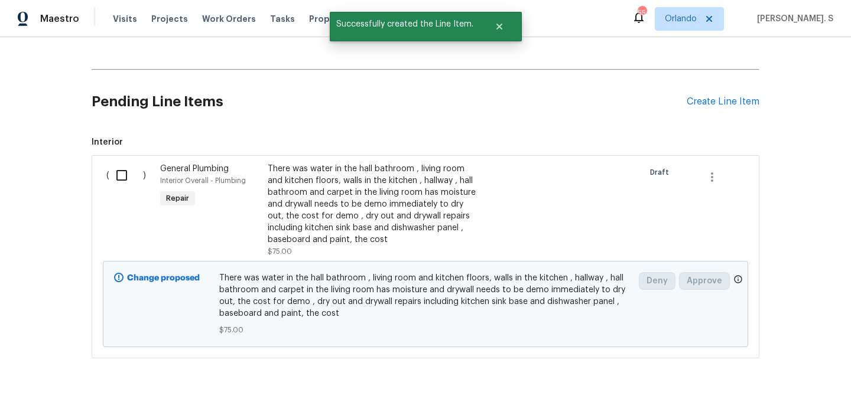
click at [130, 178] on input "checkbox" at bounding box center [126, 175] width 34 height 25
checkbox input "true"
click at [772, 381] on span "Create Work Order" at bounding box center [783, 386] width 79 height 15
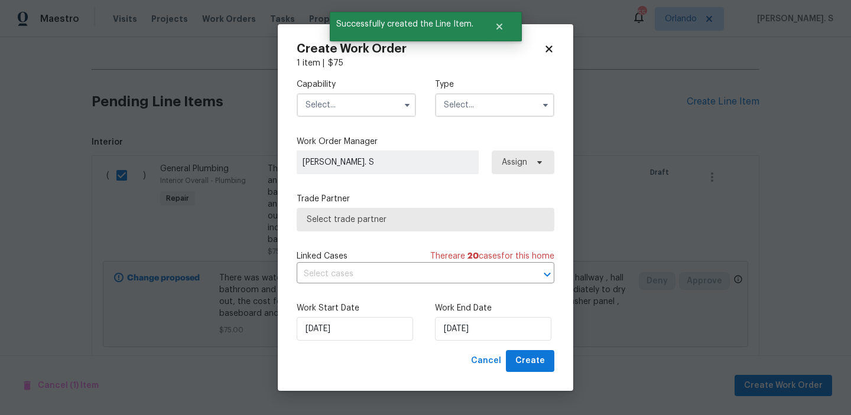
click at [375, 106] on input "text" at bounding box center [356, 105] width 119 height 24
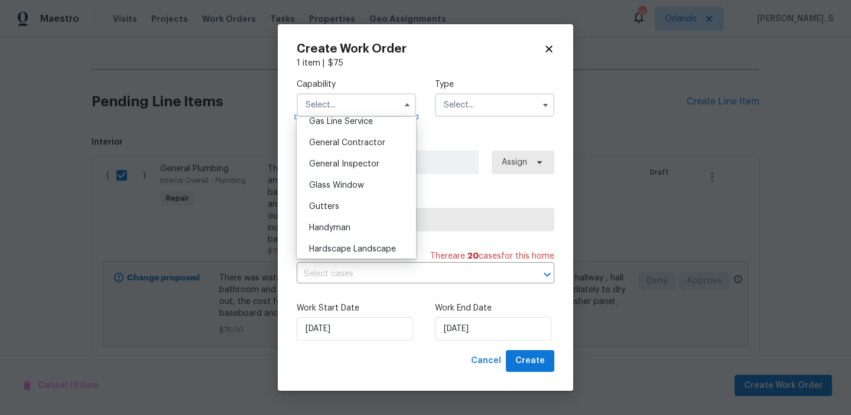
scroll to position [634, 0]
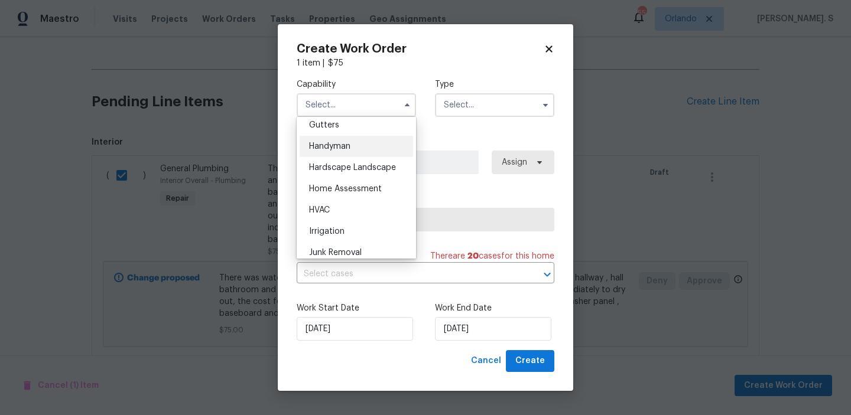
click at [365, 147] on div "Handyman" at bounding box center [356, 146] width 113 height 21
type input "Handyman"
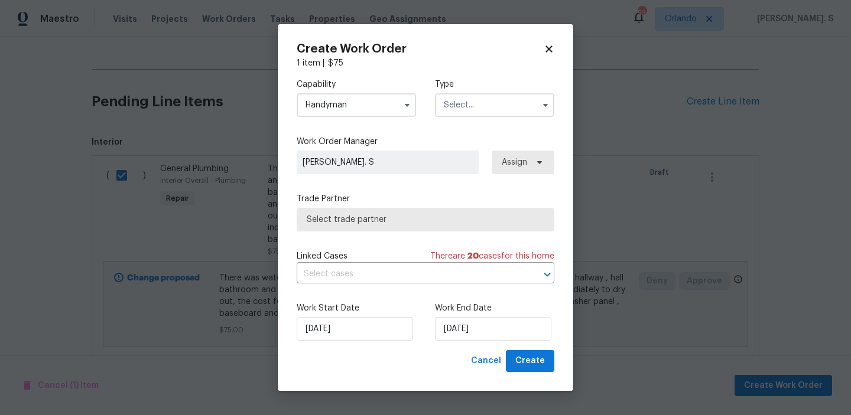
click at [479, 119] on div "Capability Handyman Agent Appliance Bathtub Resurfacing BRN And Lrr Broker Cabi…" at bounding box center [426, 97] width 258 height 57
click at [484, 102] on input "text" at bounding box center [494, 105] width 119 height 24
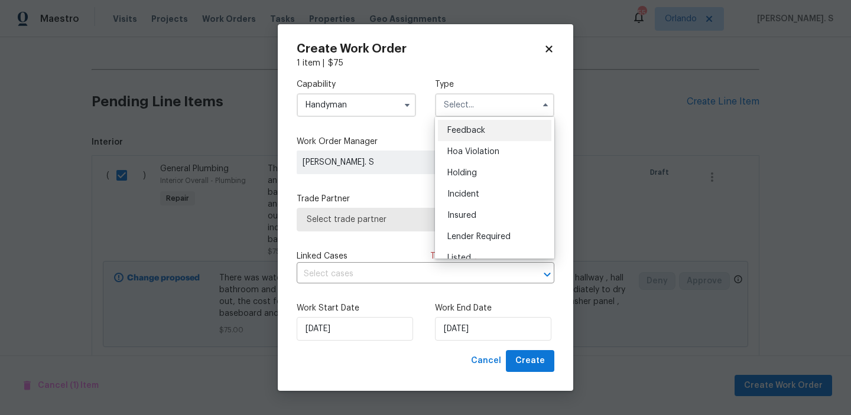
click at [483, 134] on span "Feedback" at bounding box center [466, 130] width 38 height 8
type input "Feedback"
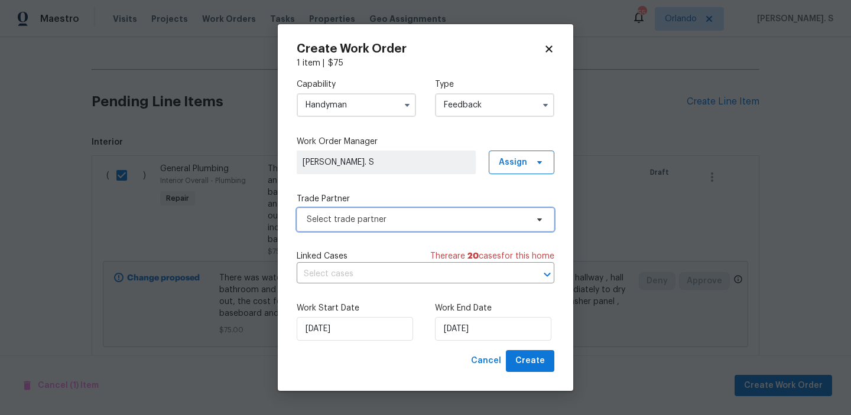
click at [421, 210] on span "Select trade partner" at bounding box center [426, 220] width 258 height 24
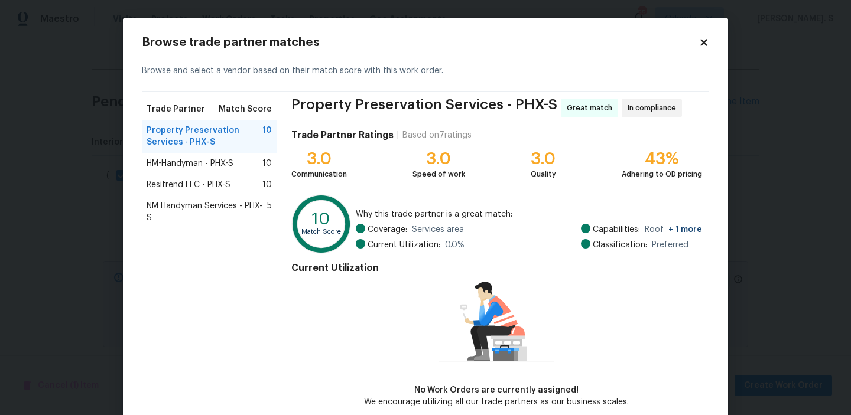
click at [220, 186] on span "Resitrend LLC - PHX-S" at bounding box center [189, 185] width 84 height 12
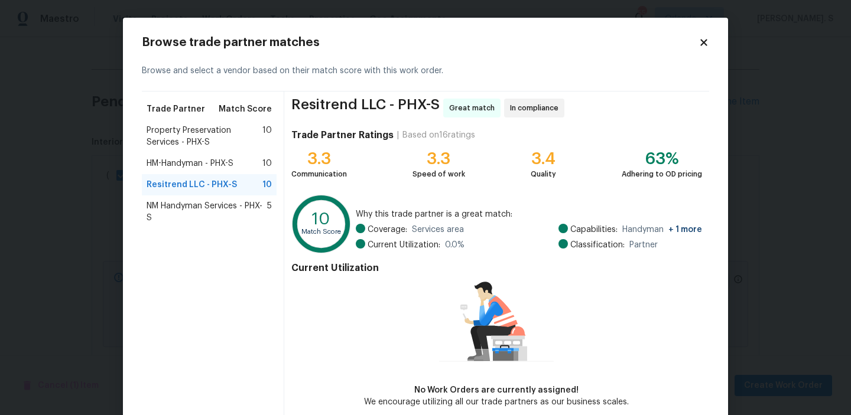
scroll to position [57, 0]
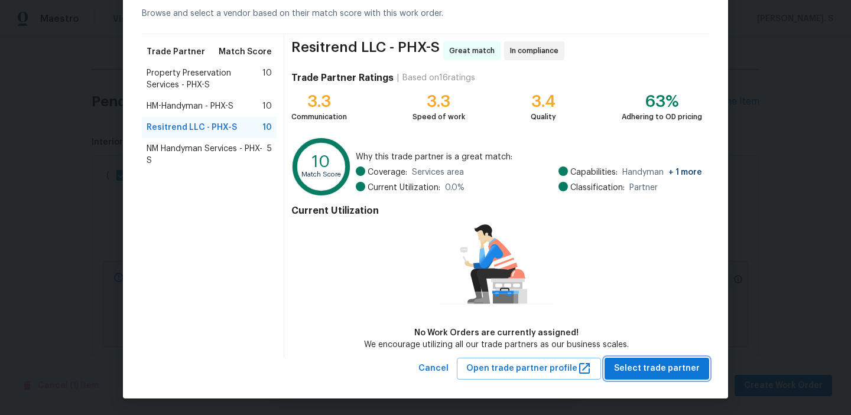
click at [659, 367] on span "Select trade partner" at bounding box center [657, 369] width 86 height 15
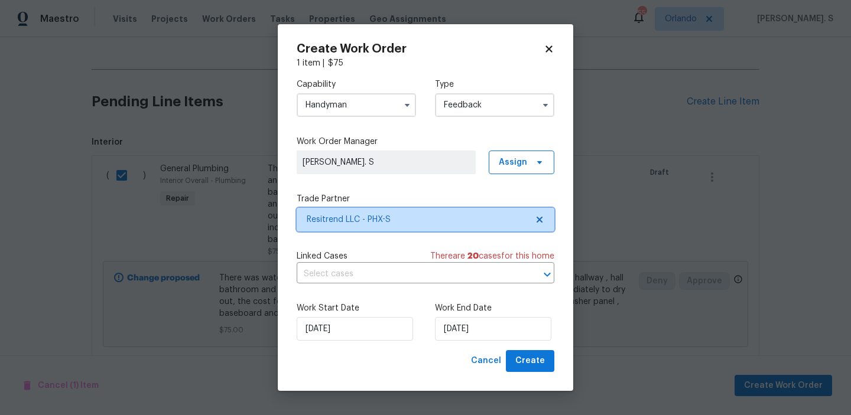
scroll to position [0, 0]
click at [395, 261] on div "Linked Cases There are 20 case s for this home" at bounding box center [426, 257] width 258 height 12
click at [395, 283] on input "text" at bounding box center [409, 274] width 225 height 18
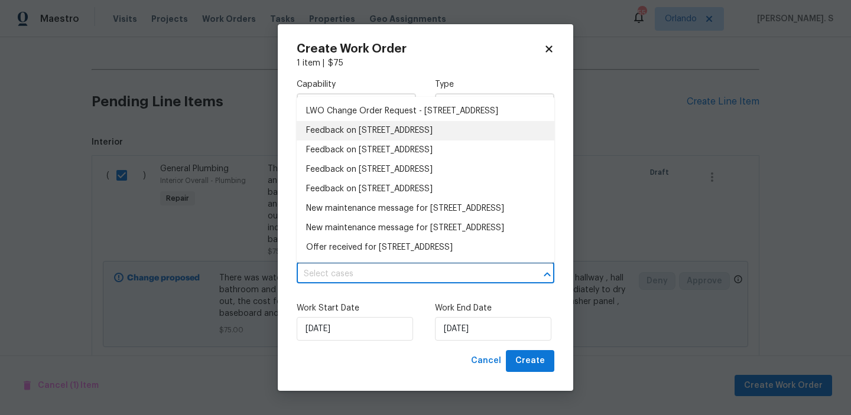
click at [337, 135] on li "Feedback on 15807 N 60th Ave, Glendale, AZ 85306" at bounding box center [426, 130] width 258 height 19
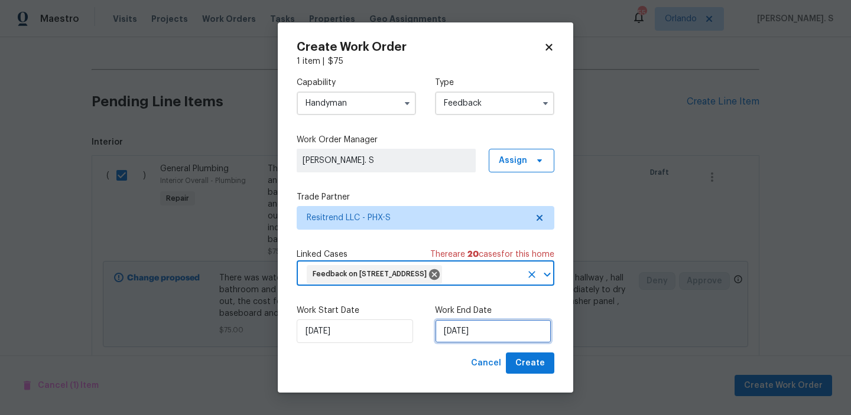
click at [492, 343] on input "[DATE]" at bounding box center [493, 332] width 116 height 24
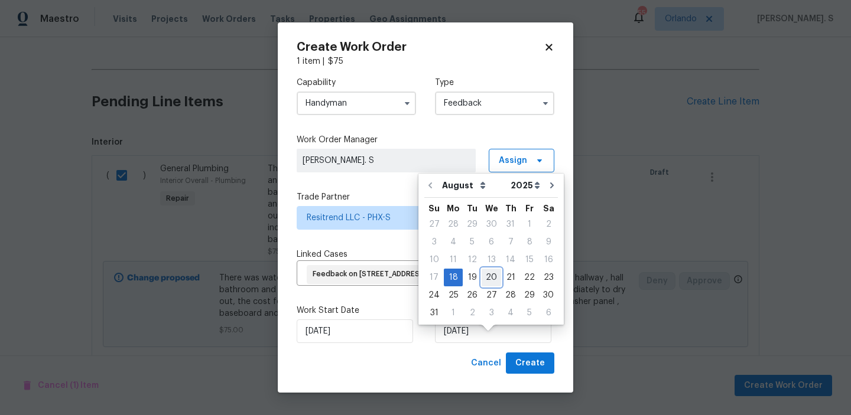
click at [488, 272] on div "20" at bounding box center [491, 277] width 19 height 17
type input "[DATE]"
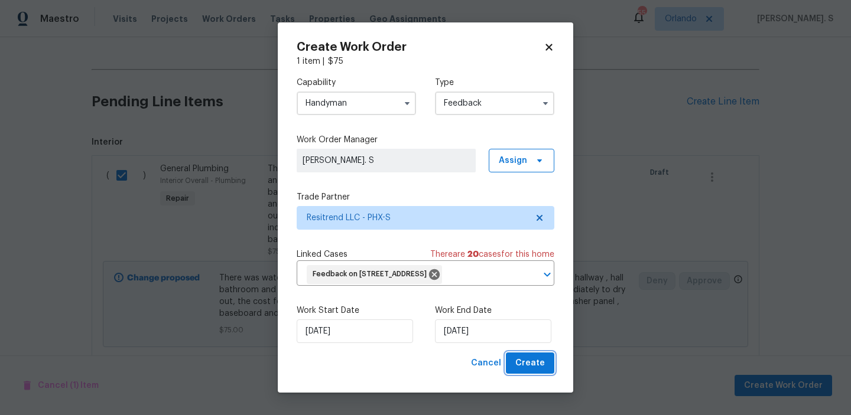
click at [527, 371] on span "Create" at bounding box center [530, 363] width 30 height 15
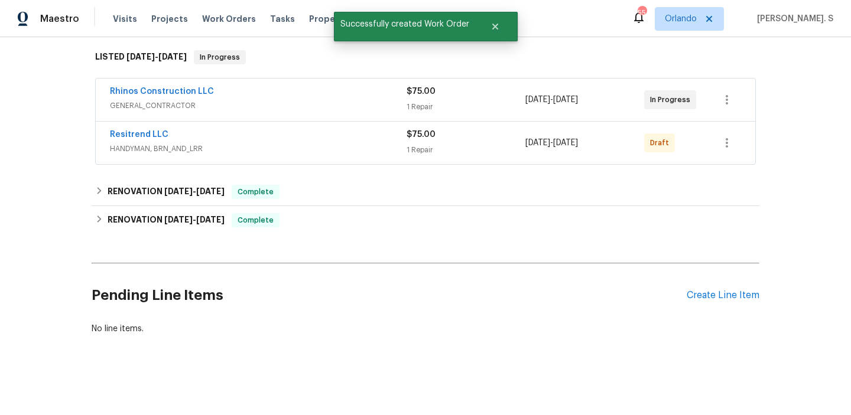
scroll to position [186, 0]
click at [155, 135] on link "Resitrend LLC" at bounding box center [139, 135] width 58 height 8
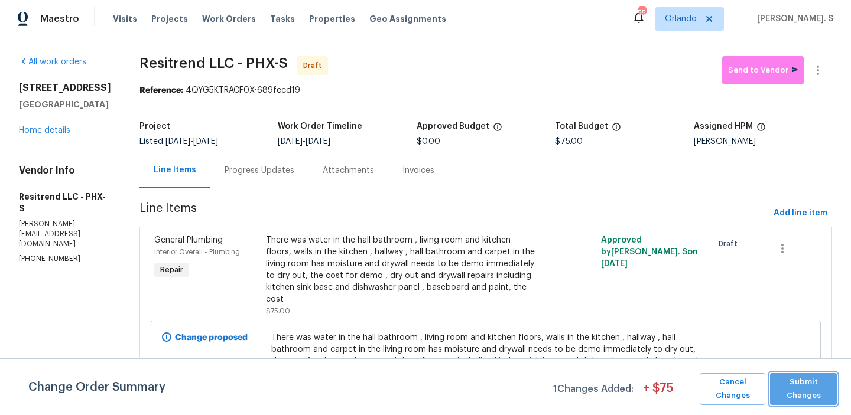
click at [796, 388] on span "Submit Changes" at bounding box center [803, 389] width 55 height 27
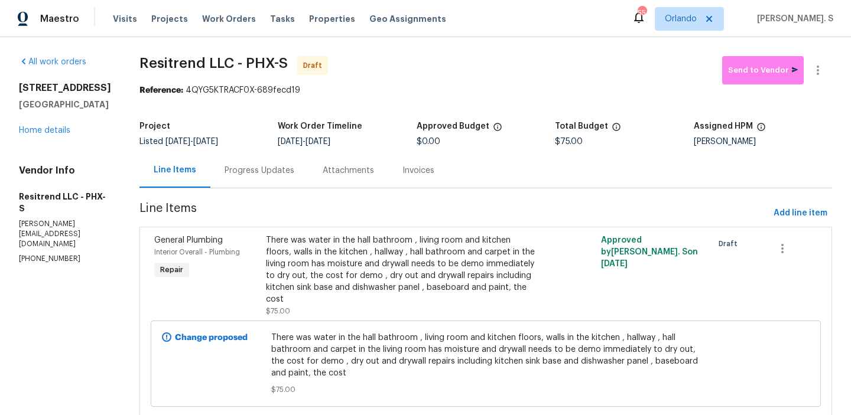
click at [253, 188] on section "Resitrend LLC - PHX-S Draft Send to Vendor Reference: 4QYG5KTRACF0X-689fecd19 P…" at bounding box center [485, 244] width 693 height 376
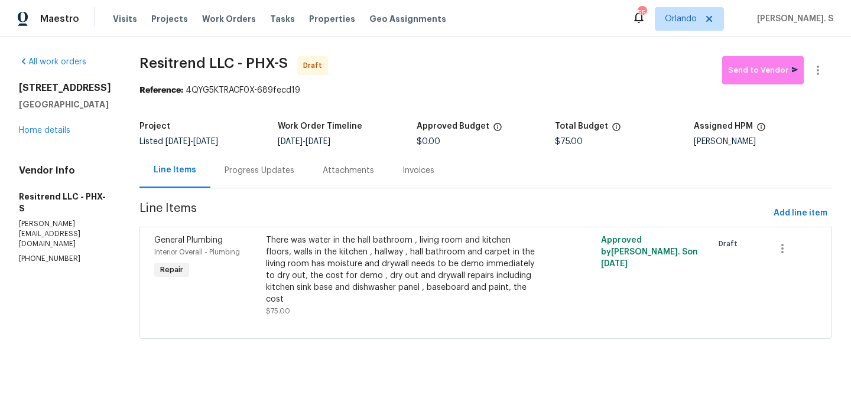
click at [248, 178] on div "Progress Updates" at bounding box center [259, 170] width 98 height 35
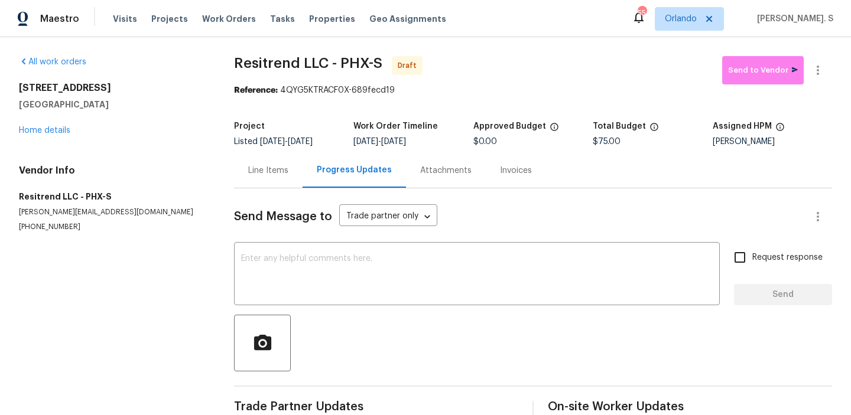
click at [279, 241] on div "Send Message to Trade partner only Trade partner only ​ x ​ Request response Se…" at bounding box center [533, 305] width 598 height 234
click at [366, 342] on div at bounding box center [533, 343] width 598 height 57
click at [378, 298] on div "x ​" at bounding box center [477, 275] width 486 height 60
paste textarea "Hi, this is Glory with Opendoor. I’m confirming you received the WO for the pro…"
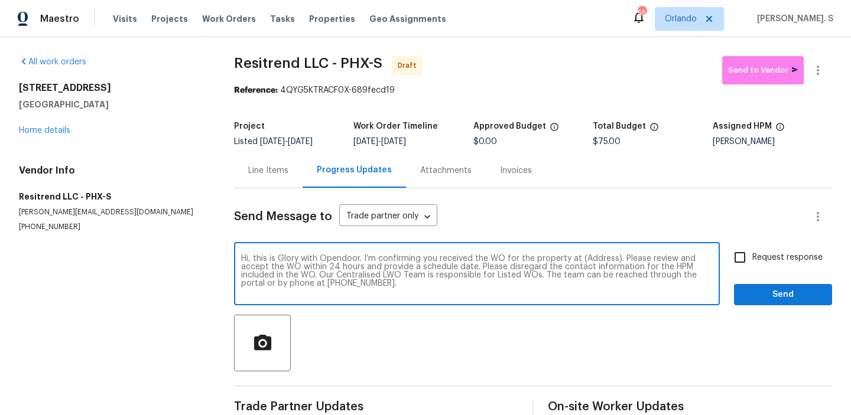
click at [594, 260] on textarea "Hi, this is Glory with Opendoor. I’m confirming you received the WO for the pro…" at bounding box center [477, 275] width 472 height 41
paste textarea "15807 N 60th Ave, Glendale, AZ 85306"
type textarea "Hi, this is Glory with Opendoor. I’m confirming you received the WO for the pro…"
click at [827, 60] on button "button" at bounding box center [818, 70] width 28 height 28
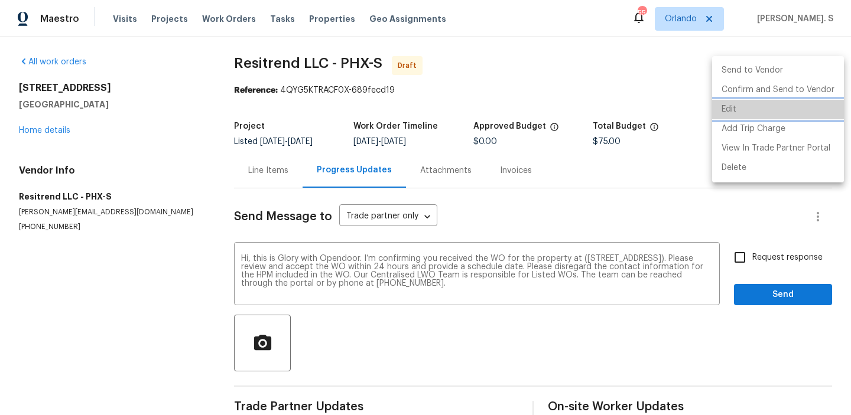
click at [779, 107] on li "Edit" at bounding box center [778, 109] width 132 height 19
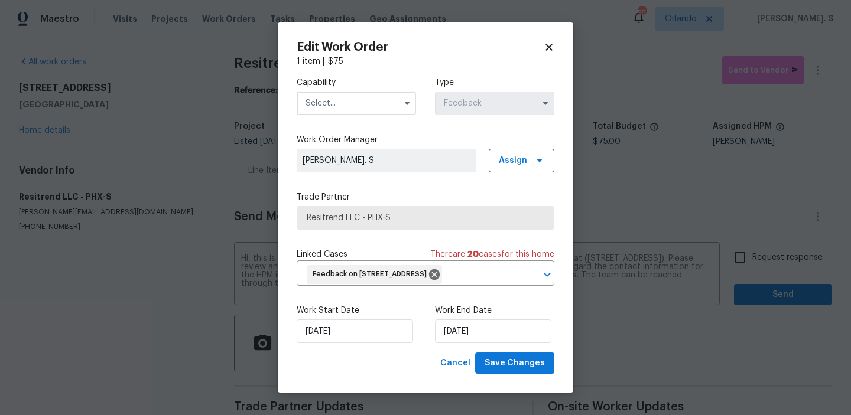
click at [362, 96] on input "text" at bounding box center [356, 104] width 119 height 24
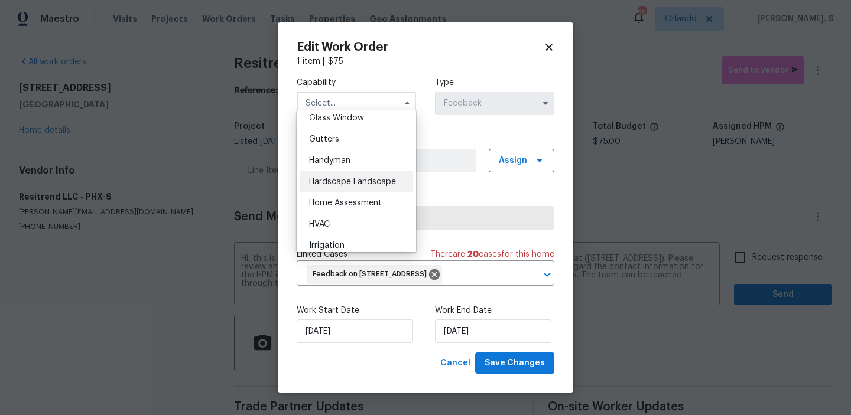
scroll to position [593, 0]
click at [353, 183] on div "Handyman" at bounding box center [356, 180] width 113 height 21
type input "Handyman"
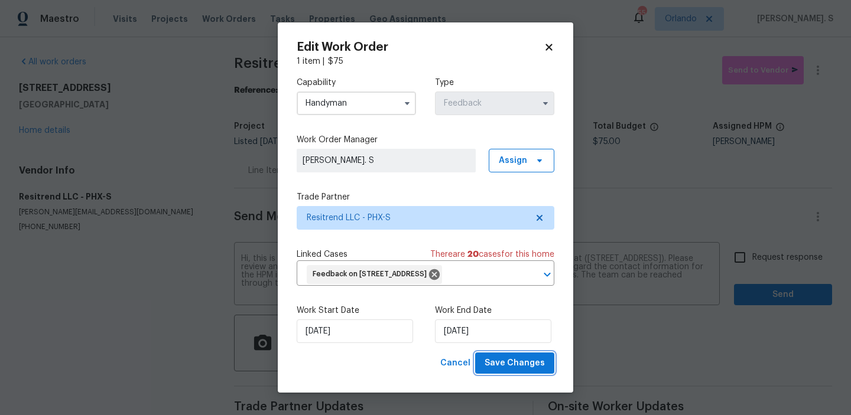
click at [537, 371] on span "Save Changes" at bounding box center [515, 363] width 60 height 15
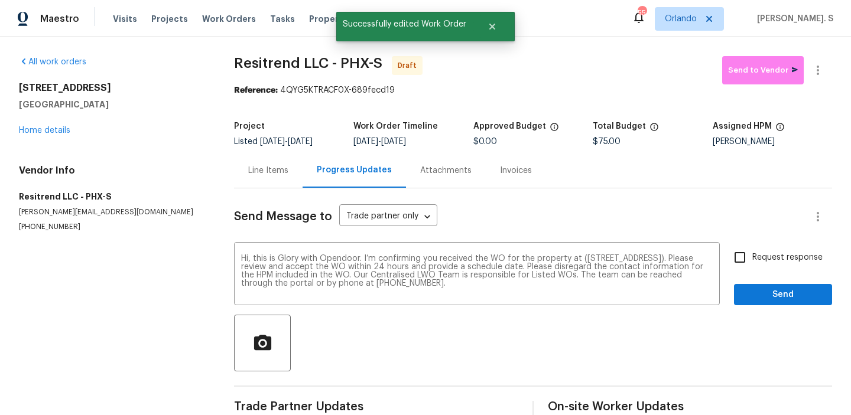
click at [768, 254] on span "Request response" at bounding box center [787, 258] width 70 height 12
click at [752, 254] on input "Request response" at bounding box center [739, 257] width 25 height 25
checkbox input "true"
click at [779, 312] on div "Send Message to Trade partner only Trade partner only ​ Hi, this is Glory with …" at bounding box center [533, 304] width 598 height 232
click at [781, 291] on span "Send" at bounding box center [782, 295] width 79 height 15
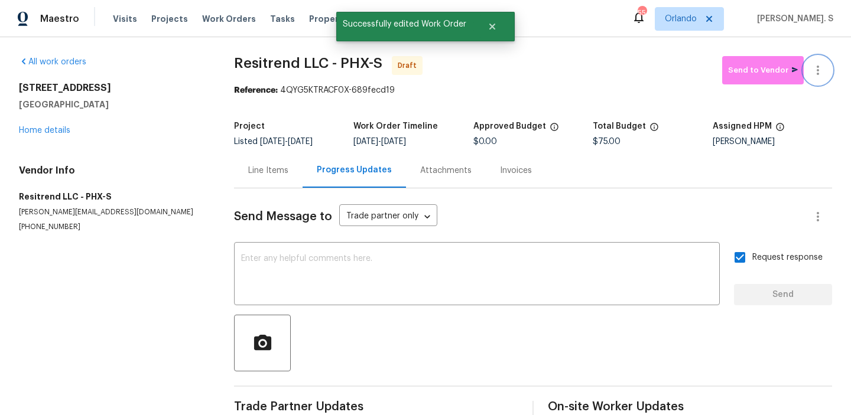
click at [815, 66] on icon "button" at bounding box center [818, 70] width 14 height 14
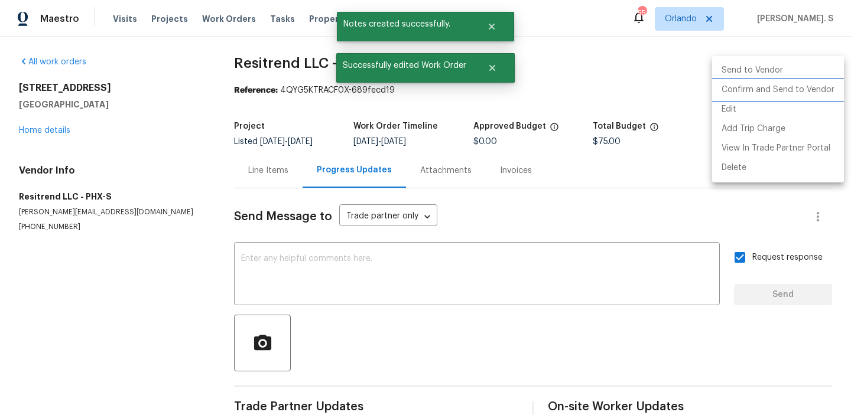
click at [814, 92] on li "Confirm and Send to Vendor" at bounding box center [778, 89] width 132 height 19
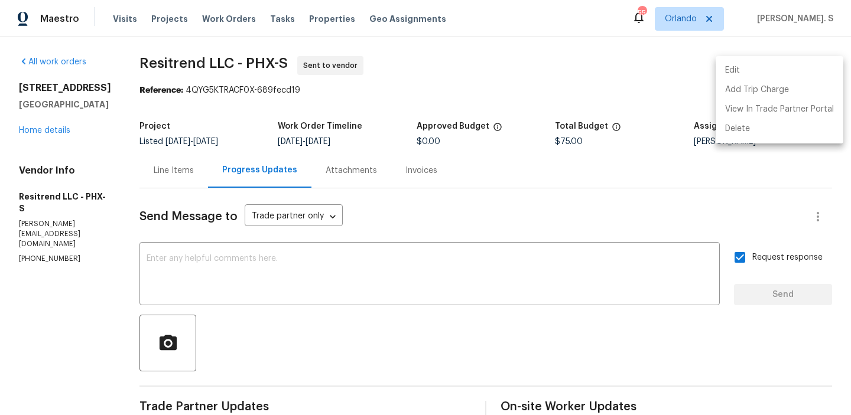
click at [200, 64] on div at bounding box center [425, 207] width 851 height 415
click at [200, 64] on div "Edit Add Trip Charge View In Trade Partner Portal Delete" at bounding box center [425, 207] width 851 height 415
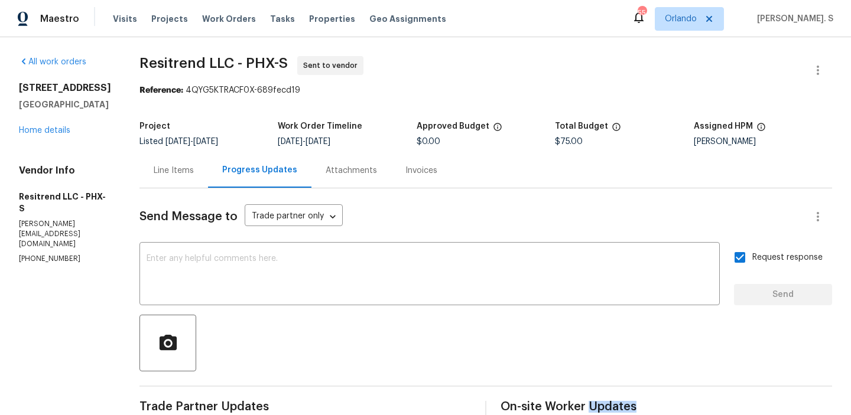
click at [200, 64] on span "Resitrend LLC - PHX-S" at bounding box center [213, 63] width 148 height 14
copy span "Resitrend LLC - PHX-S"
drag, startPoint x: 170, startPoint y: 92, endPoint x: 454, endPoint y: 80, distance: 285.1
click at [453, 80] on section "Resitrend LLC - PHX-S Sent to vendor Reference: 4QYG5KTRACF0X-689fecd19 Project…" at bounding box center [485, 284] width 693 height 457
copy section "Reference:"
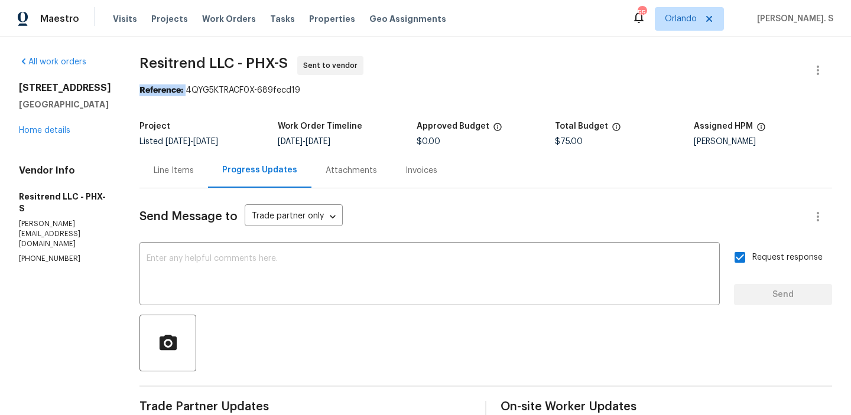
drag, startPoint x: 170, startPoint y: 90, endPoint x: 324, endPoint y: 83, distance: 154.9
click at [324, 83] on section "Resitrend LLC - PHX-S Sent to vendor Reference: 4QYG5KTRACF0X-689fecd19 Project…" at bounding box center [485, 284] width 693 height 457
drag, startPoint x: 170, startPoint y: 90, endPoint x: 334, endPoint y: 90, distance: 164.3
click at [334, 90] on div "Reference: 4QYG5KTRACF0X-689fecd19" at bounding box center [485, 90] width 693 height 12
copy div "4QYG5KTRACF0X-689fecd19"
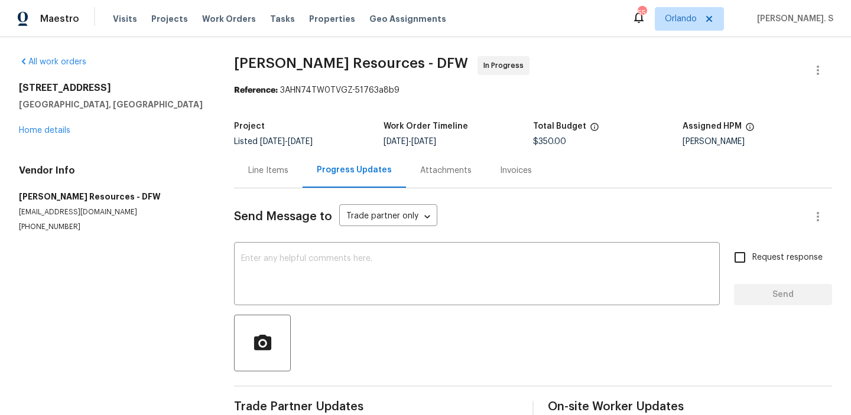
click at [303, 177] on div "Progress Updates" at bounding box center [354, 170] width 103 height 35
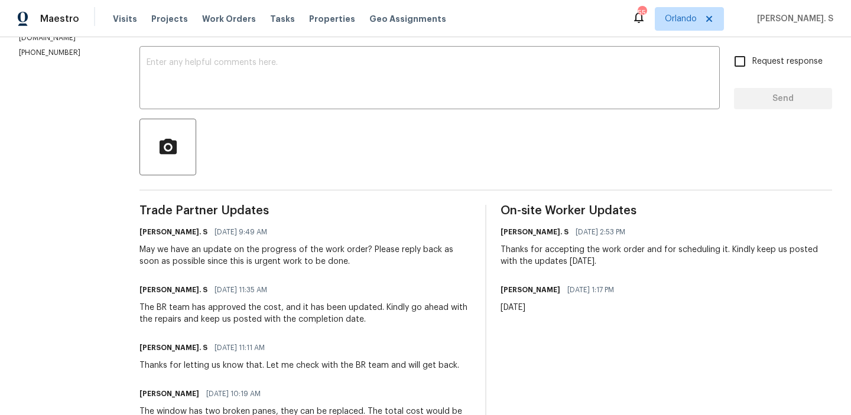
scroll to position [204, 0]
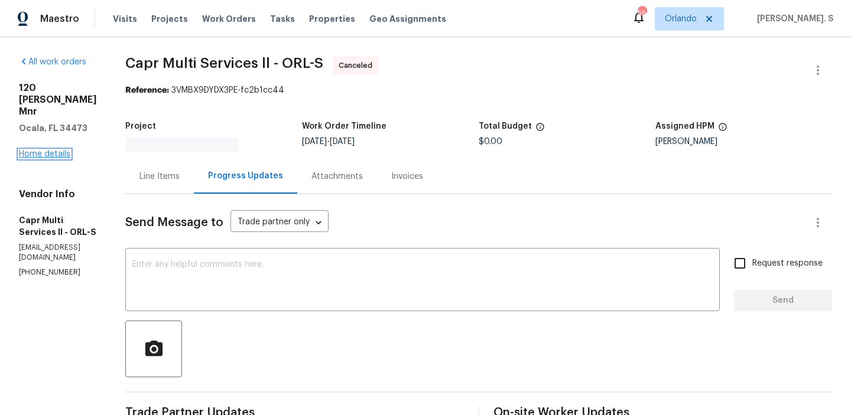
click at [60, 150] on link "Home details" at bounding box center [44, 154] width 51 height 8
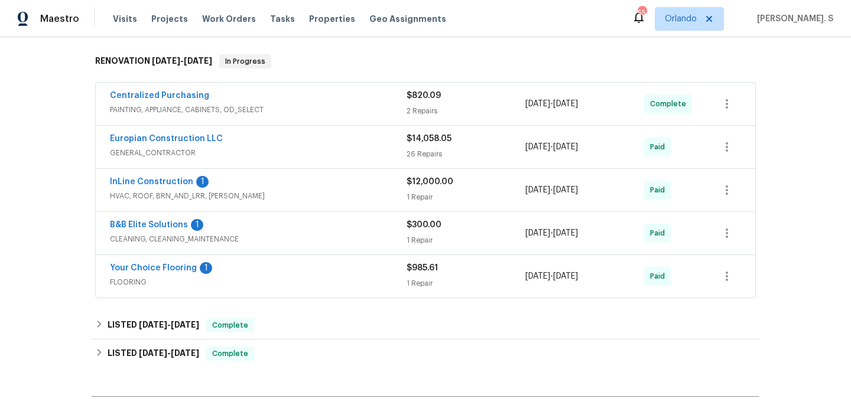
scroll to position [302, 0]
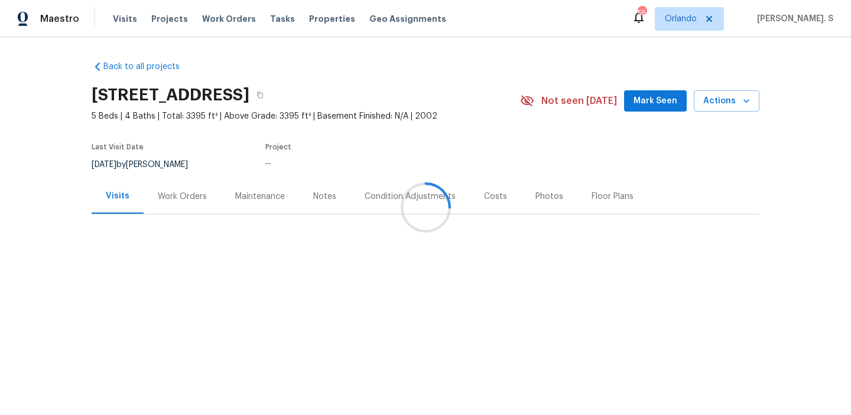
click at [174, 200] on div at bounding box center [425, 207] width 851 height 415
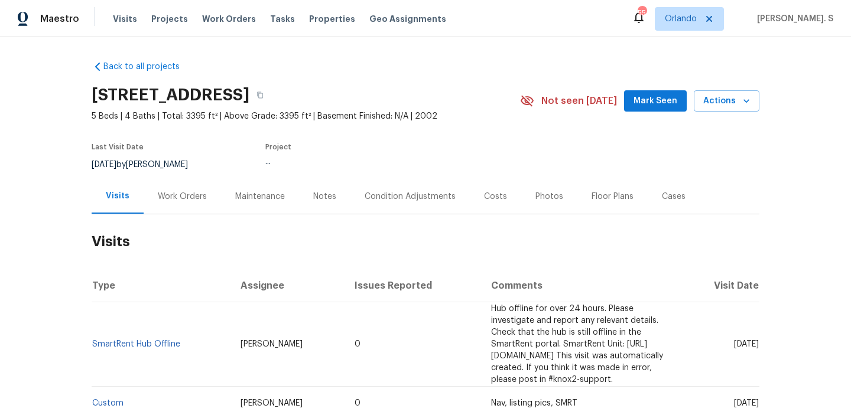
click at [174, 200] on div "Work Orders" at bounding box center [182, 197] width 49 height 12
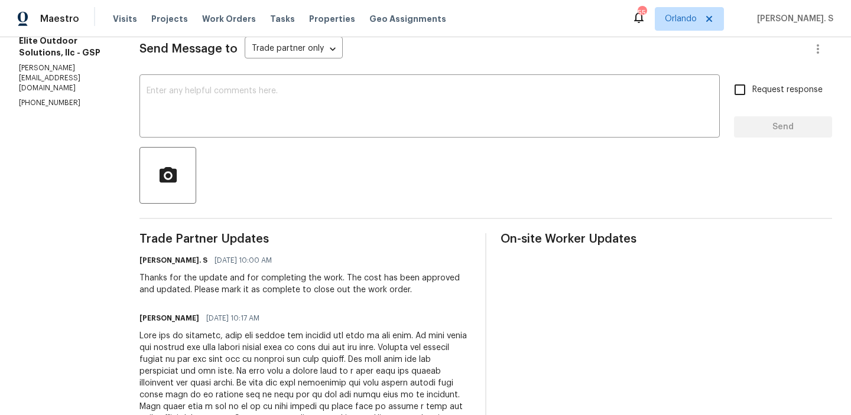
scroll to position [231, 0]
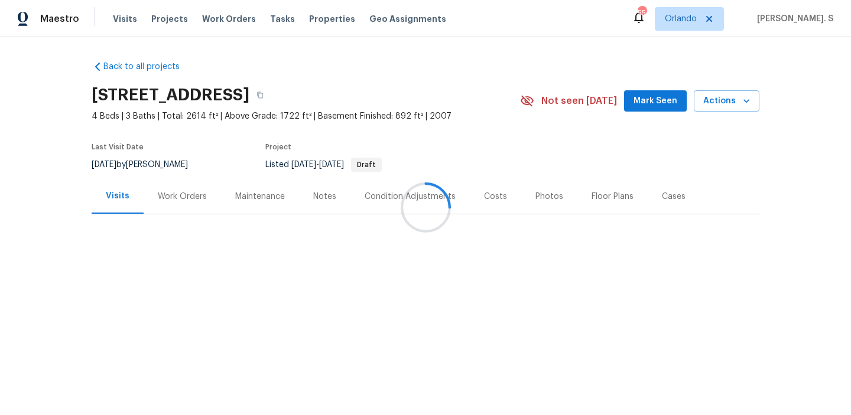
click at [171, 201] on div "Work Orders" at bounding box center [182, 197] width 49 height 12
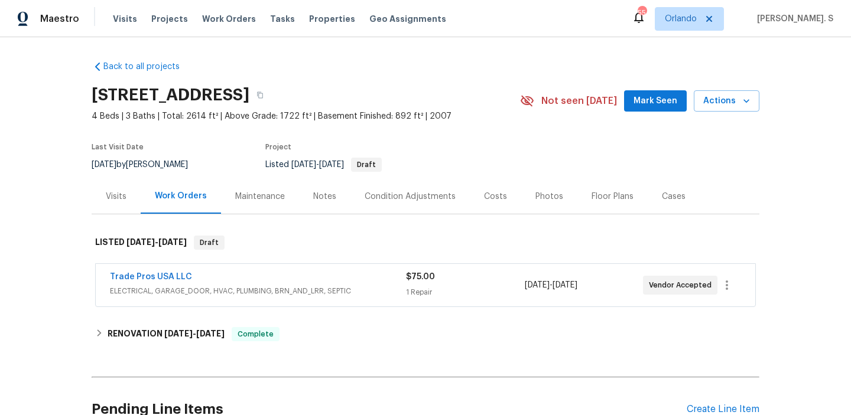
click at [171, 201] on div "Work Orders" at bounding box center [181, 196] width 52 height 12
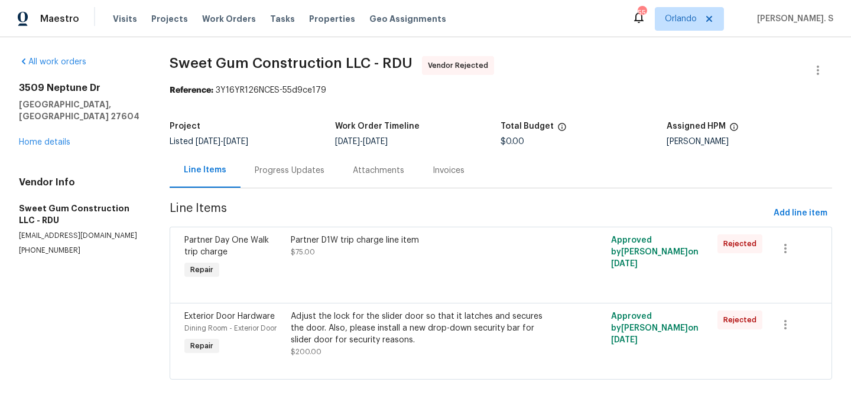
click at [58, 135] on div "[STREET_ADDRESS][PERSON_NAME] Home details" at bounding box center [80, 115] width 122 height 66
click at [47, 138] on link "Home details" at bounding box center [44, 142] width 51 height 8
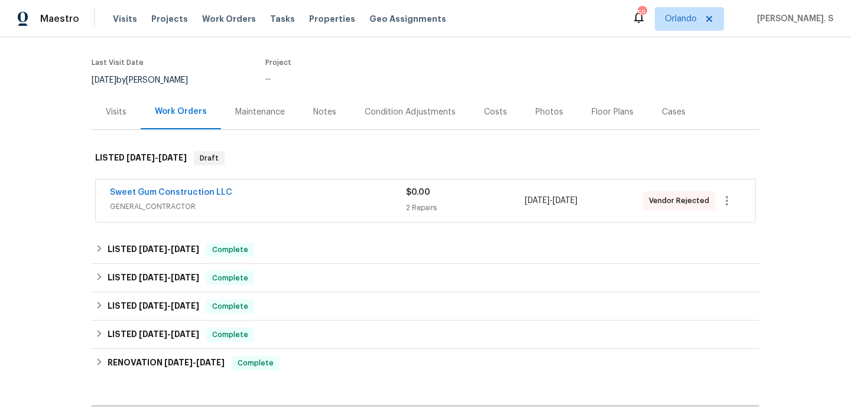
scroll to position [227, 0]
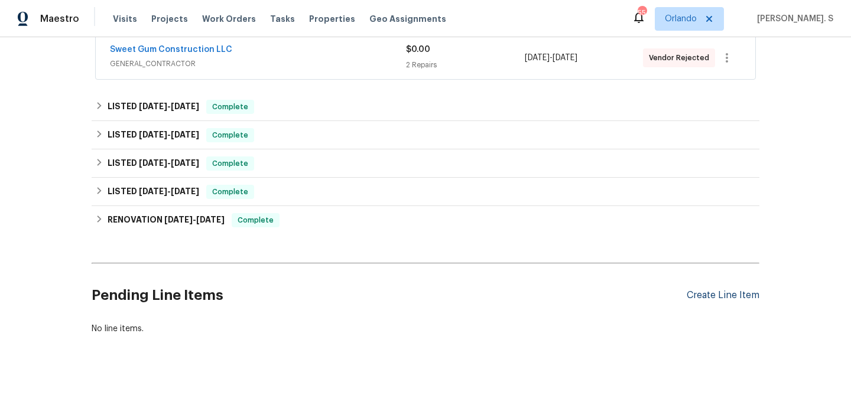
click at [725, 296] on div "Create Line Item" at bounding box center [723, 295] width 73 height 11
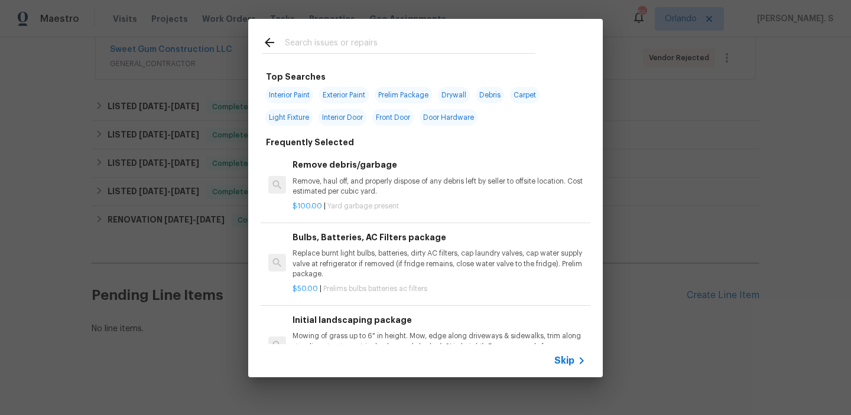
click at [352, 181] on p "Remove, haul off, and properly dispose of any debris left by seller to offsite …" at bounding box center [438, 187] width 293 height 20
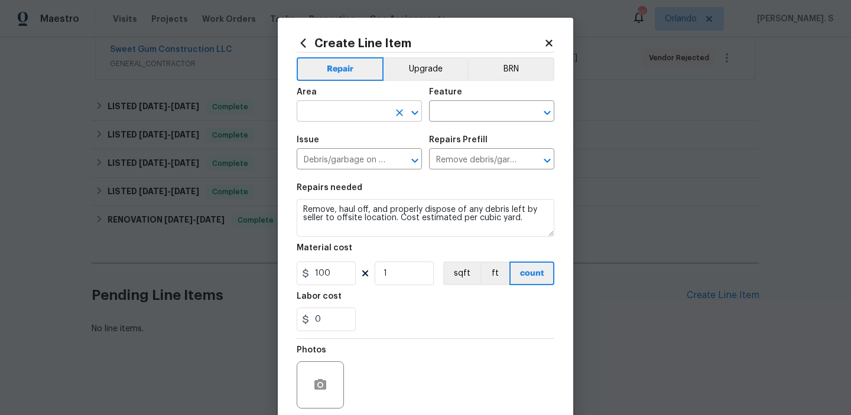
click at [413, 115] on icon "Open" at bounding box center [415, 113] width 14 height 14
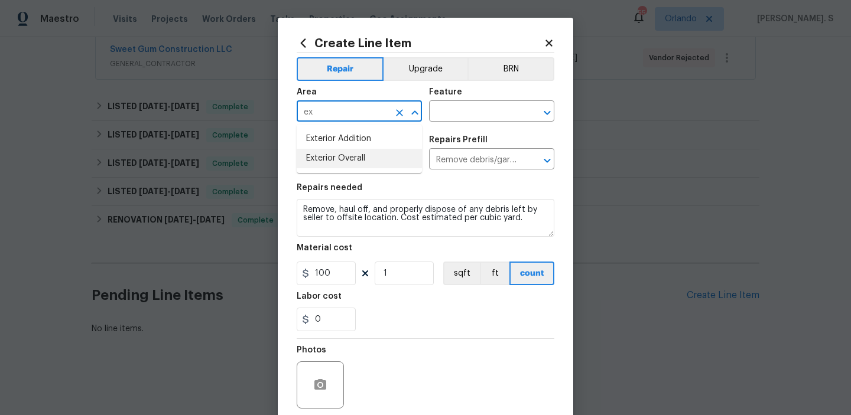
click at [376, 160] on li "Exterior Overall" at bounding box center [359, 158] width 125 height 19
click at [548, 113] on icon "Open" at bounding box center [547, 112] width 6 height 4
type input "Exterior Overall"
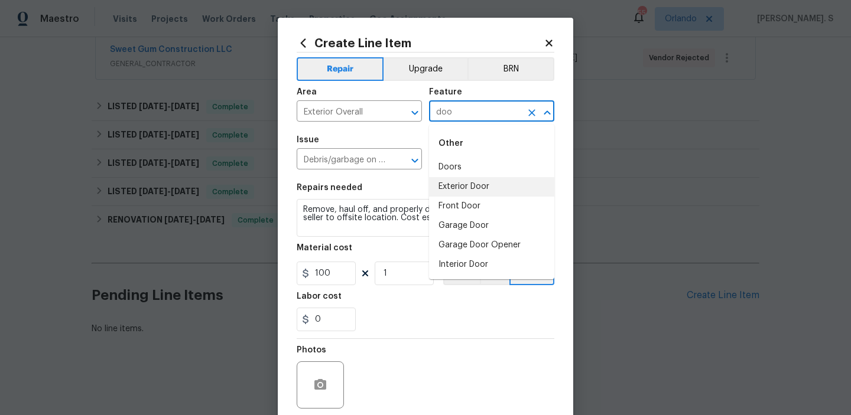
click at [508, 178] on li "Exterior Door" at bounding box center [491, 186] width 125 height 19
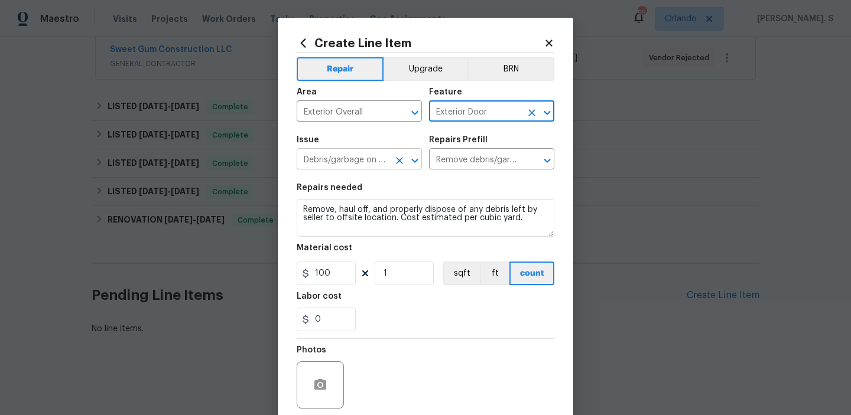
click at [416, 157] on icon "Open" at bounding box center [415, 161] width 14 height 14
type input "Exterior Door"
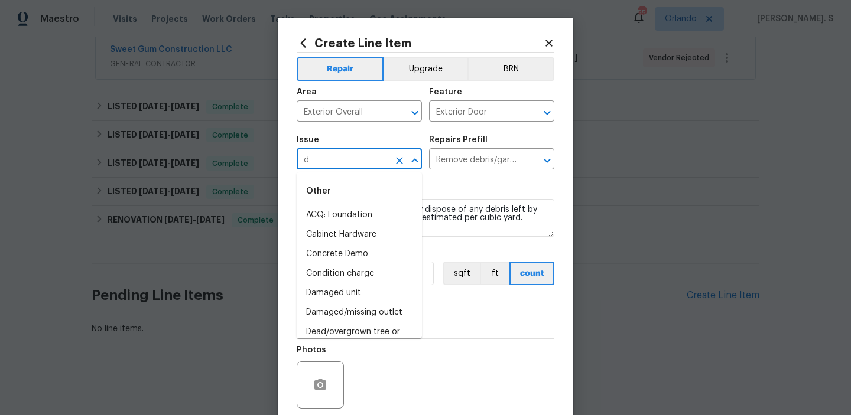
scroll to position [0, 0]
click at [355, 236] on li "Exterior Door Hardware" at bounding box center [359, 234] width 125 height 19
type input "Exterior Door Hardware"
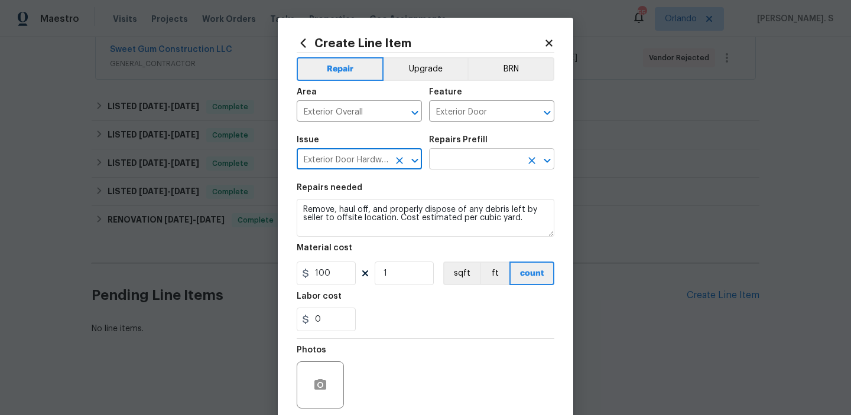
click at [545, 161] on icon "Open" at bounding box center [547, 160] width 6 height 4
type input "Exterior Door Hardware"
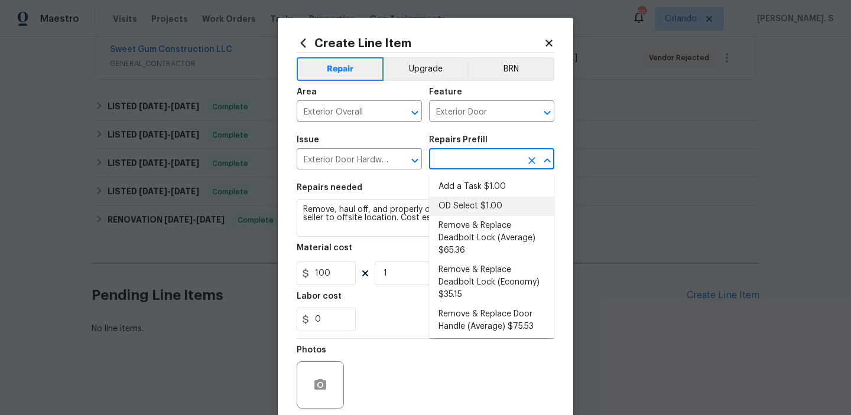
click at [460, 197] on li "OD Select $1.00" at bounding box center [491, 206] width 125 height 19
type input "Interior Door"
type input "OD Select $1.00"
type textarea "Refer to the agreed upon scope document for further details."
type input "1"
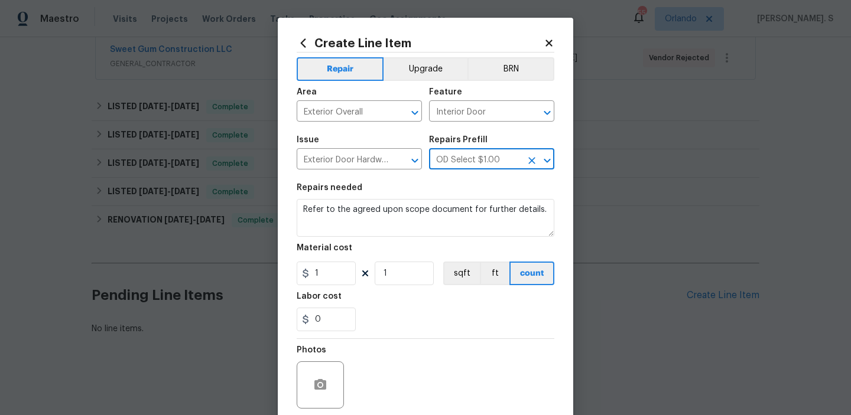
click at [530, 159] on icon "Clear" at bounding box center [531, 160] width 7 height 7
click at [548, 161] on icon "Open" at bounding box center [547, 160] width 6 height 4
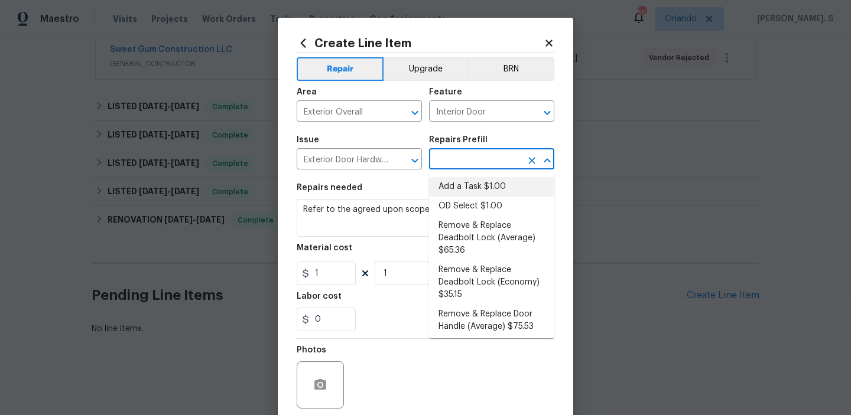
click at [482, 194] on li "Add a Task $1.00" at bounding box center [491, 186] width 125 height 19
type input "Add a Task $1.00"
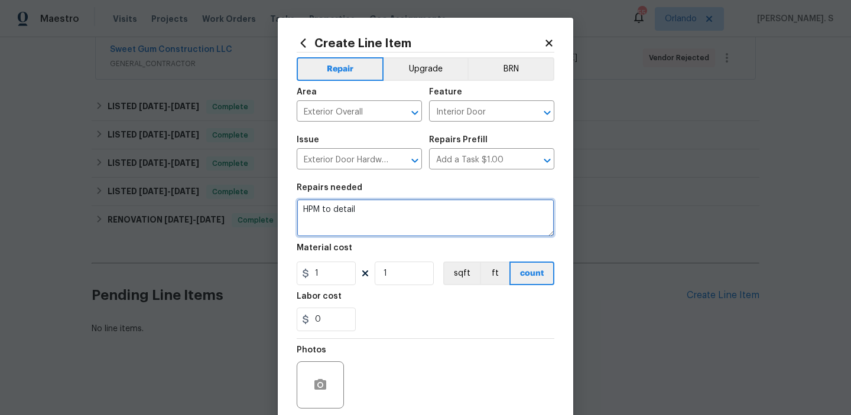
click at [403, 201] on textarea "HPM to detail" at bounding box center [426, 218] width 258 height 38
paste textarea "The back door does not engage and lock properly. Please inspect the locking mec…"
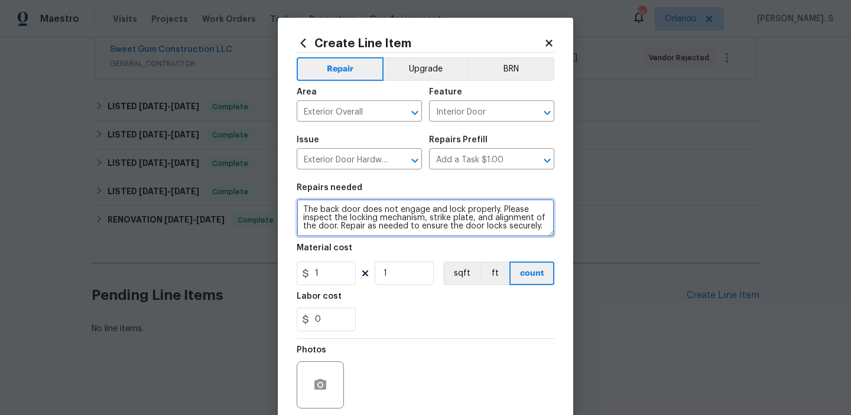
type textarea "The back door does not engage and lock properly. Please inspect the locking mec…"
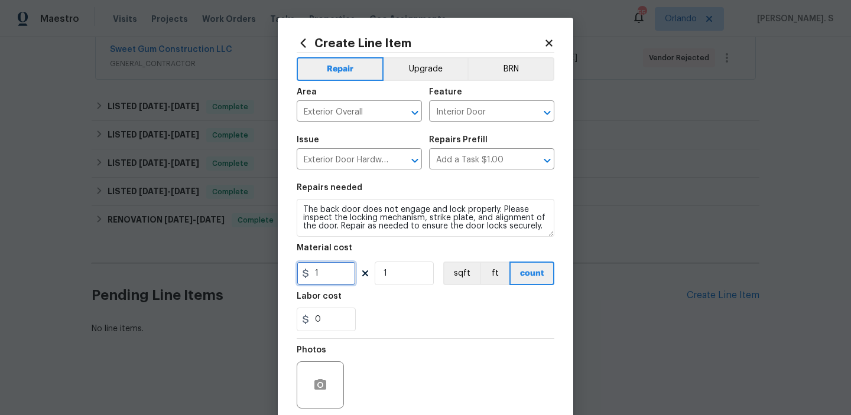
click at [338, 272] on input "1" at bounding box center [326, 274] width 59 height 24
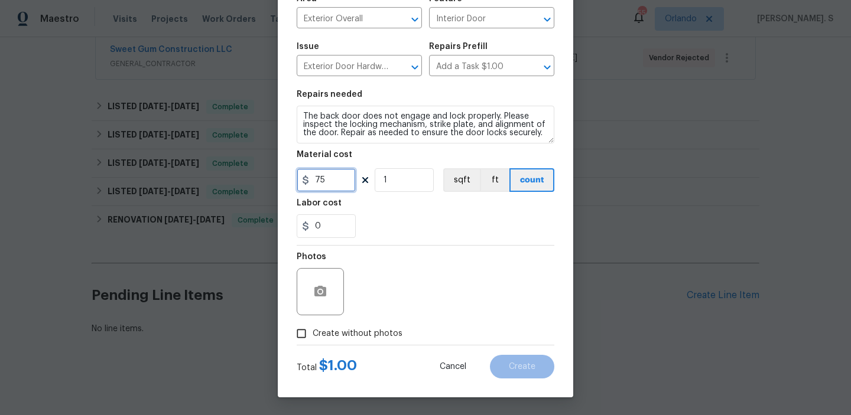
type input "75"
click at [347, 327] on label "Create without photos" at bounding box center [346, 334] width 112 height 22
click at [313, 327] on input "Create without photos" at bounding box center [301, 334] width 22 height 22
checkbox input "true"
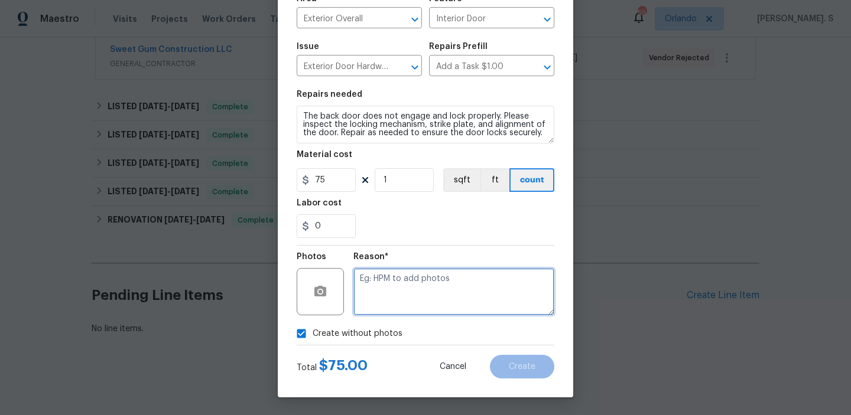
click at [463, 297] on textarea at bounding box center [453, 291] width 201 height 47
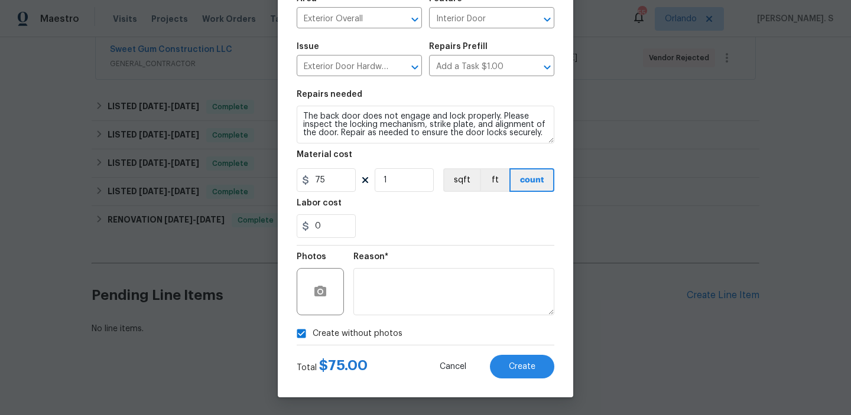
click at [533, 379] on div "Create Line Item Repair Upgrade BRN Area Exterior Overall ​ Feature Interior Do…" at bounding box center [425, 160] width 295 height 473
click at [539, 357] on button "Create" at bounding box center [522, 367] width 64 height 24
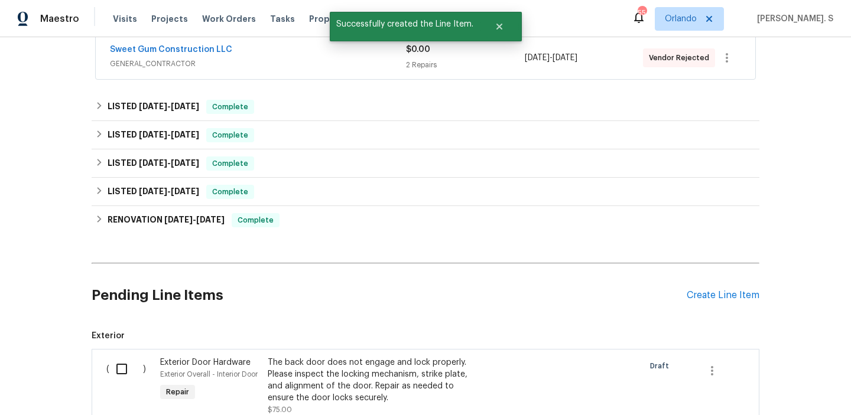
click at [115, 366] on input "checkbox" at bounding box center [126, 369] width 34 height 25
checkbox input "true"
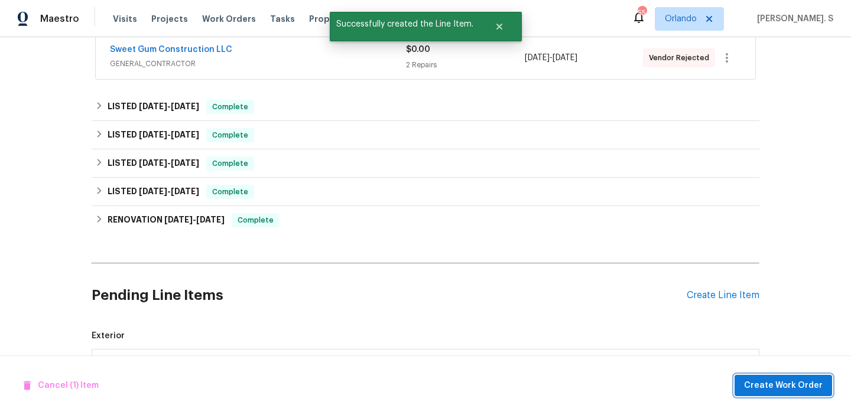
click at [744, 395] on button "Create Work Order" at bounding box center [782, 386] width 97 height 22
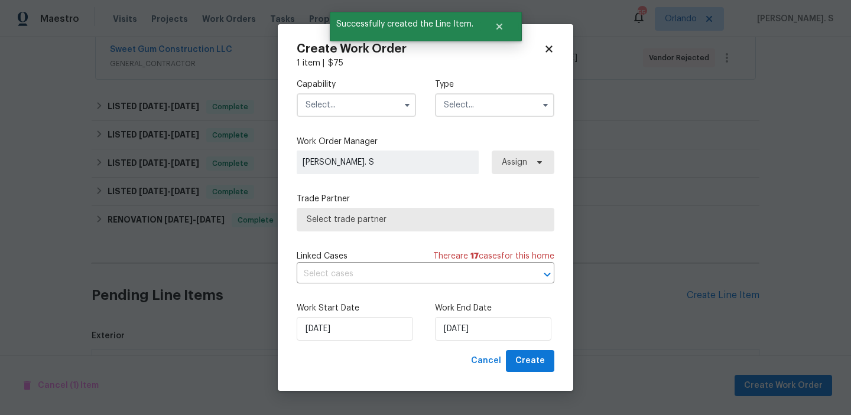
click at [348, 113] on input "text" at bounding box center [356, 105] width 119 height 24
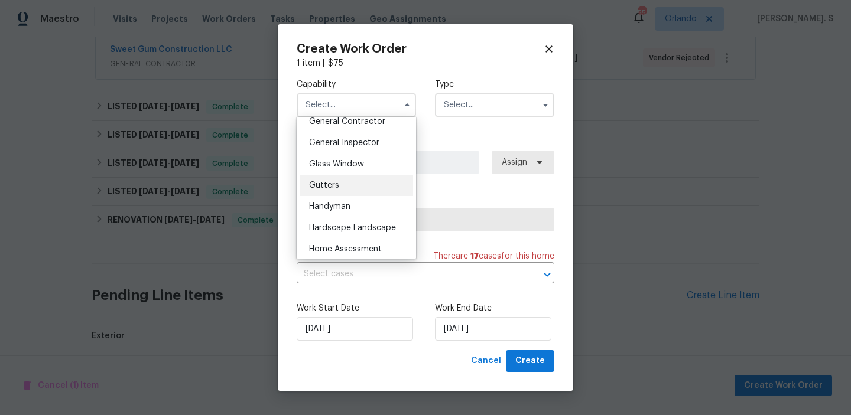
scroll to position [606, 0]
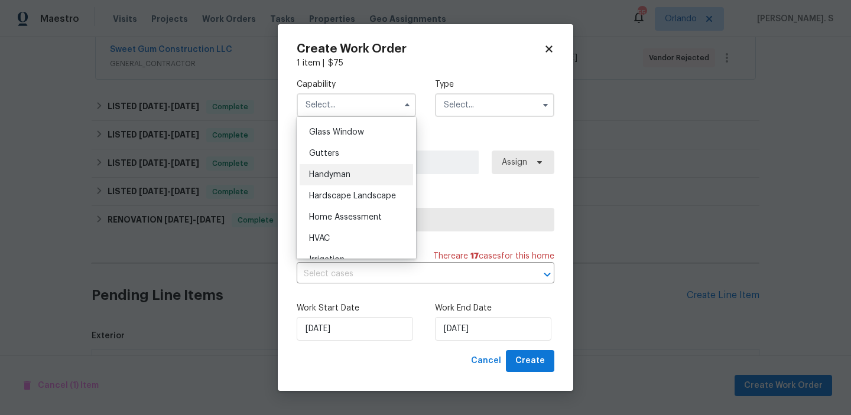
click at [333, 175] on span "Handyman" at bounding box center [329, 175] width 41 height 8
type input "Handyman"
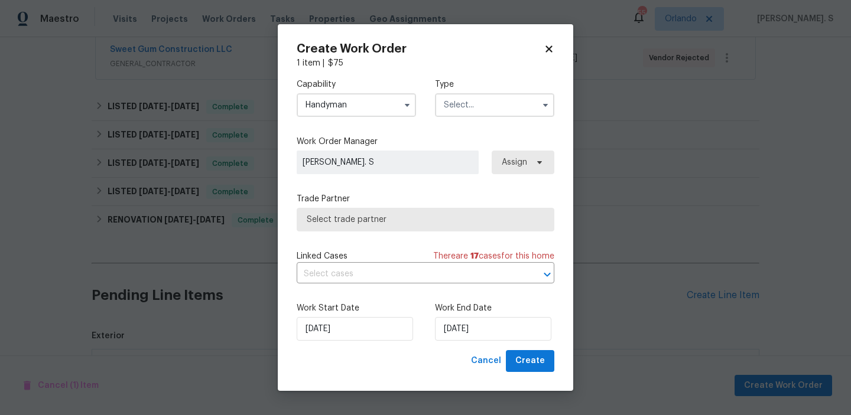
click at [480, 90] on label "Type" at bounding box center [494, 85] width 119 height 12
click at [482, 103] on input "text" at bounding box center [494, 105] width 119 height 24
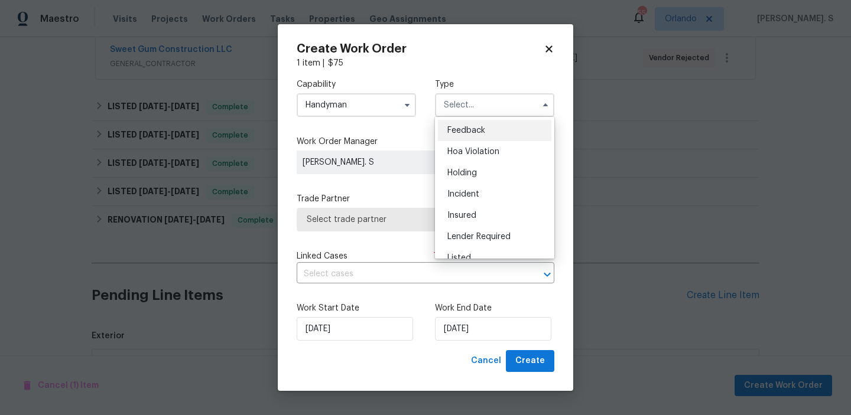
click at [483, 126] on span "Feedback" at bounding box center [466, 130] width 38 height 8
type input "Feedback"
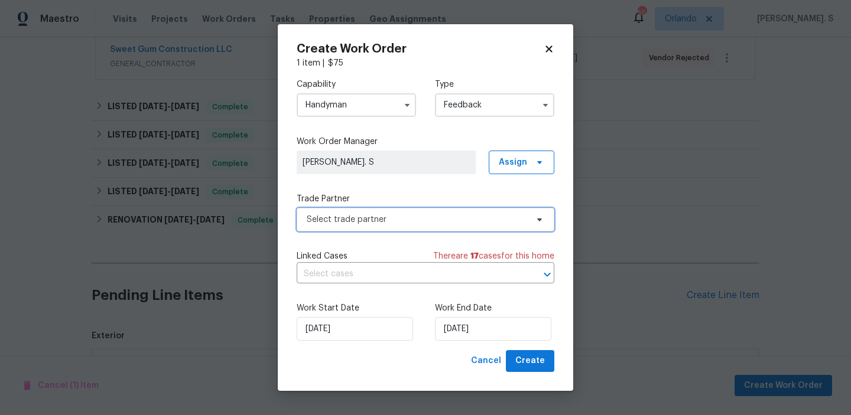
click at [444, 225] on span "Select trade partner" at bounding box center [417, 220] width 220 height 12
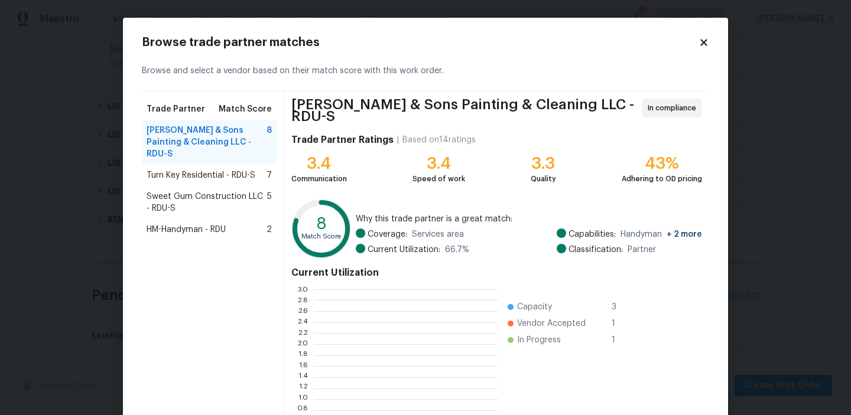
scroll to position [165, 184]
click at [235, 165] on div "Turn Key Residential - RDU-S 7" at bounding box center [209, 175] width 135 height 21
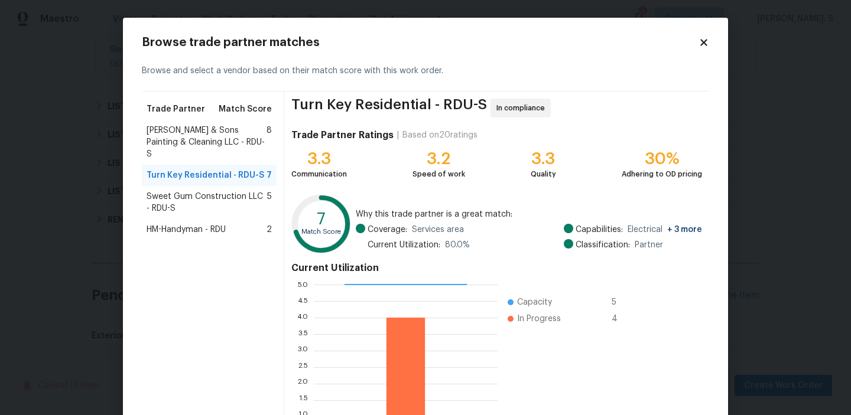
click at [213, 148] on span "Hodge & Sons Painting & Cleaning LLC - RDU-S" at bounding box center [207, 142] width 120 height 35
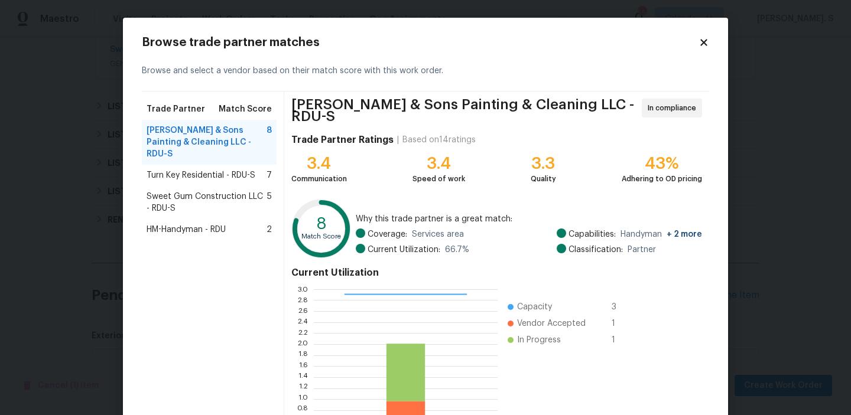
scroll to position [106, 0]
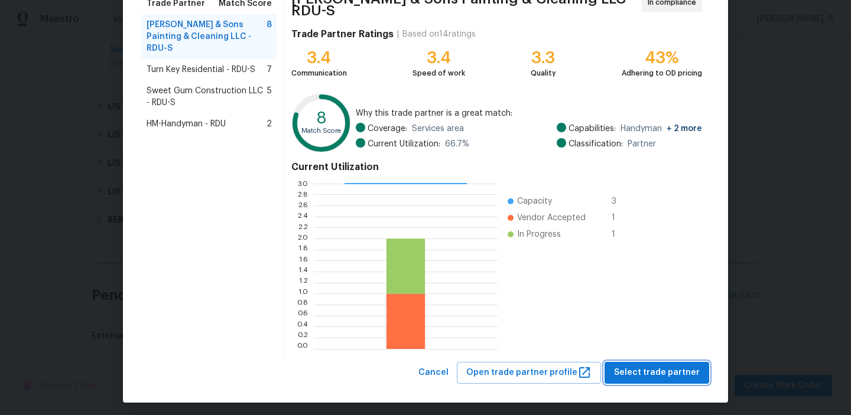
click at [685, 366] on span "Select trade partner" at bounding box center [657, 373] width 86 height 15
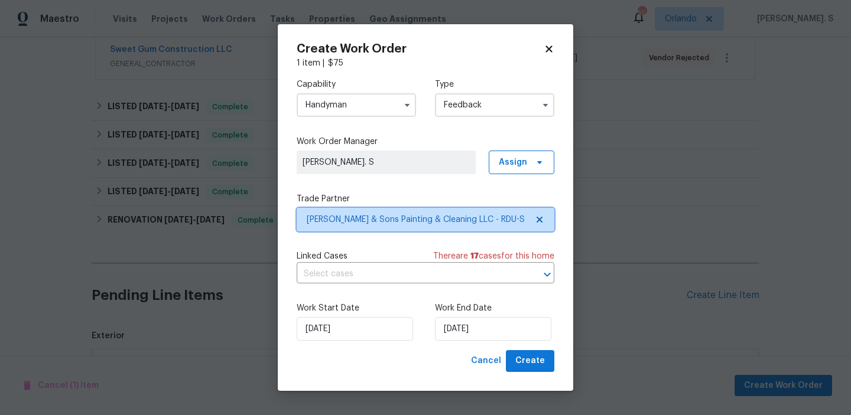
scroll to position [0, 0]
click at [371, 273] on input "text" at bounding box center [409, 274] width 225 height 18
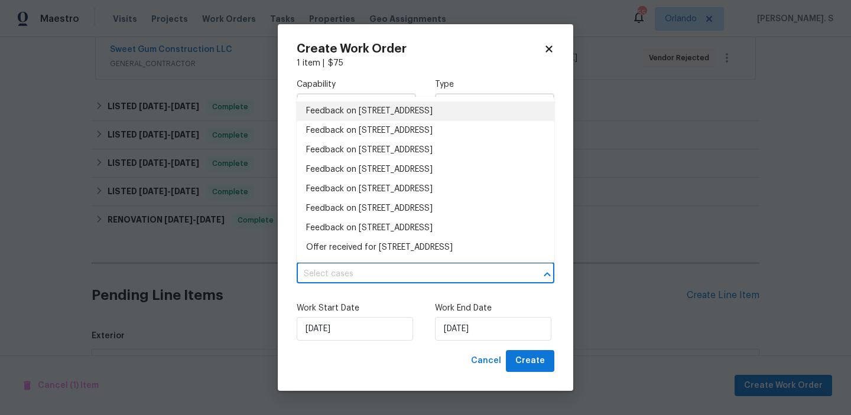
click at [359, 111] on li "Feedback on 3509 Neptune Dr, Raleigh, NC 27604" at bounding box center [426, 111] width 258 height 19
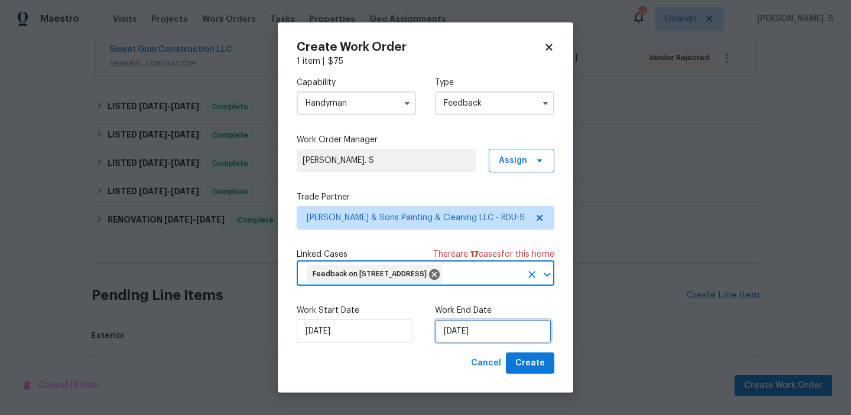
click at [463, 320] on input "8/18/2025" at bounding box center [493, 332] width 116 height 24
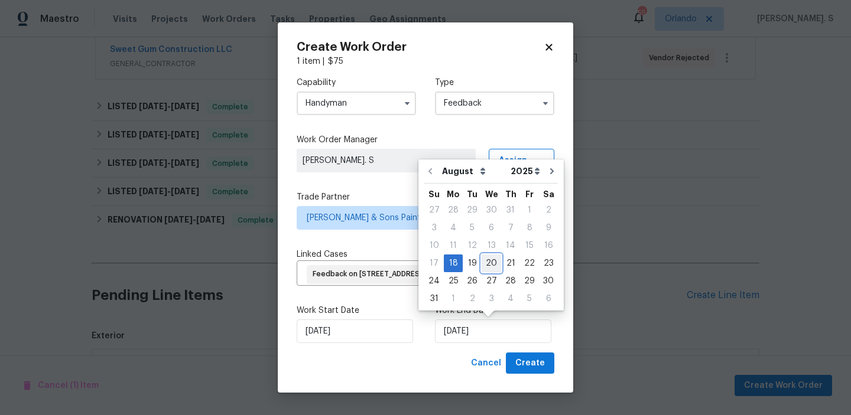
click at [492, 262] on div "20" at bounding box center [491, 263] width 19 height 17
type input "[DATE]"
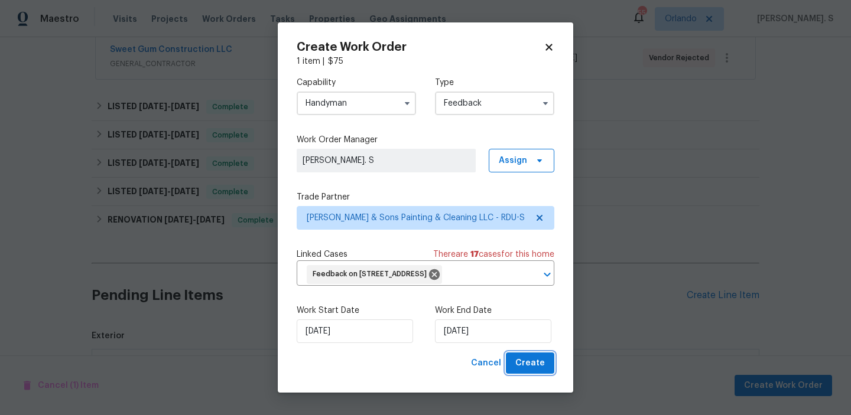
click at [523, 357] on span "Create" at bounding box center [530, 363] width 30 height 15
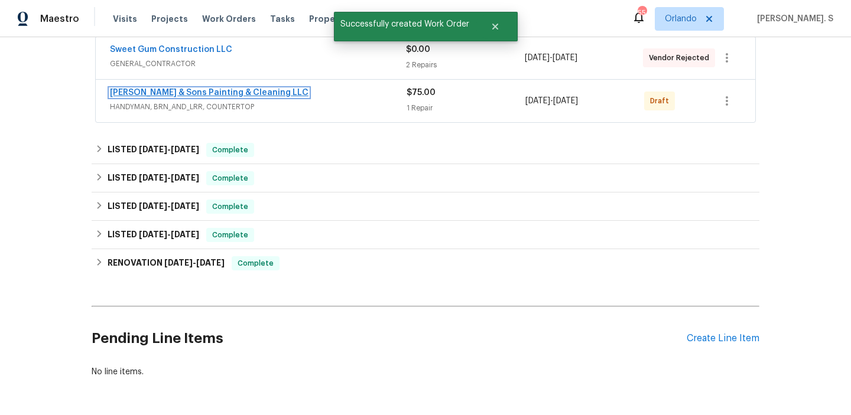
click at [215, 91] on link "Hodge & Sons Painting & Cleaning LLC" at bounding box center [209, 93] width 199 height 8
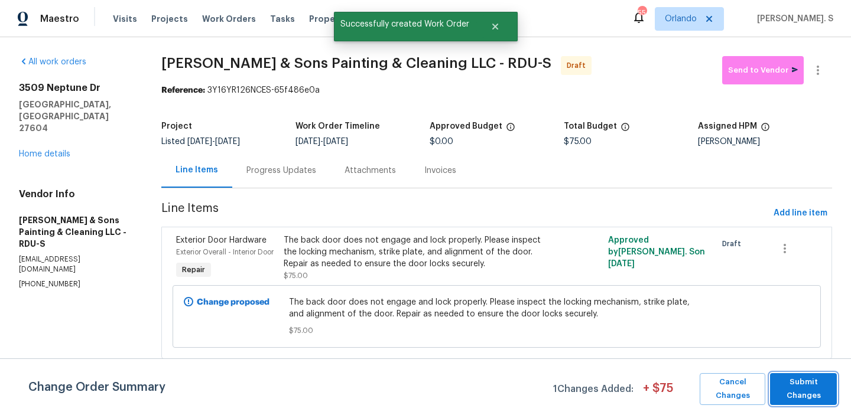
click at [791, 394] on span "Submit Changes" at bounding box center [803, 389] width 55 height 27
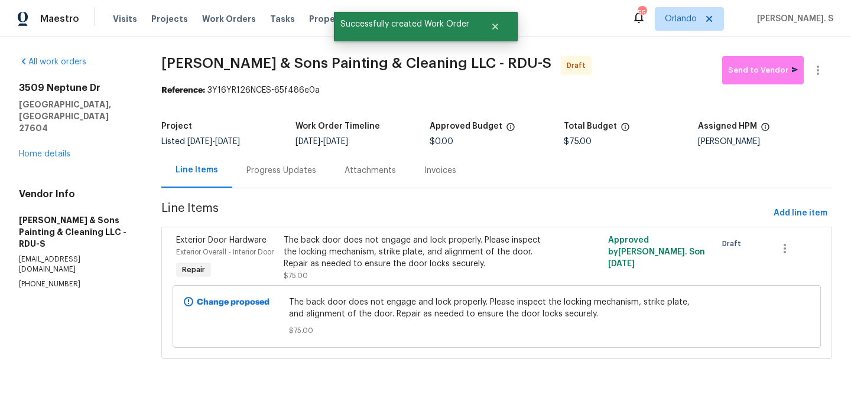
click at [245, 167] on div "Progress Updates" at bounding box center [281, 170] width 98 height 35
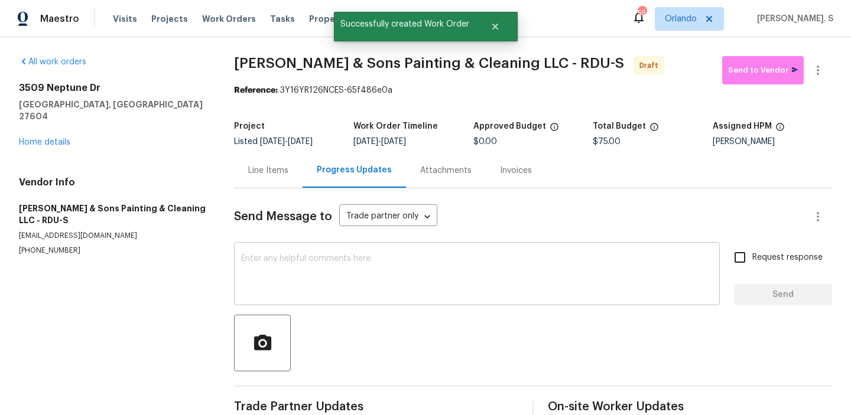
click at [417, 272] on textarea at bounding box center [477, 275] width 472 height 41
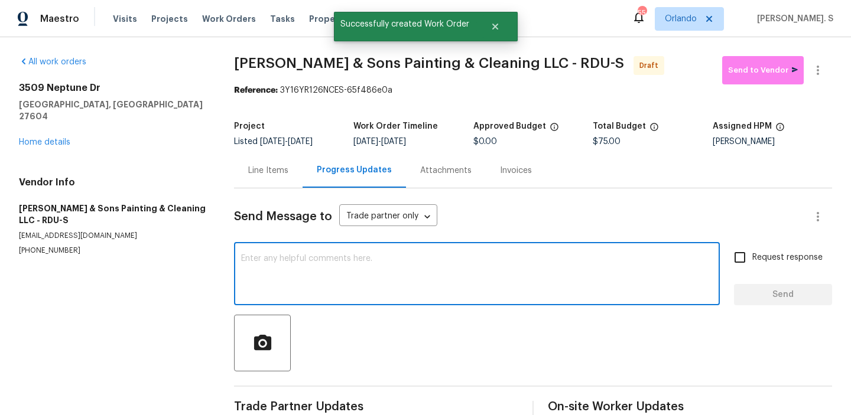
paste textarea "Hi, this is Glory with Opendoor. I’m confirming you received the WO for the pro…"
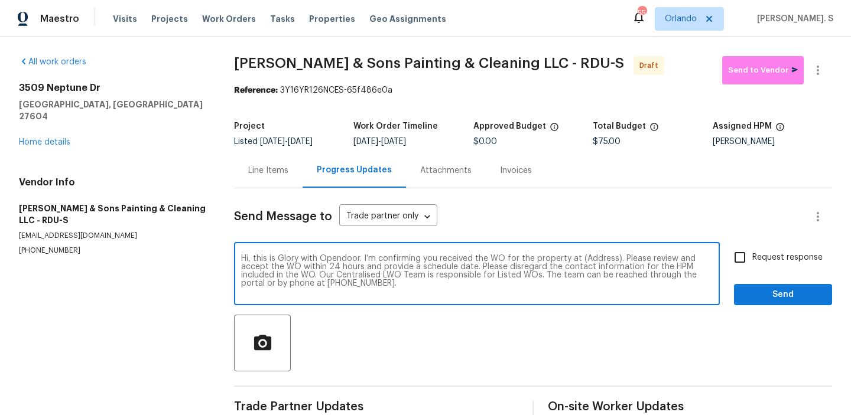
click at [597, 257] on textarea "Hi, this is Glory with Opendoor. I’m confirming you received the WO for the pro…" at bounding box center [477, 275] width 472 height 41
paste textarea "3509 Neptune Dr, Raleigh, NC 27604"
type textarea "Hi, this is Glory with Opendoor. I’m confirming you received the WO for the pro…"
click at [815, 64] on icon "button" at bounding box center [818, 70] width 14 height 14
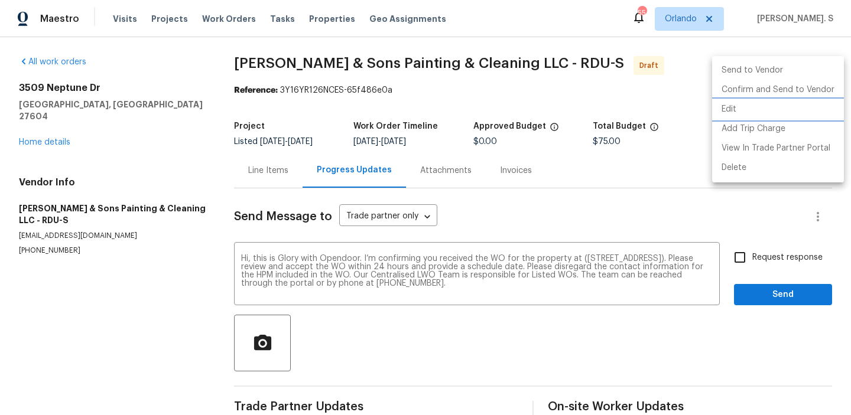
click at [762, 112] on li "Edit" at bounding box center [778, 109] width 132 height 19
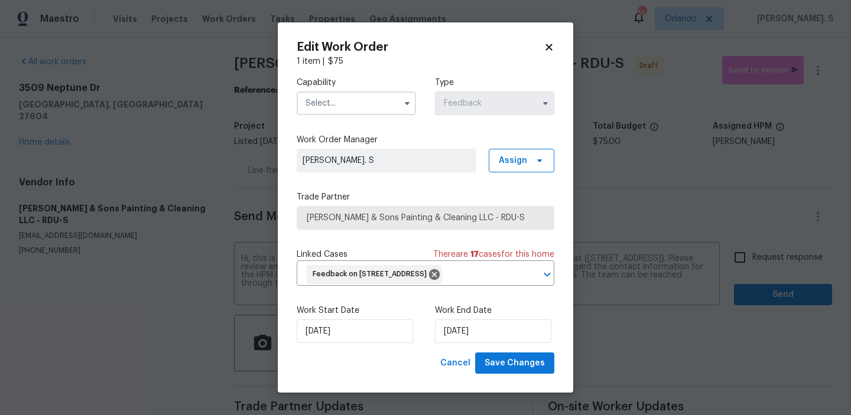
click at [379, 105] on input "text" at bounding box center [356, 104] width 119 height 24
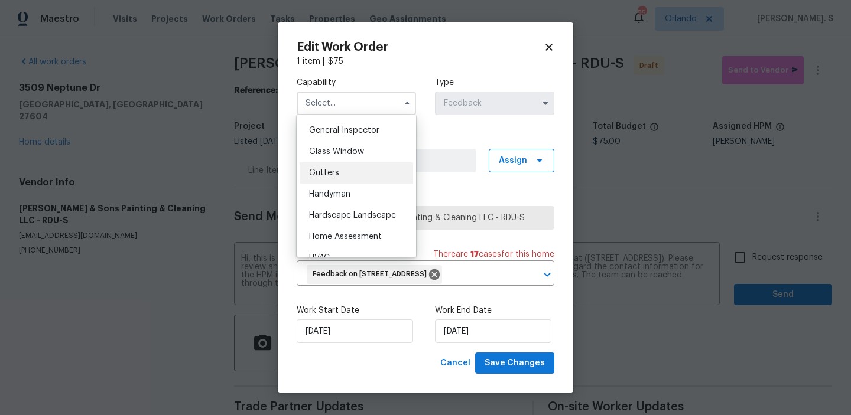
scroll to position [563, 0]
click at [363, 213] on div "Handyman" at bounding box center [356, 215] width 113 height 21
type input "Handyman"
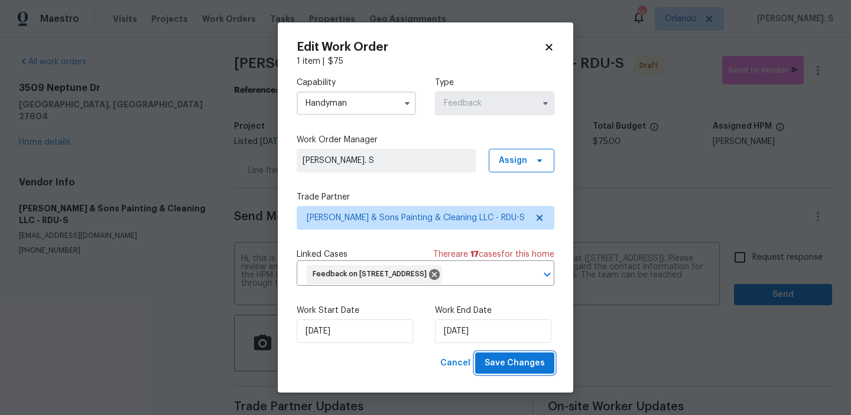
click at [524, 362] on span "Save Changes" at bounding box center [515, 363] width 60 height 15
click at [762, 264] on body "Maestro Visits Projects Work Orders Tasks Properties Geo Assignments 55 Orlando…" at bounding box center [425, 207] width 851 height 415
click at [762, 264] on span "Request response" at bounding box center [787, 258] width 70 height 12
click at [752, 264] on input "Request response" at bounding box center [739, 257] width 25 height 25
checkbox input "true"
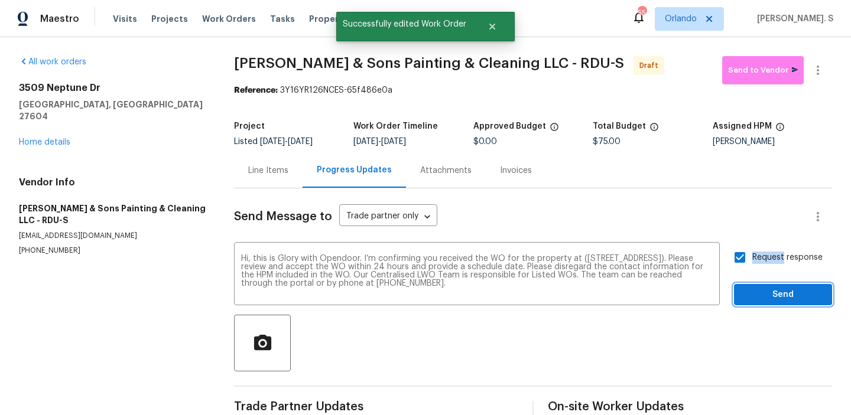
click at [758, 300] on span "Send" at bounding box center [782, 295] width 79 height 15
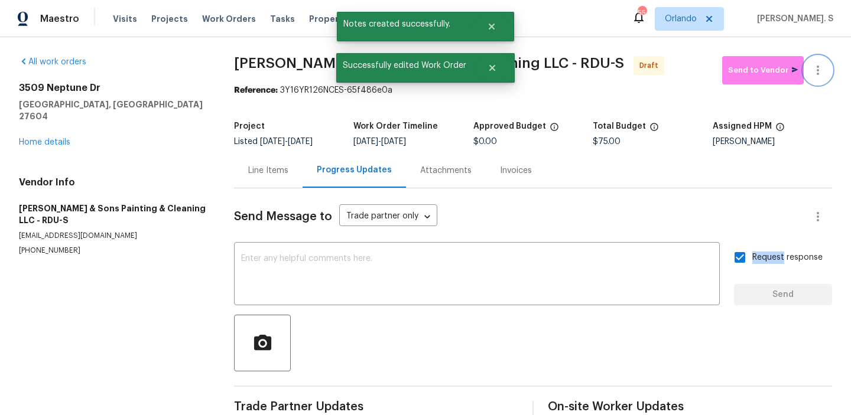
click at [823, 75] on icon "button" at bounding box center [818, 70] width 14 height 14
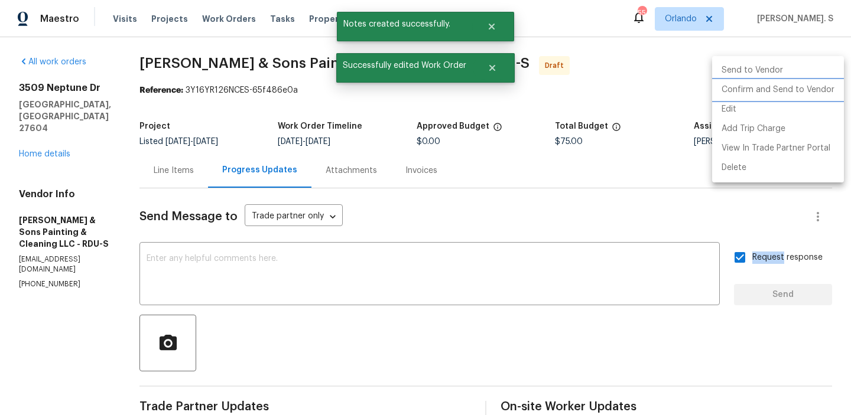
click at [815, 89] on li "Confirm and Send to Vendor" at bounding box center [778, 89] width 132 height 19
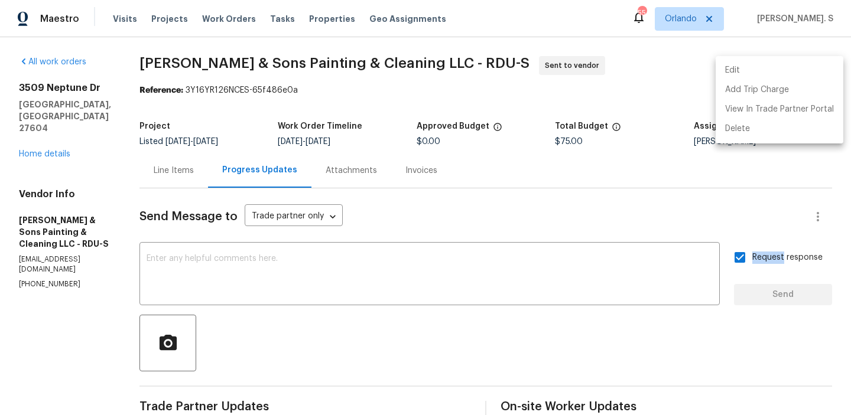
click at [256, 35] on div at bounding box center [425, 207] width 851 height 415
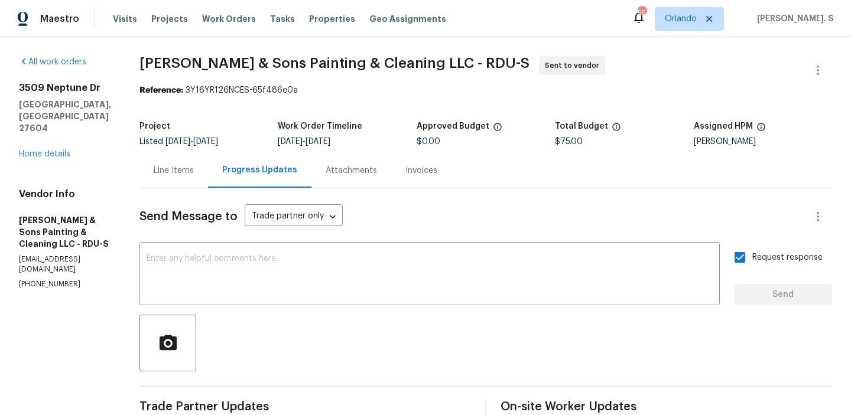
click at [258, 44] on div "All work orders 3509 Neptune Dr Raleigh, NC 27604 Home details Vendor Info Hodg…" at bounding box center [425, 284] width 851 height 495
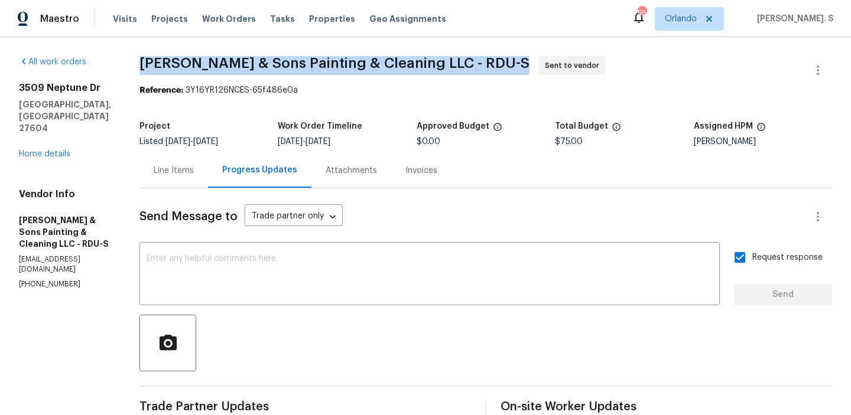
click at [258, 44] on div "All work orders 3509 Neptune Dr Raleigh, NC 27604 Home details Vendor Info Hodg…" at bounding box center [425, 284] width 851 height 495
copy span "Hodge & Sons Painting & Cleaning LLC - RDU-S"
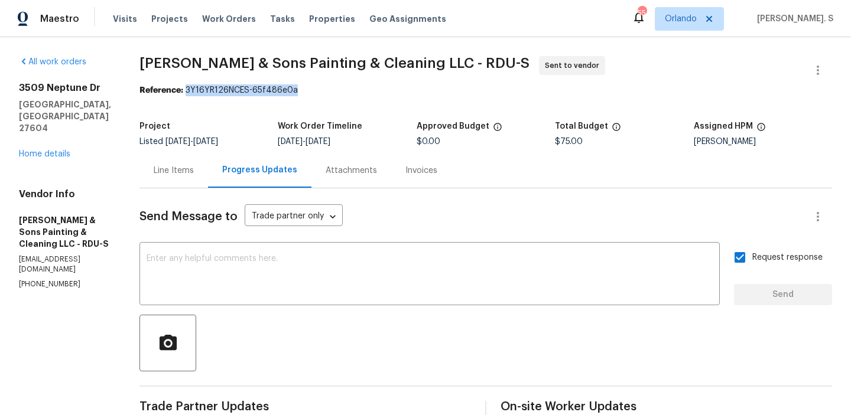
drag, startPoint x: 174, startPoint y: 92, endPoint x: 310, endPoint y: 91, distance: 135.3
click at [310, 91] on div "Reference: 3Y16YR126NCES-65f486e0a" at bounding box center [485, 90] width 693 height 12
copy div "3Y16YR126NCES-65f486e0a"
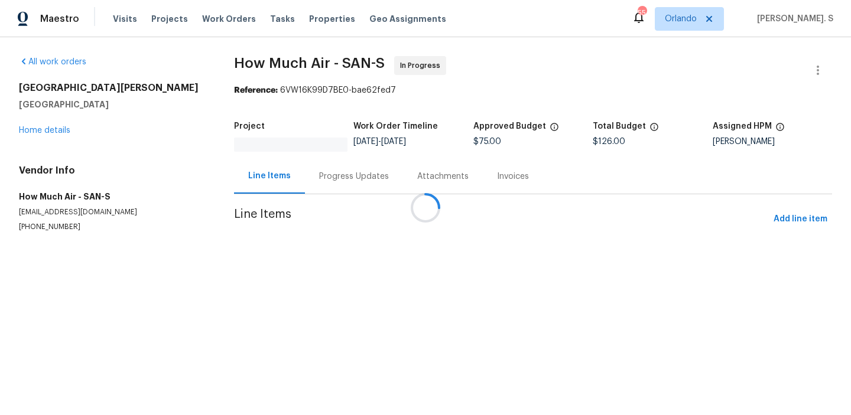
click at [339, 187] on div at bounding box center [425, 207] width 851 height 415
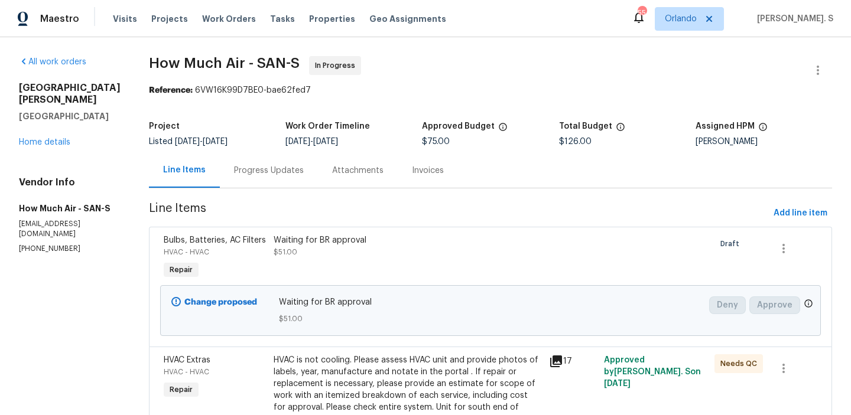
click at [339, 187] on div "Attachments" at bounding box center [358, 170] width 80 height 35
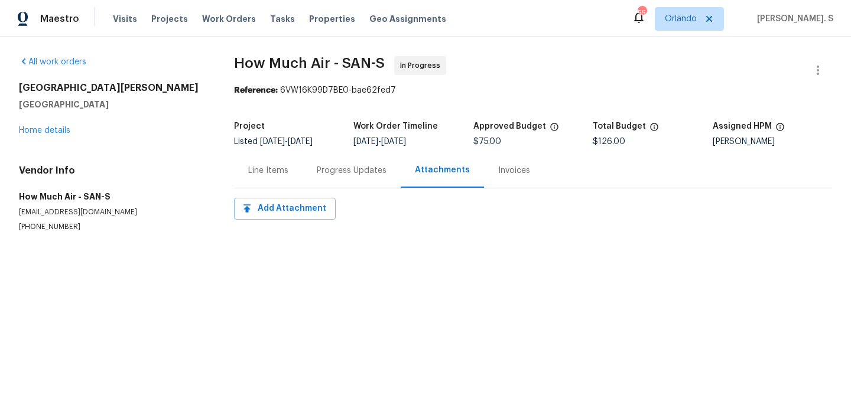
click at [339, 187] on div "Progress Updates" at bounding box center [352, 170] width 98 height 35
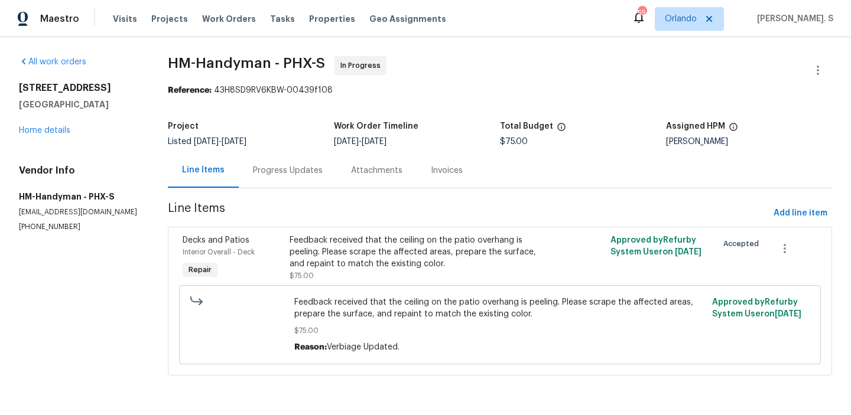
click at [290, 158] on div "Progress Updates" at bounding box center [288, 170] width 98 height 35
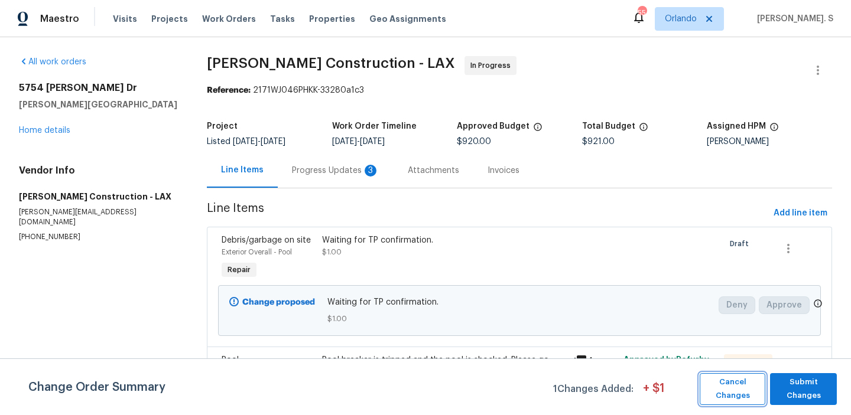
click at [745, 393] on span "Cancel Changes" at bounding box center [733, 389] width 54 height 27
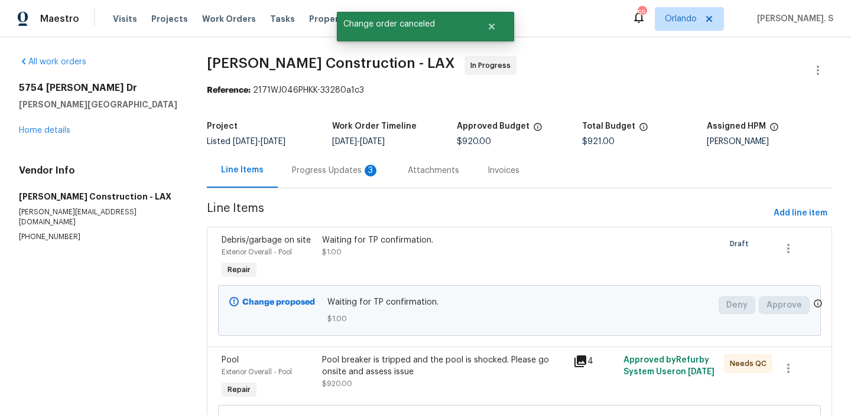
click at [350, 168] on section "Navarro Construction - LAX In Progress Reference: 2171WJ046PHKK-33280a1c3 Proje…" at bounding box center [519, 308] width 625 height 505
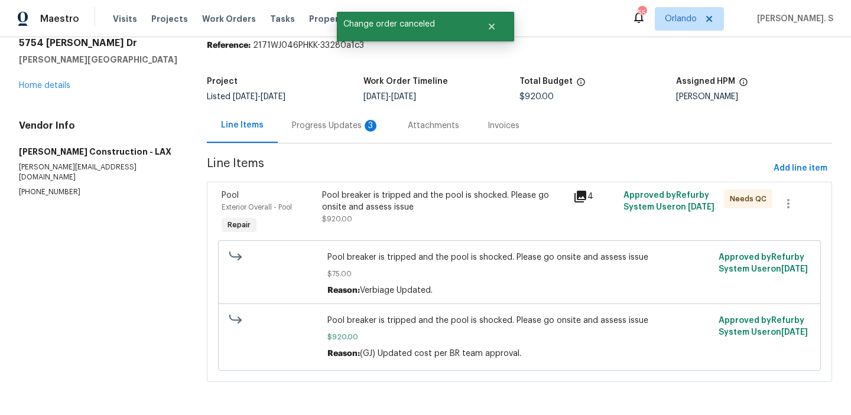
click at [336, 129] on div "Progress Updates 3" at bounding box center [335, 126] width 87 height 12
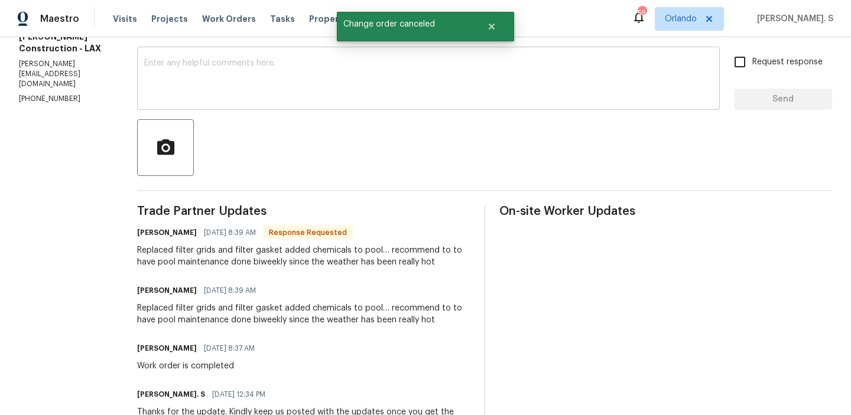
scroll to position [197, 0]
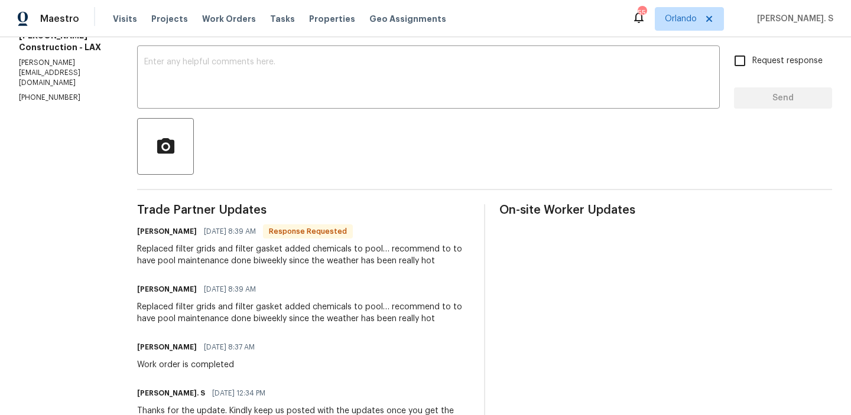
click at [281, 251] on div "Replaced filter grids and filter gasket added chemicals to pool… recommend to t…" at bounding box center [303, 255] width 333 height 24
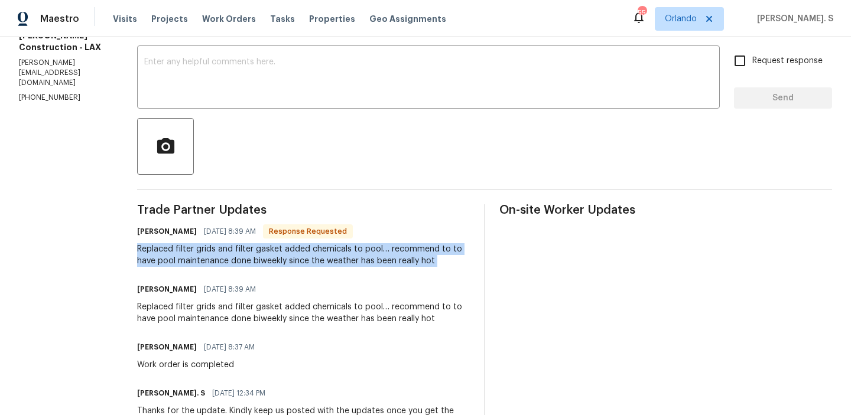
click at [281, 251] on div "Replaced filter grids and filter gasket added chemicals to pool… recommend to t…" at bounding box center [303, 255] width 333 height 24
copy div "Replaced filter grids and filter gasket added chemicals to pool… recommend to t…"
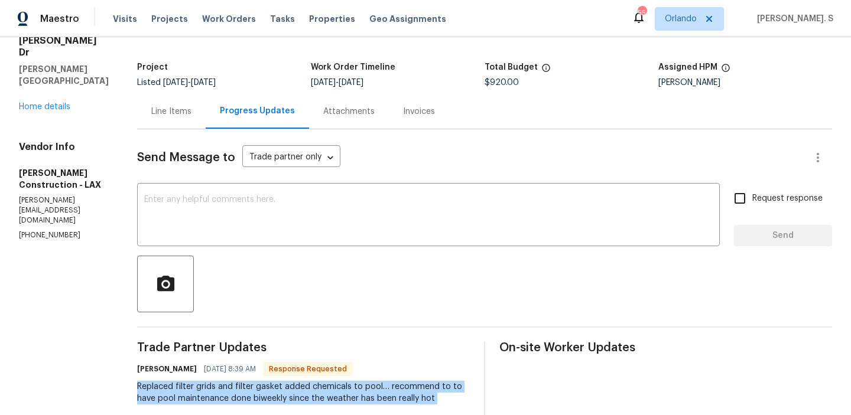
scroll to position [0, 0]
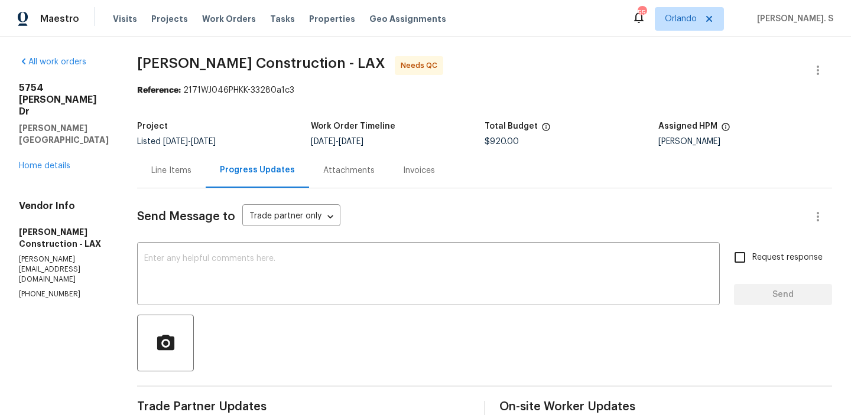
click at [411, 226] on div "Send Message to Trade partner only Trade partner only ​" at bounding box center [470, 217] width 667 height 28
click at [404, 264] on textarea at bounding box center [428, 275] width 568 height 41
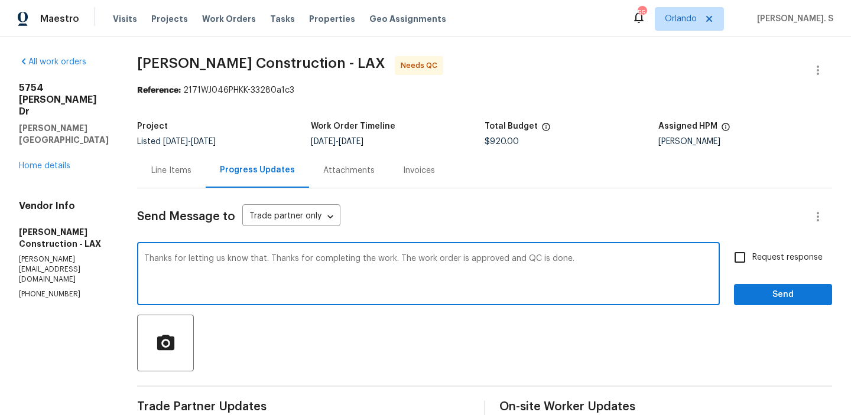
click at [404, 264] on textarea "Thanks for letting us know that. Thanks for completing the work. The work order…" at bounding box center [428, 275] width 568 height 41
type textarea "Thanks for letting us know that. Thanks for completing the work. The work order…"
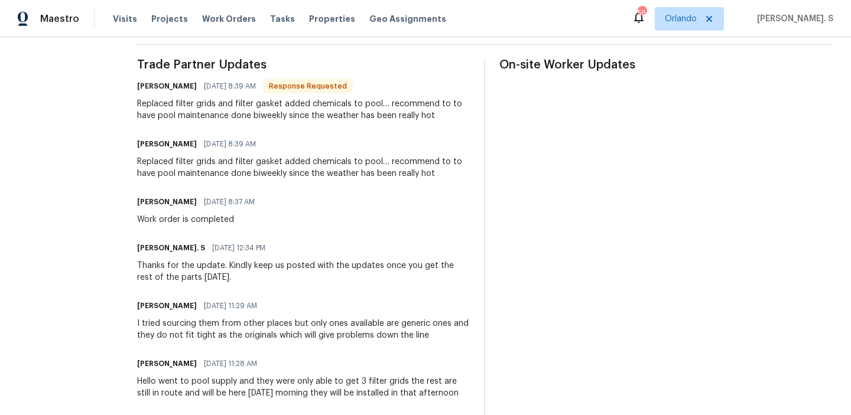
scroll to position [288, 0]
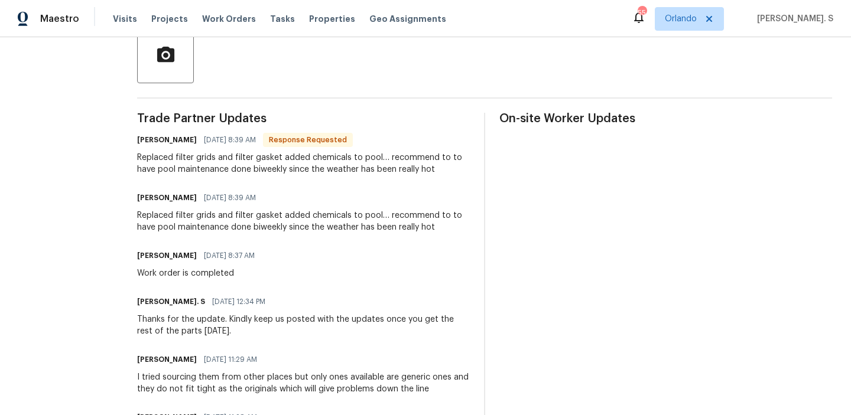
click at [252, 225] on div "Replaced filter grids and filter gasket added chemicals to pool… recommend to t…" at bounding box center [303, 222] width 333 height 24
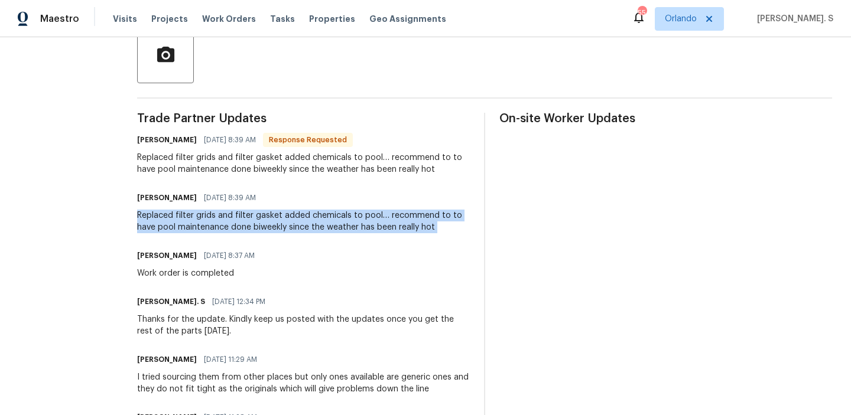
copy div "Replaced filter grids and filter gasket added chemicals to pool… recommend to t…"
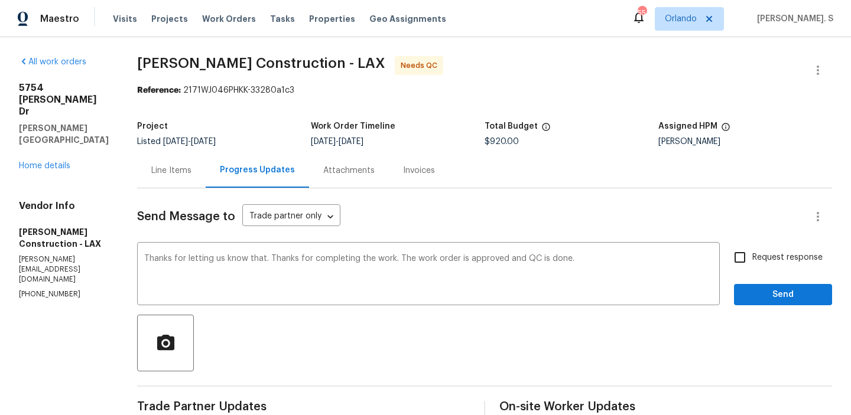
click at [775, 264] on label "Request response" at bounding box center [774, 257] width 95 height 25
click at [752, 264] on input "Request response" at bounding box center [739, 257] width 25 height 25
checkbox input "true"
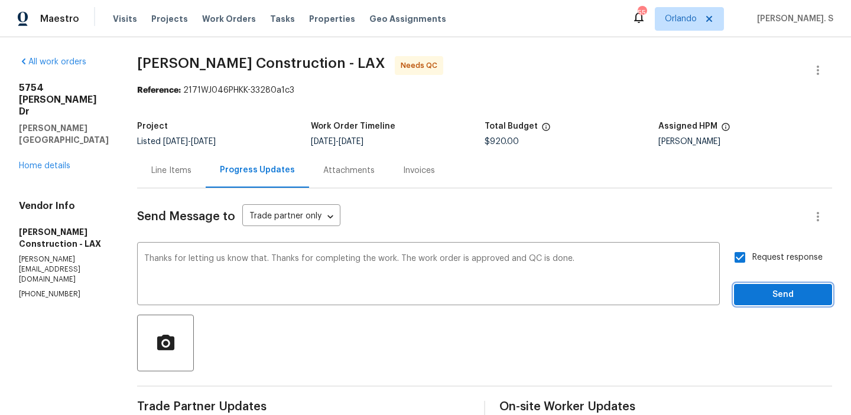
click at [778, 303] on button "Send" at bounding box center [783, 295] width 98 height 22
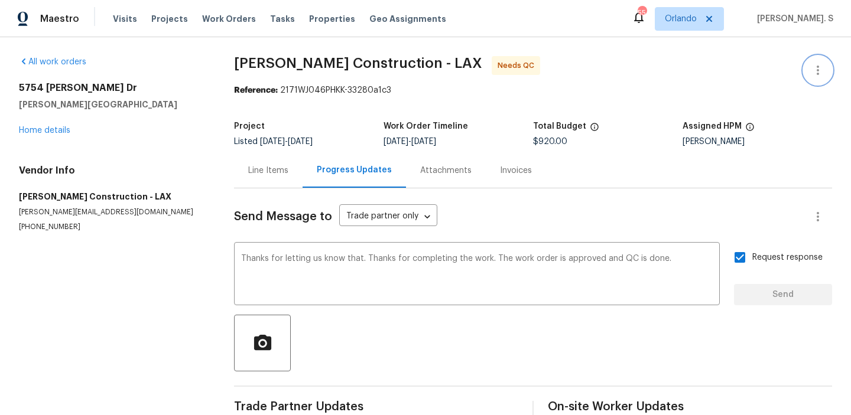
click at [812, 71] on icon "button" at bounding box center [818, 70] width 14 height 14
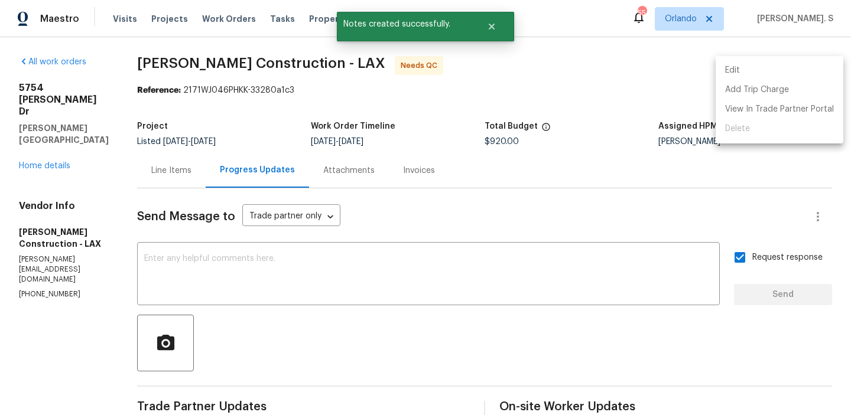
click at [771, 79] on li "Edit" at bounding box center [780, 70] width 128 height 19
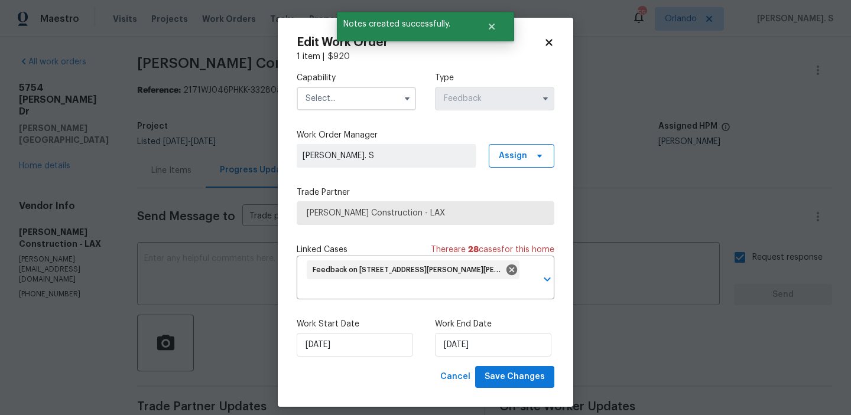
click at [480, 366] on div "Work Start Date 8/4/2025 Work End Date 8/6/2025" at bounding box center [426, 337] width 258 height 57
click at [483, 355] on input "8/6/2025" at bounding box center [493, 345] width 116 height 24
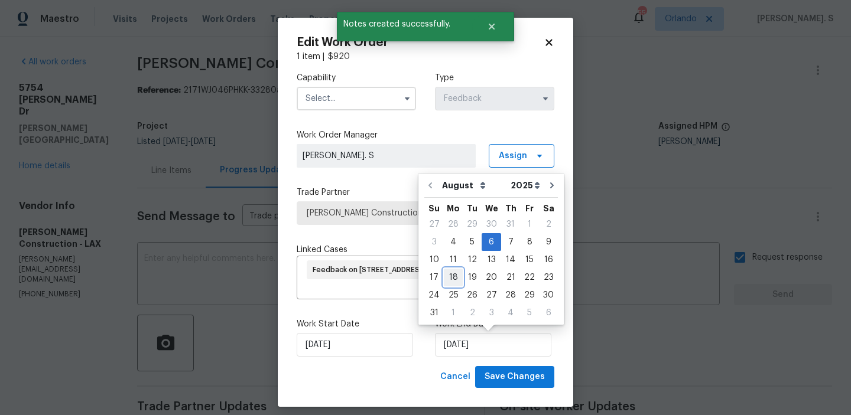
click at [451, 279] on div "18" at bounding box center [453, 277] width 19 height 17
type input "[DATE]"
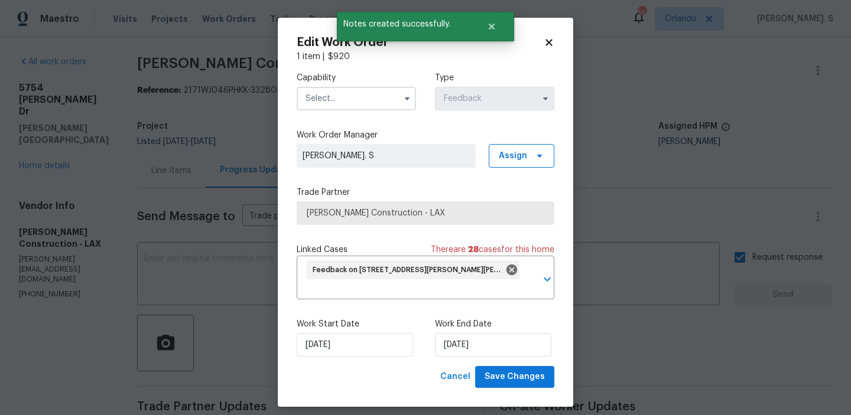
click at [349, 106] on input "text" at bounding box center [356, 99] width 119 height 24
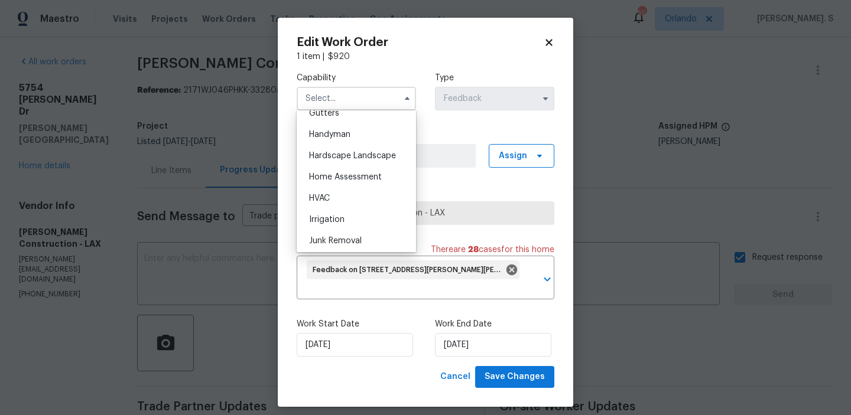
scroll to position [602, 0]
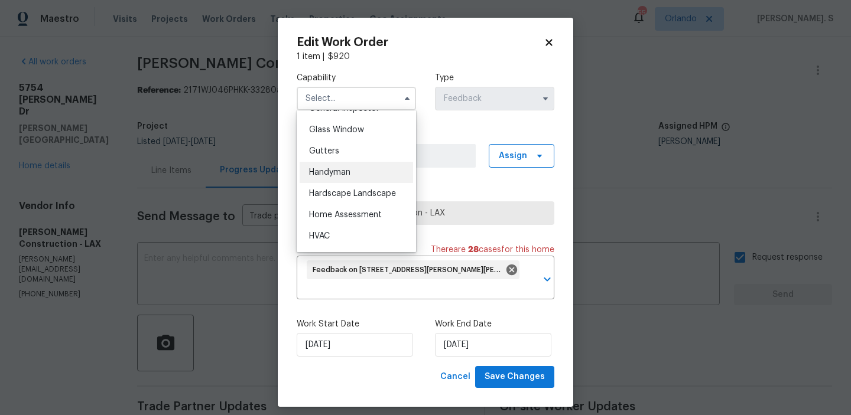
click at [352, 170] on div "Handyman" at bounding box center [356, 172] width 113 height 21
type input "Handyman"
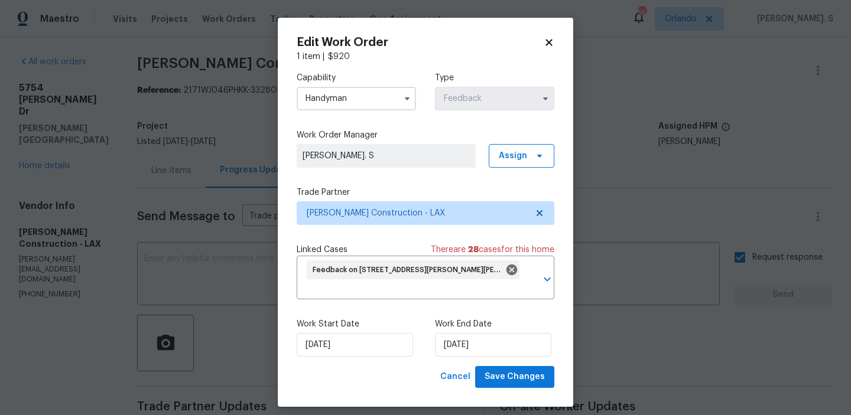
click at [528, 366] on div "Work Start Date 8/4/2025 Work End Date 8/18/2025" at bounding box center [426, 337] width 258 height 57
click at [532, 377] on span "Save Changes" at bounding box center [515, 377] width 60 height 15
click at [187, 157] on body "Maestro Visits Projects Work Orders Tasks Properties Geo Assignments 55 Orlando…" at bounding box center [425, 207] width 851 height 415
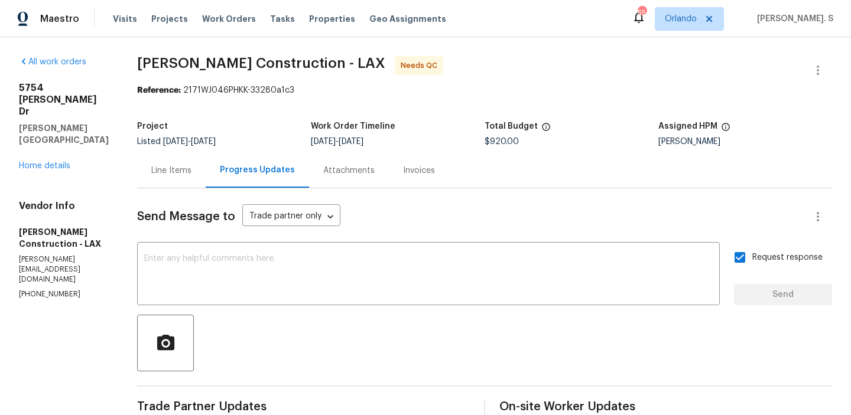
click at [187, 157] on div "Line Items" at bounding box center [171, 170] width 69 height 35
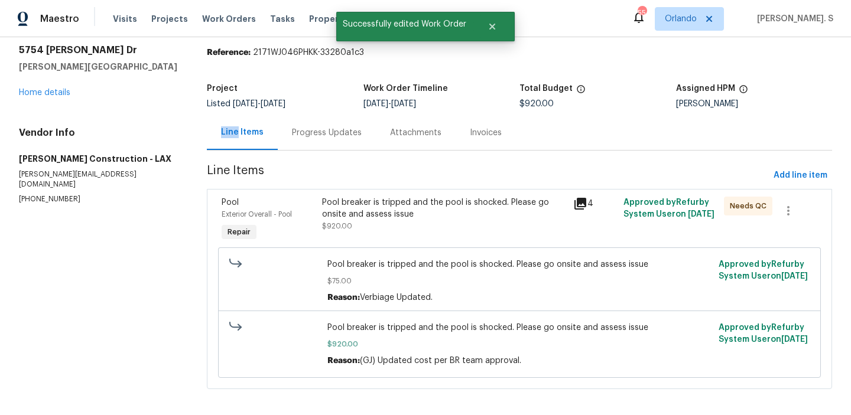
scroll to position [45, 0]
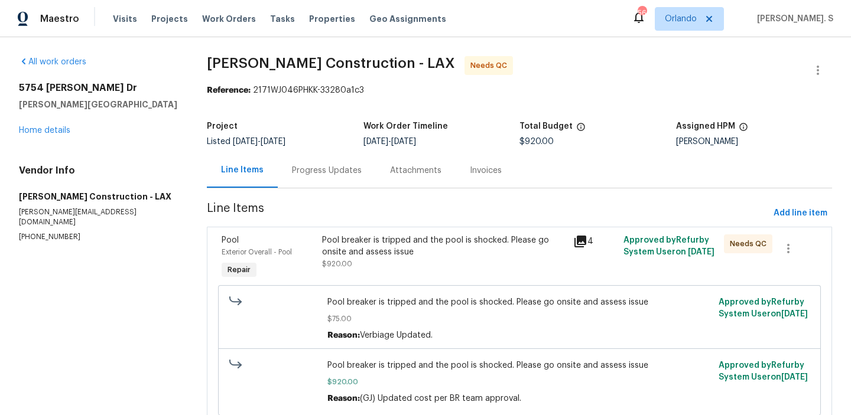
click at [385, 265] on div "Pool breaker is tripped and the pool is shocked. Please go onsite and assess is…" at bounding box center [444, 252] width 244 height 35
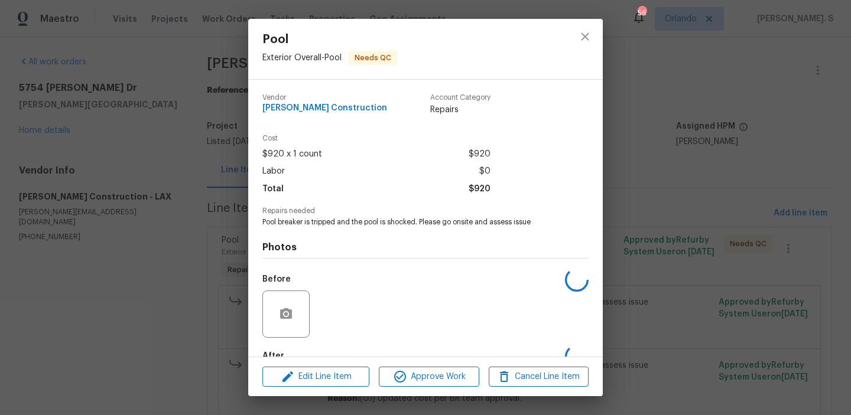
scroll to position [70, 0]
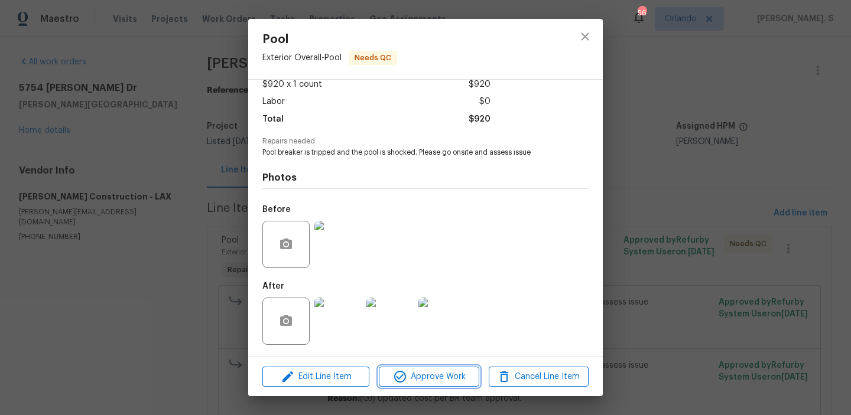
click at [419, 376] on span "Approve Work" at bounding box center [428, 377] width 93 height 15
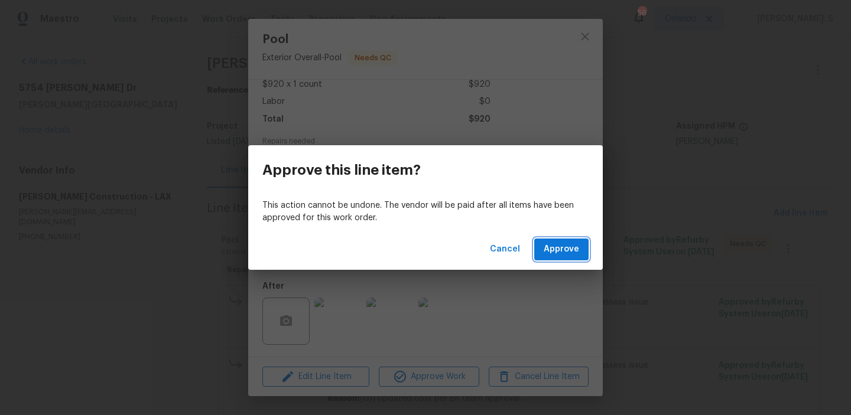
click at [550, 256] on button "Approve" at bounding box center [561, 250] width 54 height 22
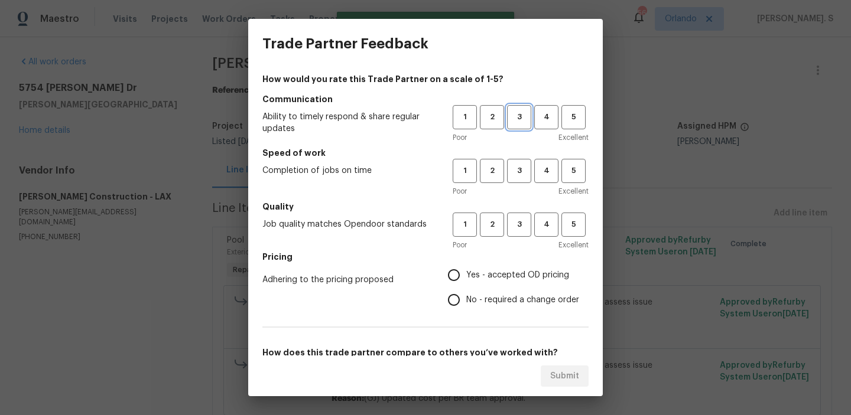
click at [510, 115] on span "3" at bounding box center [519, 117] width 22 height 14
click at [510, 181] on button "3" at bounding box center [519, 171] width 24 height 24
click at [511, 240] on div "Poor Excellent" at bounding box center [521, 245] width 136 height 12
click at [513, 237] on div "1 2 3 4 5 Poor Excellent" at bounding box center [521, 232] width 136 height 38
click at [515, 227] on span "3" at bounding box center [519, 225] width 22 height 14
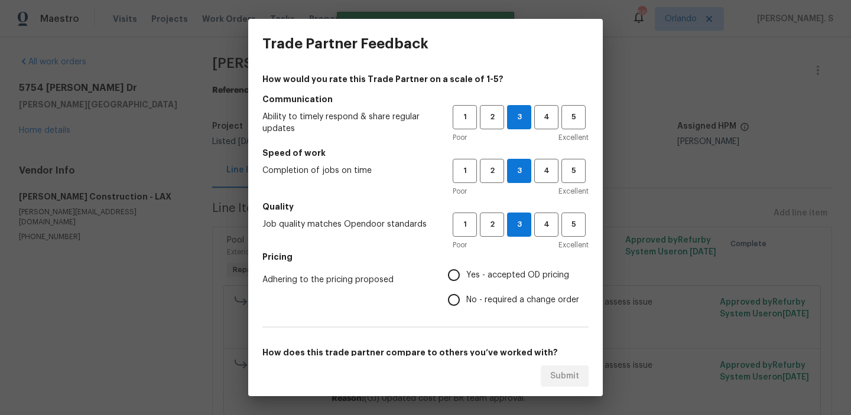
click at [513, 292] on label "No - required a change order" at bounding box center [510, 300] width 138 height 25
click at [466, 292] on input "No - required a change order" at bounding box center [453, 300] width 25 height 25
radio input "true"
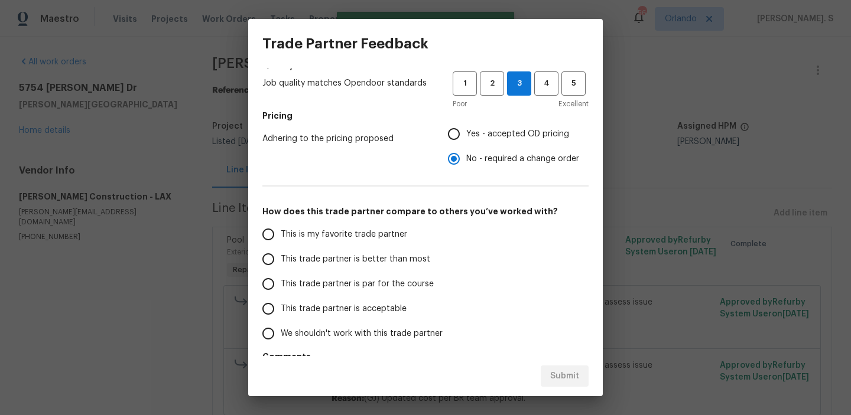
scroll to position [154, 0]
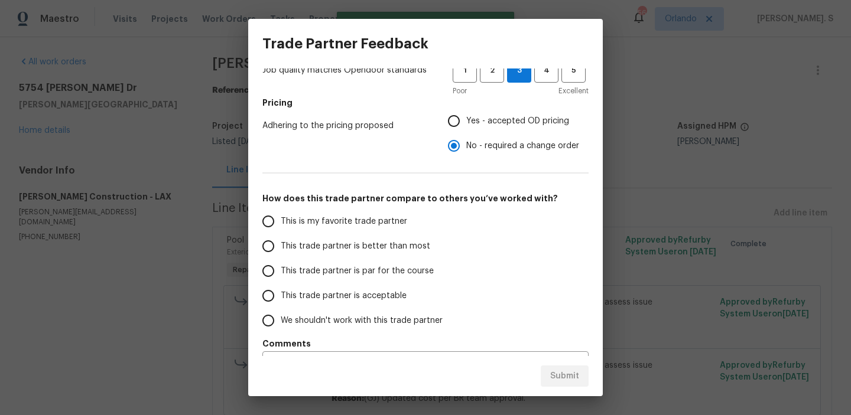
click at [418, 284] on label "This trade partner is acceptable" at bounding box center [349, 296] width 187 height 25
click at [281, 284] on input "This trade partner is acceptable" at bounding box center [268, 296] width 25 height 25
radio input "false"
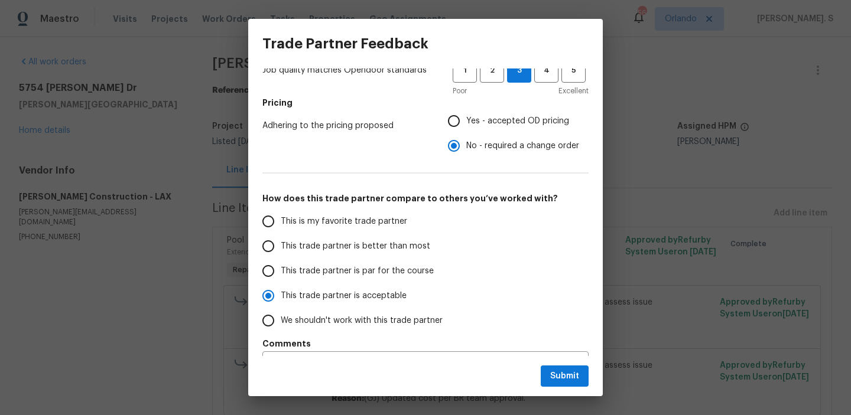
click at [418, 281] on label "This trade partner is par for the course" at bounding box center [349, 271] width 187 height 25
click at [281, 281] on input "This trade partner is par for the course" at bounding box center [268, 271] width 25 height 25
click at [586, 375] on button "Submit" at bounding box center [565, 377] width 48 height 22
radio input "true"
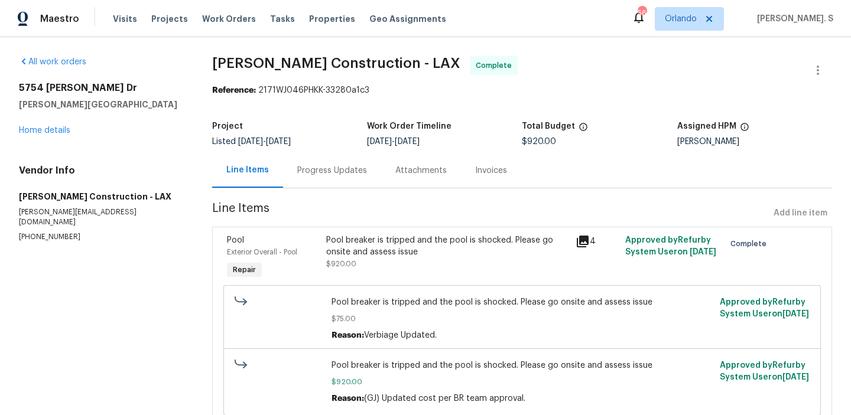
click at [346, 173] on div "Progress Updates" at bounding box center [332, 171] width 70 height 12
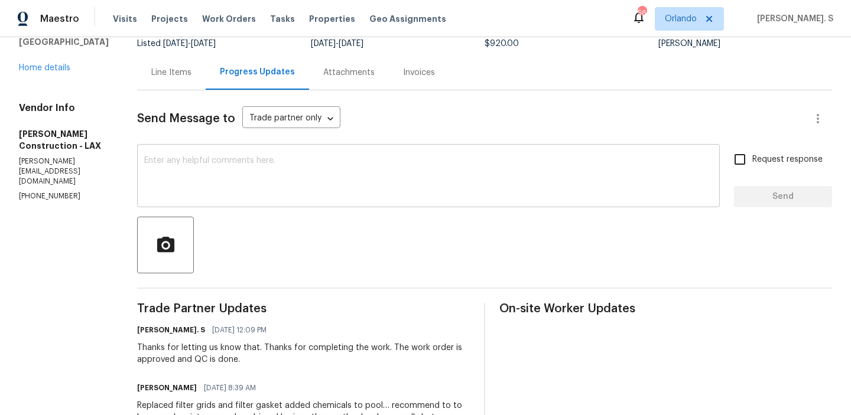
scroll to position [119, 0]
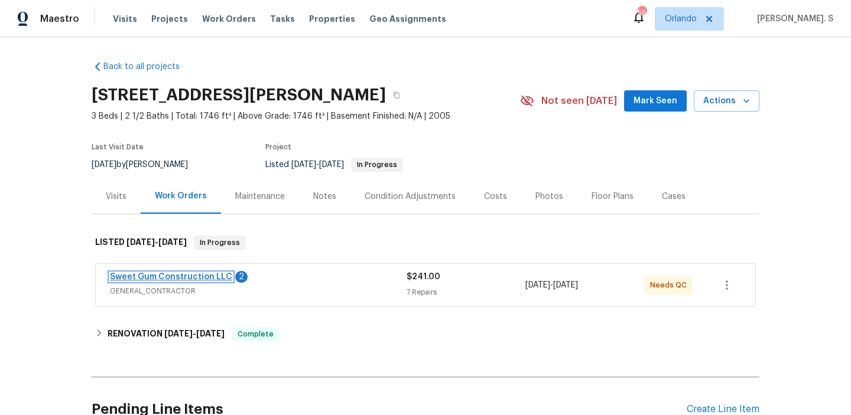
click at [203, 279] on link "Sweet Gum Construction LLC" at bounding box center [171, 277] width 122 height 8
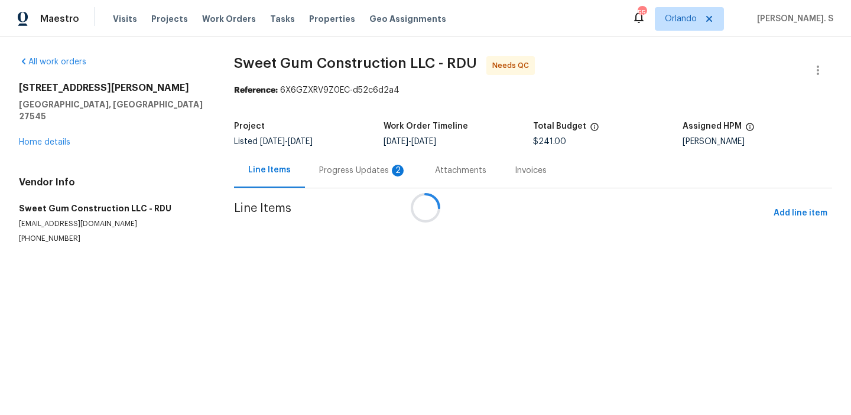
click at [304, 183] on div at bounding box center [425, 207] width 851 height 415
click at [305, 183] on div "Progress Updates 2" at bounding box center [363, 170] width 116 height 35
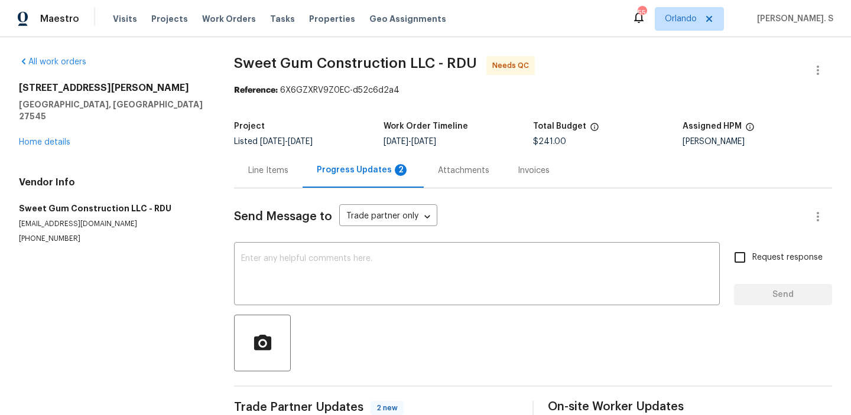
click at [304, 183] on div "Progress Updates 2" at bounding box center [363, 170] width 121 height 35
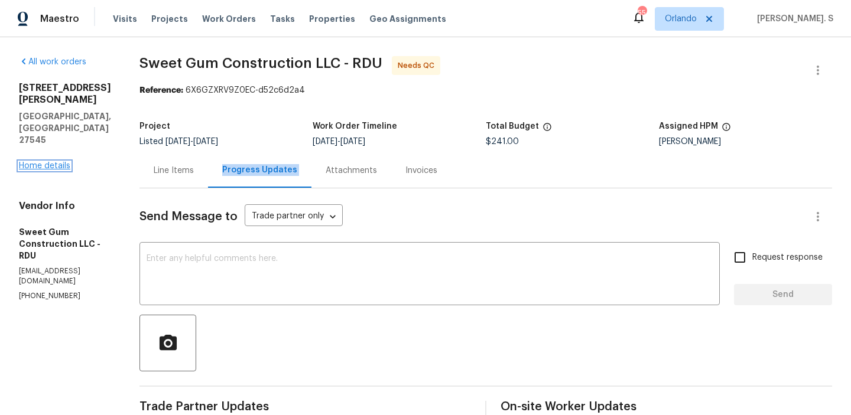
click at [60, 162] on link "Home details" at bounding box center [44, 166] width 51 height 8
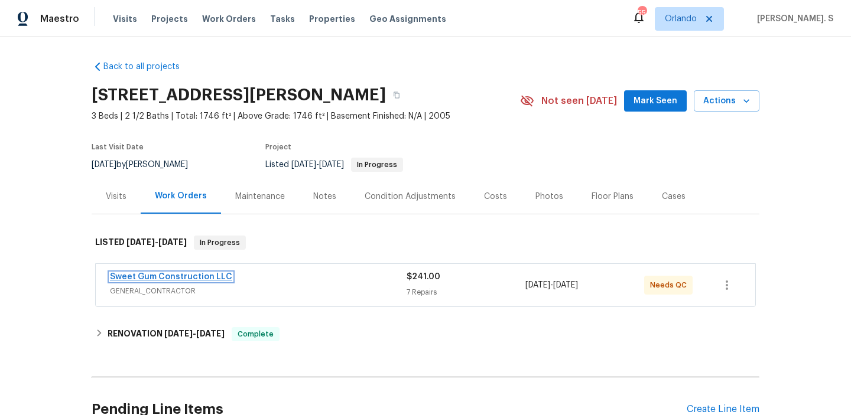
click at [213, 278] on link "Sweet Gum Construction LLC" at bounding box center [171, 277] width 122 height 8
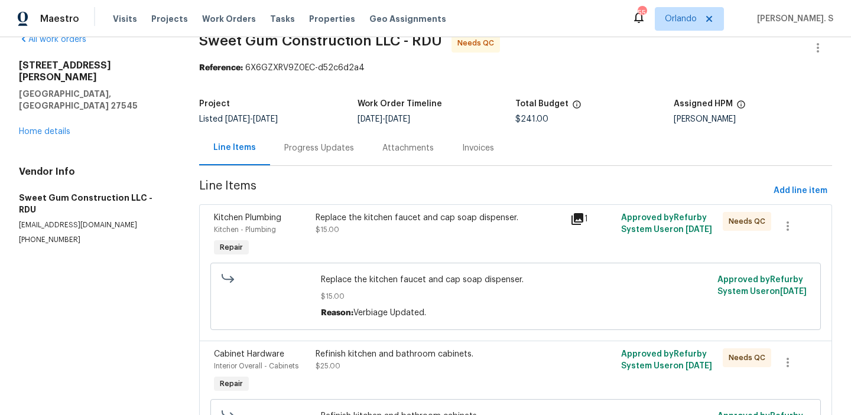
scroll to position [21, 0]
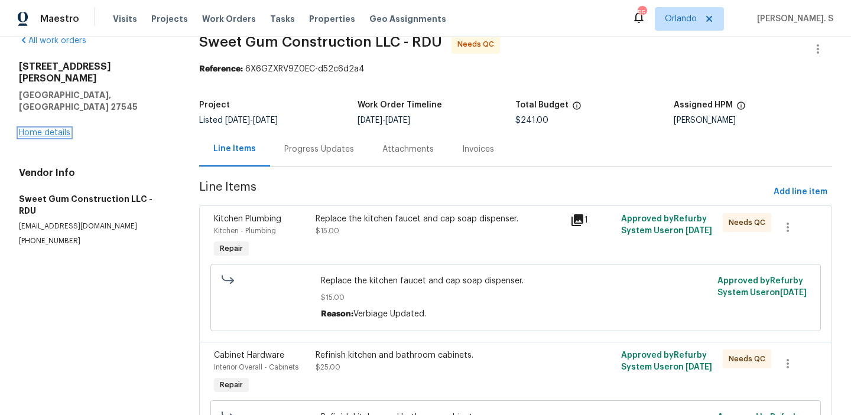
click at [52, 129] on link "Home details" at bounding box center [44, 133] width 51 height 8
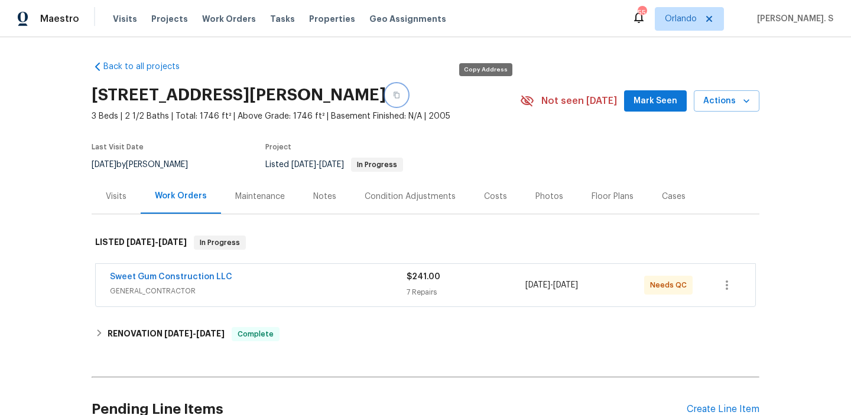
click at [407, 95] on button "button" at bounding box center [396, 94] width 21 height 21
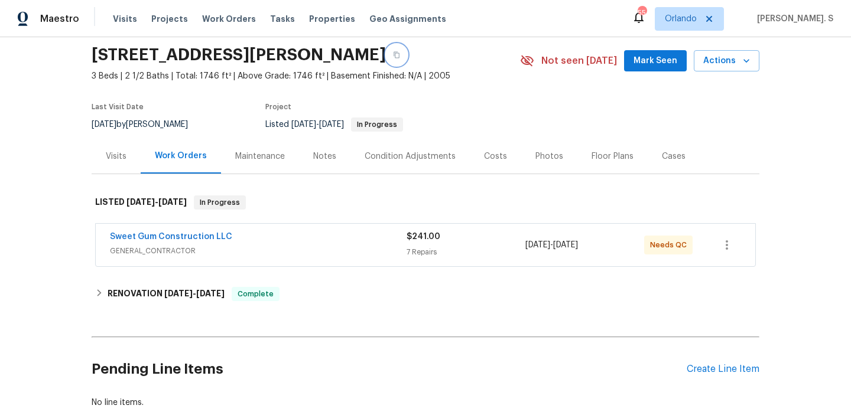
scroll to position [42, 0]
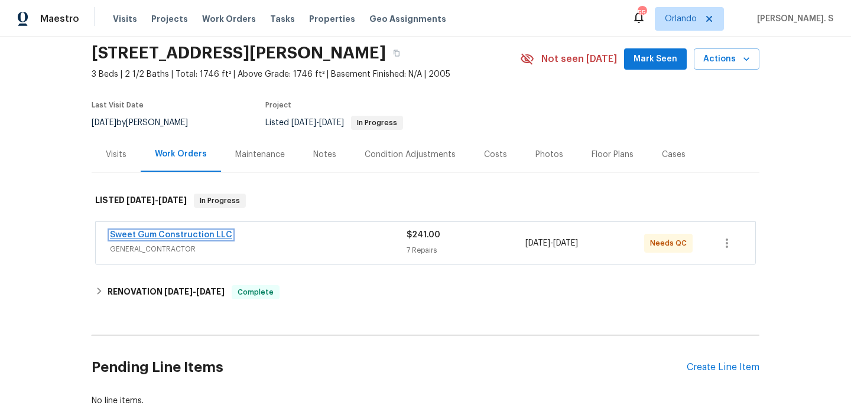
click at [184, 234] on link "Sweet Gum Construction LLC" at bounding box center [171, 235] width 122 height 8
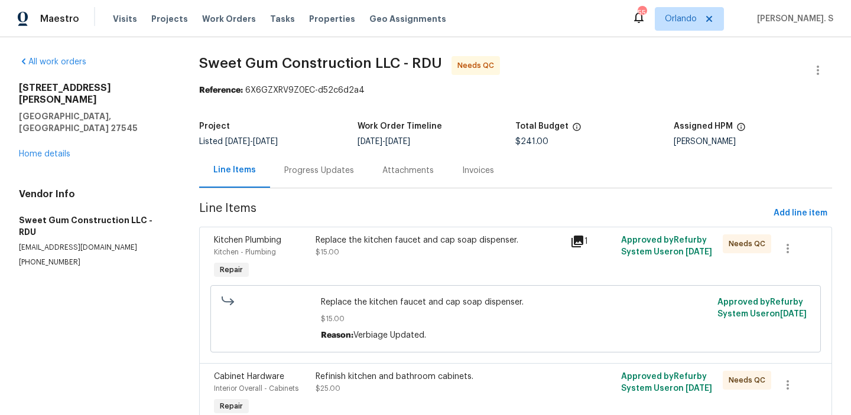
click at [713, 144] on div "[PERSON_NAME]" at bounding box center [753, 142] width 158 height 8
copy div "[PERSON_NAME]"
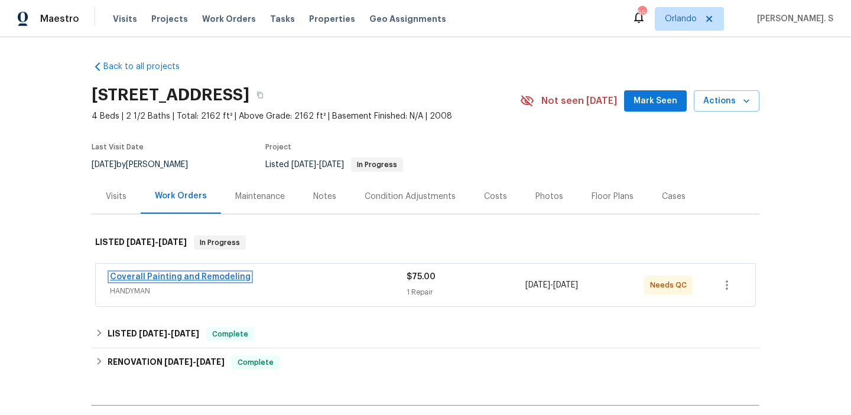
click at [163, 275] on link "Coverall Painting and Remodeling" at bounding box center [180, 277] width 141 height 8
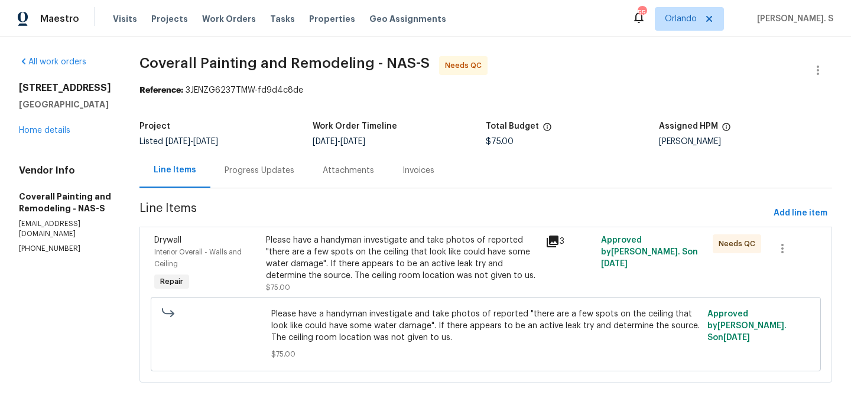
click at [308, 181] on div "Progress Updates" at bounding box center [259, 170] width 98 height 35
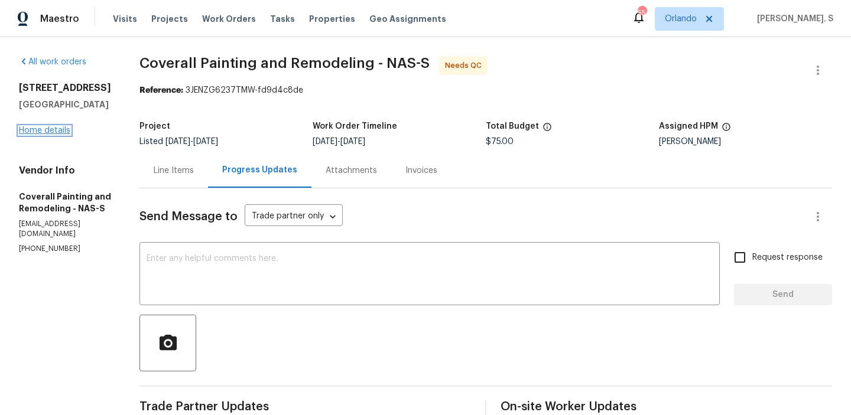
click at [63, 130] on link "Home details" at bounding box center [44, 130] width 51 height 8
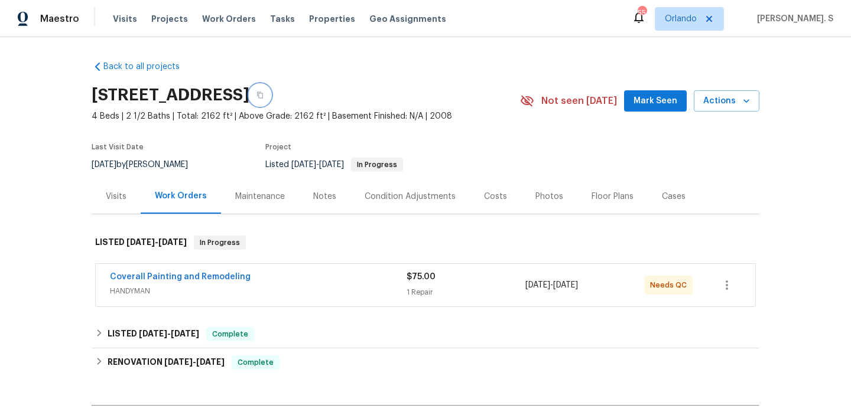
click at [264, 97] on icon "button" at bounding box center [259, 95] width 7 height 7
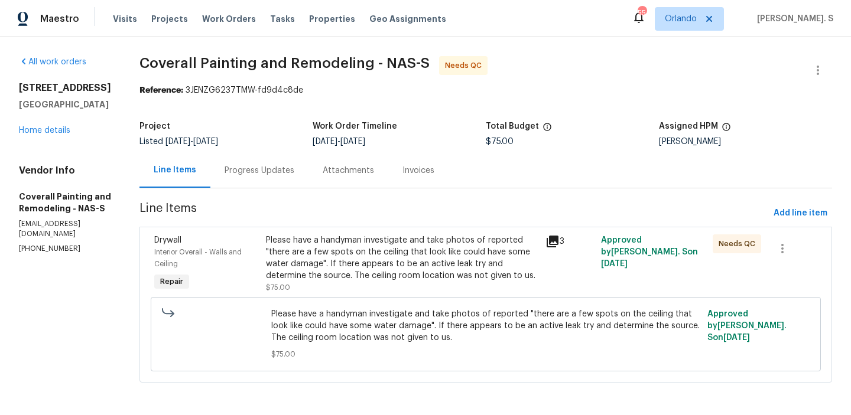
click at [313, 192] on section "Coverall Painting and Remodeling - NAS-S Needs QC Reference: 3JENZG6237TMW-fd9d…" at bounding box center [485, 226] width 693 height 341
click at [308, 160] on div "Progress Updates" at bounding box center [259, 170] width 98 height 35
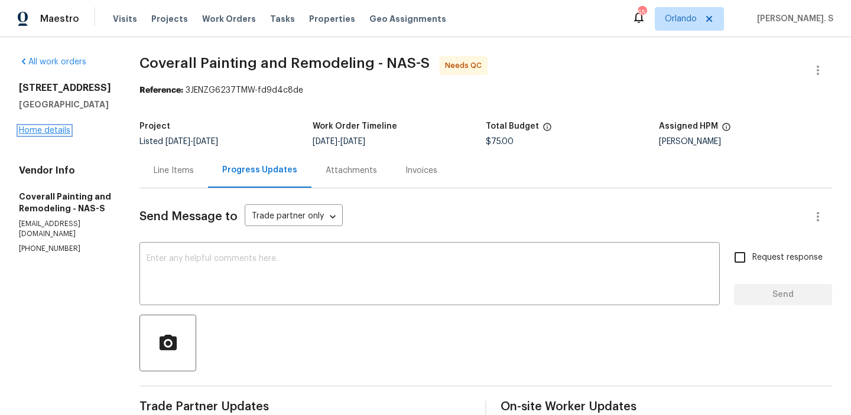
click at [52, 130] on link "Home details" at bounding box center [44, 130] width 51 height 8
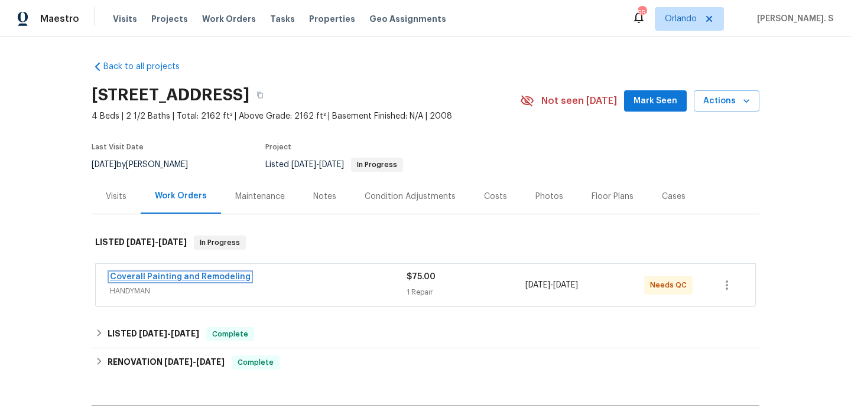
click at [227, 280] on link "Coverall Painting and Remodeling" at bounding box center [180, 277] width 141 height 8
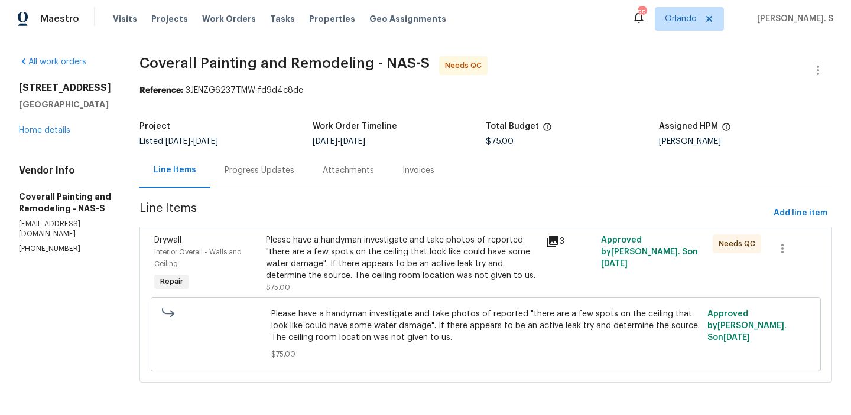
click at [339, 148] on div "Project Listed [DATE] - [DATE] Work Order Timeline [DATE] - [DATE] Total Budget…" at bounding box center [485, 134] width 693 height 38
click at [308, 178] on div "Progress Updates" at bounding box center [259, 170] width 98 height 35
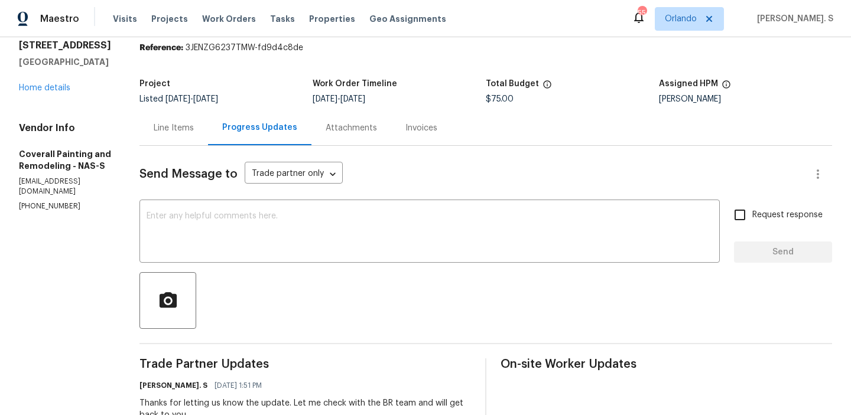
click at [208, 134] on div "Line Items" at bounding box center [173, 127] width 69 height 35
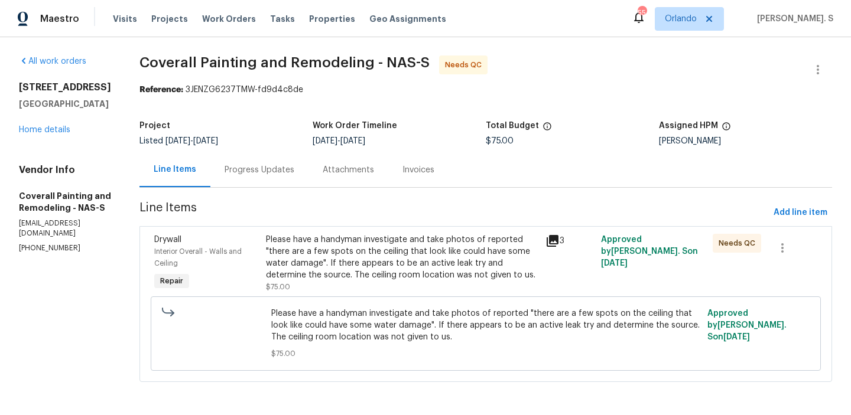
click at [305, 152] on div "Progress Updates" at bounding box center [259, 169] width 98 height 35
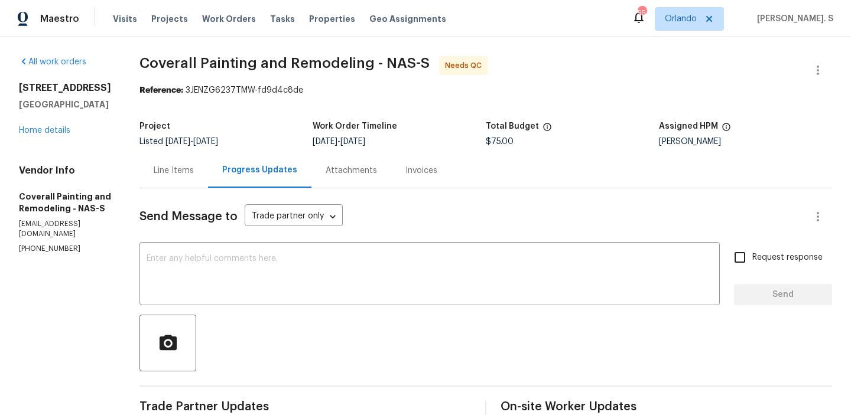
click at [266, 71] on span "Coverall Painting and Remodeling - NAS-S Needs QC" at bounding box center [471, 70] width 664 height 28
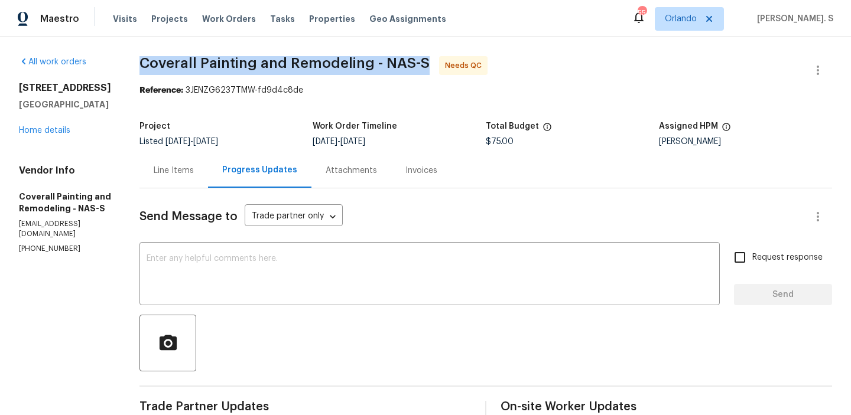
copy span "Coverall Painting and Remodeling - NAS-S"
click at [208, 185] on div "Line Items" at bounding box center [173, 170] width 69 height 35
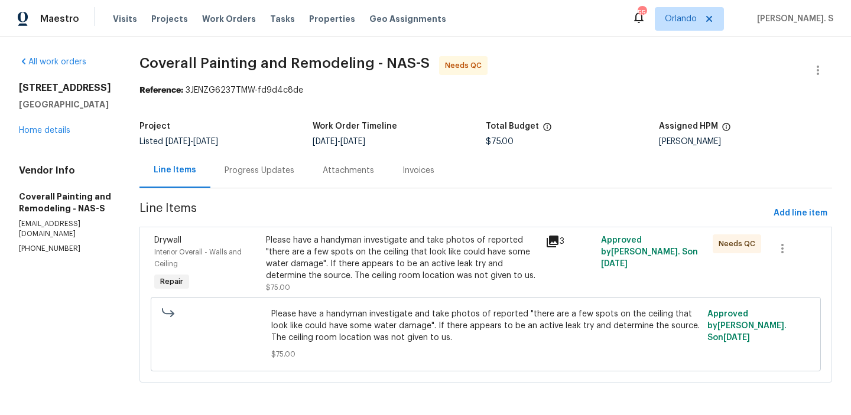
scroll to position [12, 0]
click at [795, 207] on span "Add line item" at bounding box center [800, 213] width 54 height 15
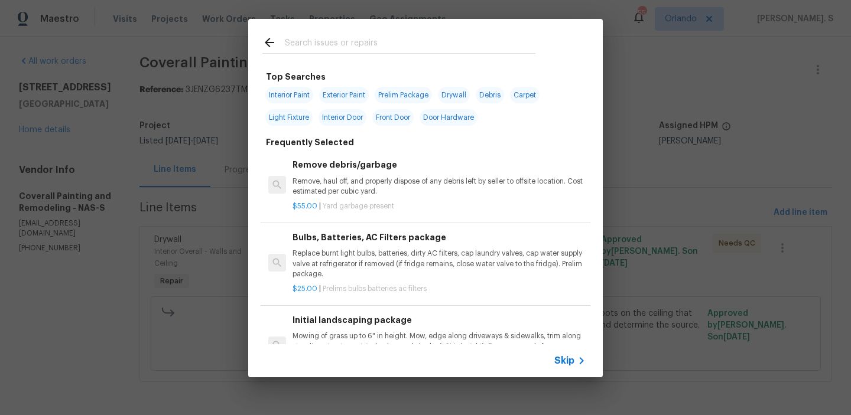
click at [460, 171] on h6 "Remove debris/garbage" at bounding box center [438, 164] width 293 height 13
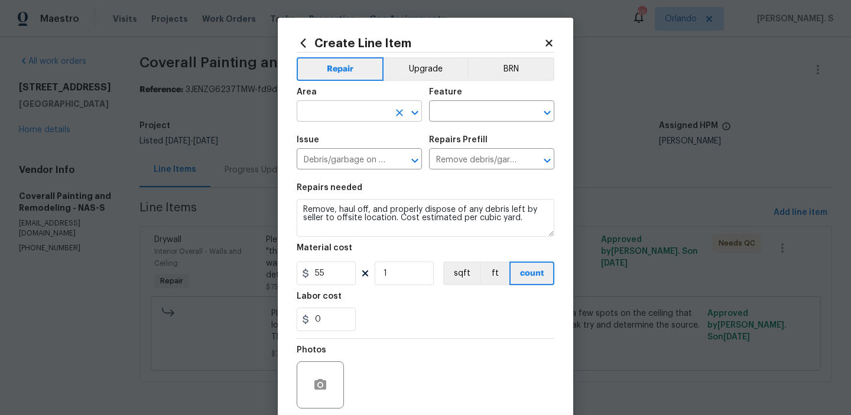
click at [408, 115] on icon "Open" at bounding box center [415, 113] width 14 height 14
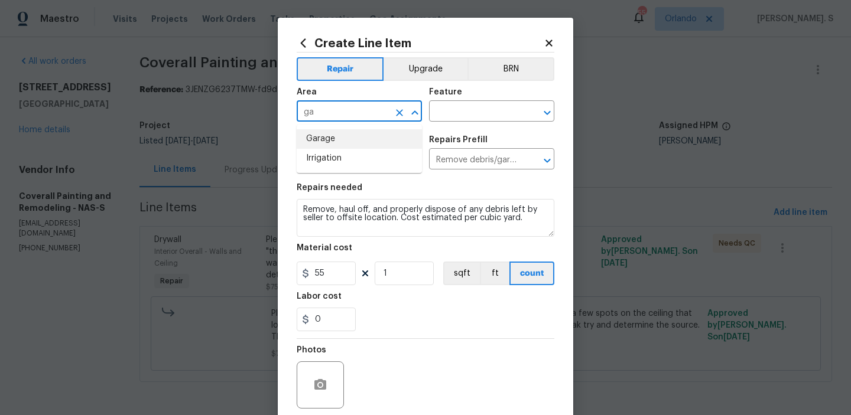
click at [363, 144] on li "Garage" at bounding box center [359, 138] width 125 height 19
click at [541, 117] on icon "Open" at bounding box center [547, 113] width 14 height 14
type input "Garage"
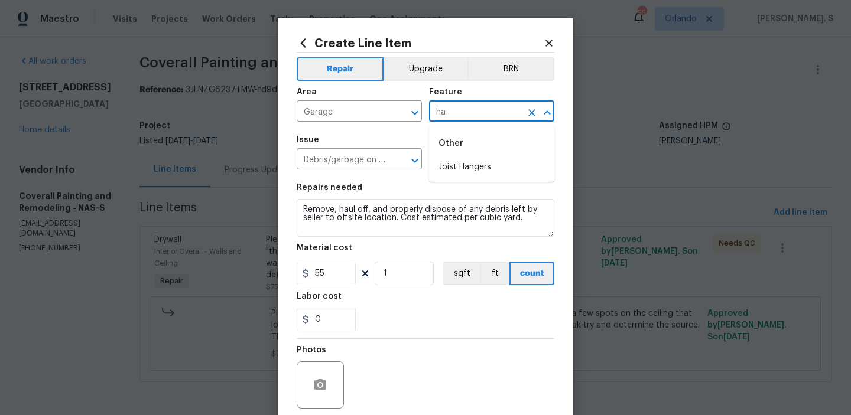
type input "h"
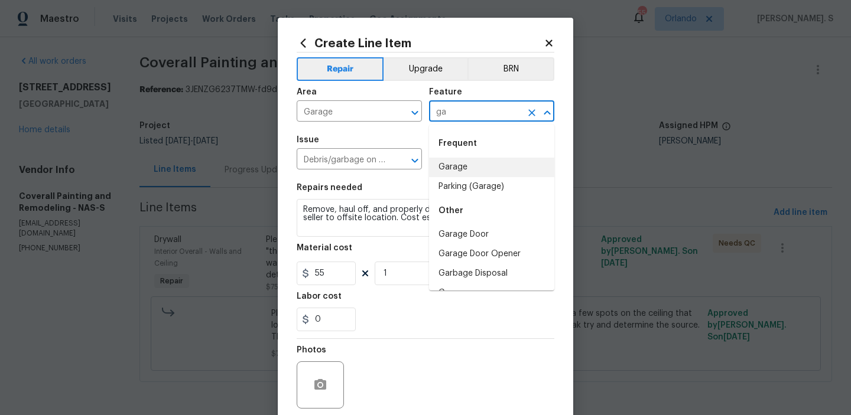
click at [485, 169] on li "Garage" at bounding box center [491, 167] width 125 height 19
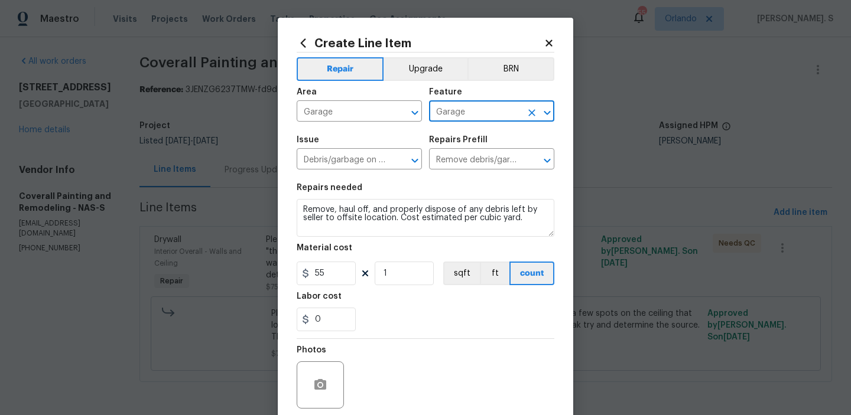
type input "Garage"
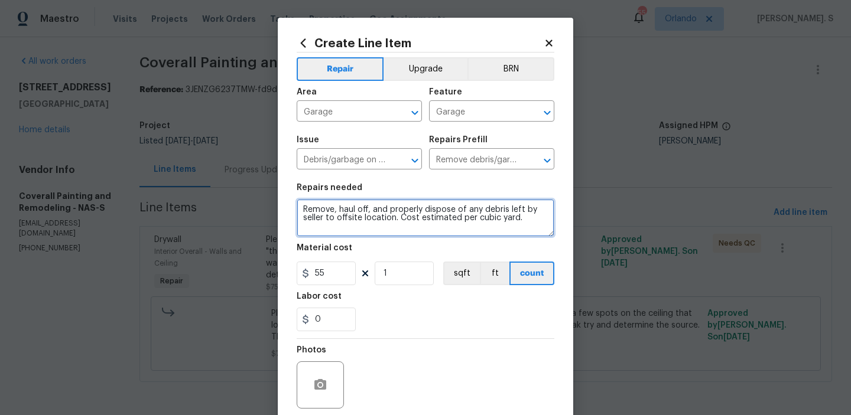
click at [408, 213] on textarea "Remove, haul off, and properly dispose of any debris left by seller to offsite …" at bounding box center [426, 218] width 258 height 38
click at [319, 209] on textarea "Waitng for BR approval." at bounding box center [426, 218] width 258 height 38
type textarea "Waiting for BR approval."
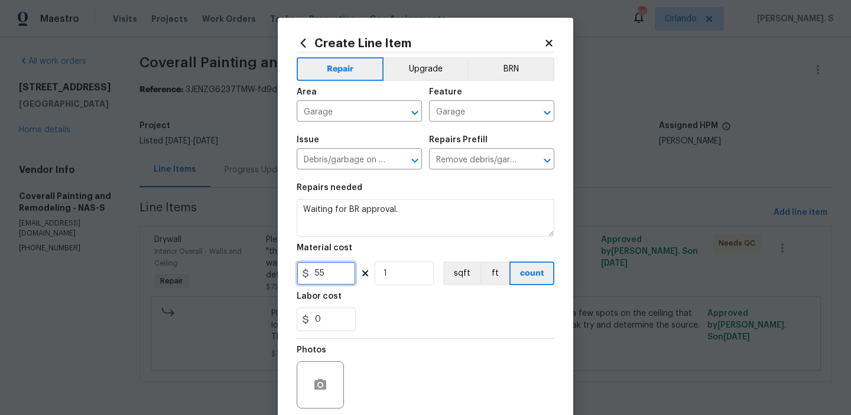
click at [321, 268] on input "55" at bounding box center [326, 274] width 59 height 24
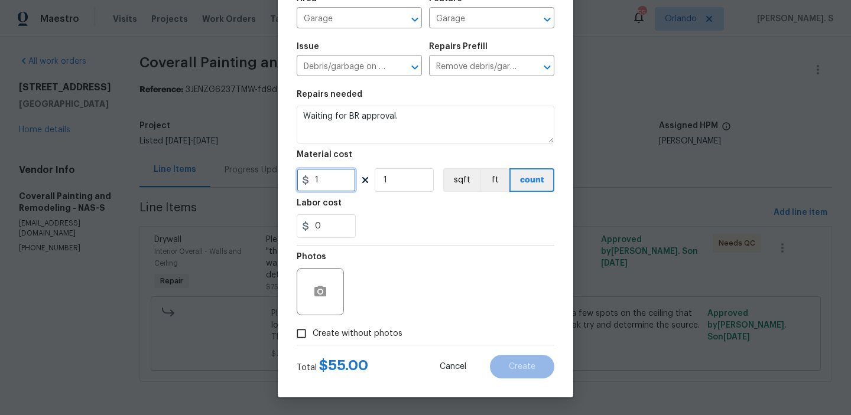
type input "1"
click at [342, 324] on label "Create without photos" at bounding box center [346, 334] width 112 height 22
click at [313, 324] on input "Create without photos" at bounding box center [301, 334] width 22 height 22
checkbox input "true"
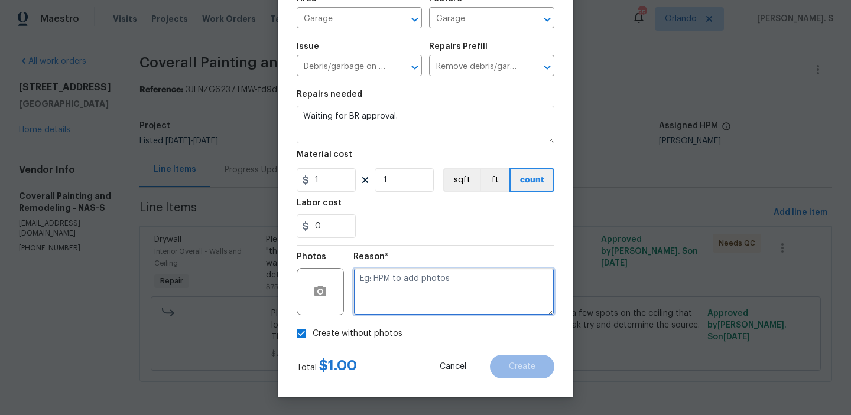
click at [414, 300] on textarea at bounding box center [453, 291] width 201 height 47
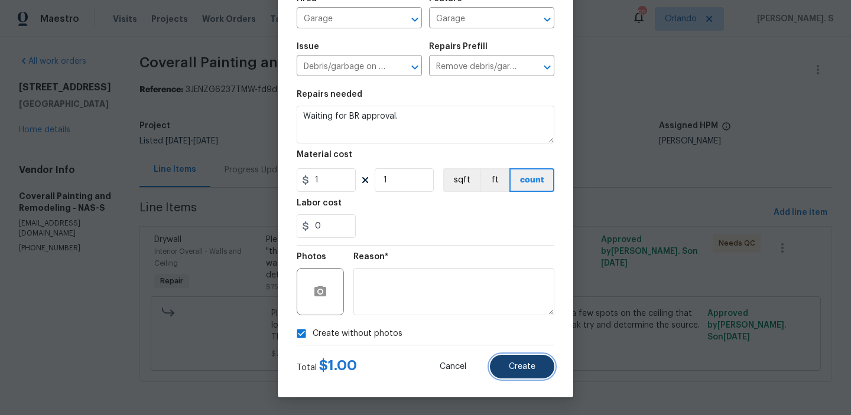
click at [516, 370] on span "Create" at bounding box center [522, 367] width 27 height 9
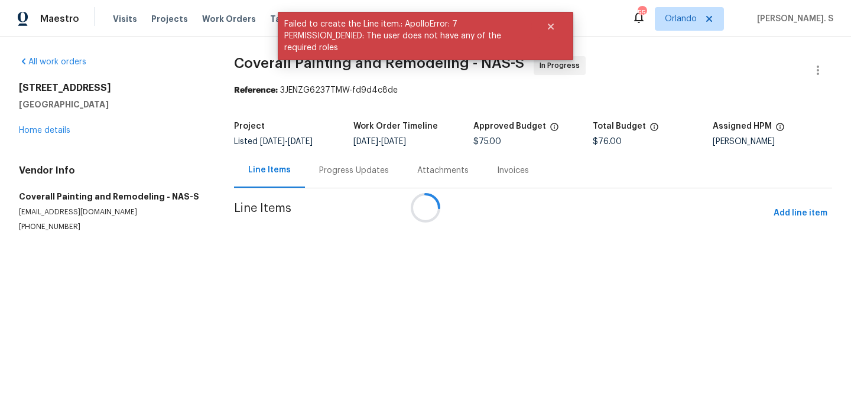
scroll to position [0, 0]
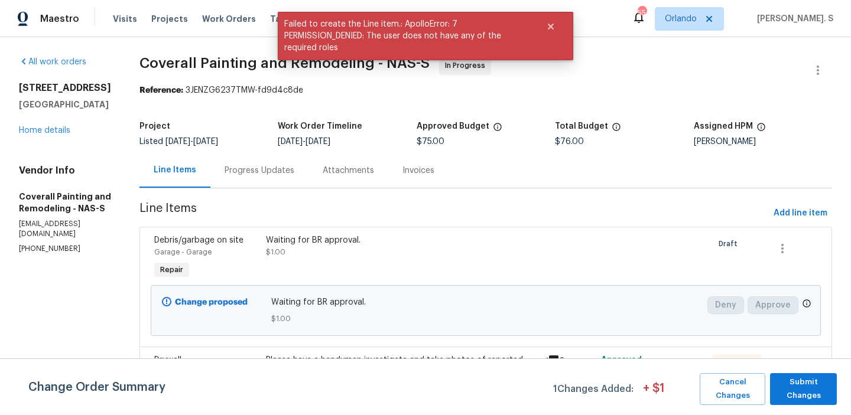
click at [295, 180] on div "Progress Updates" at bounding box center [259, 170] width 98 height 35
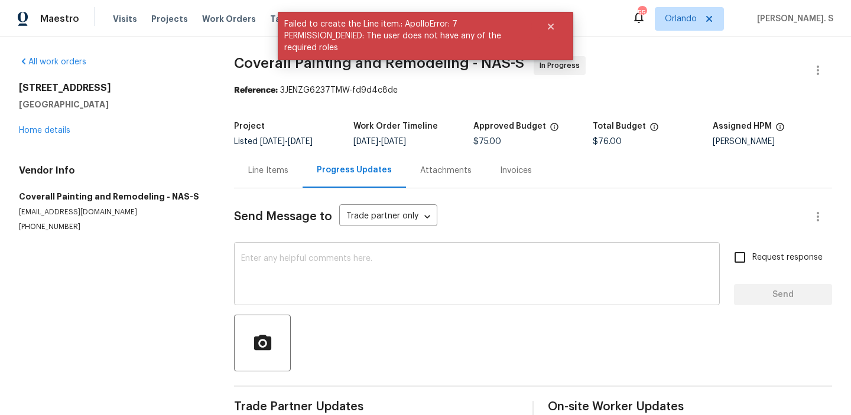
click at [329, 270] on textarea at bounding box center [477, 275] width 472 height 41
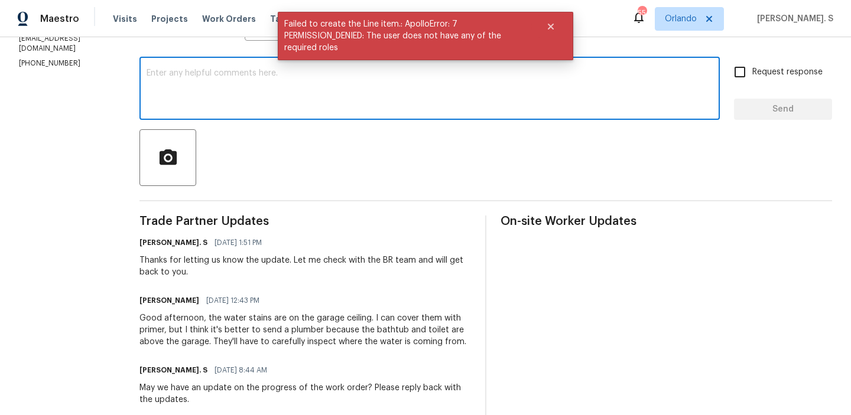
type textarea "T"
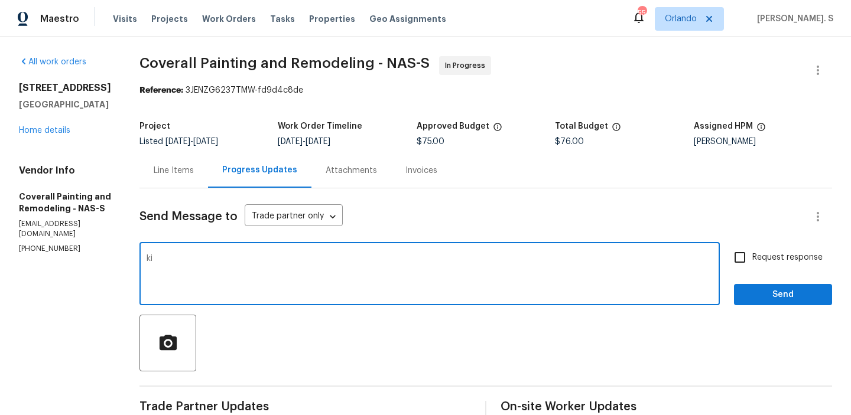
type textarea "k"
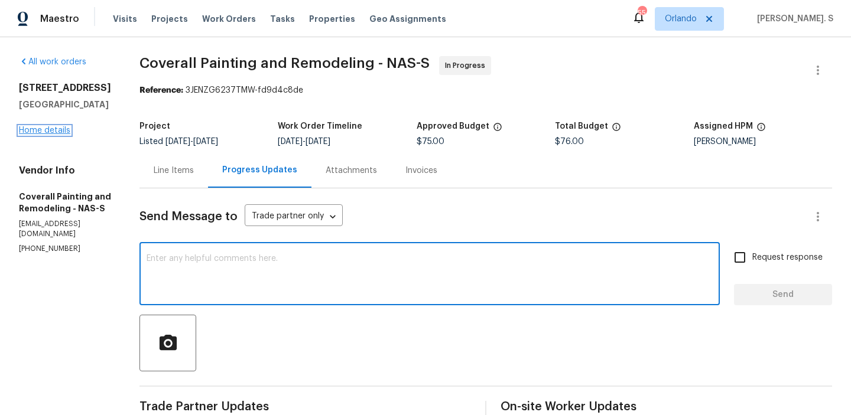
click at [51, 129] on link "Home details" at bounding box center [44, 130] width 51 height 8
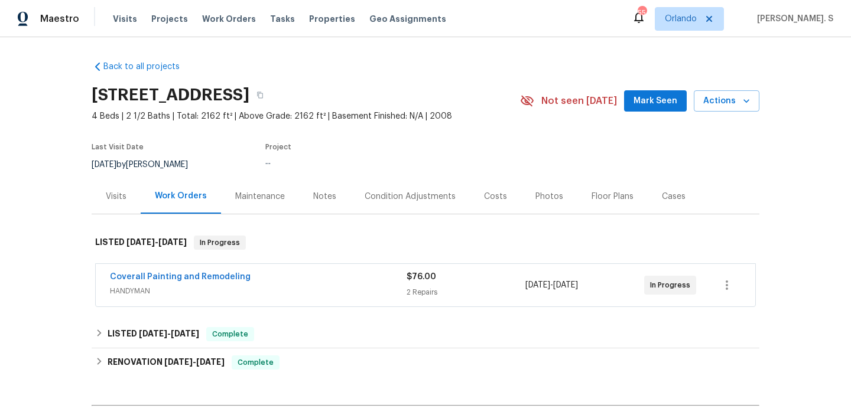
scroll to position [142, 0]
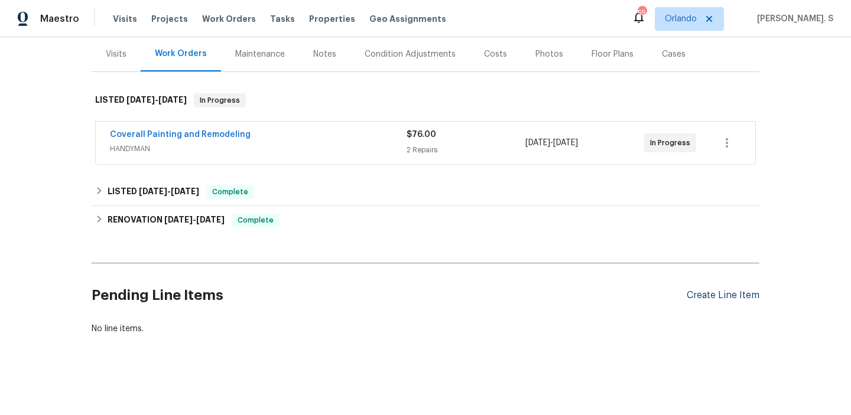
click at [698, 295] on div "Create Line Item" at bounding box center [723, 295] width 73 height 11
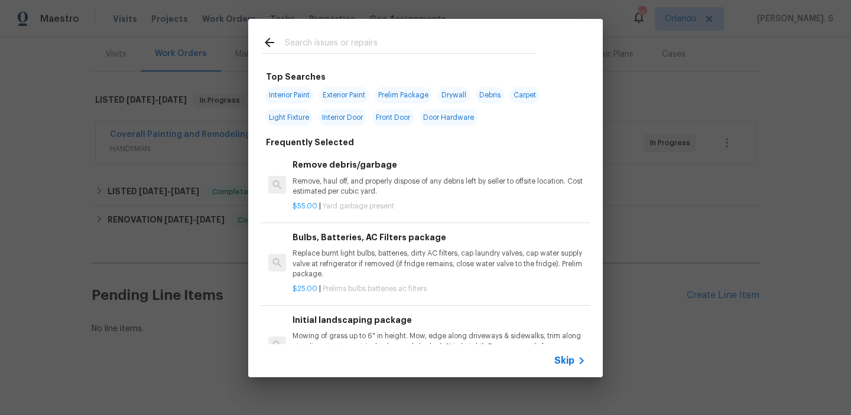
click at [412, 178] on p "Remove, haul off, and properly dispose of any debris left by seller to offsite …" at bounding box center [438, 187] width 293 height 20
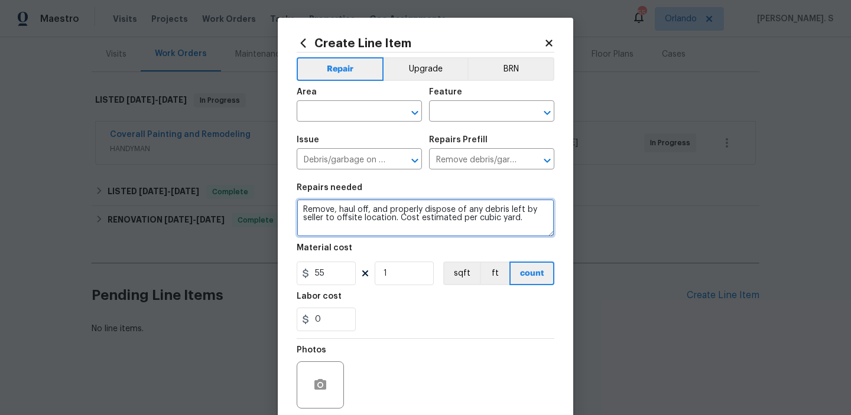
click at [422, 210] on textarea "Remove, haul off, and properly dispose of any debris left by seller to offsite …" at bounding box center [426, 218] width 258 height 38
paste textarea "create a work order for a plumbing TP to investigate possible active leaks at t…"
click at [403, 212] on textarea "create a work order for a plumbing TP to investigate possible active leaks at t…" at bounding box center [426, 218] width 258 height 38
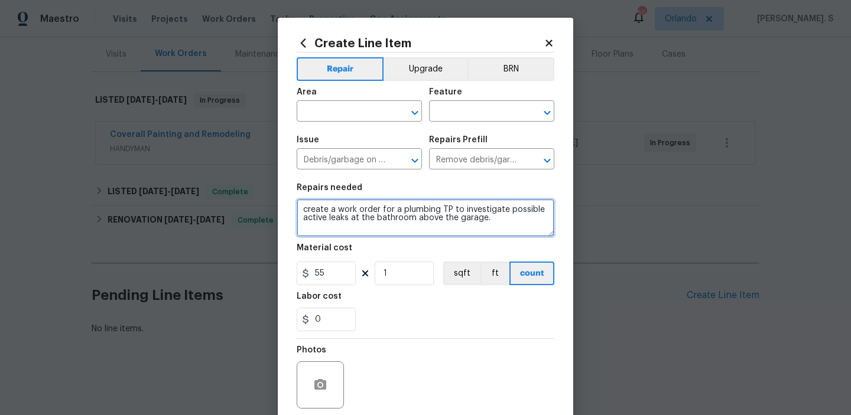
click at [403, 212] on textarea "create a work order for a plumbing TP to investigate possible active leaks at t…" at bounding box center [426, 218] width 258 height 38
click at [418, 110] on icon "Open" at bounding box center [415, 113] width 14 height 14
type textarea "create a work order for a plumbing TP to investigate possible active leaks at t…"
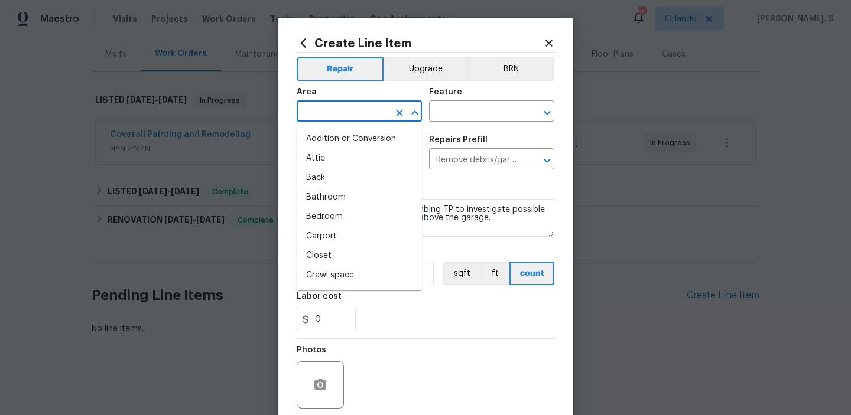
type input "I"
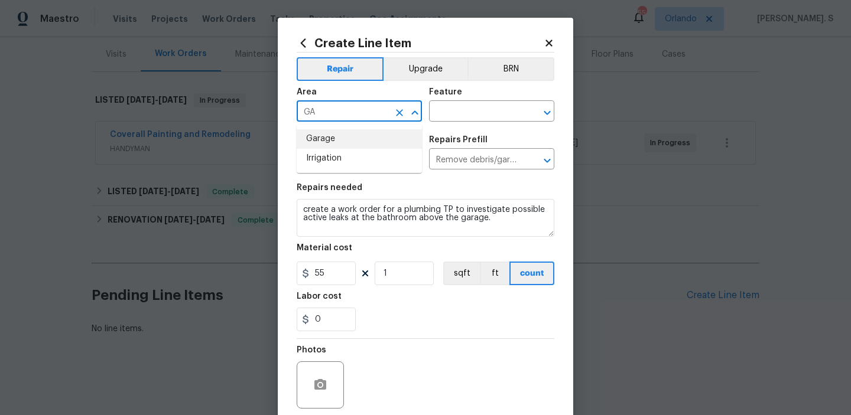
click at [399, 139] on li "Garage" at bounding box center [359, 138] width 125 height 19
click at [550, 114] on icon "Open" at bounding box center [547, 113] width 14 height 14
type input "Garage"
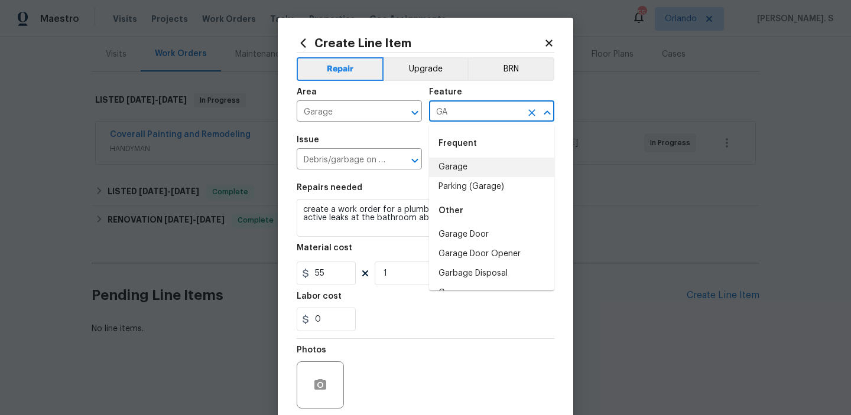
click at [508, 162] on li "Garage" at bounding box center [491, 167] width 125 height 19
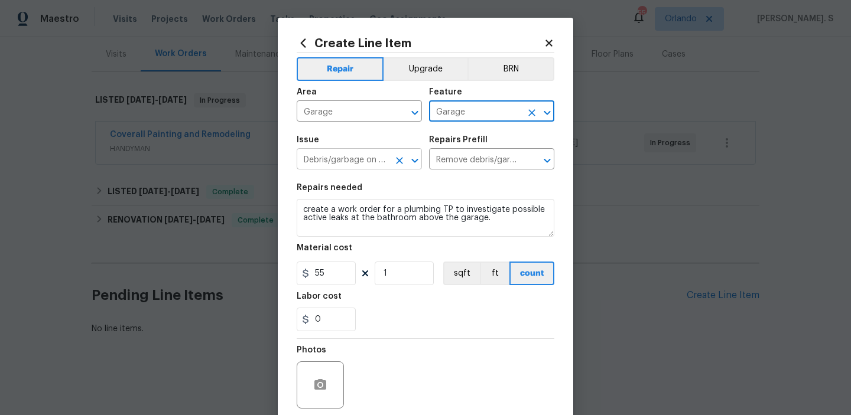
click at [415, 162] on icon "Open" at bounding box center [414, 160] width 6 height 4
type input "Garage"
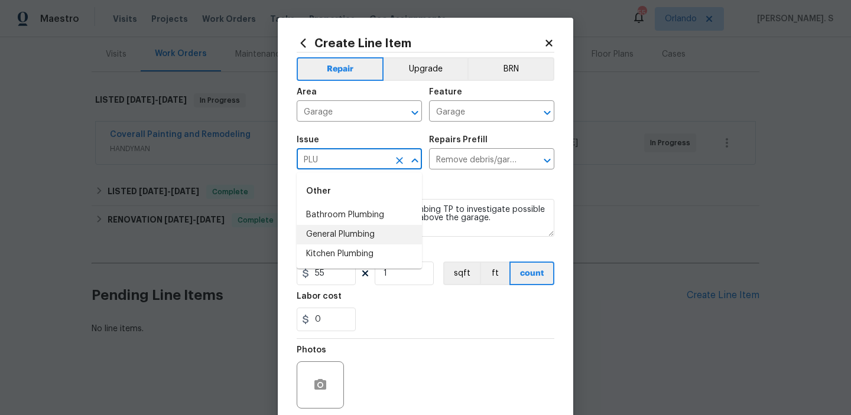
click at [355, 232] on li "General Plumbing" at bounding box center [359, 234] width 125 height 19
type input "General Plumbing"
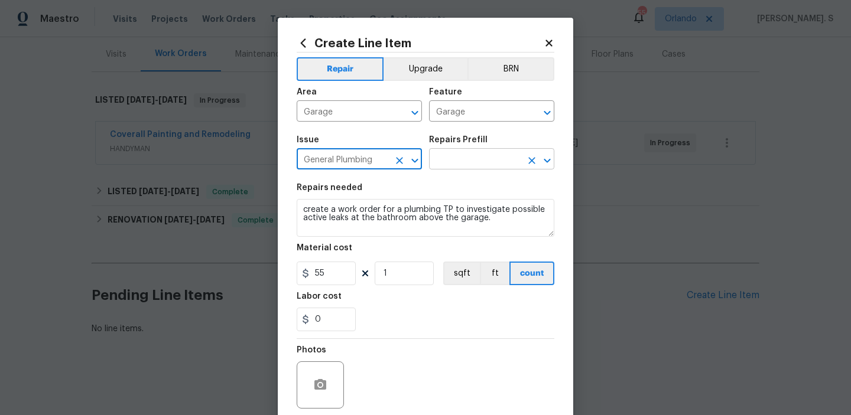
click at [542, 164] on icon "Open" at bounding box center [547, 161] width 14 height 14
type input "General Plumbing"
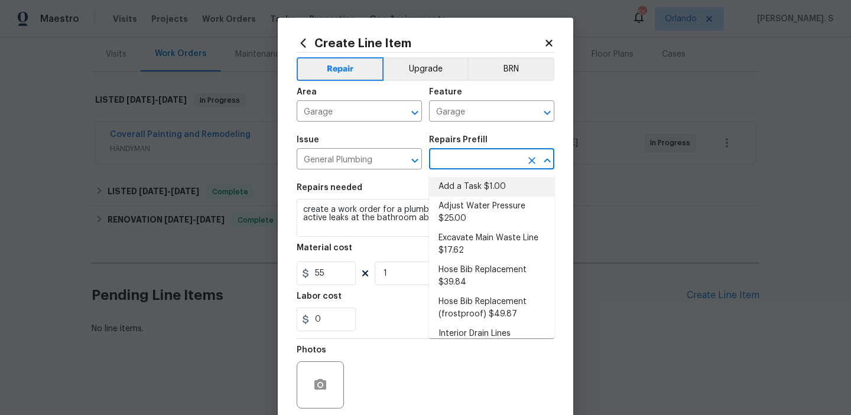
click at [486, 186] on li "Add a Task $1.00" at bounding box center [491, 186] width 125 height 19
type input "Plumbing"
type input "Add a Task $1.00"
type textarea "HPM to detail"
type input "1"
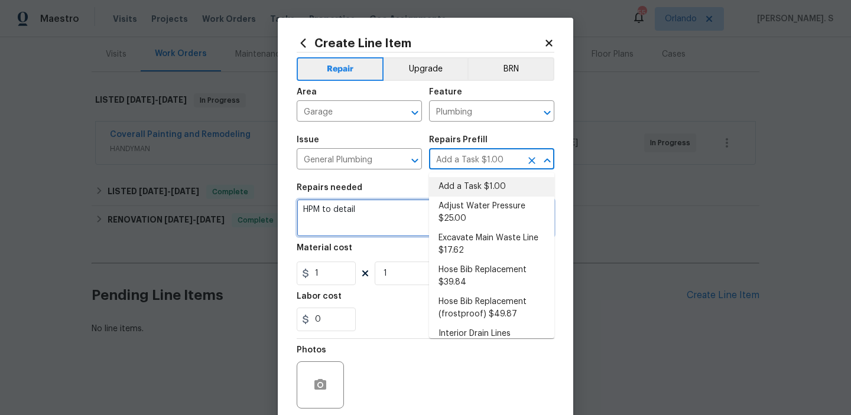
click at [357, 237] on textarea "create a work order for a plumbing TP to investigate possible active leaks at t…" at bounding box center [426, 218] width 258 height 38
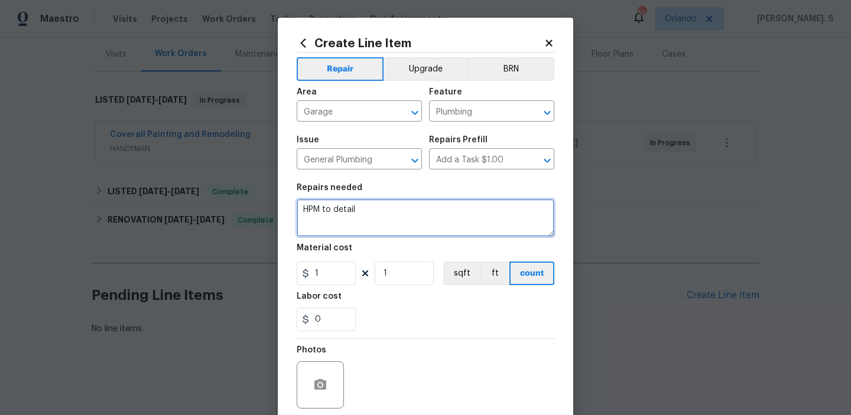
click at [363, 207] on textarea "HPM to detail" at bounding box center [426, 218] width 258 height 38
paste textarea "create a work order for a plumbing TP to investigate possible active leaks at t…"
drag, startPoint x: 302, startPoint y: 212, endPoint x: 449, endPoint y: 207, distance: 147.2
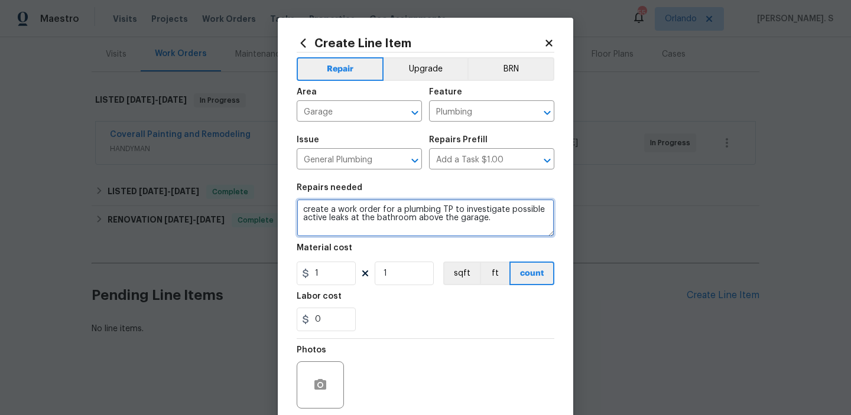
click at [449, 207] on textarea "create a work order for a plumbing TP to investigate possible active leaks at t…" at bounding box center [426, 218] width 258 height 38
type textarea "Received feedback to investigate possible active leaks at the bathroom above th…"
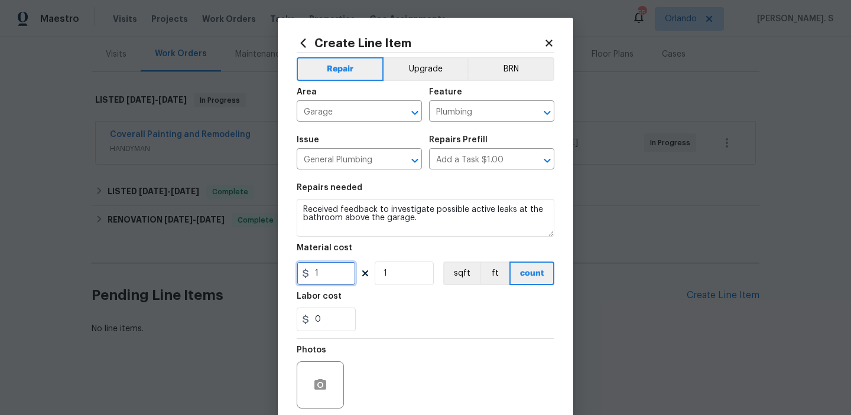
click at [336, 279] on input "1" at bounding box center [326, 274] width 59 height 24
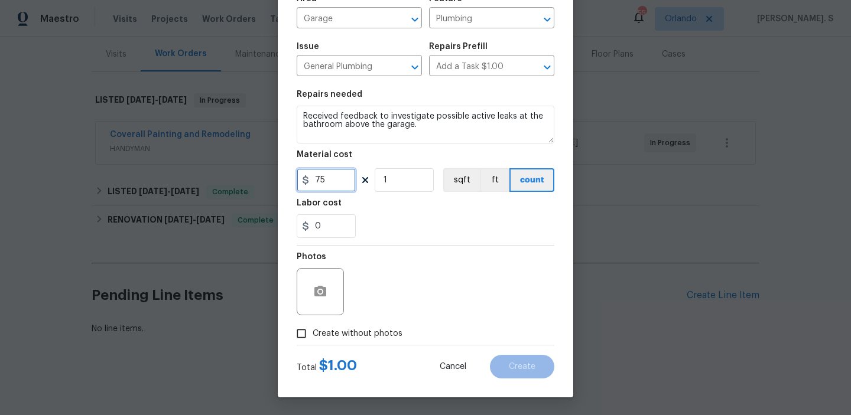
type input "75"
click at [344, 337] on span "Create without photos" at bounding box center [358, 334] width 90 height 12
click at [313, 337] on input "Create without photos" at bounding box center [301, 334] width 22 height 22
checkbox input "true"
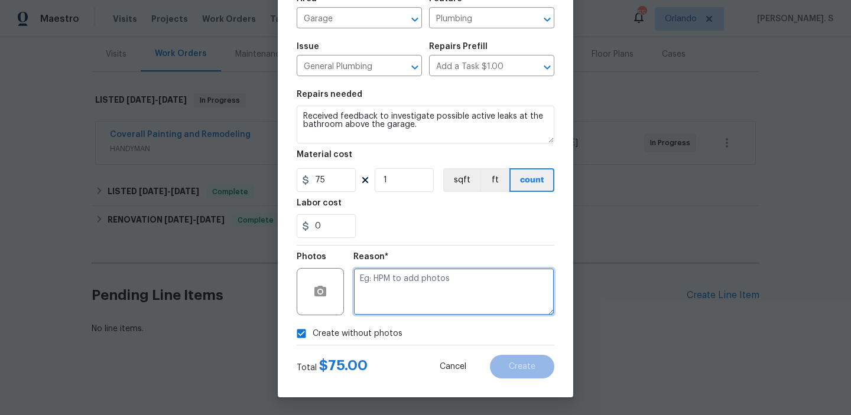
click at [426, 305] on textarea at bounding box center [453, 291] width 201 height 47
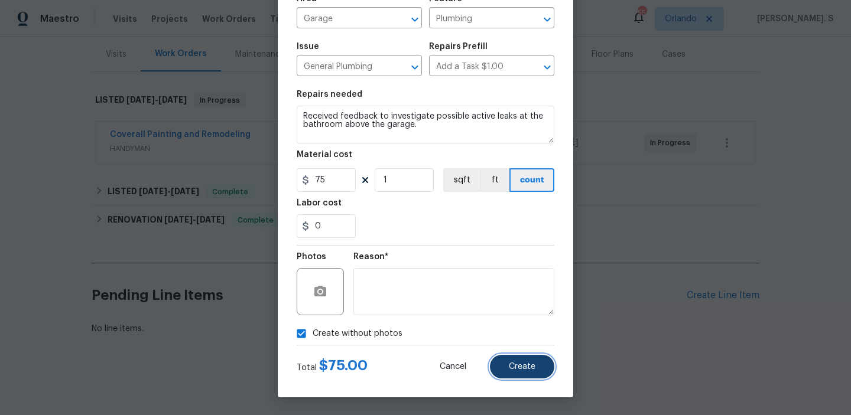
click at [513, 362] on button "Create" at bounding box center [522, 367] width 64 height 24
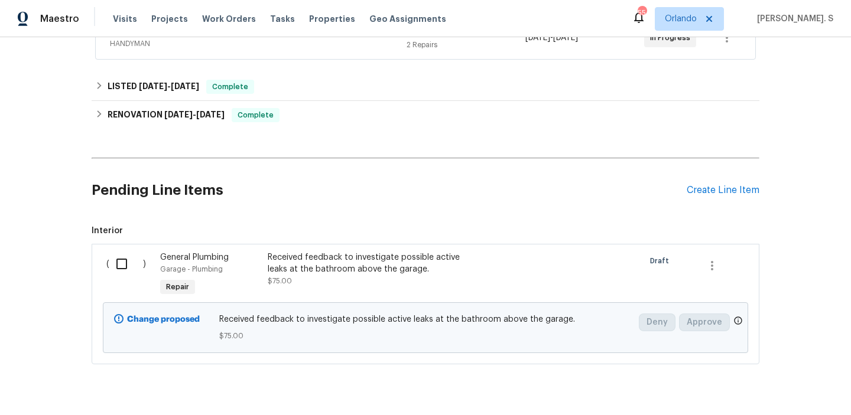
scroll to position [259, 0]
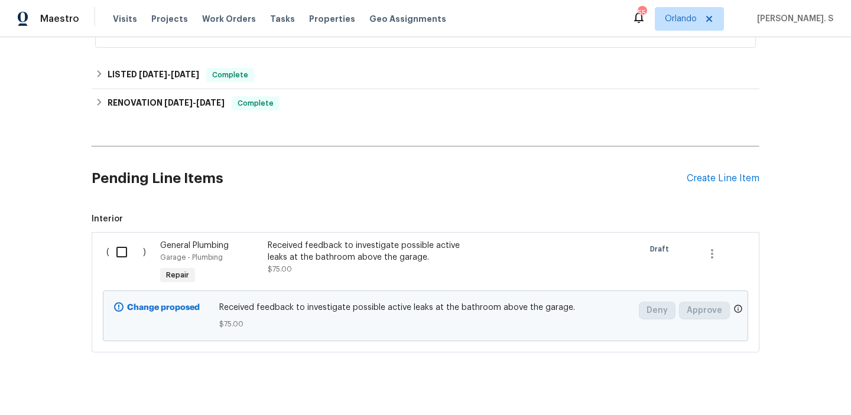
click at [124, 250] on input "checkbox" at bounding box center [126, 252] width 34 height 25
click at [799, 385] on span "Create Work Order" at bounding box center [783, 386] width 79 height 15
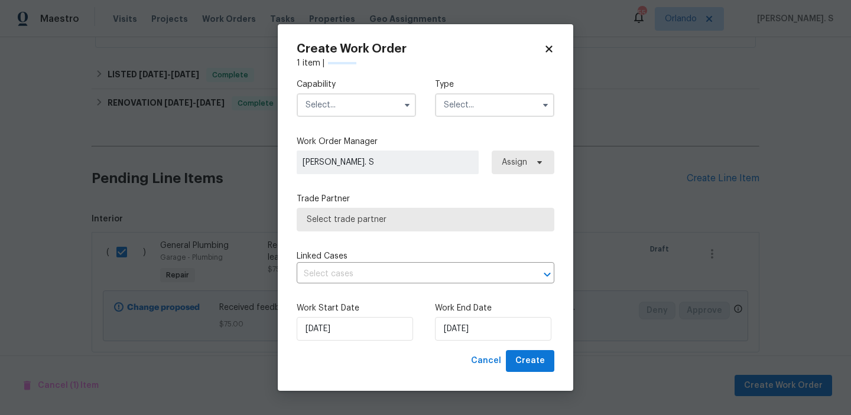
checkbox input "false"
click at [372, 108] on input "text" at bounding box center [356, 105] width 119 height 24
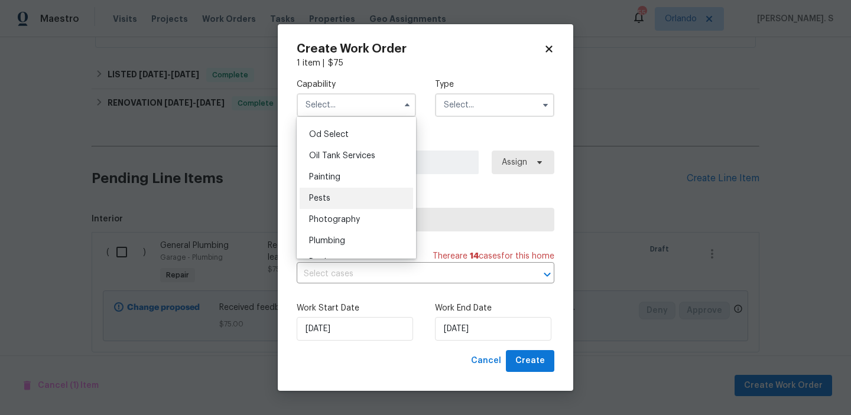
scroll to position [948, 0]
click at [360, 237] on div "Plumbing" at bounding box center [356, 238] width 113 height 21
type input "Plumbing"
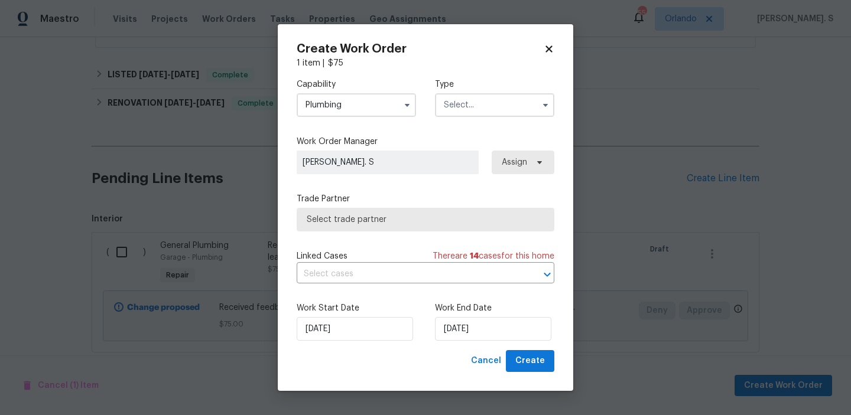
click at [490, 111] on input "text" at bounding box center [494, 105] width 119 height 24
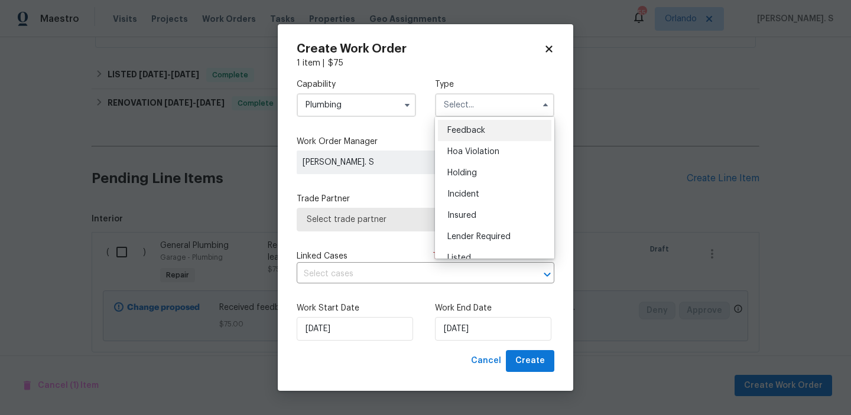
click at [494, 133] on div "Feedback" at bounding box center [494, 130] width 113 height 21
type input "Feedback"
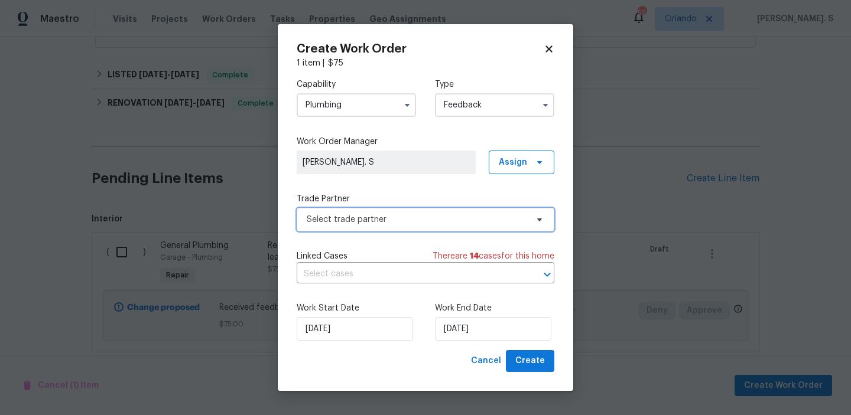
click at [425, 220] on span "Select trade partner" at bounding box center [417, 220] width 220 height 12
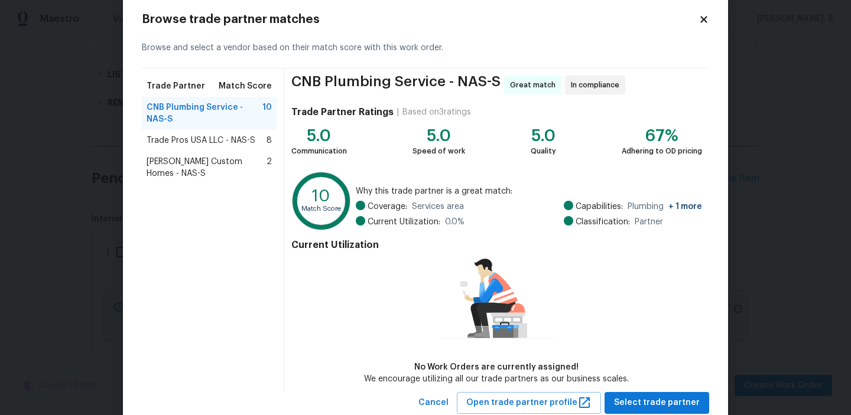
scroll to position [57, 0]
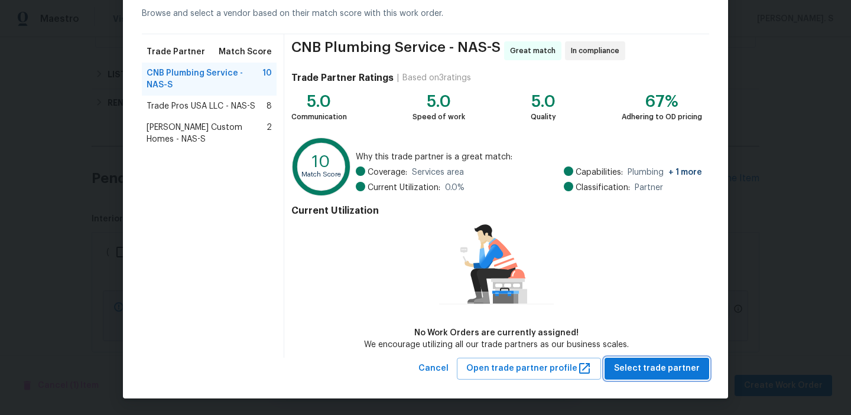
click at [641, 362] on span "Select trade partner" at bounding box center [657, 369] width 86 height 15
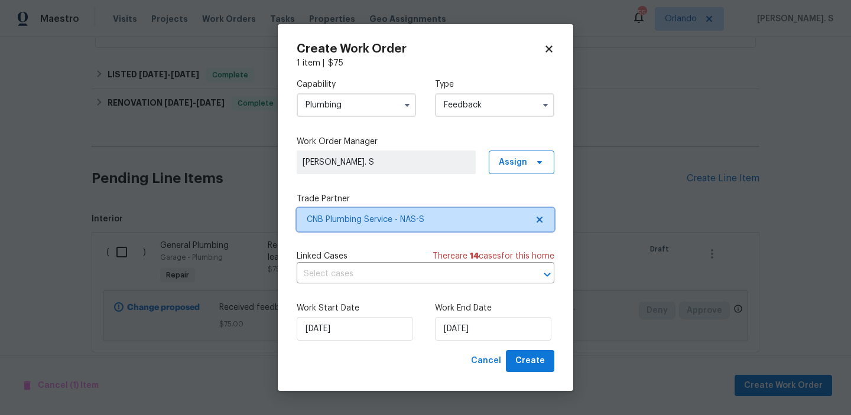
scroll to position [0, 0]
click at [381, 281] on input "text" at bounding box center [409, 274] width 225 height 18
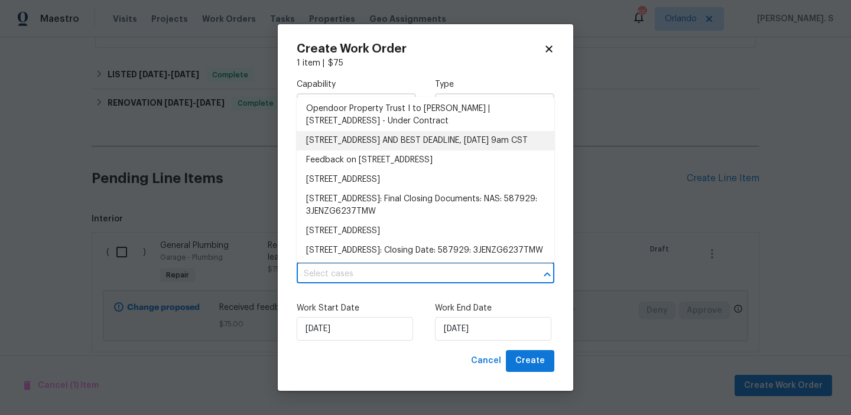
scroll to position [88, 0]
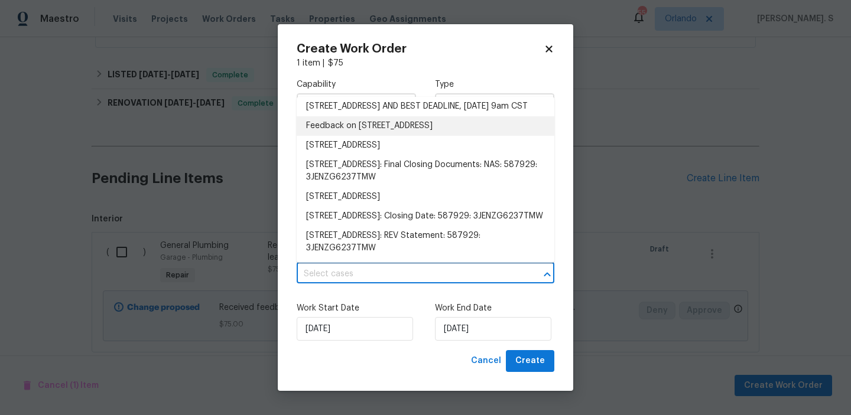
click at [350, 136] on li "Feedback on [STREET_ADDRESS]" at bounding box center [426, 125] width 258 height 19
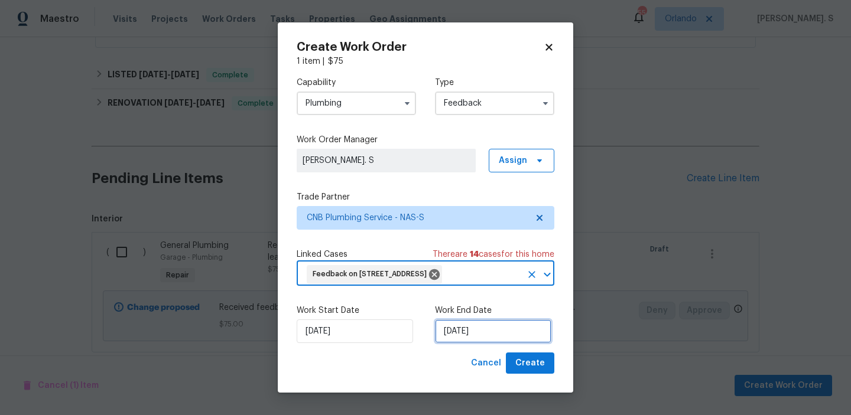
click at [454, 328] on input "[DATE]" at bounding box center [493, 332] width 116 height 24
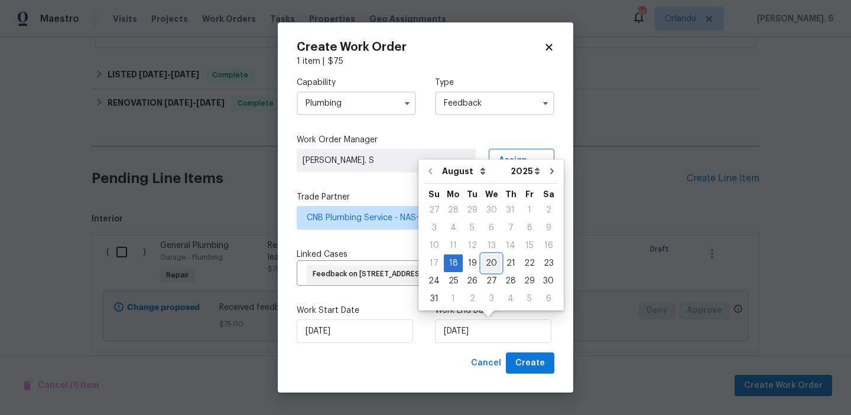
click at [492, 262] on div "20" at bounding box center [491, 263] width 19 height 17
type input "[DATE]"
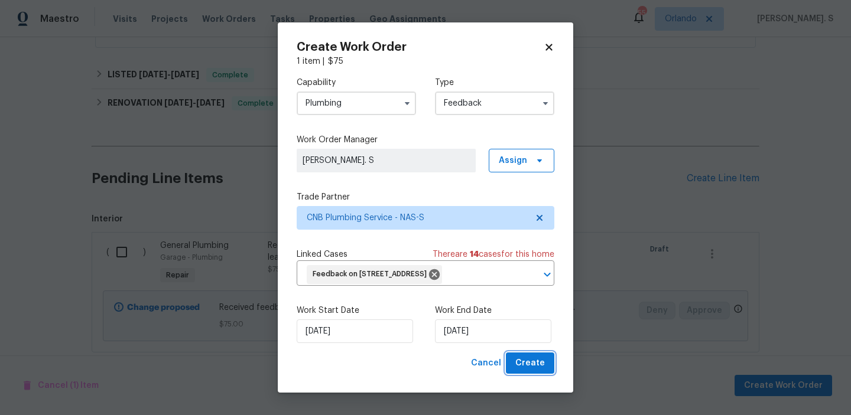
click at [534, 359] on span "Create" at bounding box center [530, 363] width 30 height 15
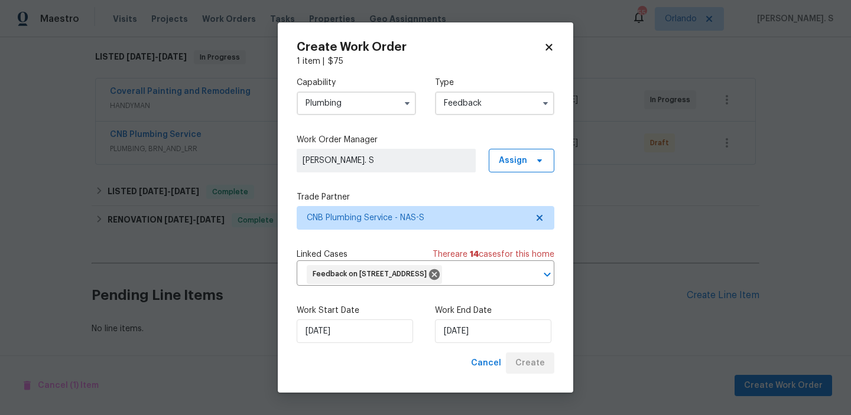
scroll to position [186, 0]
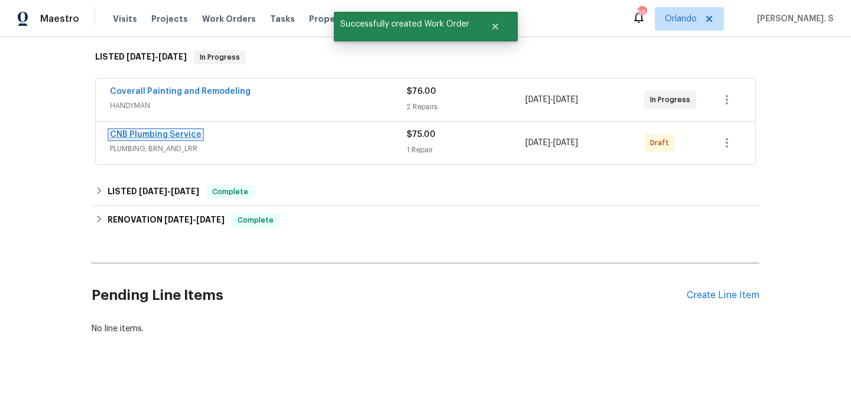
click at [172, 136] on link "CNB Plumbing Service" at bounding box center [156, 135] width 92 height 8
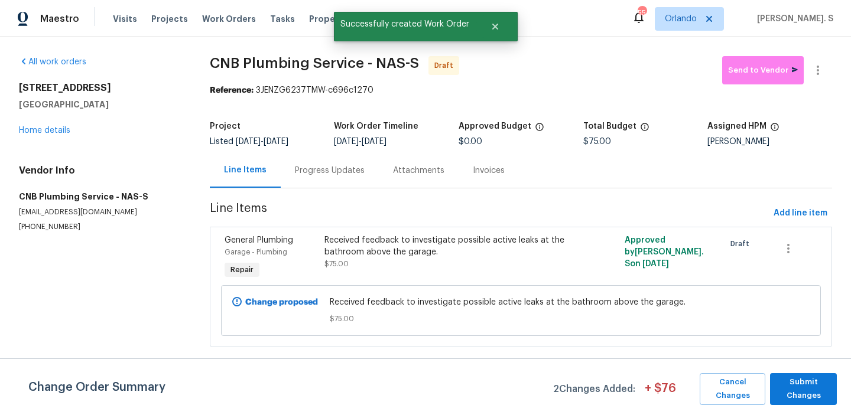
click at [840, 394] on div "Change Order Summary 2 Changes Added: + $ 76 Cancel Changes Submit Changes" at bounding box center [425, 389] width 851 height 32
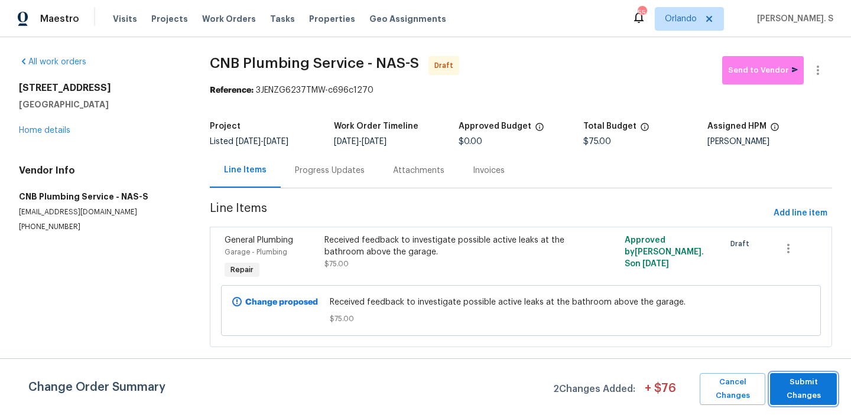
click at [799, 392] on span "Submit Changes" at bounding box center [803, 389] width 55 height 27
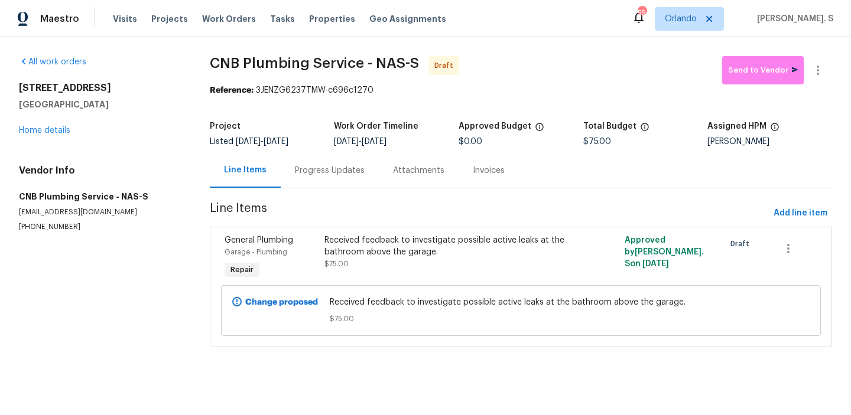
click at [342, 170] on div "Progress Updates" at bounding box center [330, 171] width 70 height 12
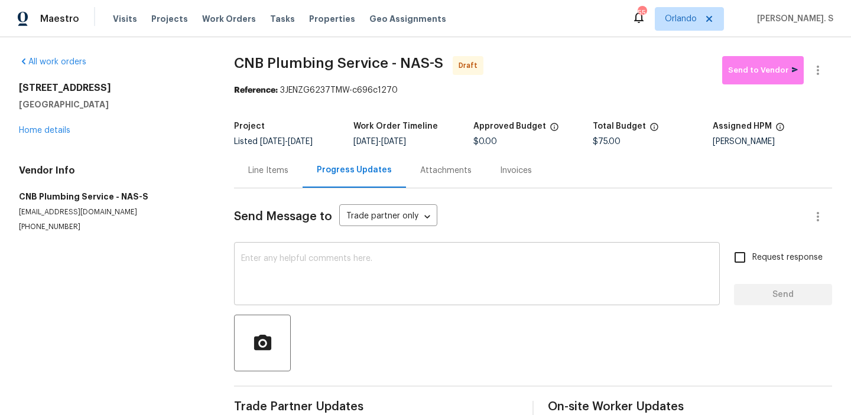
click at [366, 278] on textarea at bounding box center [477, 275] width 472 height 41
paste textarea "Hi, this is Glory with Opendoor. I’m confirming you received the WO for the pro…"
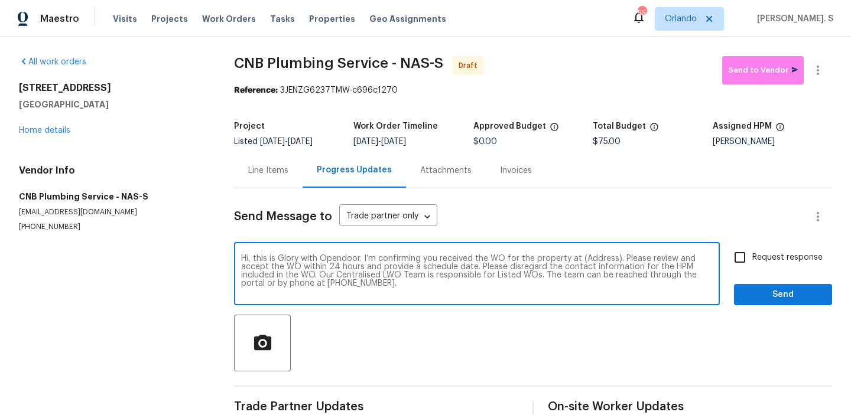
click at [603, 255] on textarea "Hi, this is Glory with Opendoor. I’m confirming you received the WO for the pro…" at bounding box center [477, 275] width 472 height 41
paste textarea "[STREET_ADDRESS]"
type textarea "Hi, this is Glory with Opendoor. I’m confirming you received the WO for the pro…"
click at [827, 78] on button "button" at bounding box center [818, 70] width 28 height 28
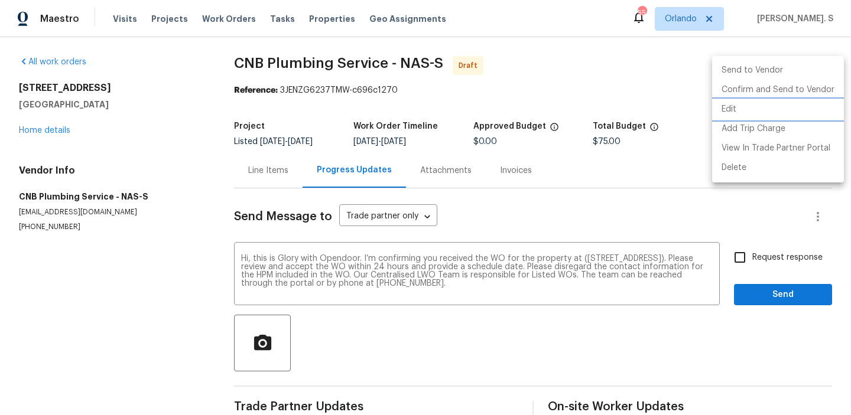
click at [792, 110] on li "Edit" at bounding box center [778, 109] width 132 height 19
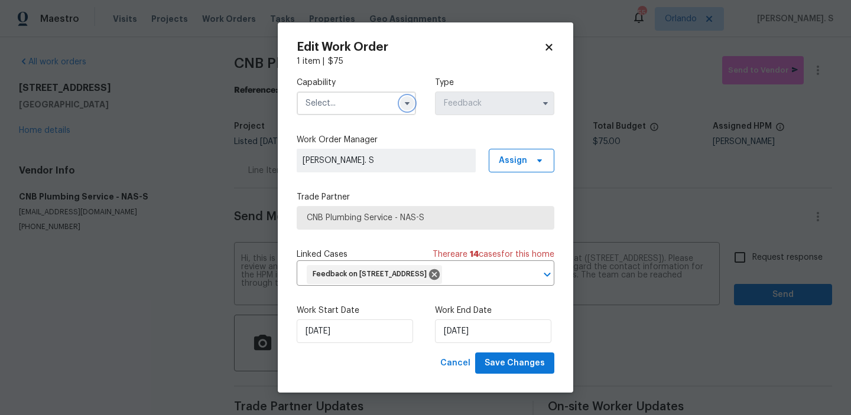
click at [401, 102] on button "button" at bounding box center [407, 103] width 14 height 14
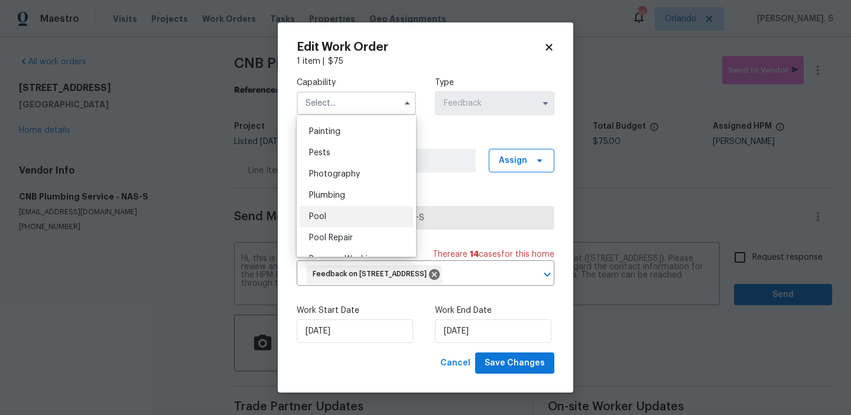
scroll to position [990, 0]
click at [346, 203] on div "Plumbing" at bounding box center [356, 194] width 113 height 21
type input "Plumbing"
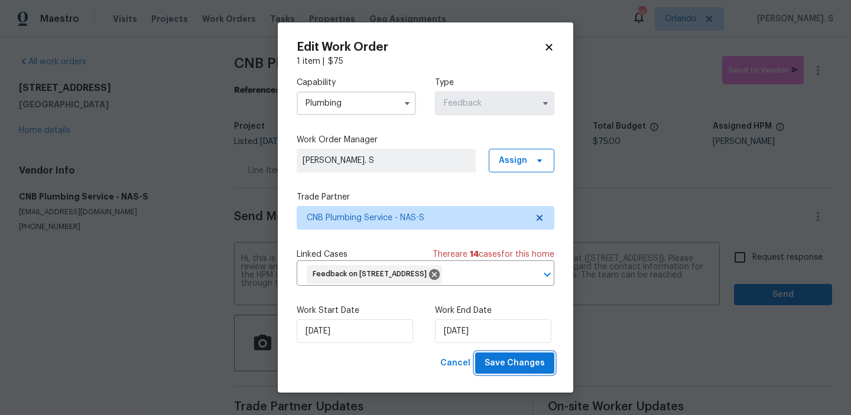
click at [510, 362] on span "Save Changes" at bounding box center [515, 363] width 60 height 15
click at [752, 258] on input "Request response" at bounding box center [739, 257] width 25 height 25
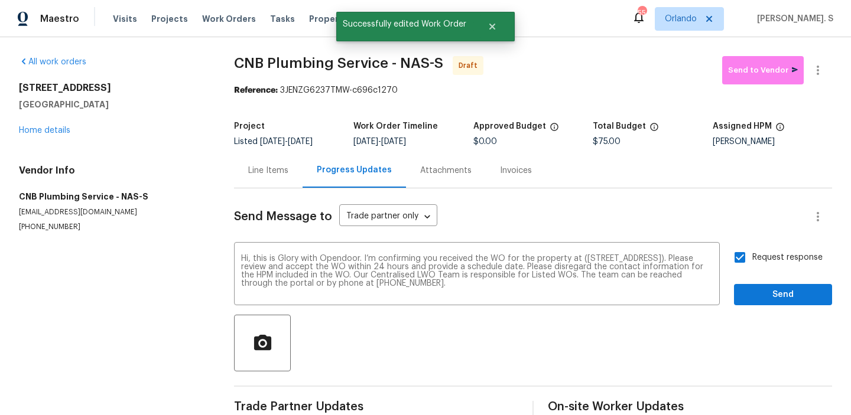
click at [752, 258] on input "Request response" at bounding box center [739, 257] width 25 height 25
click at [751, 257] on input "Request response" at bounding box center [739, 257] width 25 height 25
checkbox input "true"
click at [765, 307] on div "Send Message to Trade partner only Trade partner only ​ Hi, this is Glory with …" at bounding box center [533, 304] width 598 height 232
click at [770, 292] on span "Send" at bounding box center [782, 295] width 79 height 15
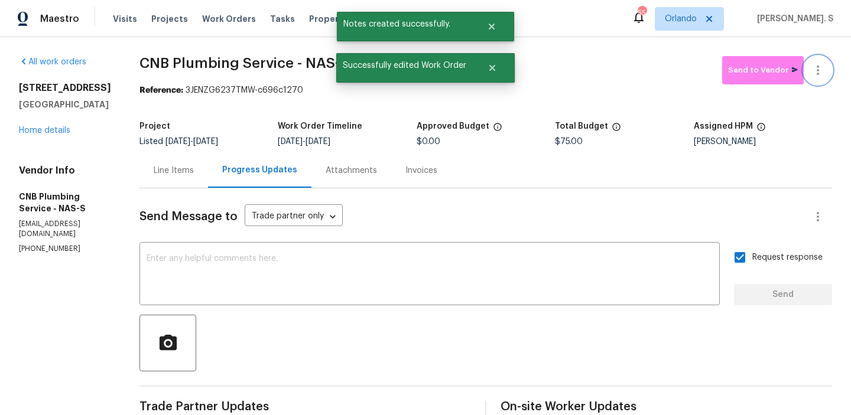
click at [821, 82] on button "button" at bounding box center [818, 70] width 28 height 28
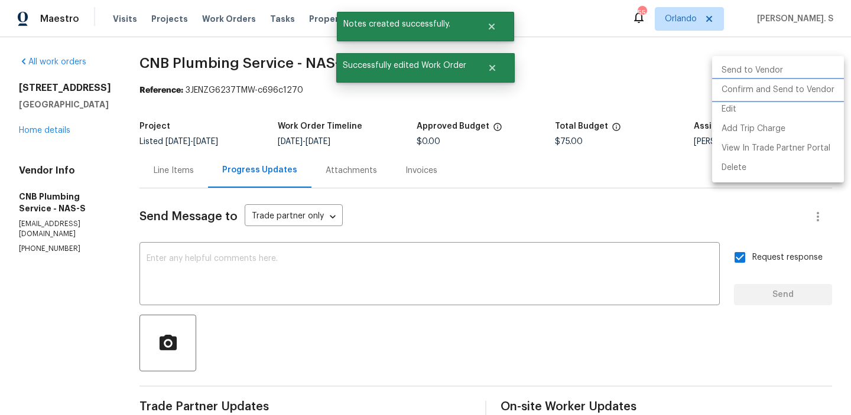
click at [808, 88] on li "Confirm and Send to Vendor" at bounding box center [778, 89] width 132 height 19
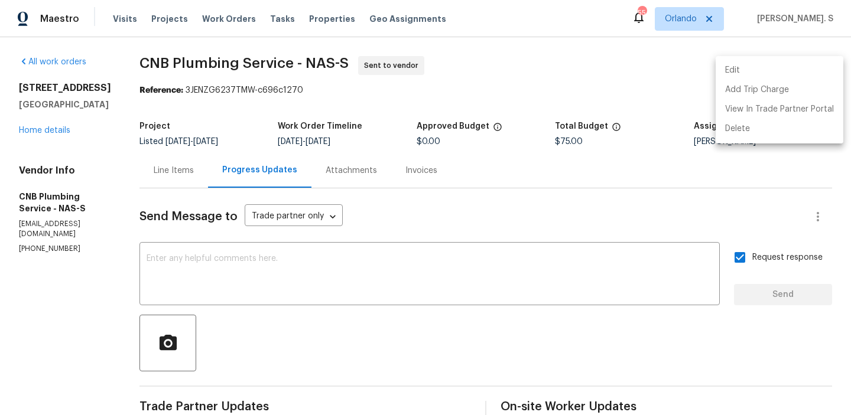
click at [274, 50] on div at bounding box center [425, 207] width 851 height 415
click at [274, 50] on div "Edit Add Trip Charge View In Trade Partner Portal Delete" at bounding box center [425, 207] width 851 height 415
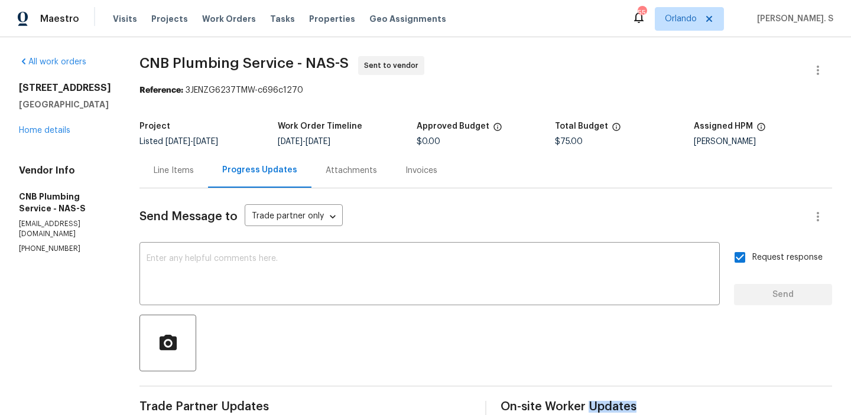
click at [274, 50] on div "All work orders [STREET_ADDRESS] Home details Vendor Info CNB Plumbing Service …" at bounding box center [425, 284] width 851 height 495
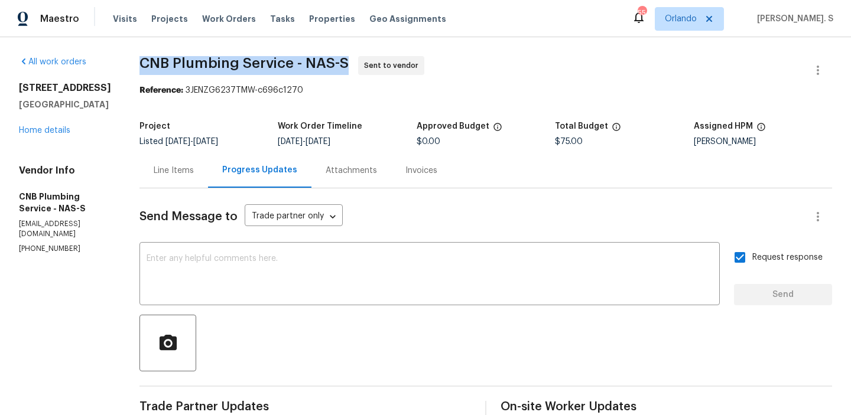
copy span "CNB Plumbing Service - NAS-S"
click at [50, 132] on link "Home details" at bounding box center [44, 130] width 51 height 8
